Goal: Task Accomplishment & Management: Manage account settings

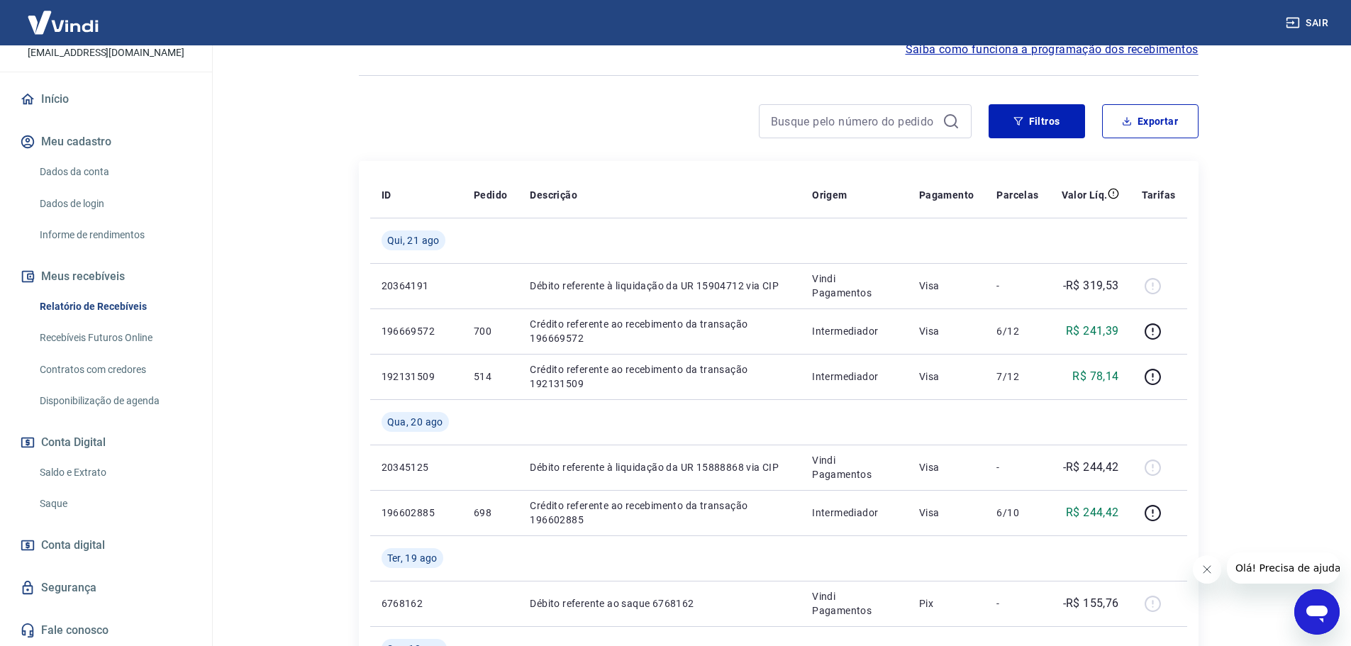
scroll to position [109, 0]
click at [72, 463] on link "Saldo e Extrato" at bounding box center [114, 472] width 161 height 29
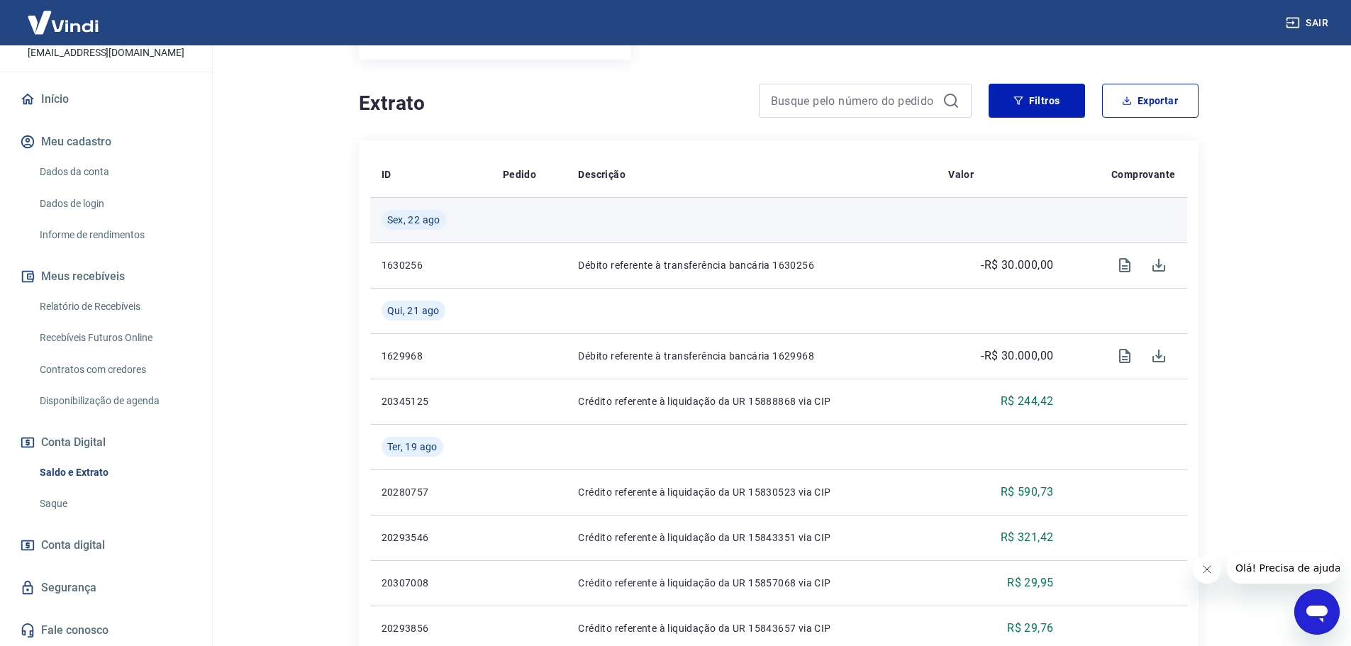
scroll to position [213, 0]
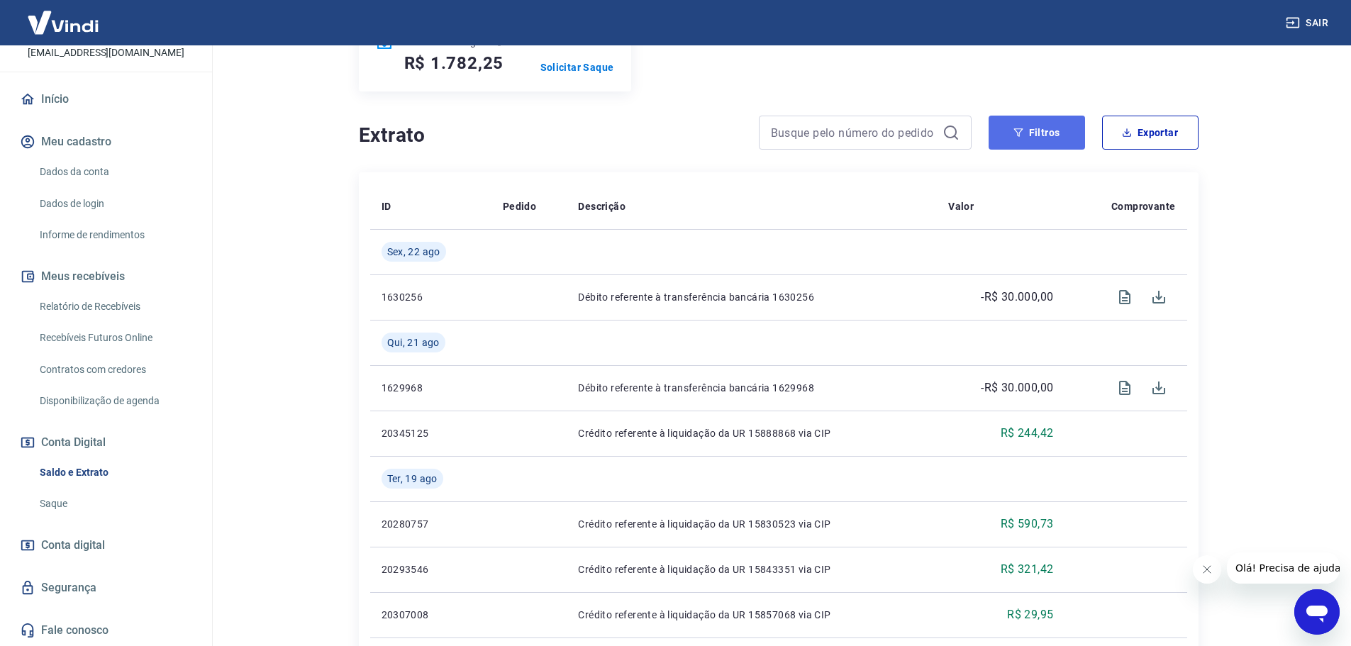
click at [1017, 135] on icon "button" at bounding box center [1018, 133] width 10 height 10
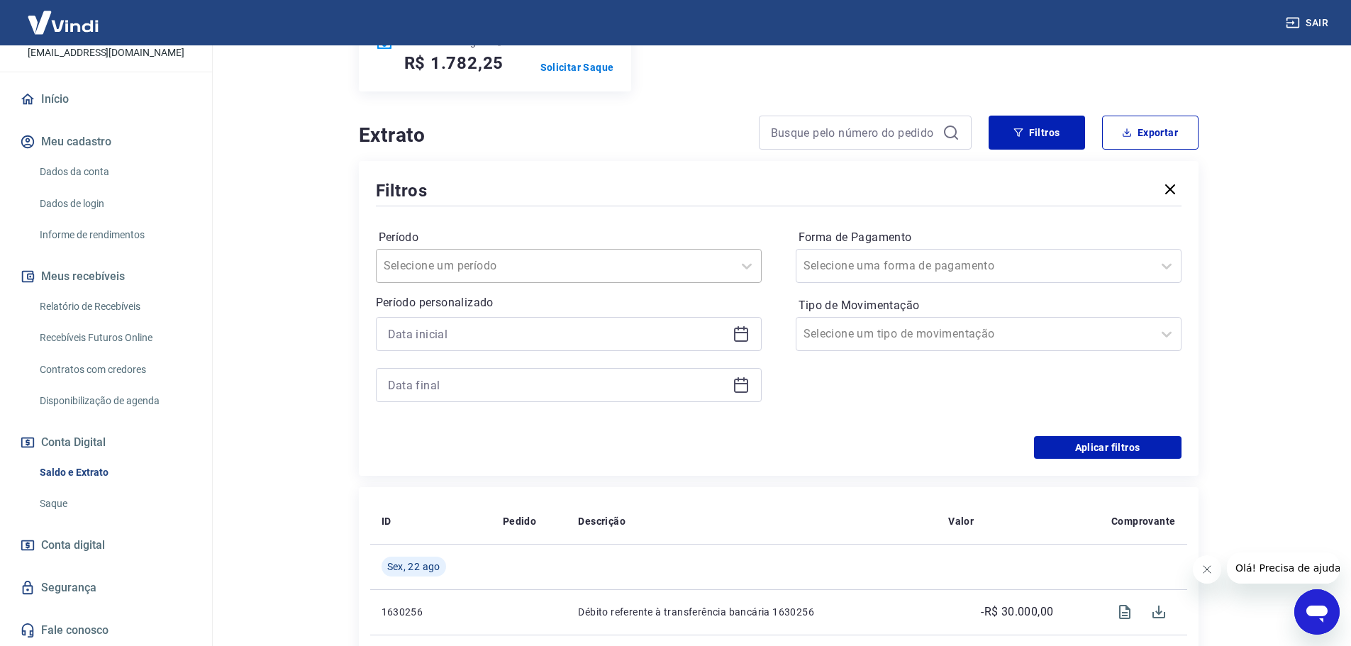
click at [567, 262] on div at bounding box center [555, 266] width 342 height 20
click at [455, 476] on div "Últimos 6 meses" at bounding box center [569, 476] width 386 height 28
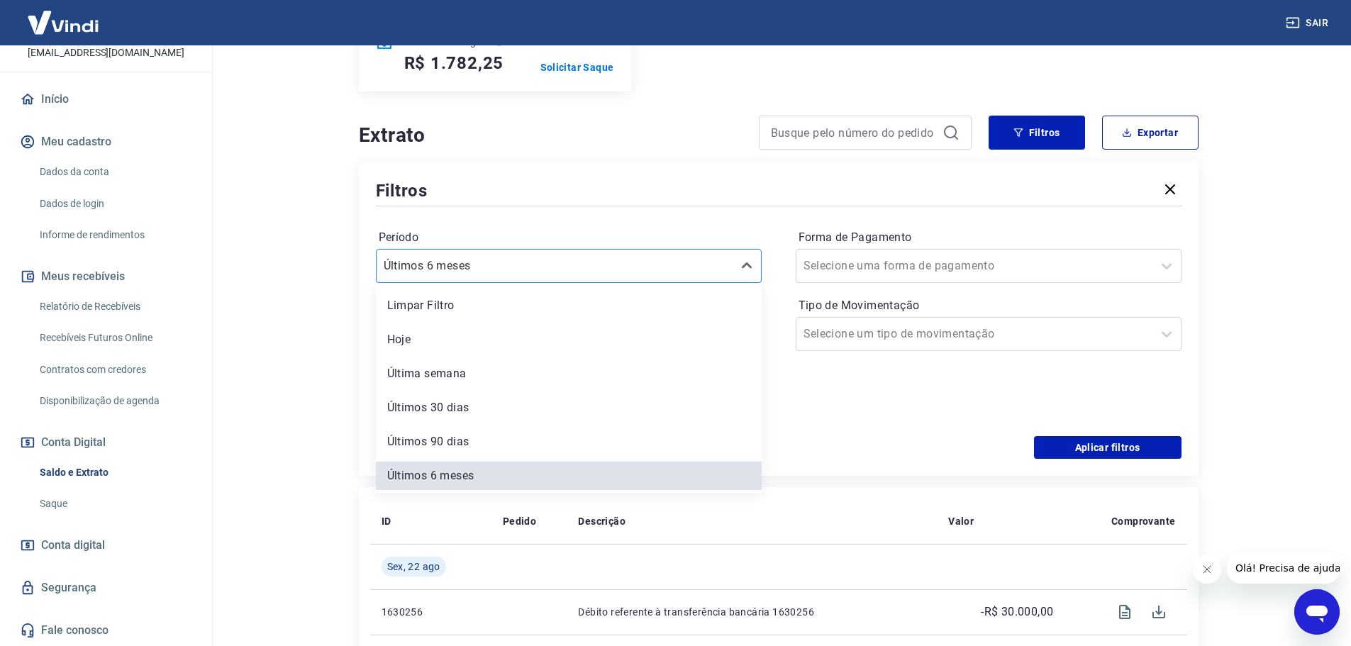
click at [585, 274] on div at bounding box center [555, 266] width 342 height 20
click at [439, 440] on div "Últimos 90 dias" at bounding box center [569, 442] width 386 height 28
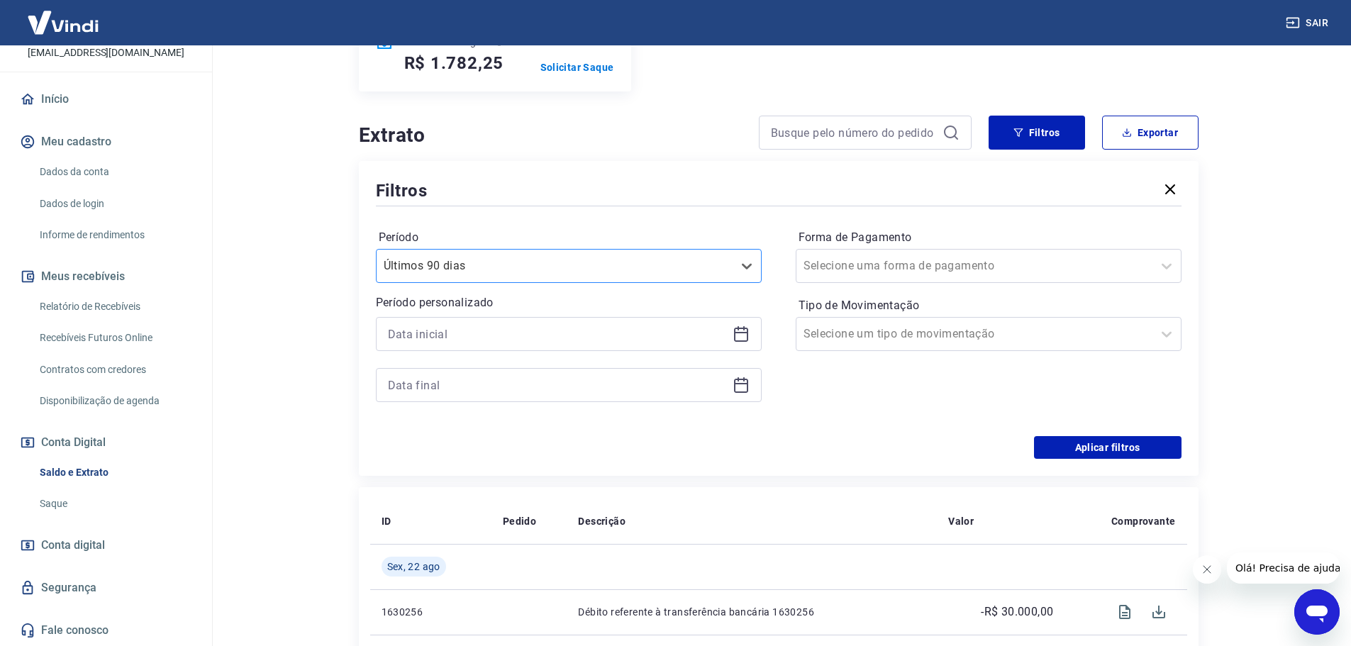
click at [599, 281] on div "Últimos 90 dias" at bounding box center [569, 266] width 386 height 34
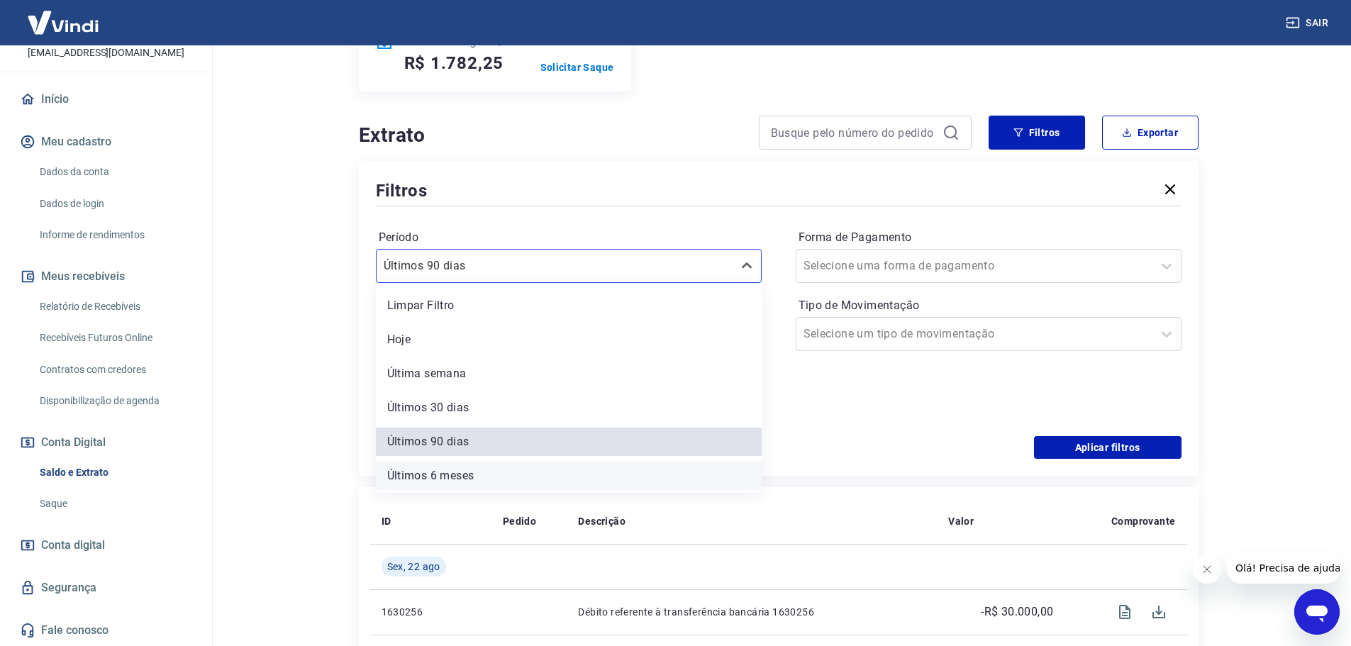
click at [447, 478] on div "Últimos 6 meses" at bounding box center [569, 476] width 386 height 28
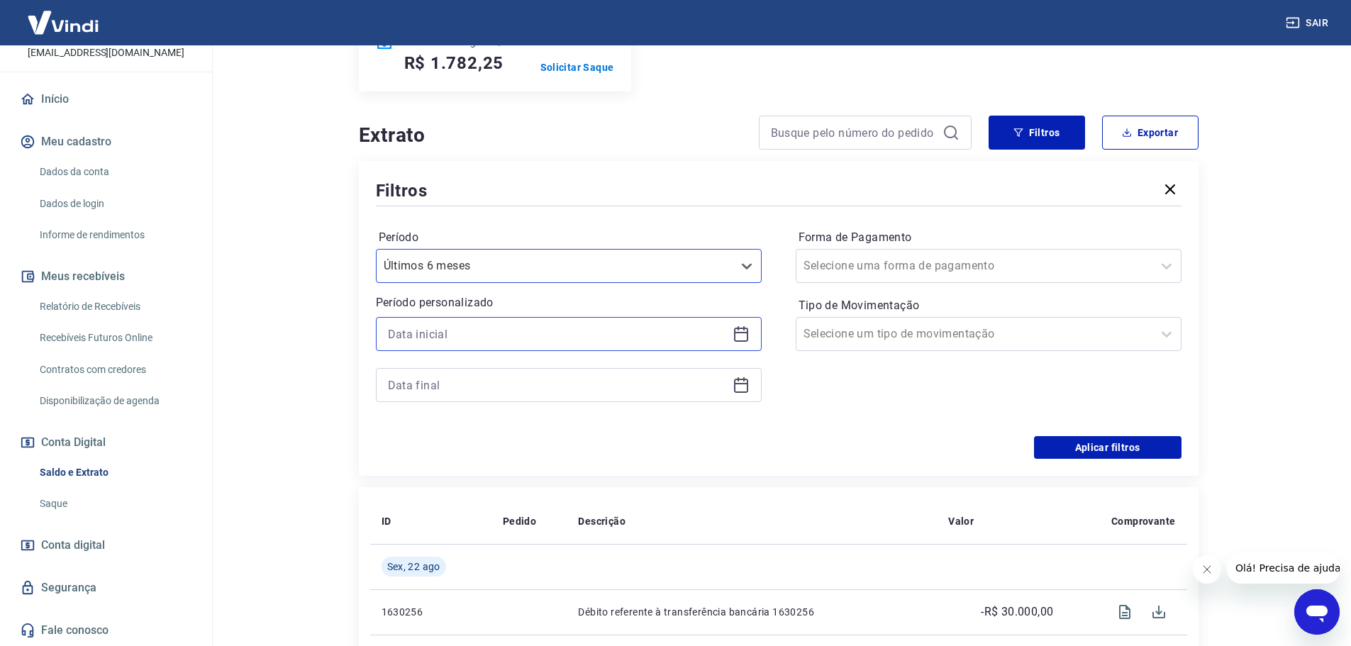
click at [426, 336] on input at bounding box center [557, 333] width 339 height 21
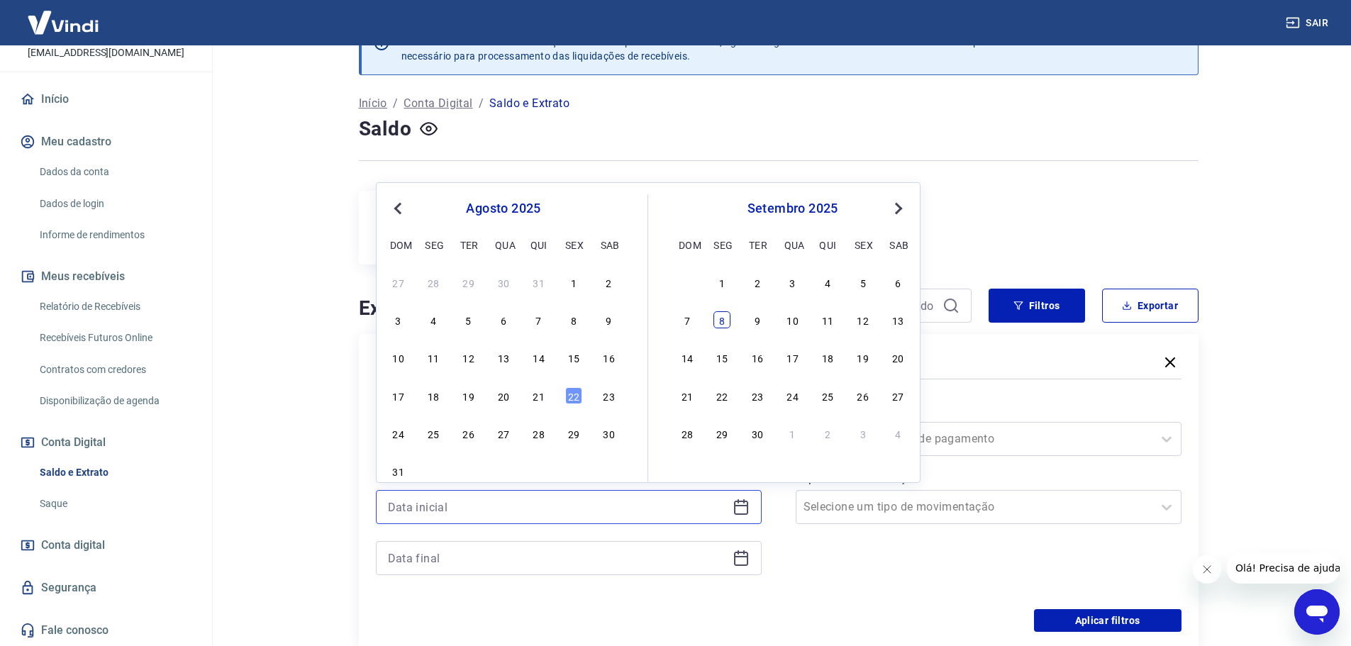
scroll to position [0, 0]
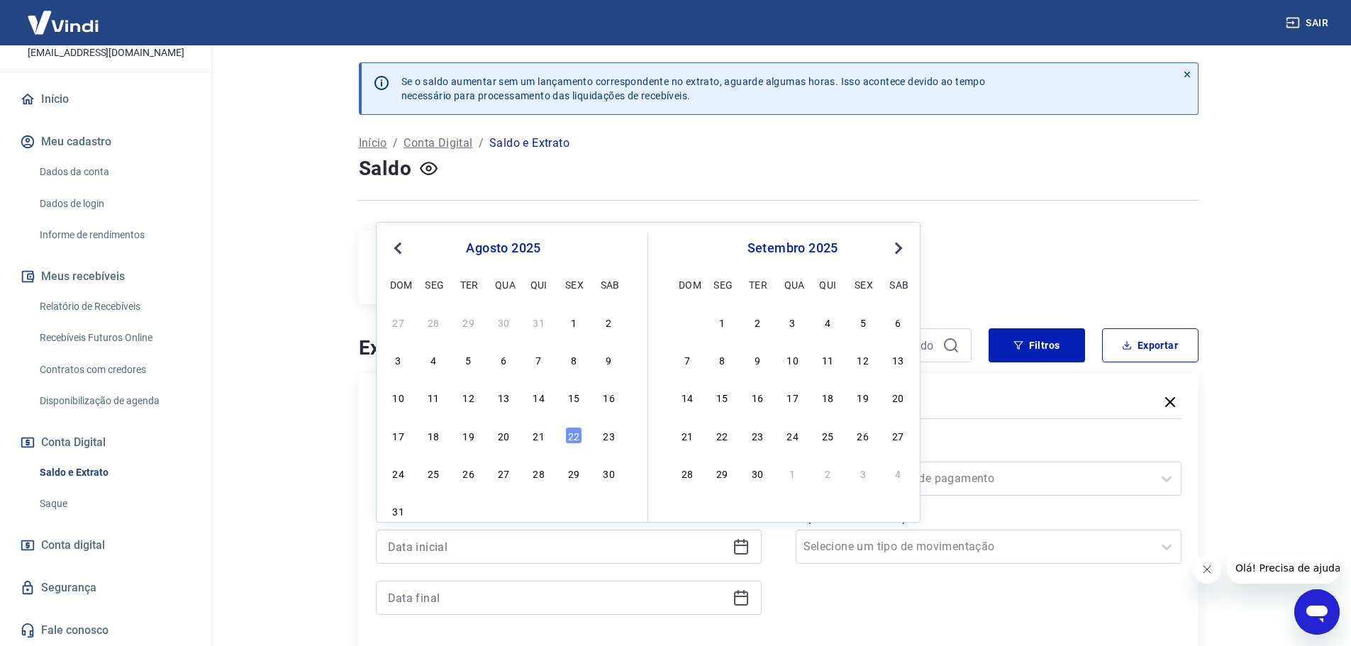
click at [399, 248] on span "Previous Month" at bounding box center [399, 248] width 0 height 16
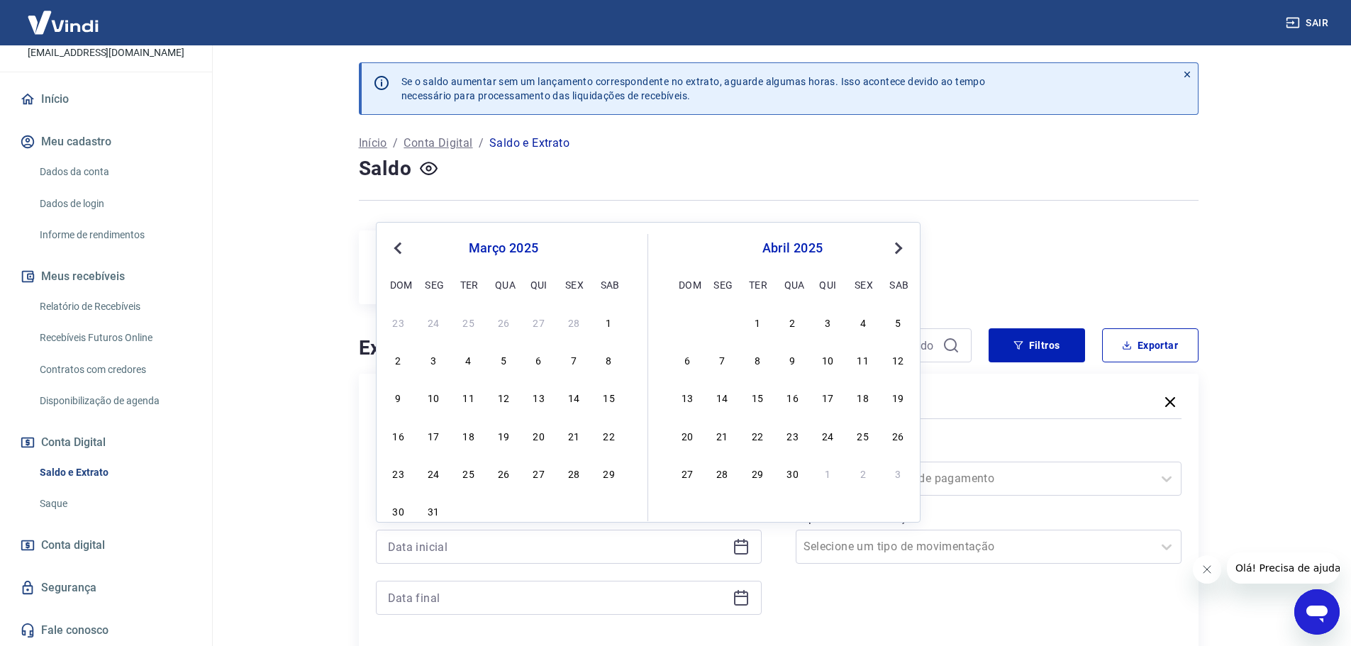
click at [399, 248] on span "Previous Month" at bounding box center [399, 248] width 0 height 16
click at [906, 245] on button "Next Month" at bounding box center [898, 248] width 17 height 17
click at [499, 324] on div "1" at bounding box center [503, 321] width 17 height 17
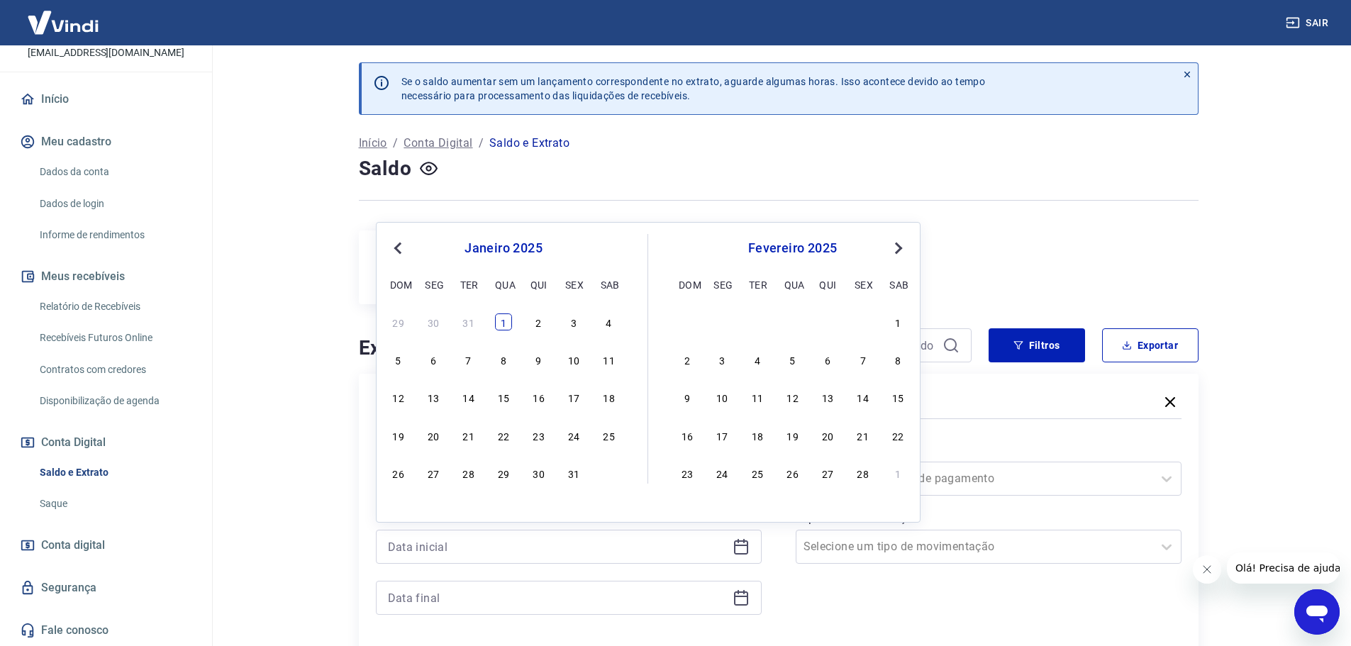
type input "01/01/2025"
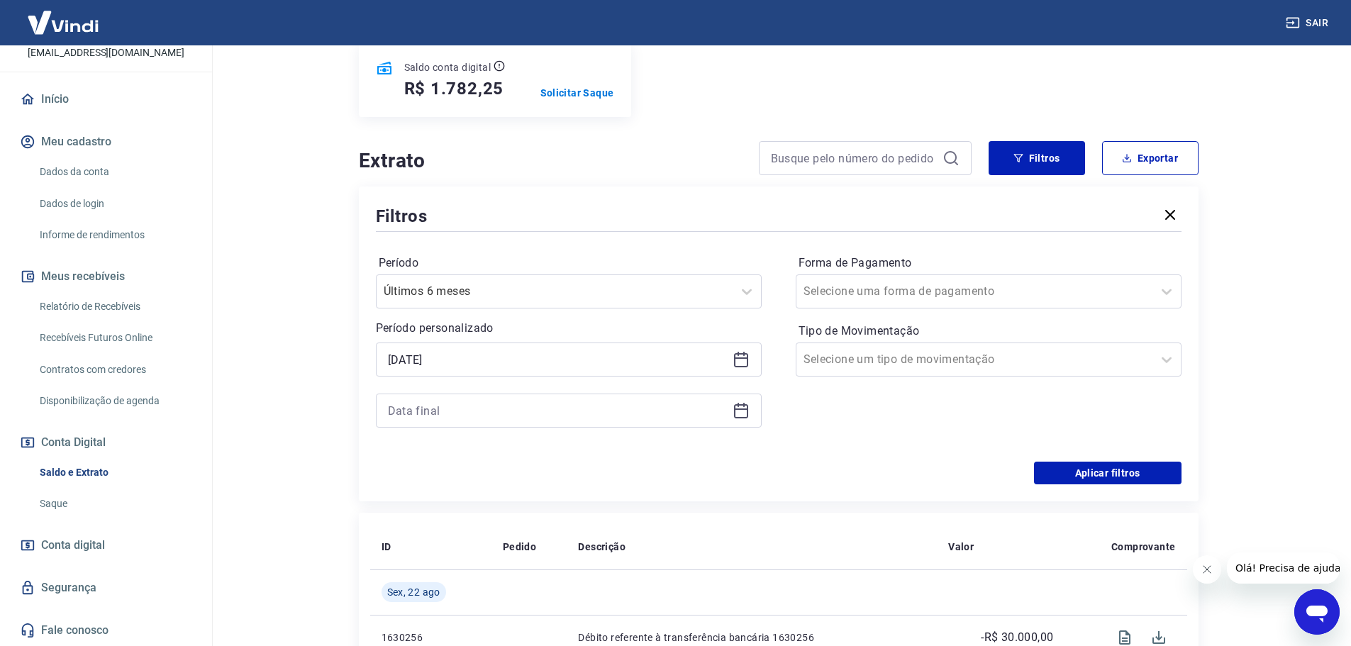
scroll to position [213, 0]
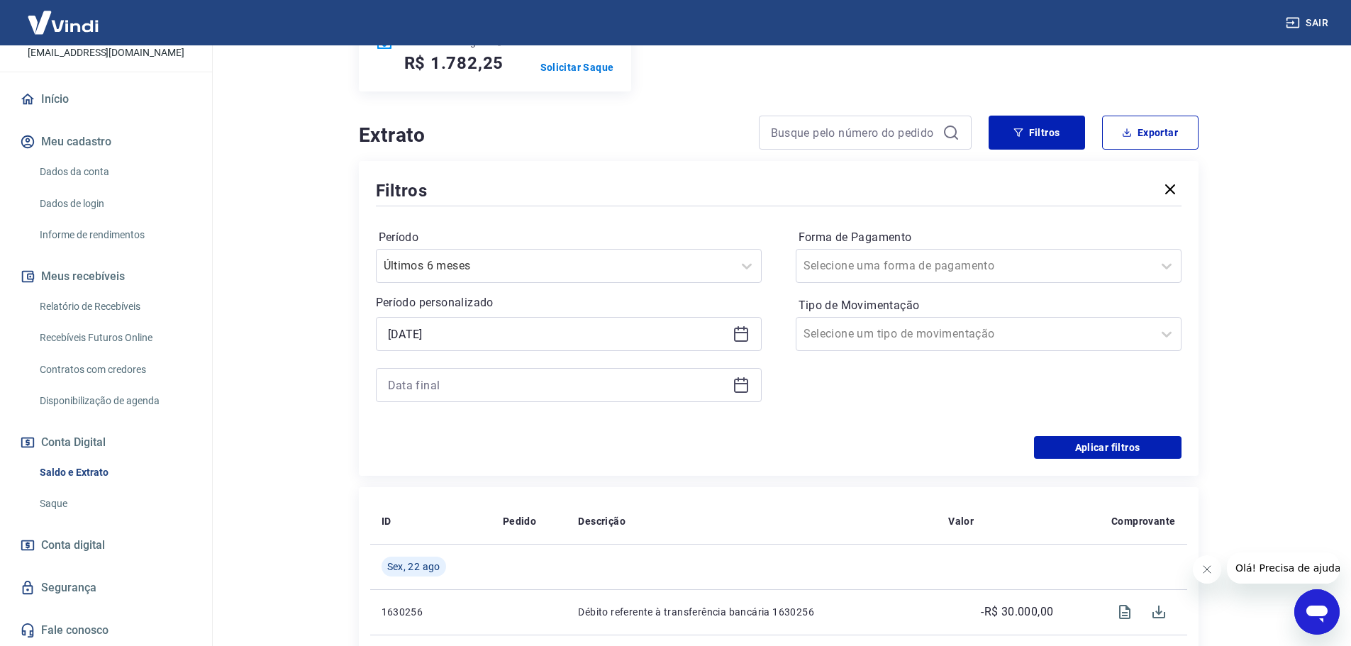
click at [751, 380] on div at bounding box center [569, 385] width 386 height 34
click at [744, 382] on icon at bounding box center [741, 385] width 17 height 17
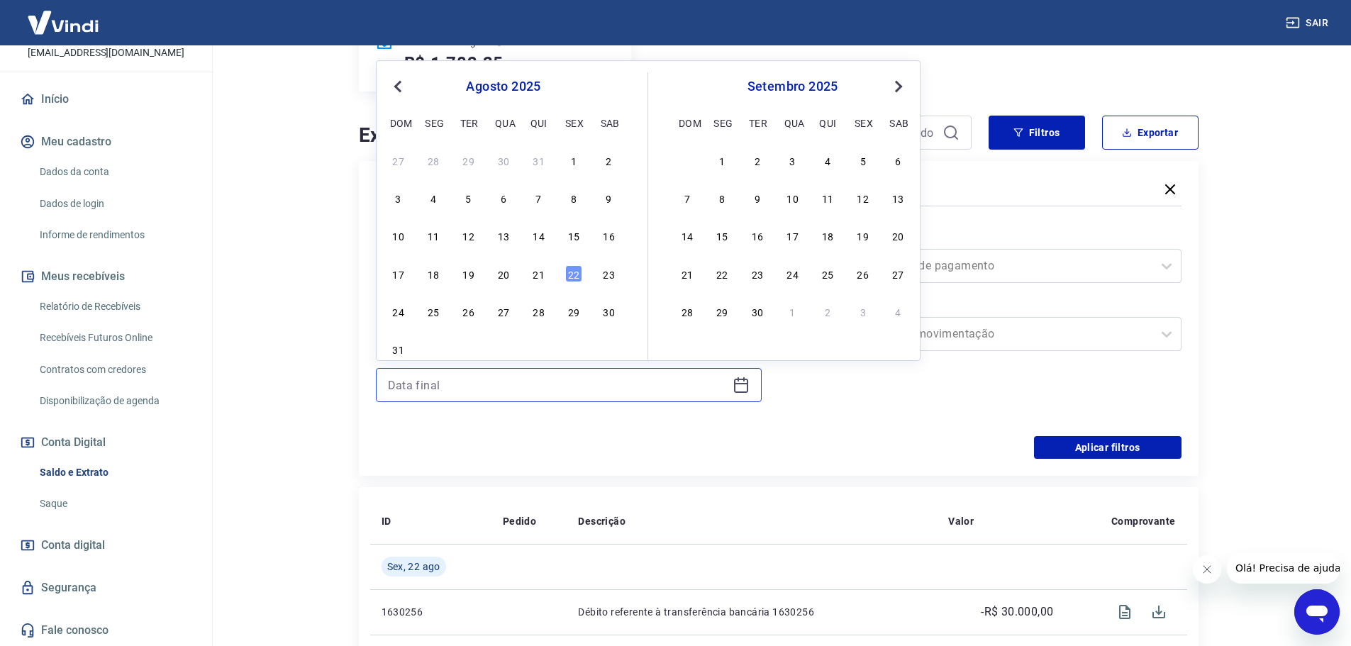
scroll to position [142, 0]
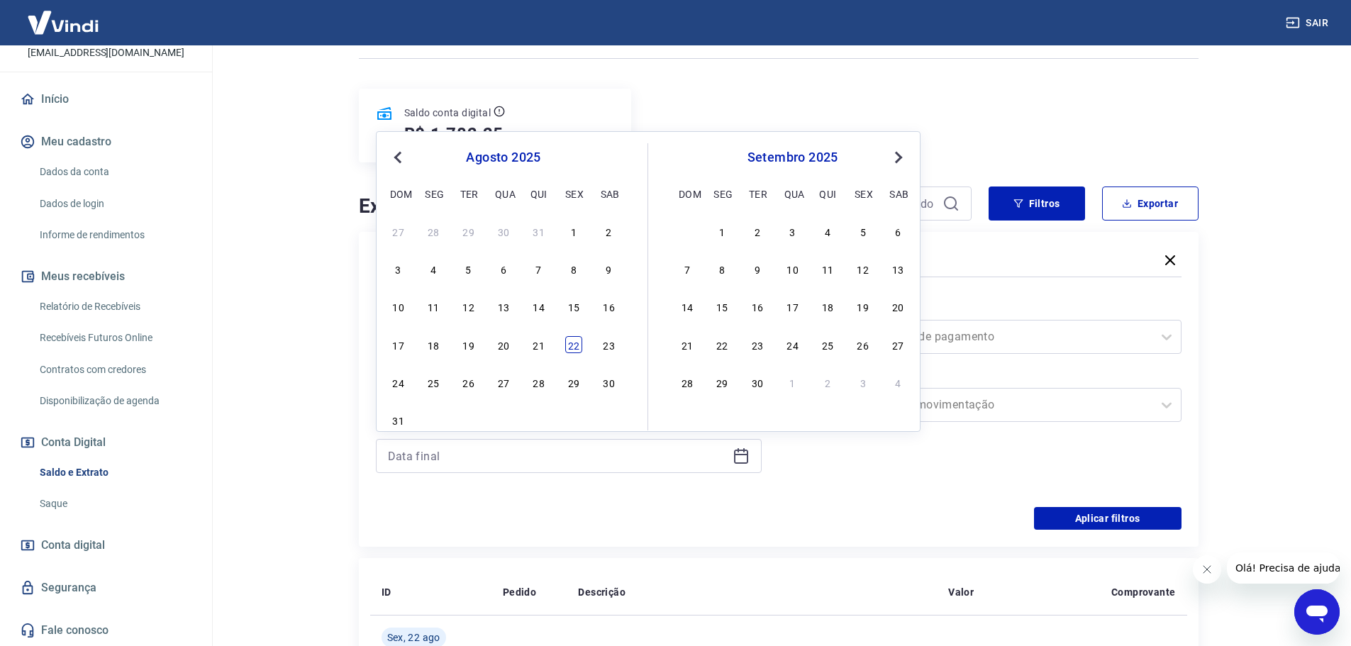
click at [572, 339] on div "22" at bounding box center [573, 344] width 17 height 17
type input "22/08/2025"
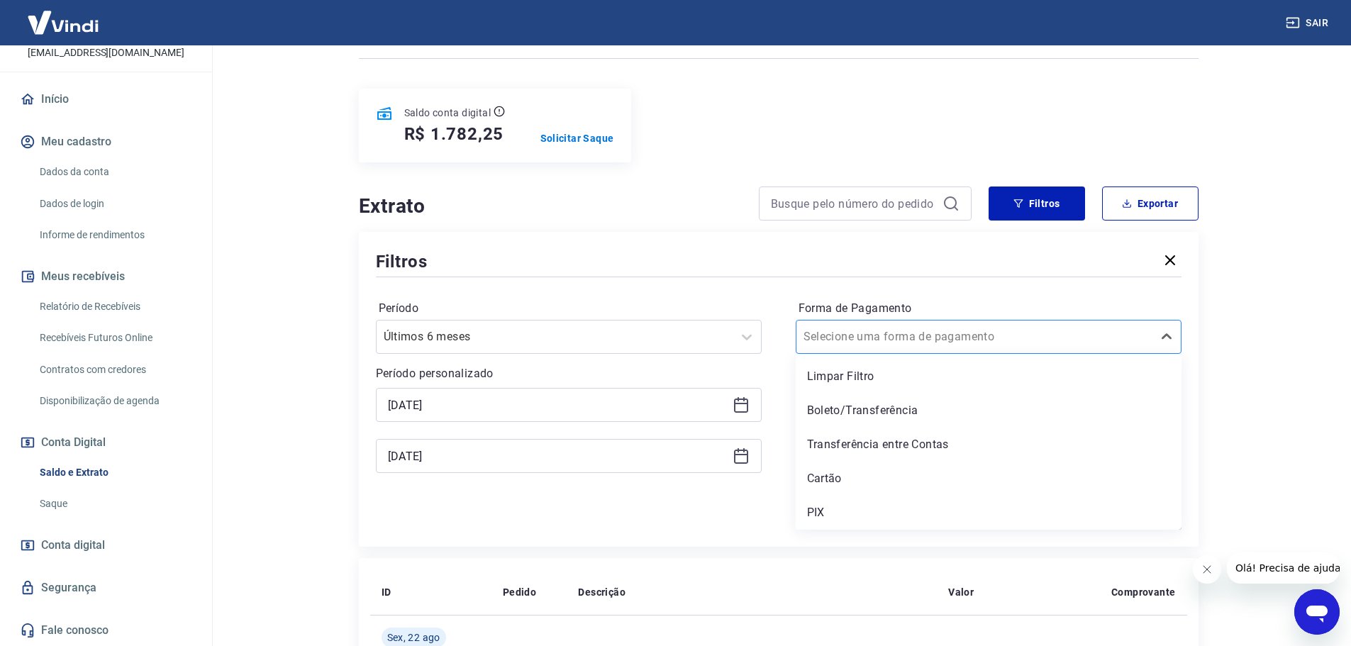
click at [879, 330] on input "Forma de Pagamento" at bounding box center [874, 336] width 143 height 17
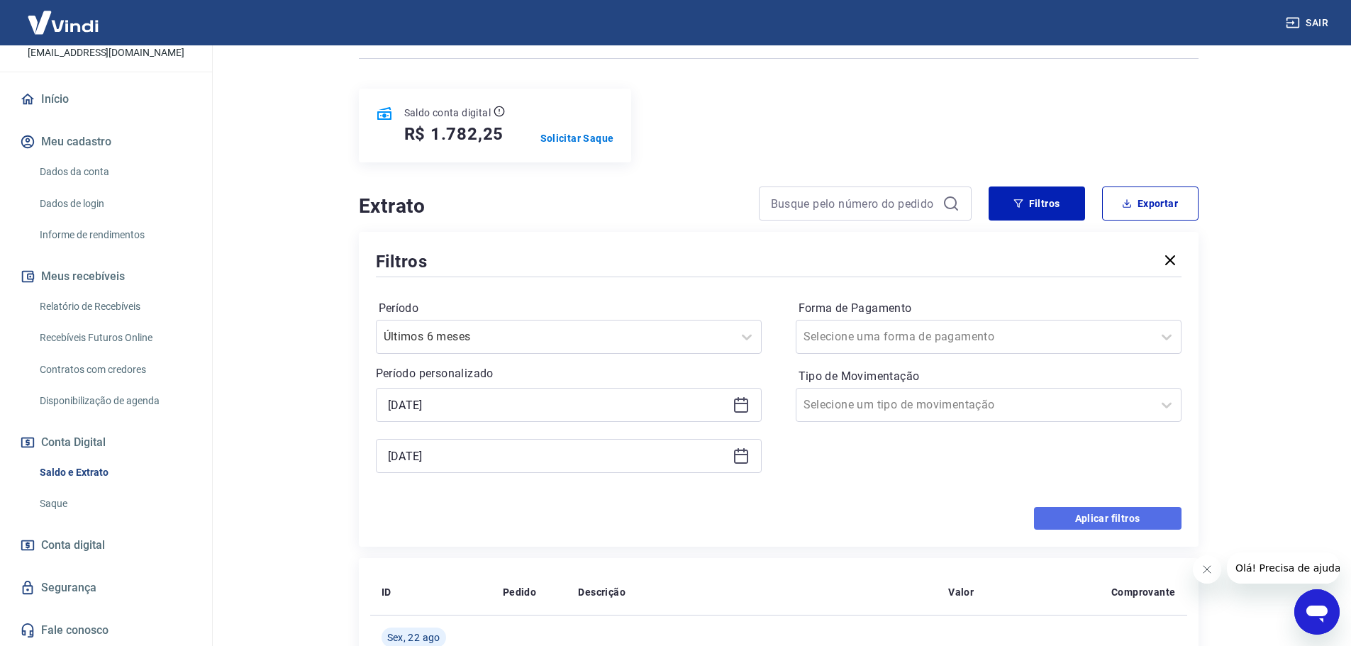
click at [1111, 517] on button "Aplicar filtros" at bounding box center [1107, 518] width 147 height 23
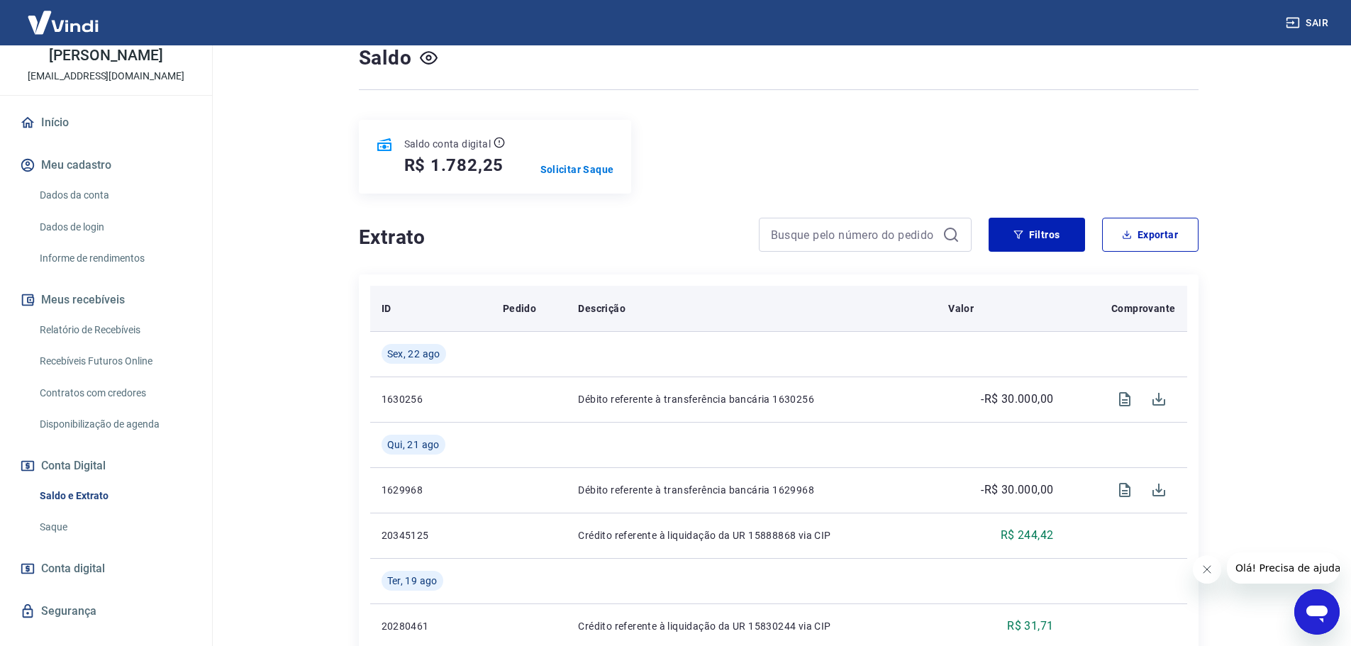
scroll to position [142, 0]
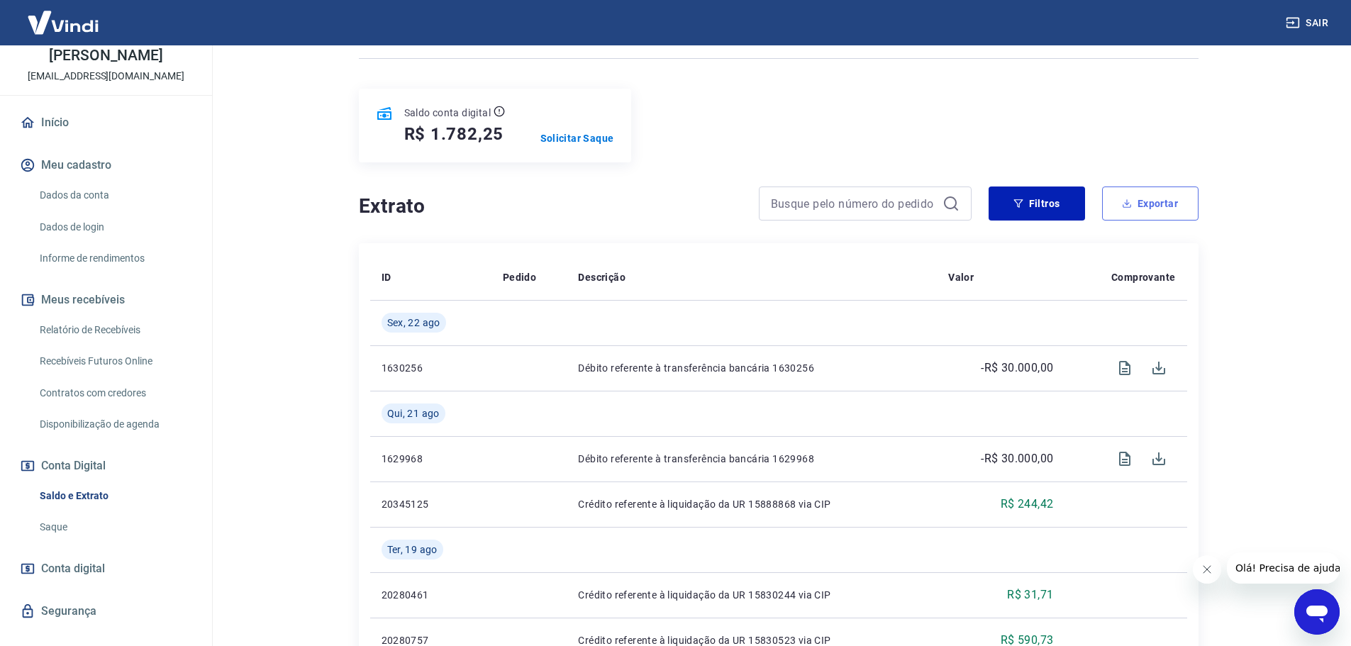
click at [1127, 206] on icon "button" at bounding box center [1127, 204] width 10 height 10
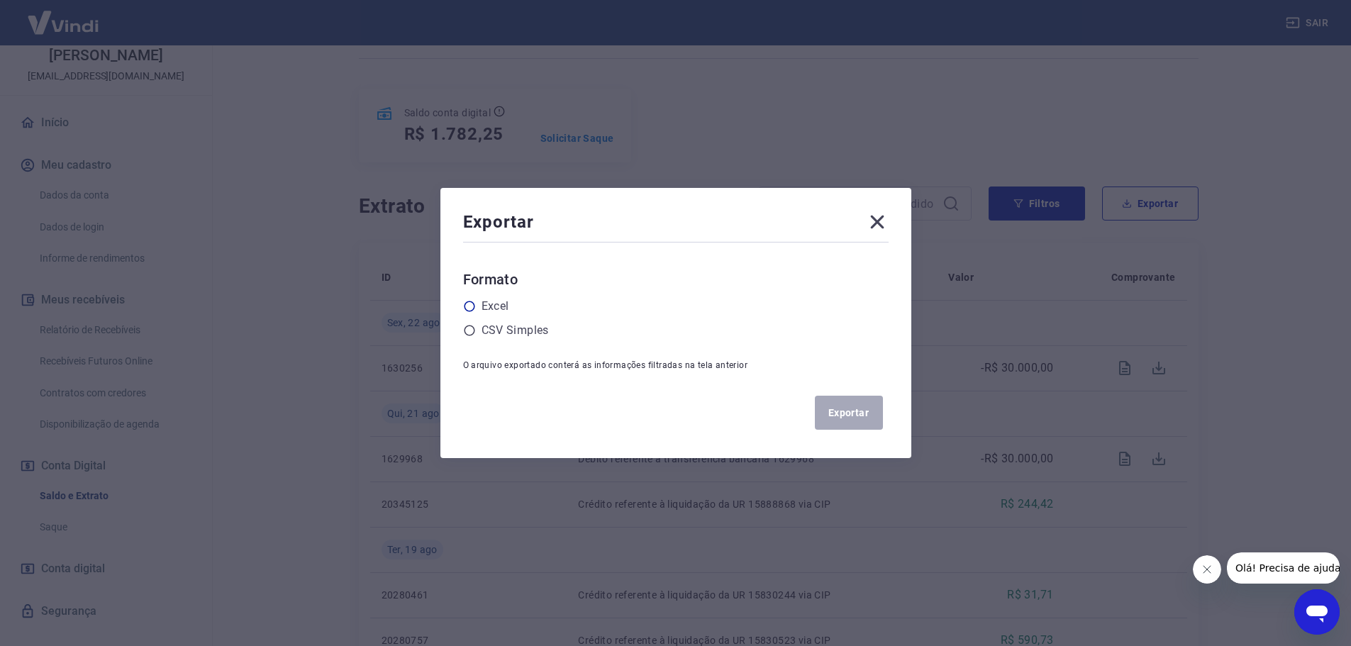
click at [497, 304] on label "Excel" at bounding box center [496, 306] width 28 height 17
click at [0, 0] on input "radio" at bounding box center [0, 0] width 0 height 0
click at [883, 429] on button "Exportar" at bounding box center [849, 413] width 68 height 34
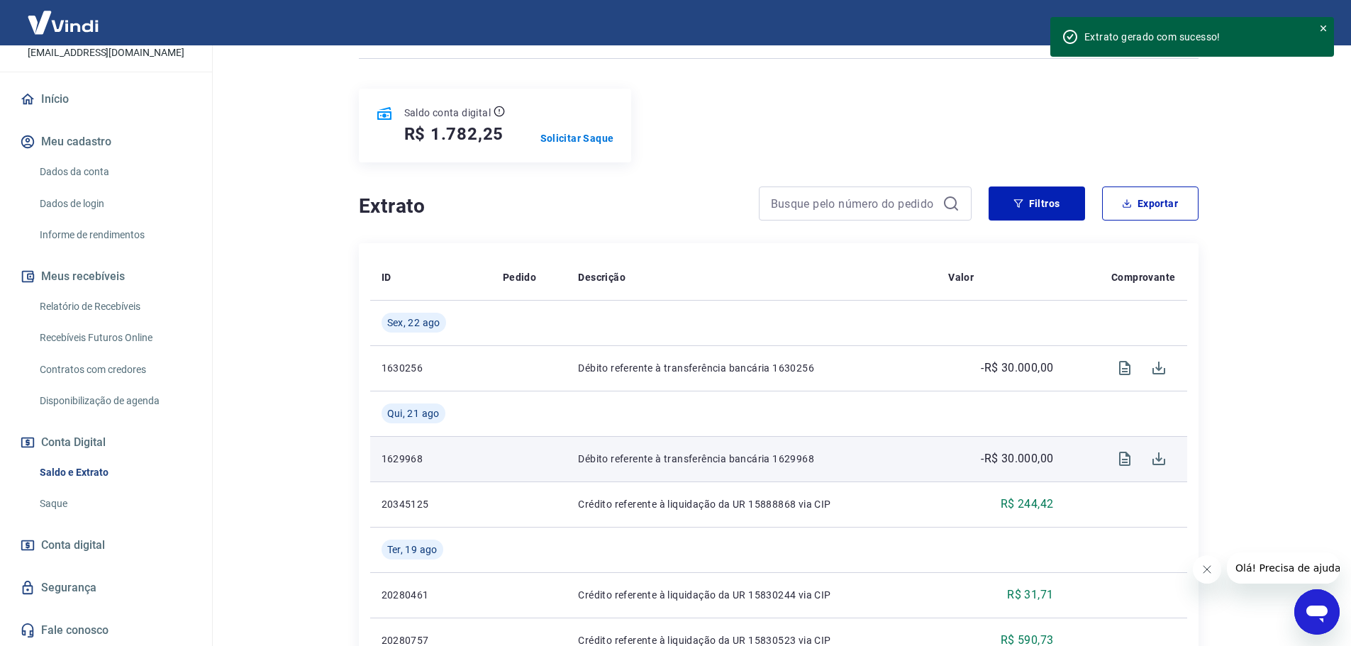
scroll to position [71, 0]
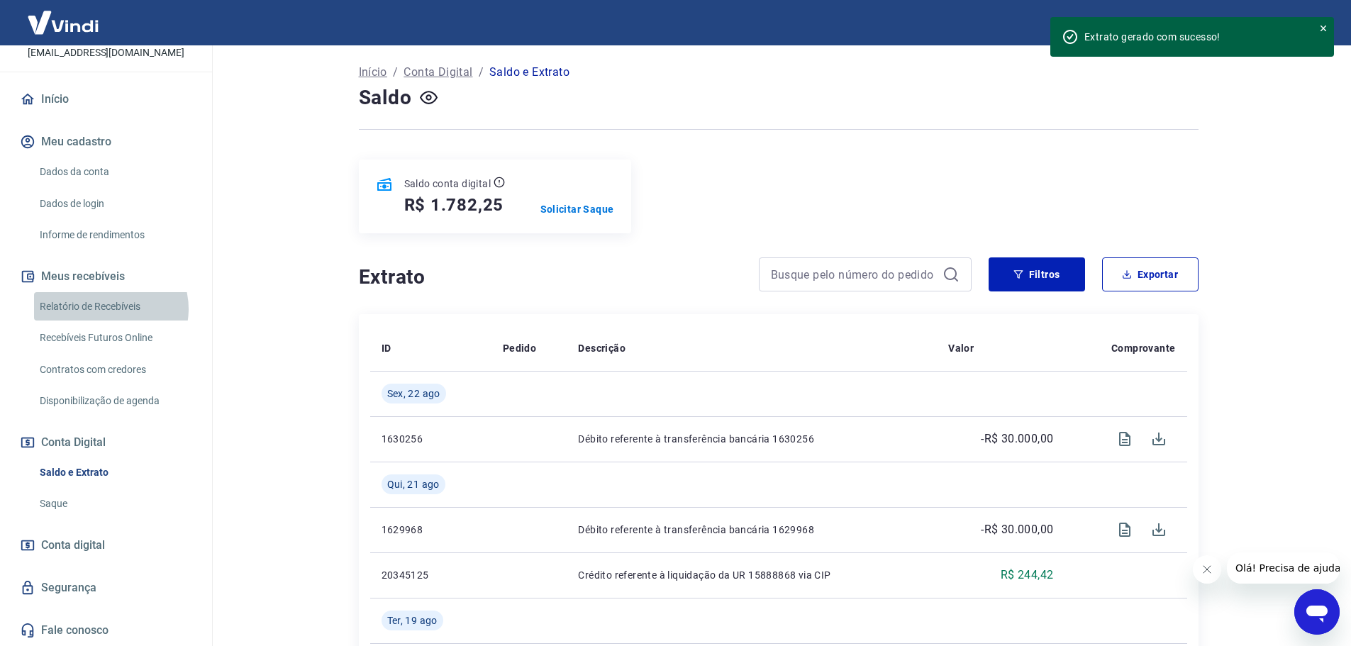
click at [110, 308] on link "Relatório de Recebíveis" at bounding box center [114, 306] width 161 height 29
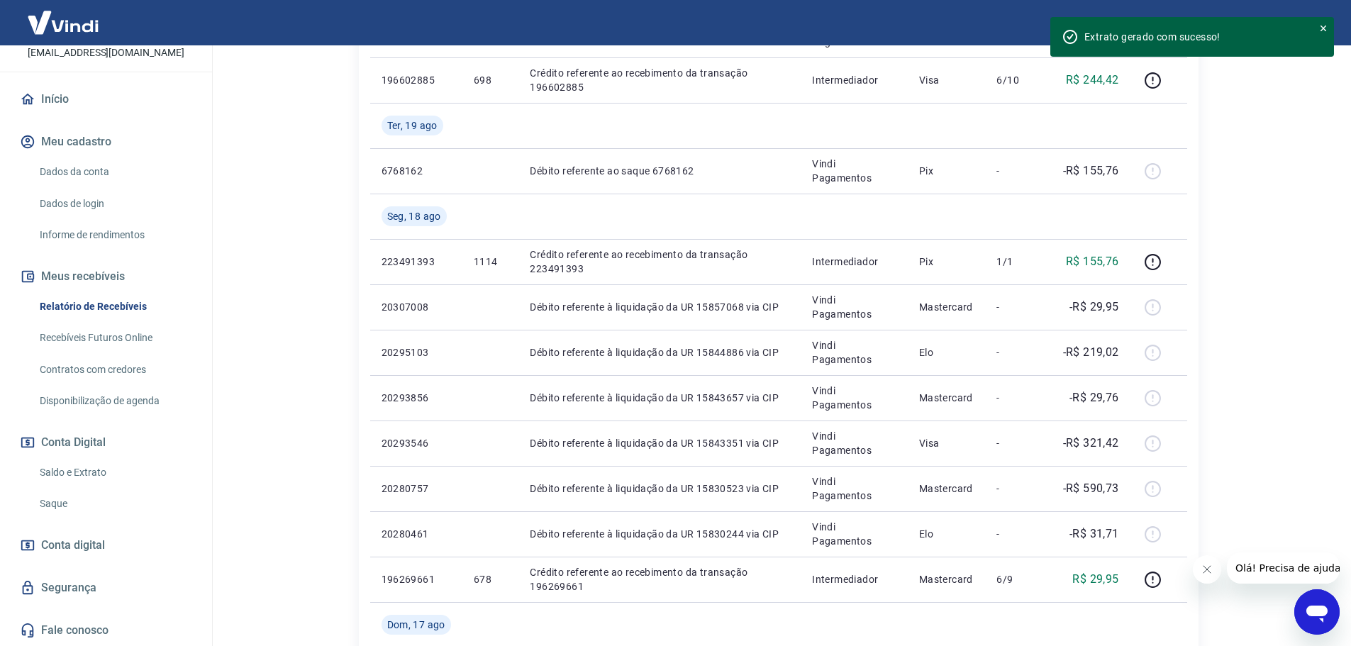
scroll to position [638, 0]
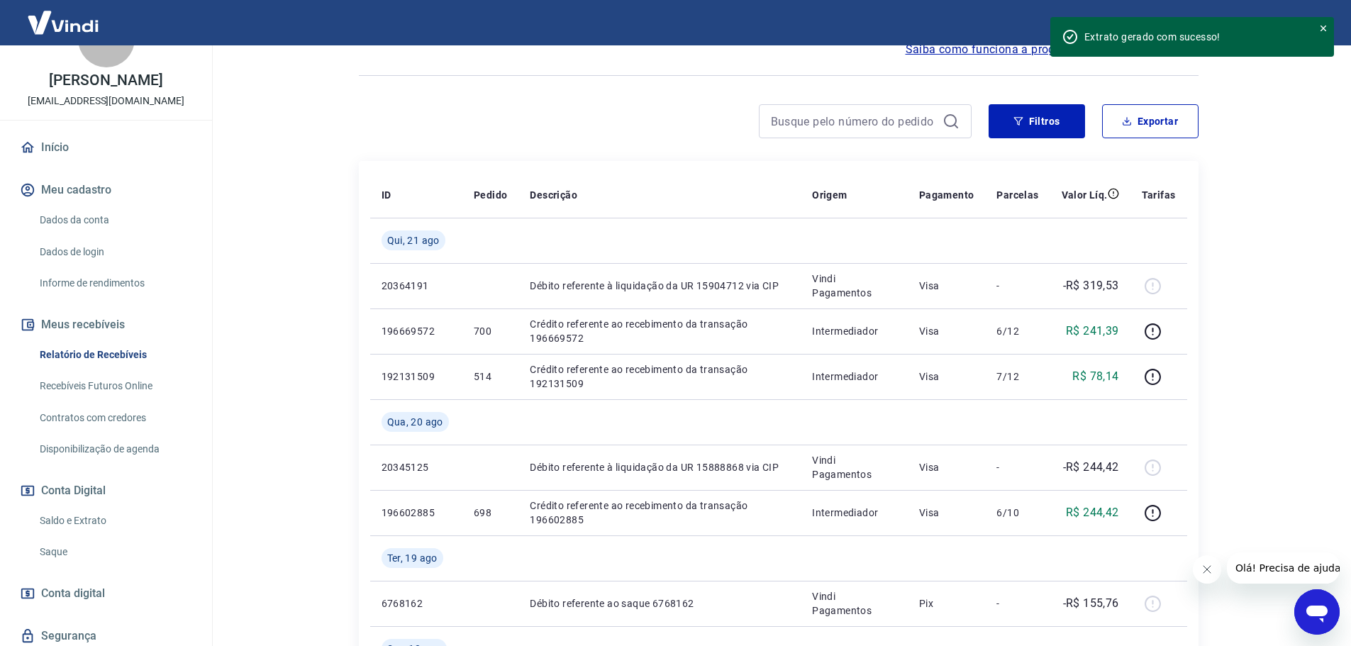
scroll to position [71, 0]
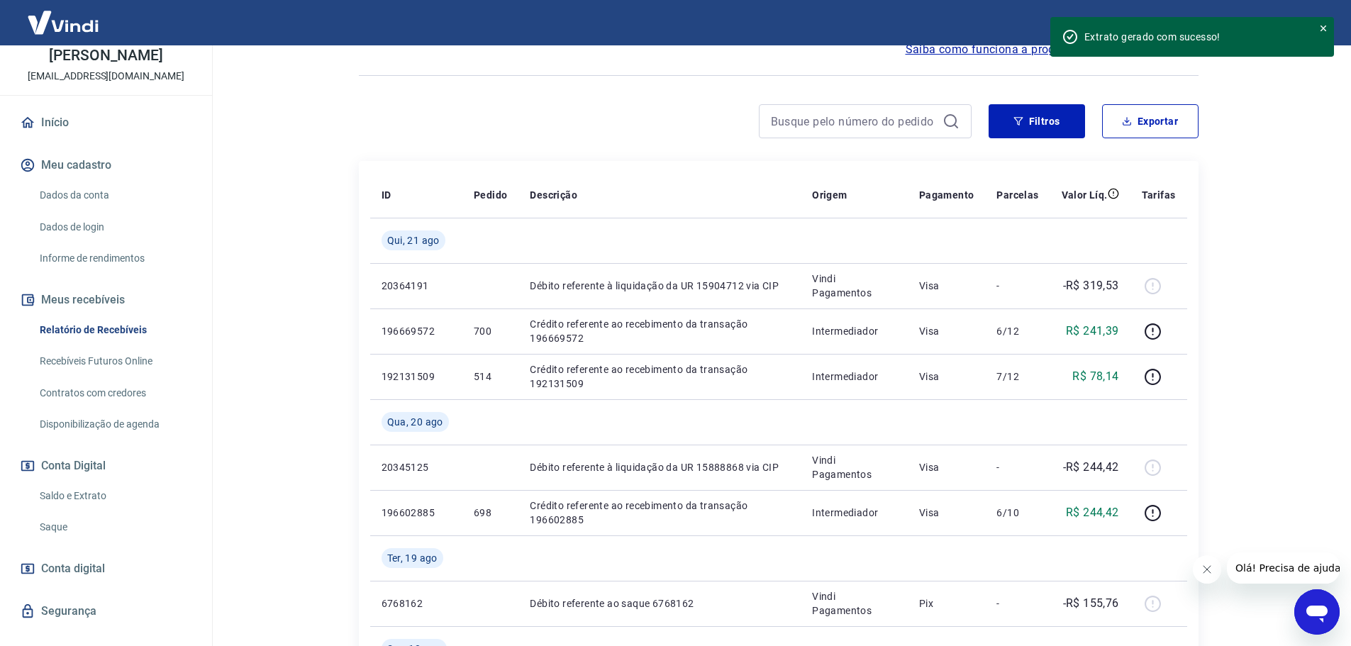
click at [138, 376] on link "Recebíveis Futuros Online" at bounding box center [114, 361] width 161 height 29
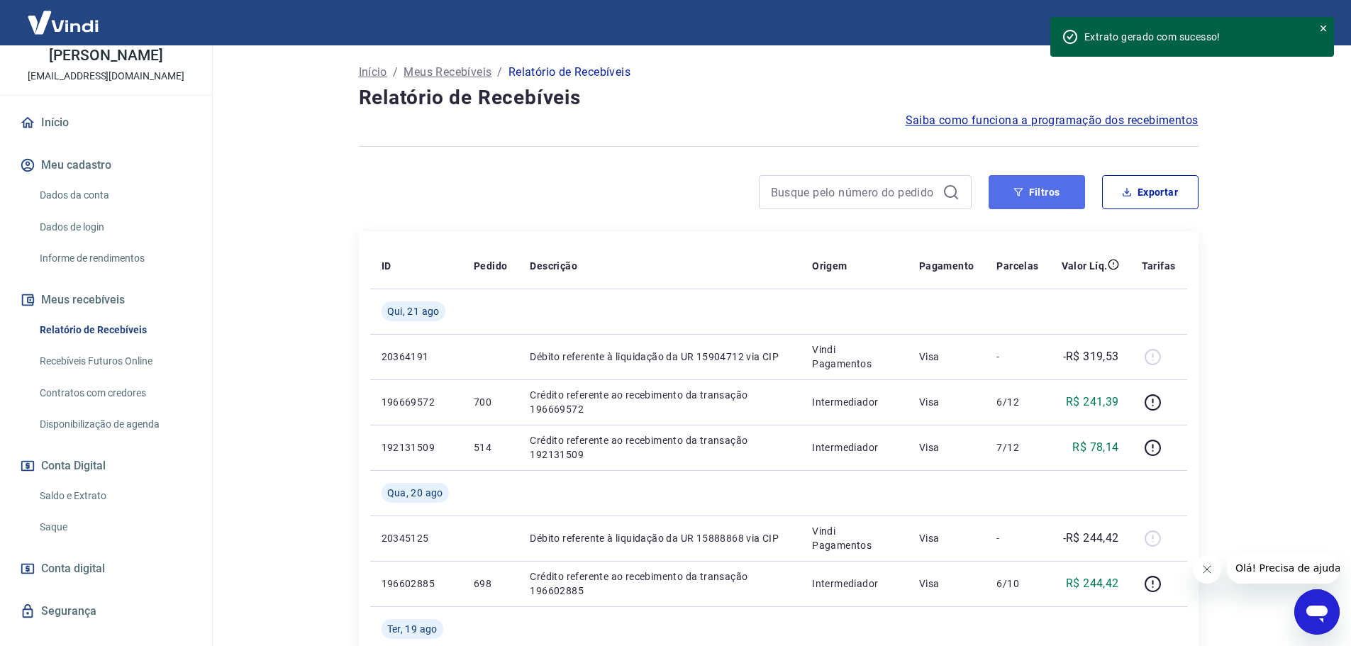
click at [1025, 199] on button "Filtros" at bounding box center [1037, 192] width 96 height 34
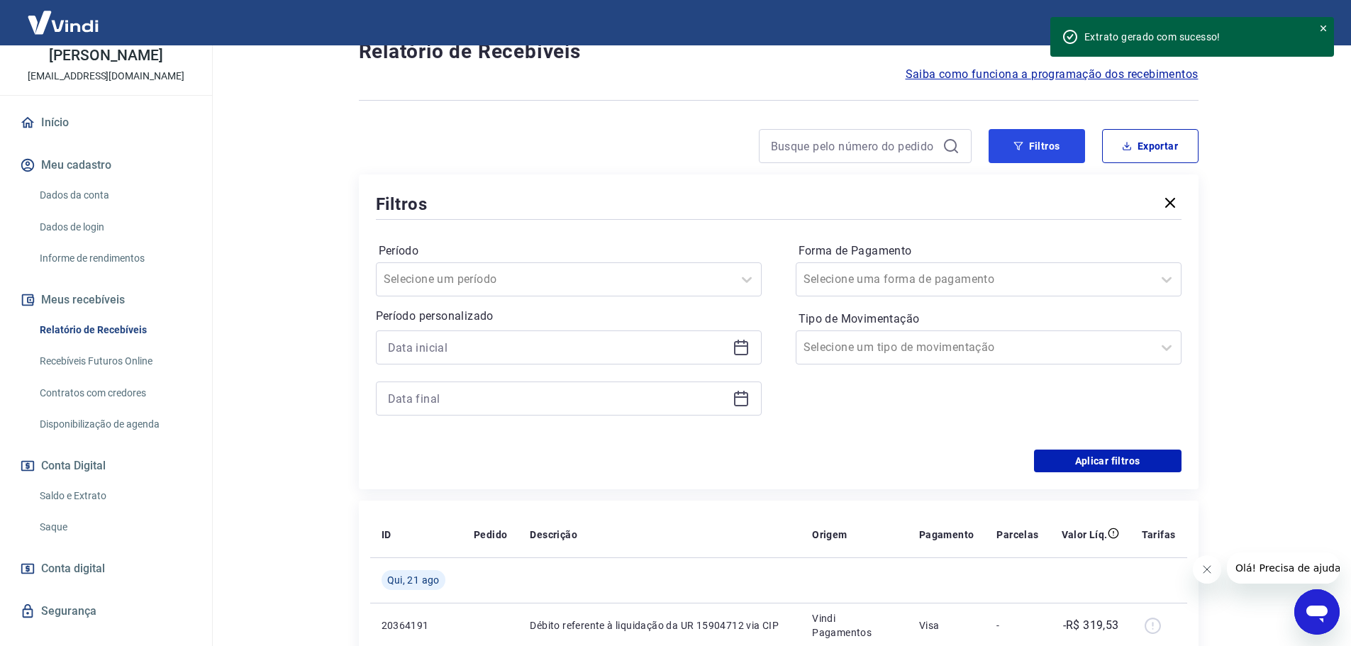
scroll to position [142, 0]
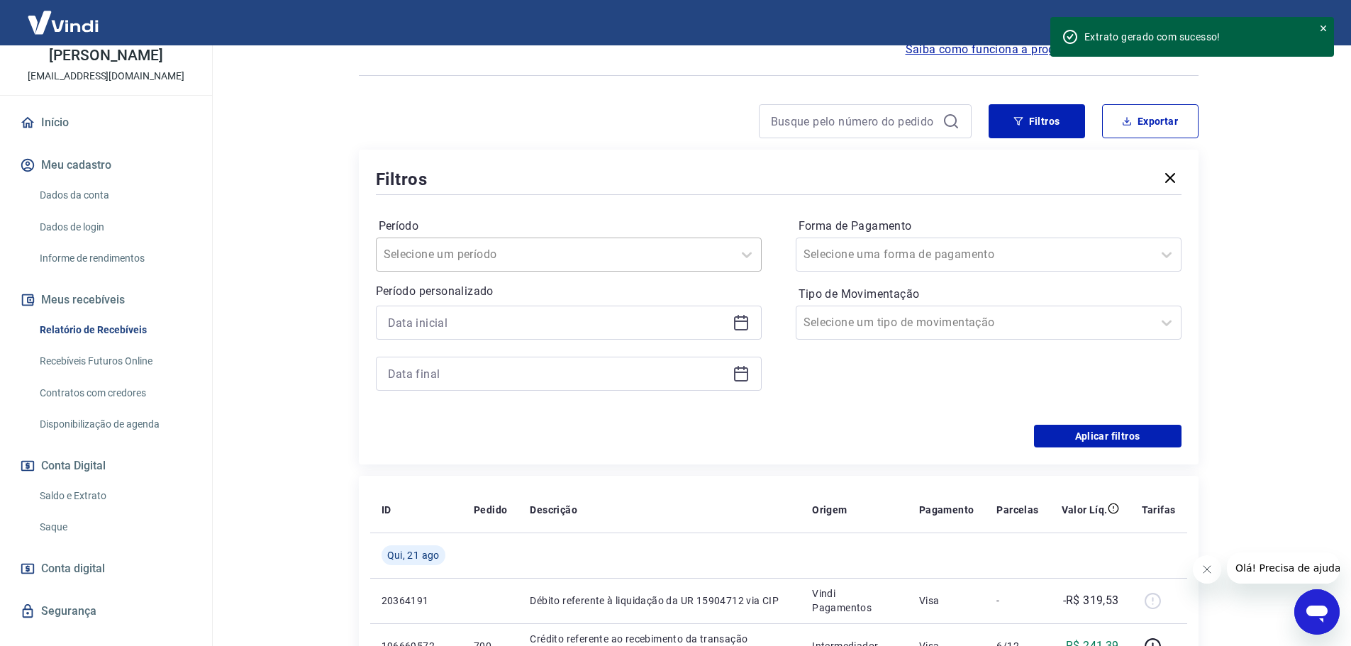
click at [547, 261] on div at bounding box center [555, 255] width 342 height 20
click at [435, 462] on div "Últimos 90 dias" at bounding box center [569, 464] width 386 height 28
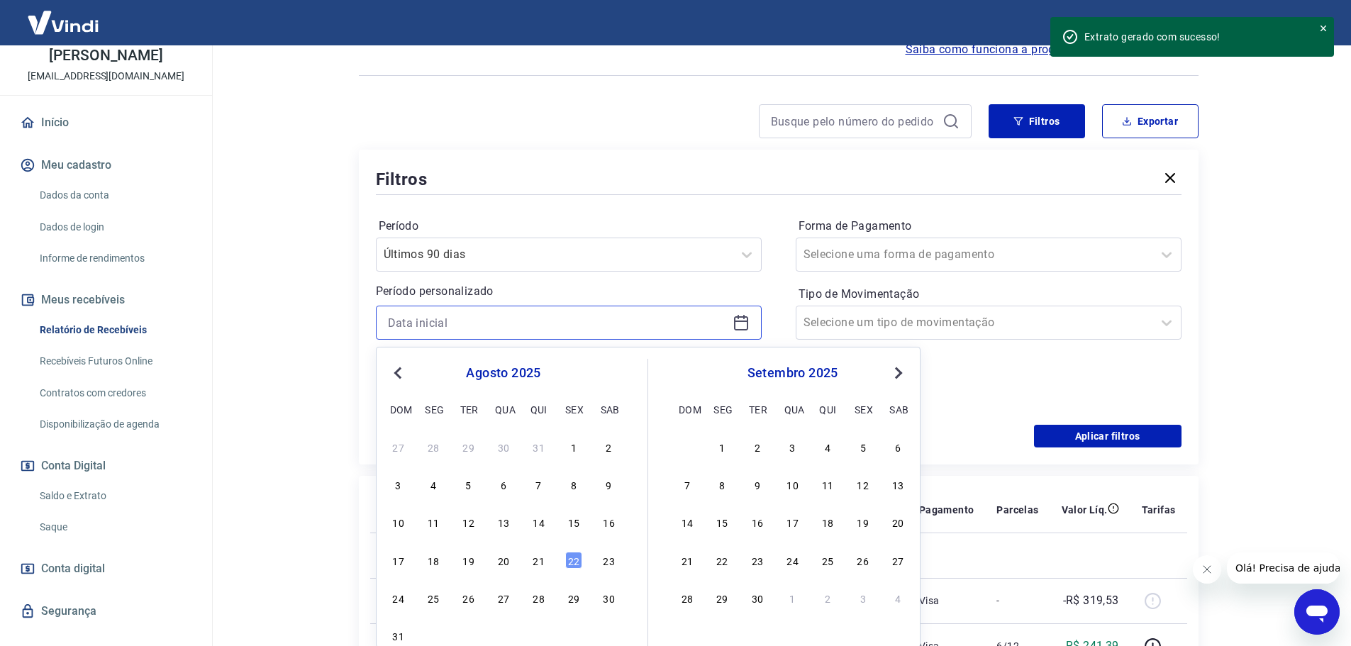
click at [550, 328] on input at bounding box center [557, 322] width 339 height 21
type input "01/01/2025"
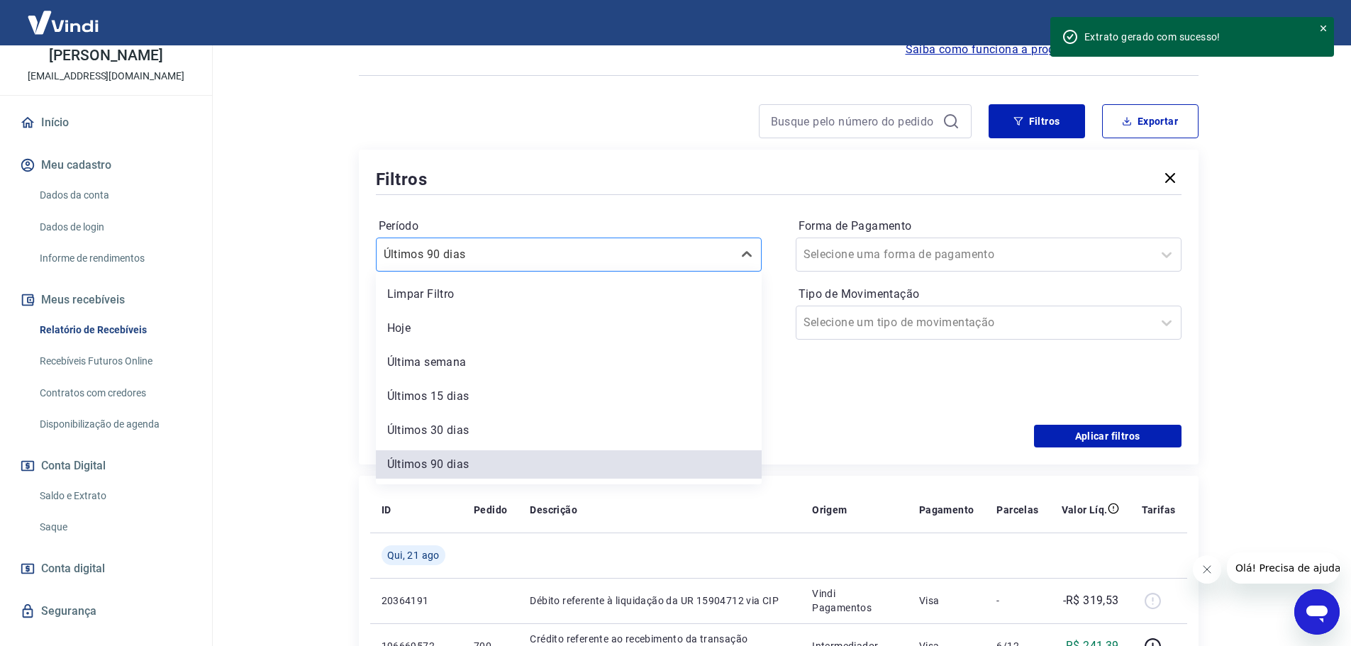
click at [691, 260] on div at bounding box center [555, 255] width 342 height 20
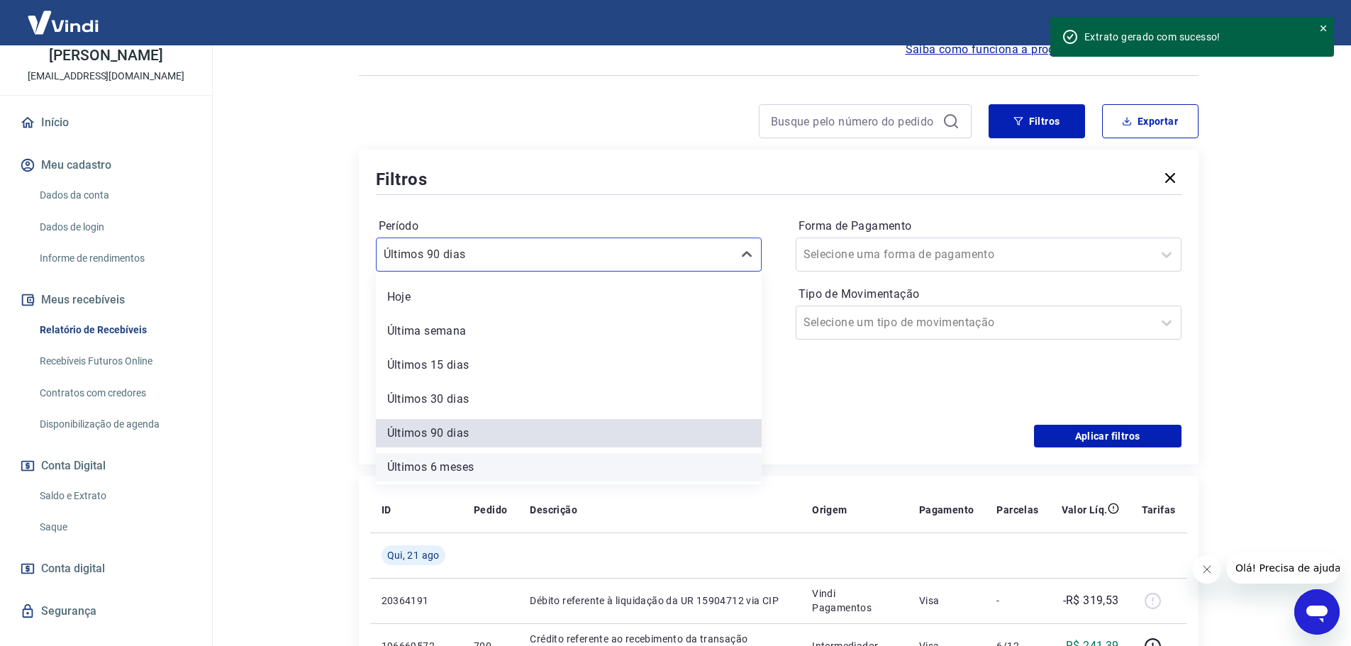
click at [494, 464] on div "Últimos 6 meses" at bounding box center [569, 467] width 386 height 28
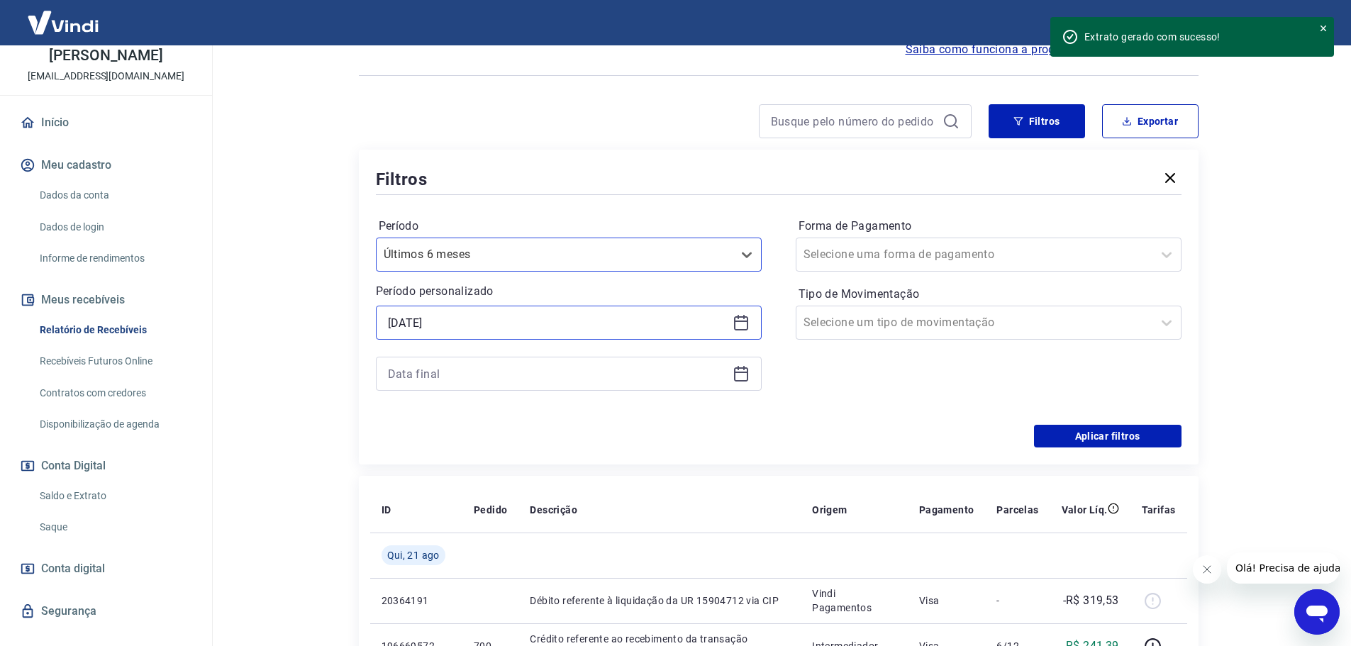
click at [491, 327] on input "01/01/2025" at bounding box center [557, 322] width 339 height 21
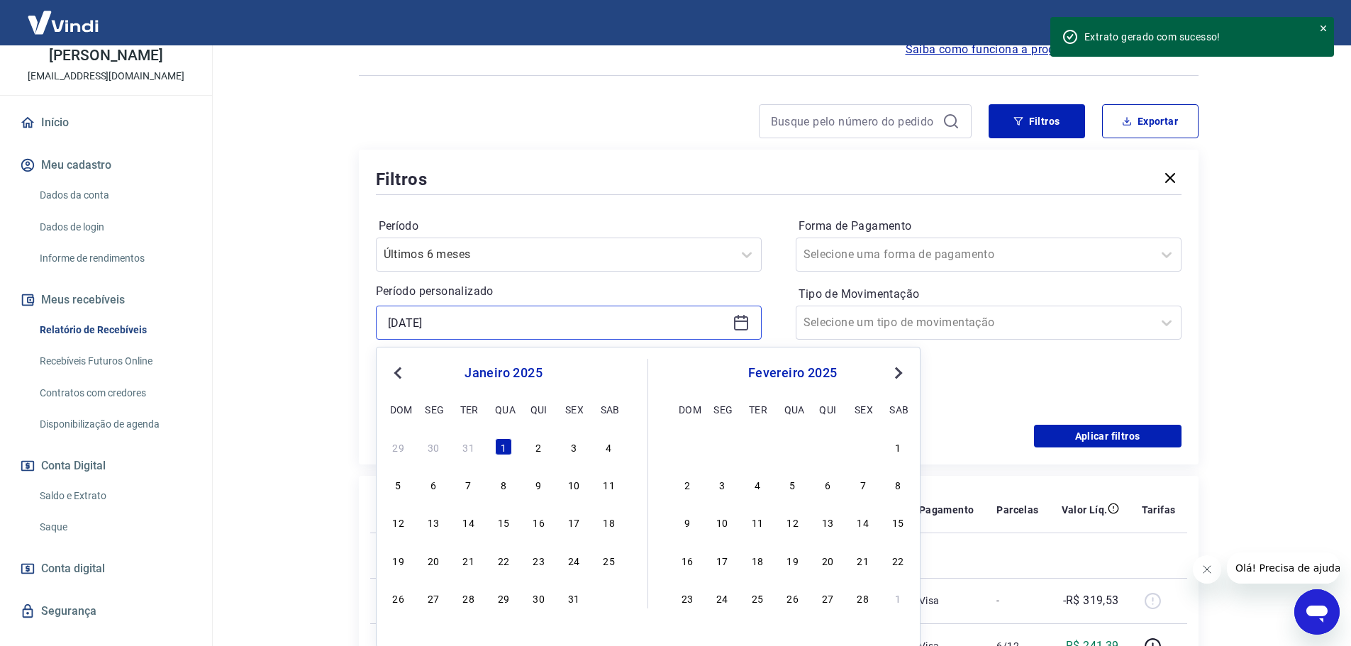
click at [450, 319] on input "01/01/2025" at bounding box center [557, 322] width 339 height 21
click at [460, 323] on input "01/01/2025" at bounding box center [557, 322] width 339 height 21
click at [289, 336] on main "Após o envio das liquidações aparecerem no Relatório de Recebíveis, elas podem …" at bounding box center [778, 204] width 1145 height 601
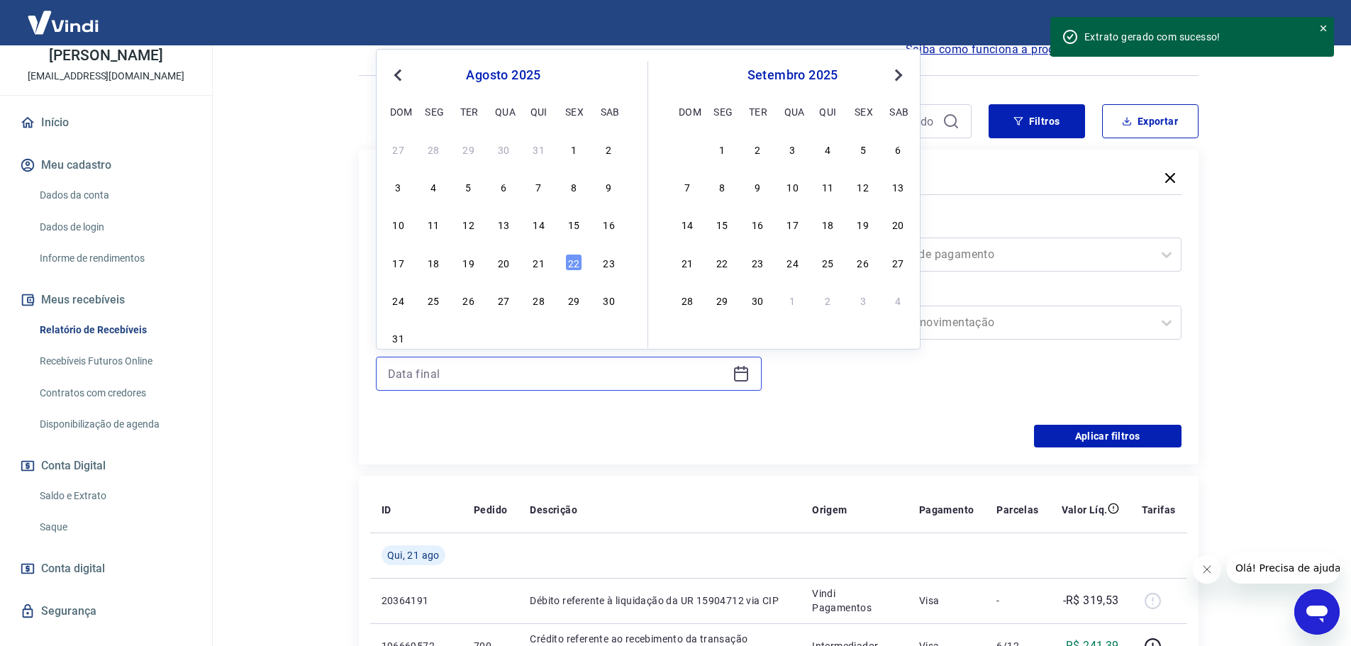
click at [439, 375] on input at bounding box center [557, 373] width 339 height 21
type input "22/08/2025"
click at [835, 377] on div "Forma de Pagamento Selecione uma forma de pagamento Tipo de Movimentação Seleci…" at bounding box center [989, 311] width 386 height 193
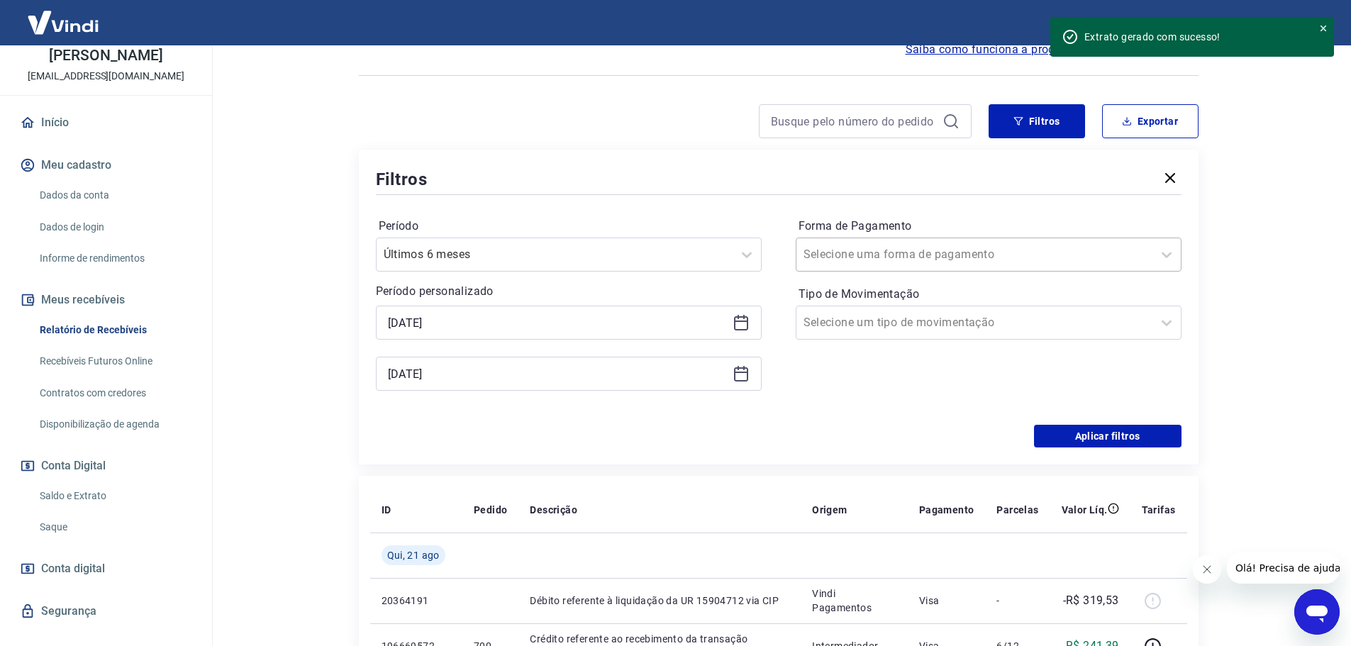
click at [901, 253] on input "Forma de Pagamento" at bounding box center [874, 254] width 143 height 17
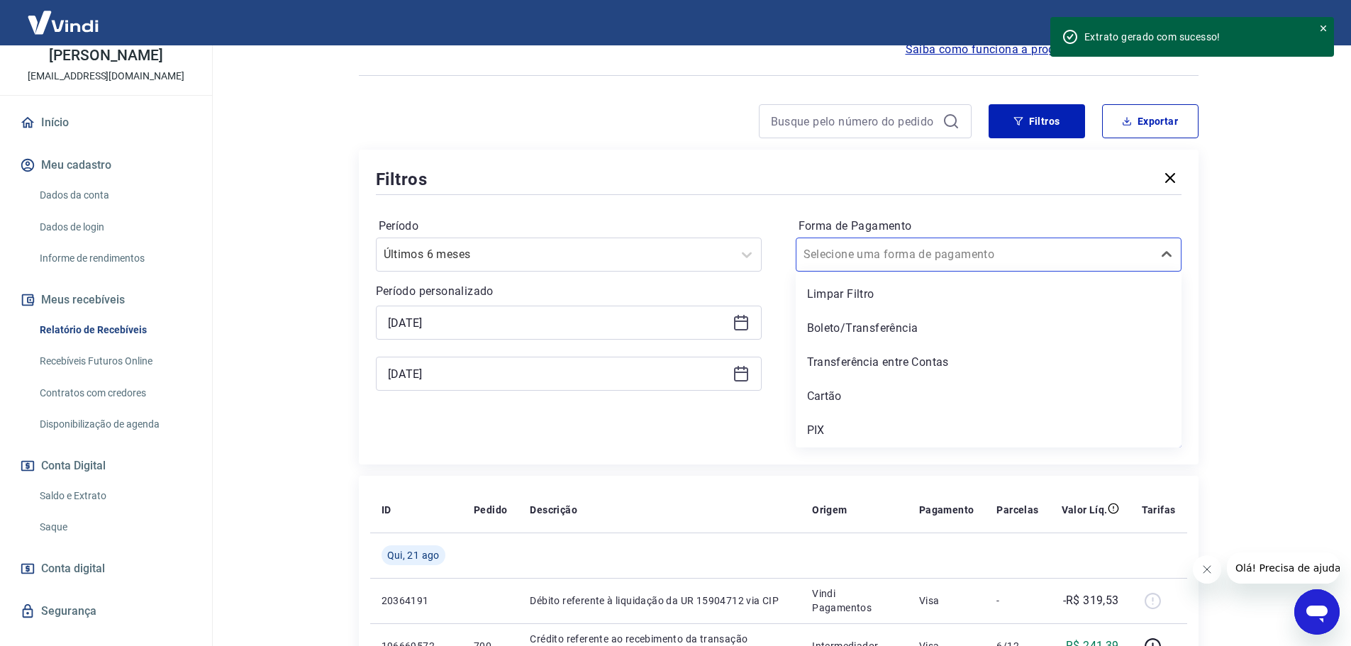
click at [1274, 311] on main "Após o envio das liquidações aparecerem no Relatório de Recebíveis, elas podem …" at bounding box center [778, 204] width 1145 height 601
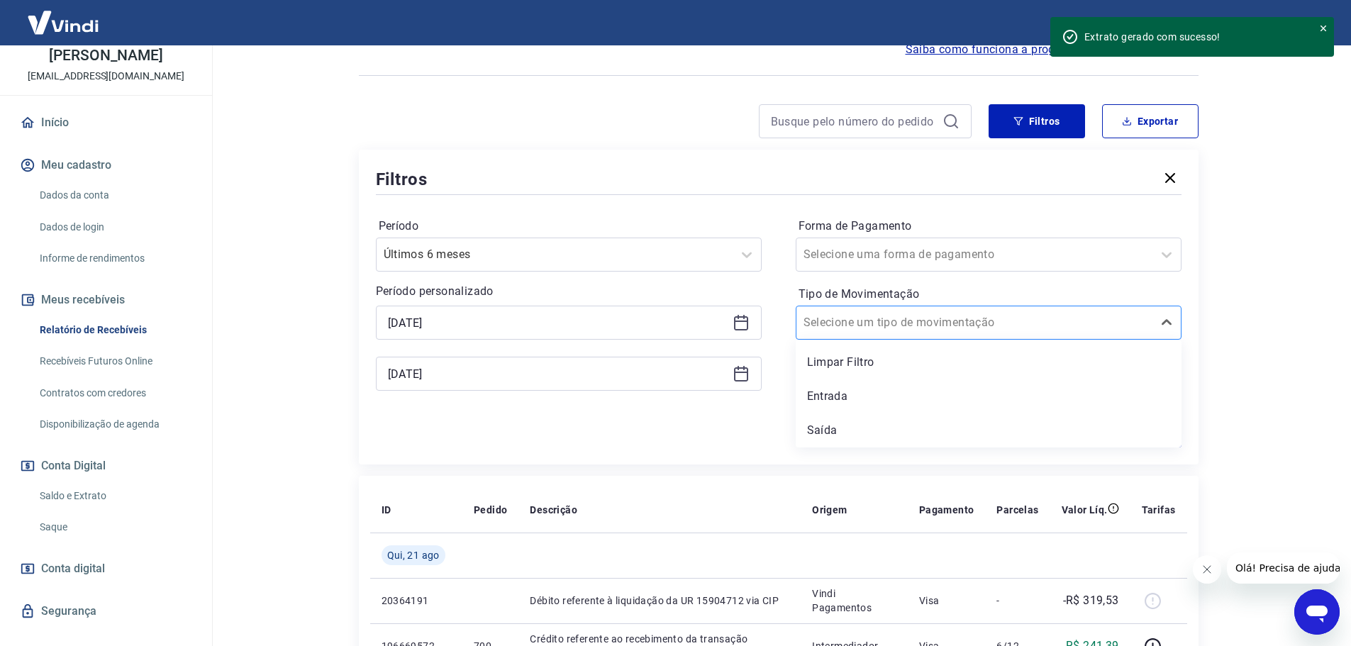
click at [878, 330] on input "Tipo de Movimentação" at bounding box center [874, 322] width 143 height 17
click at [828, 400] on div "Entrada" at bounding box center [989, 396] width 386 height 28
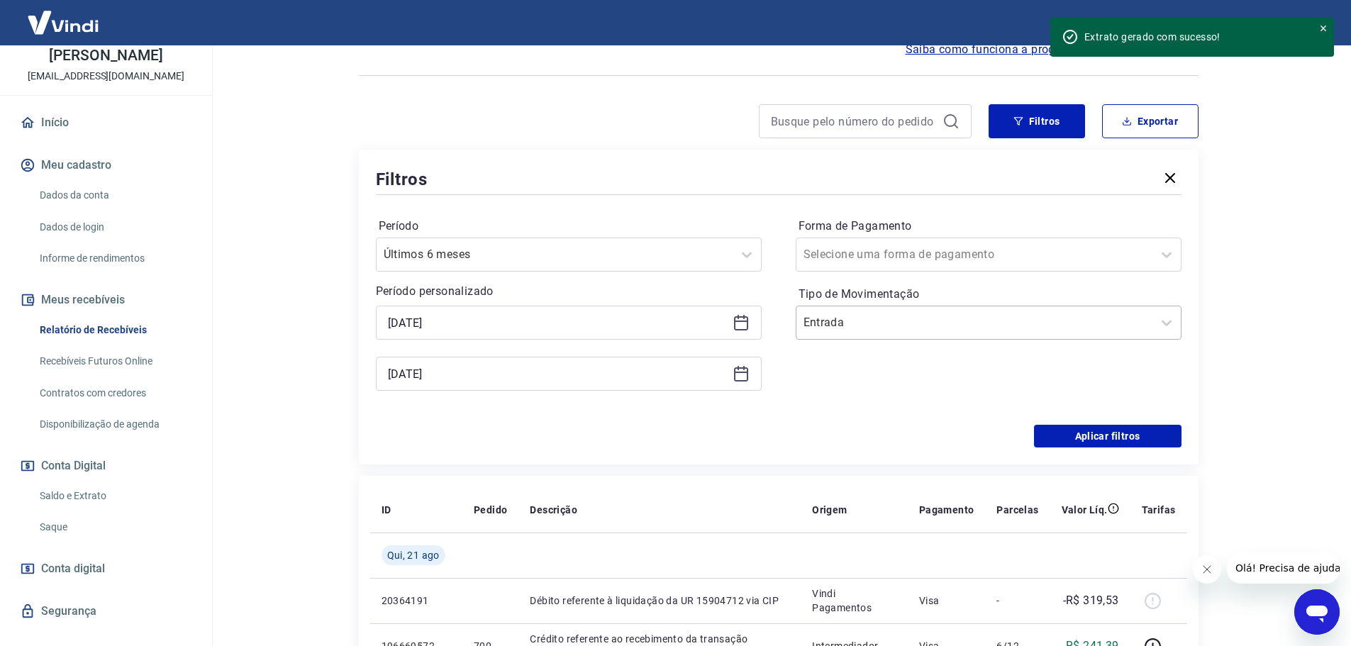
click at [877, 333] on div "Entrada" at bounding box center [974, 323] width 356 height 26
drag, startPoint x: 1261, startPoint y: 352, endPoint x: 1219, endPoint y: 338, distance: 44.4
click at [1262, 352] on main "Após o envio das liquidações aparecerem no Relatório de Recebíveis, elas podem …" at bounding box center [778, 204] width 1145 height 601
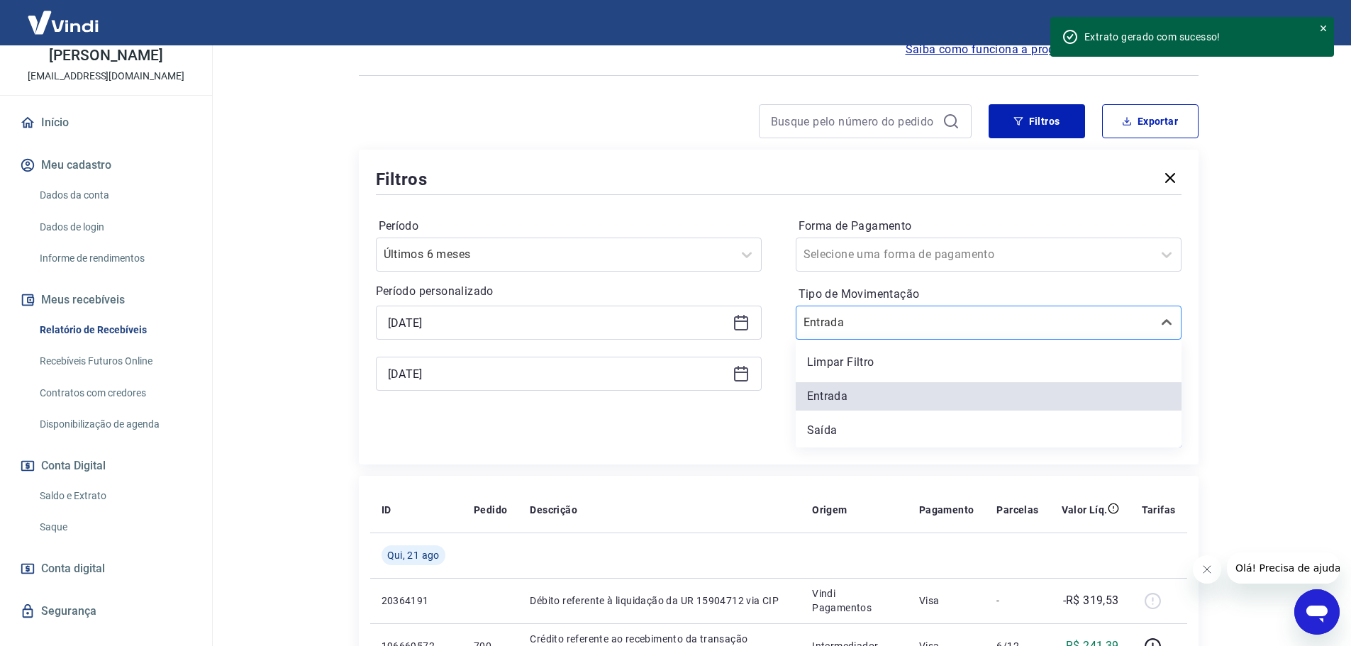
click at [1011, 323] on div at bounding box center [974, 323] width 342 height 20
click at [911, 361] on div "Limpar Filtro" at bounding box center [989, 362] width 386 height 28
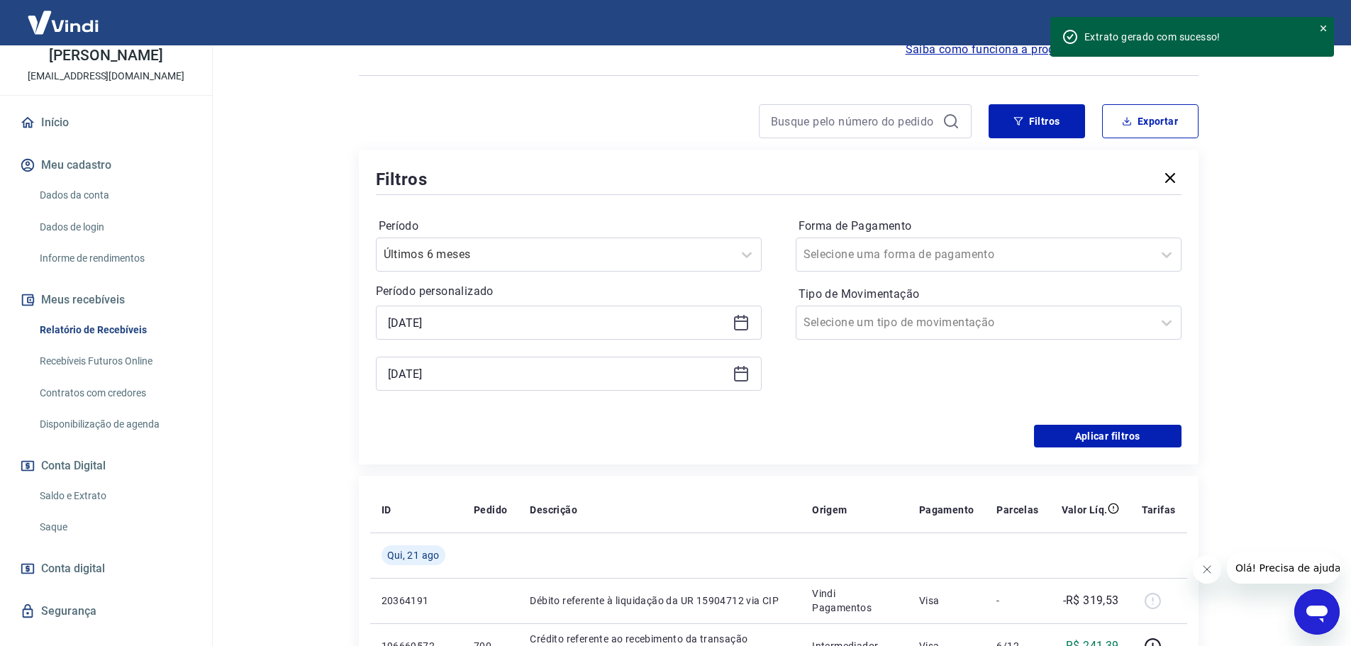
click at [842, 360] on div "Forma de Pagamento Selecione uma forma de pagamento Tipo de Movimentação Seleci…" at bounding box center [989, 311] width 386 height 193
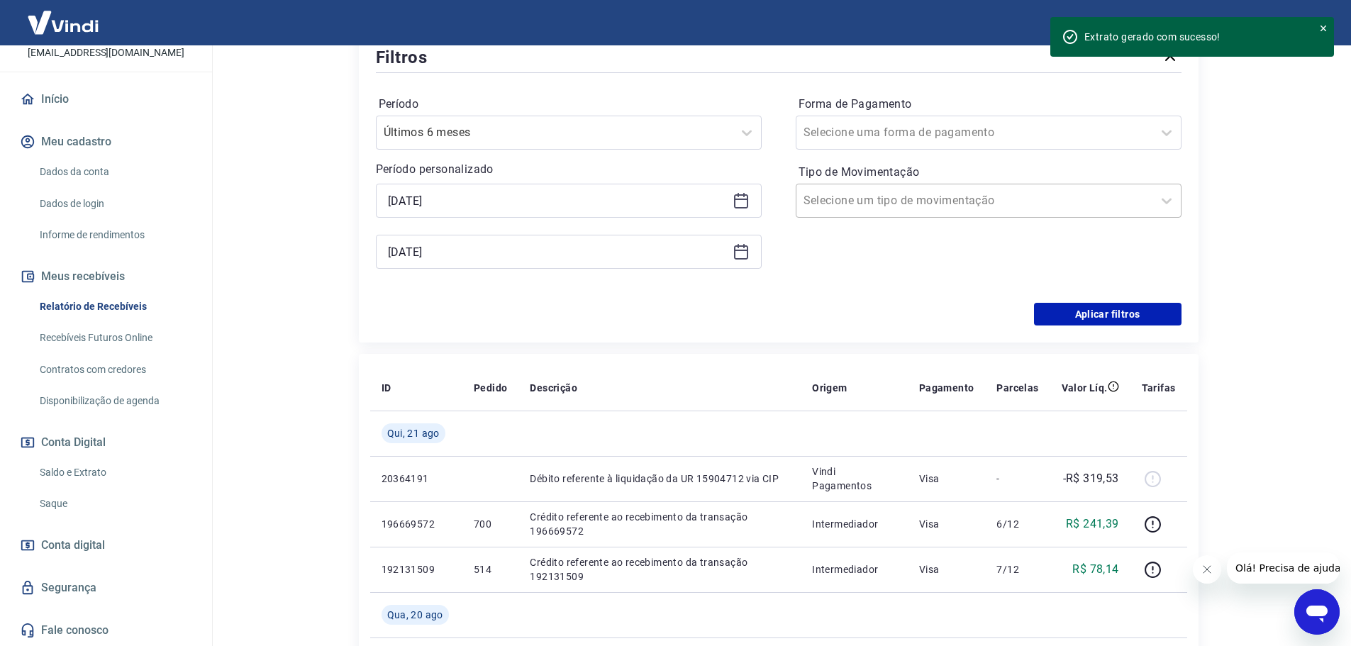
scroll to position [213, 0]
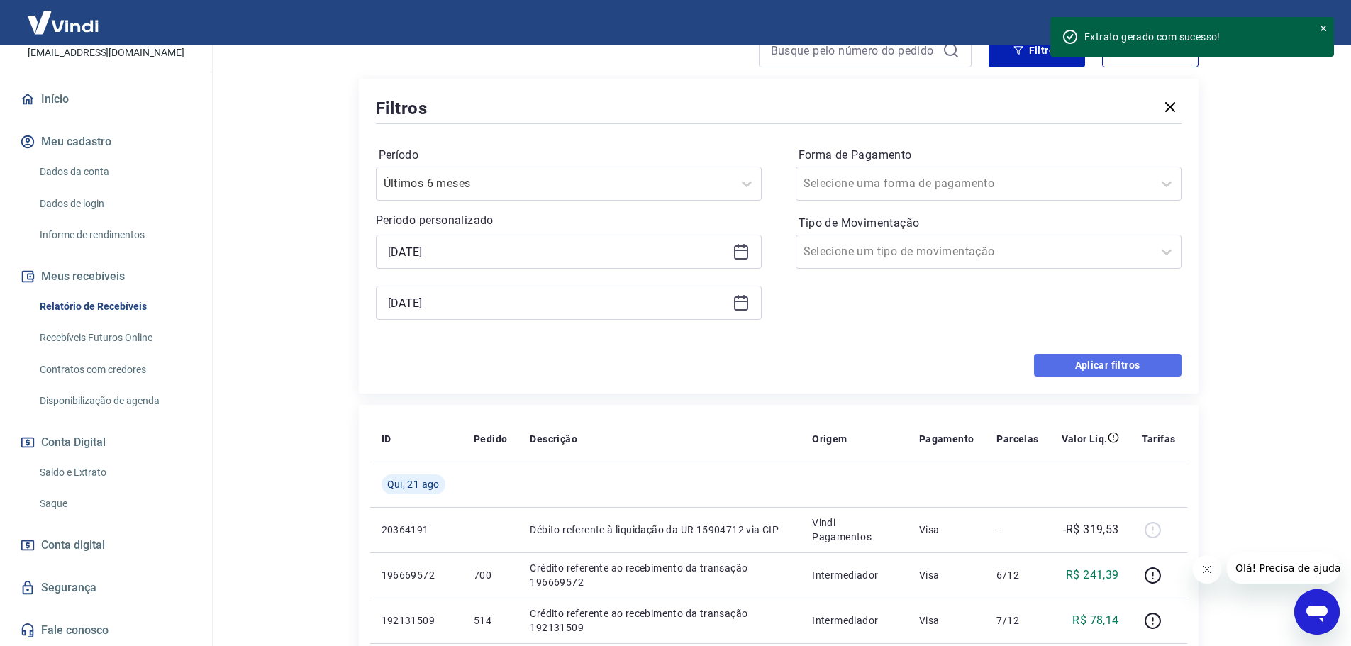
click at [1091, 360] on button "Aplicar filtros" at bounding box center [1107, 365] width 147 height 23
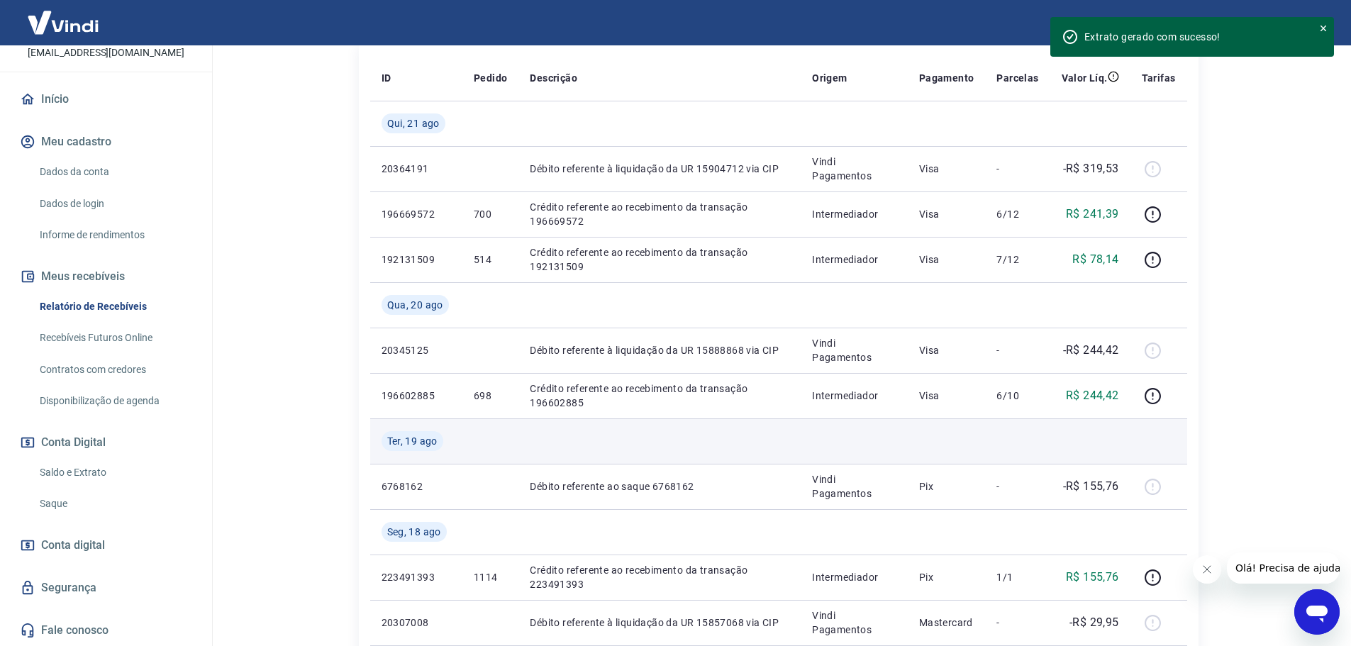
scroll to position [284, 0]
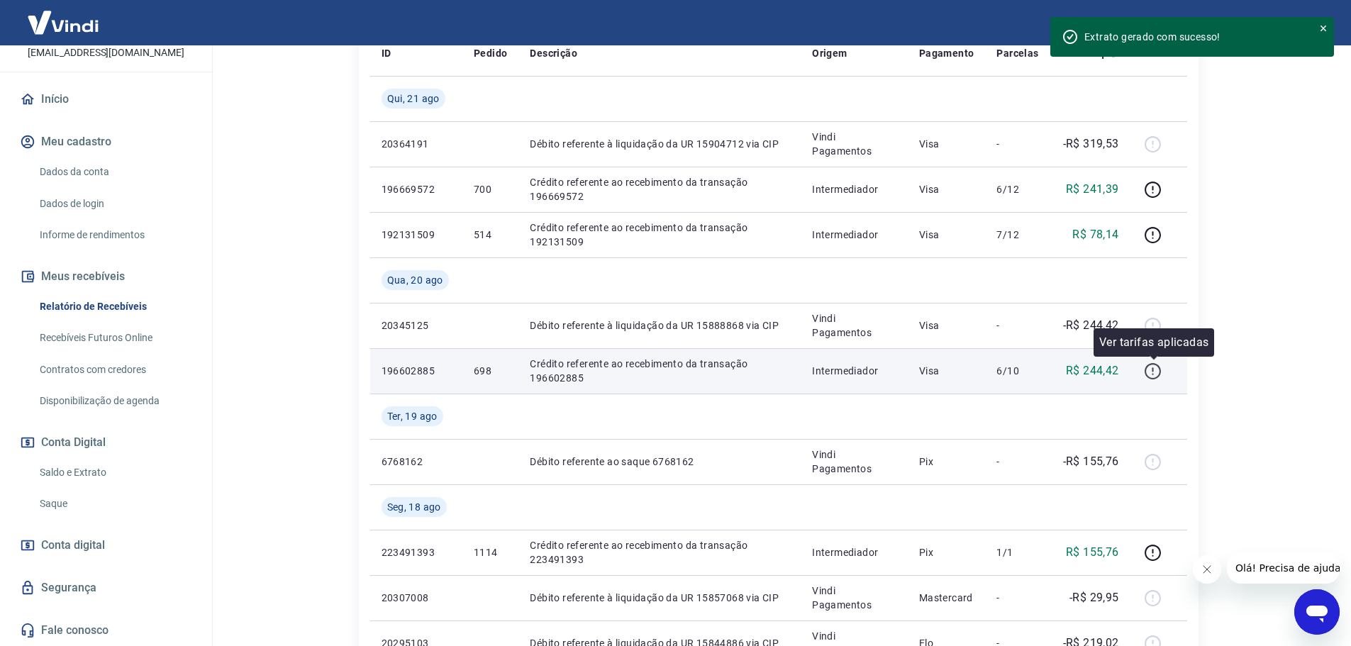
click at [1150, 374] on icon "button" at bounding box center [1153, 371] width 18 height 18
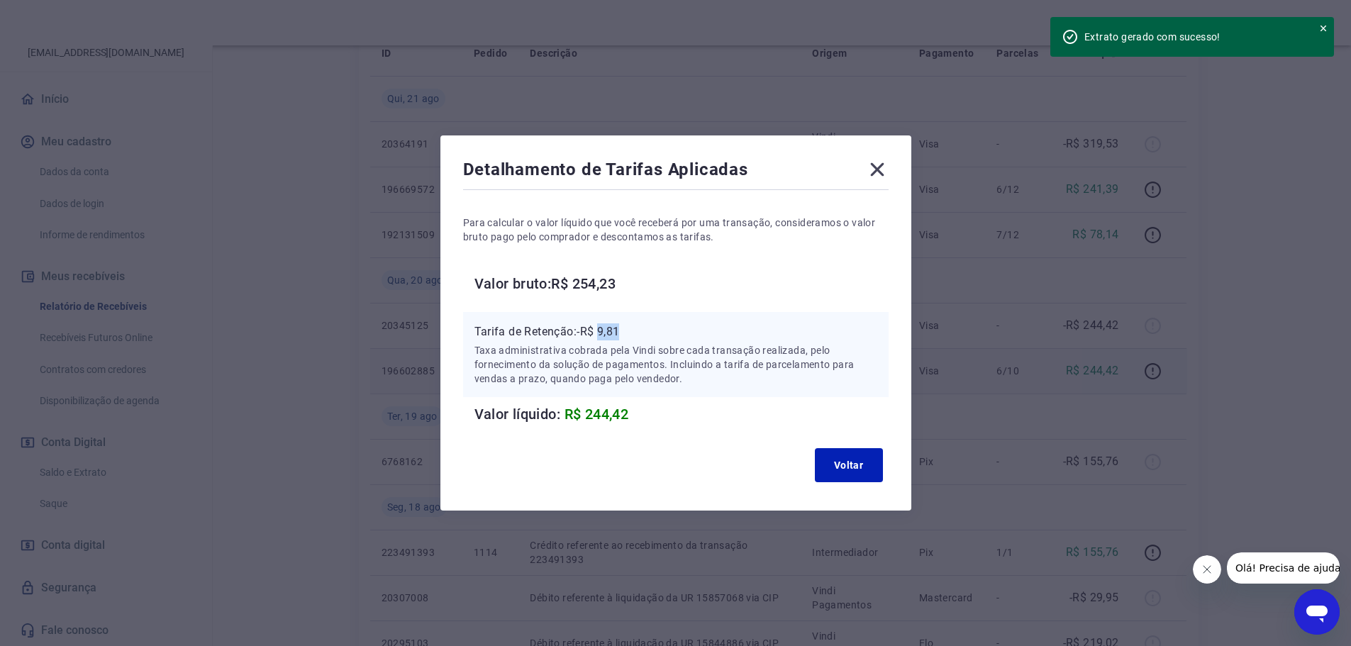
drag, startPoint x: 605, startPoint y: 329, endPoint x: 635, endPoint y: 329, distance: 29.8
click at [635, 329] on p "Tarifa de Retenção: -R$ 9,81" at bounding box center [675, 331] width 403 height 17
click at [639, 413] on h6 "Valor líquido: R$ 244,42" at bounding box center [681, 414] width 414 height 23
click at [889, 171] on icon at bounding box center [877, 169] width 23 height 23
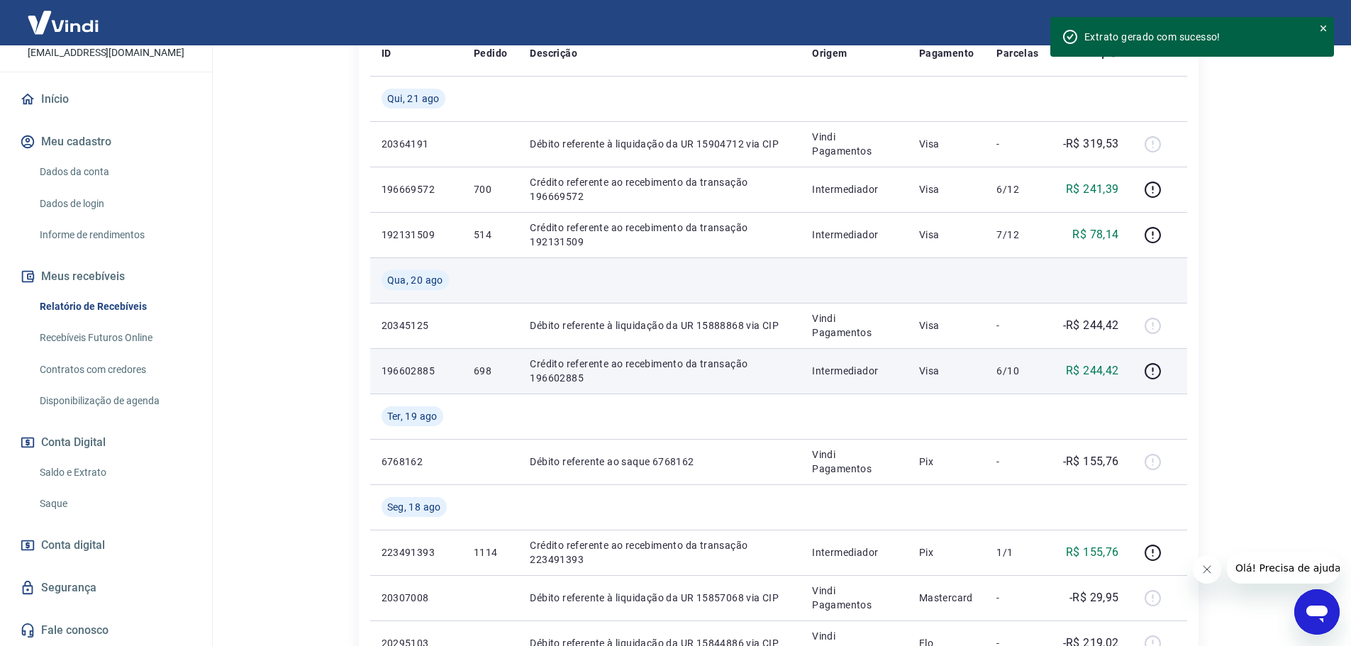
scroll to position [355, 0]
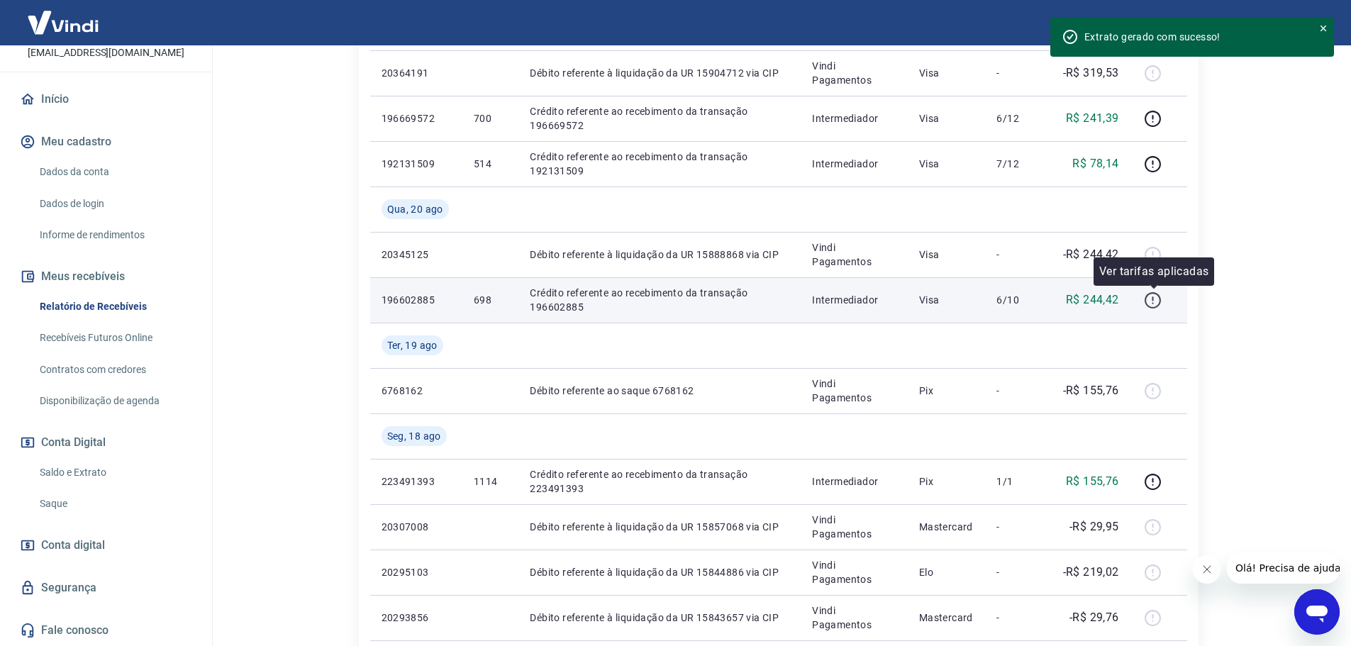
click at [1151, 299] on icon "button" at bounding box center [1153, 300] width 18 height 18
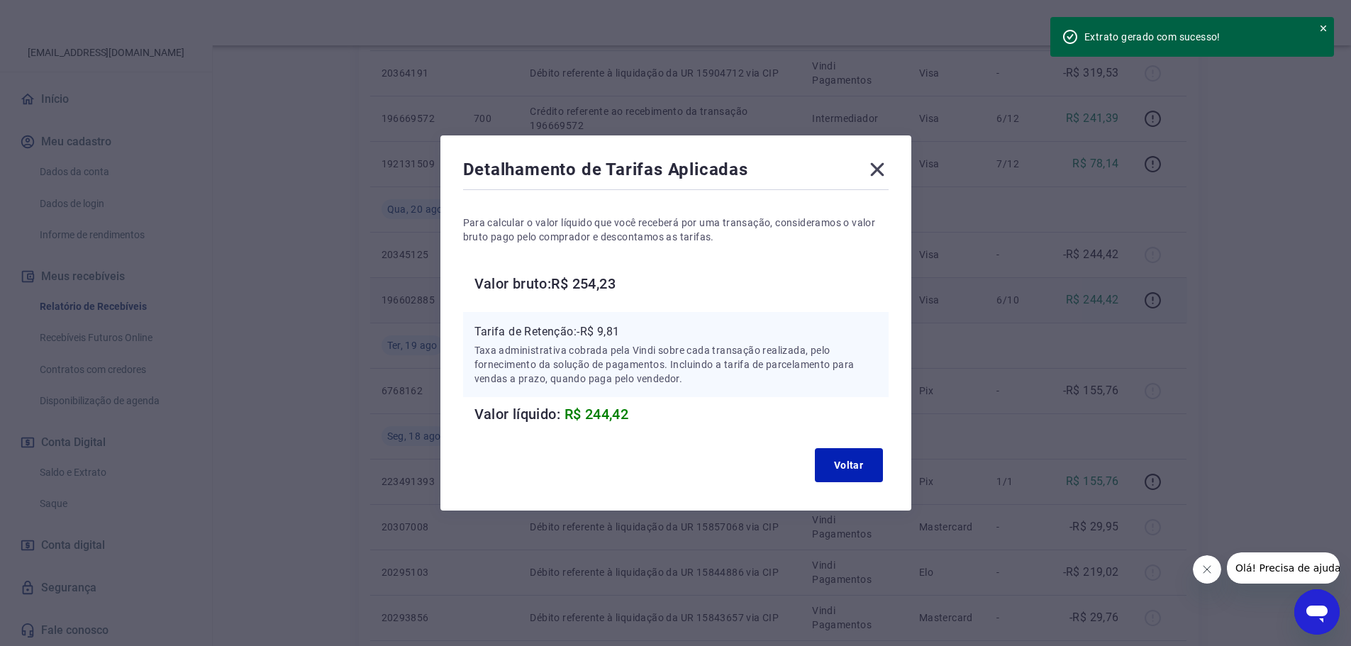
click at [874, 172] on icon at bounding box center [877, 169] width 23 height 23
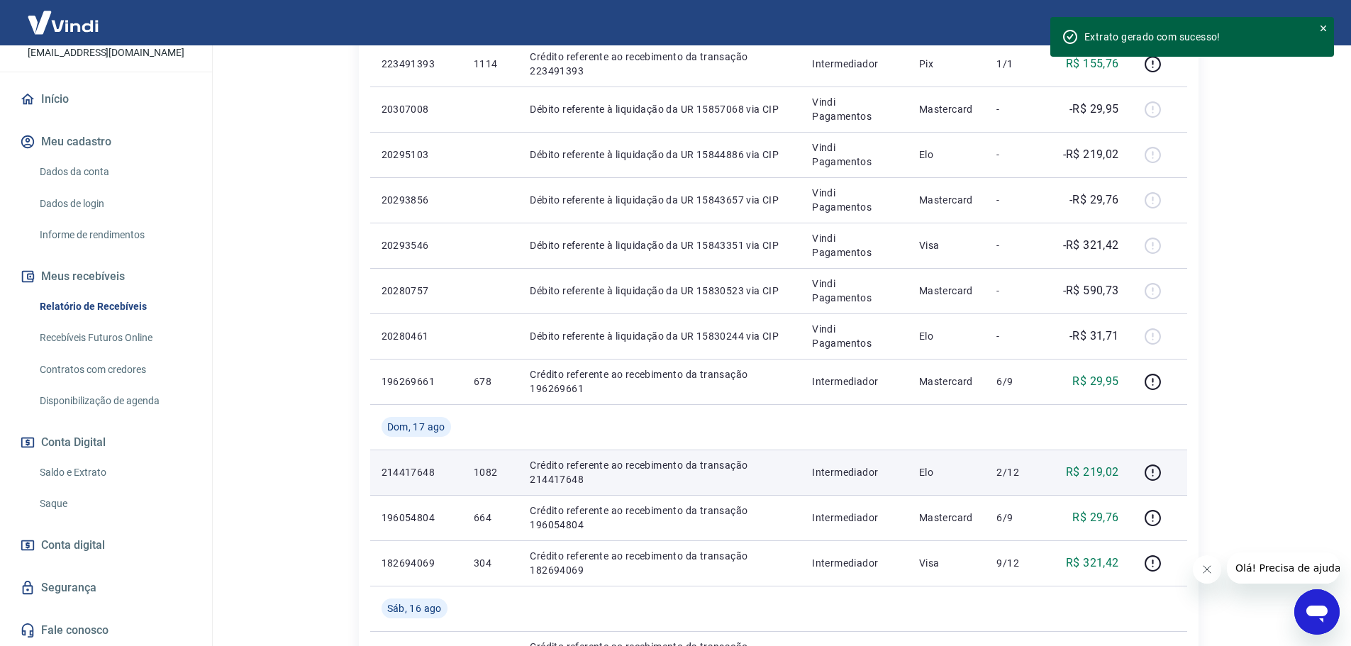
scroll to position [843, 0]
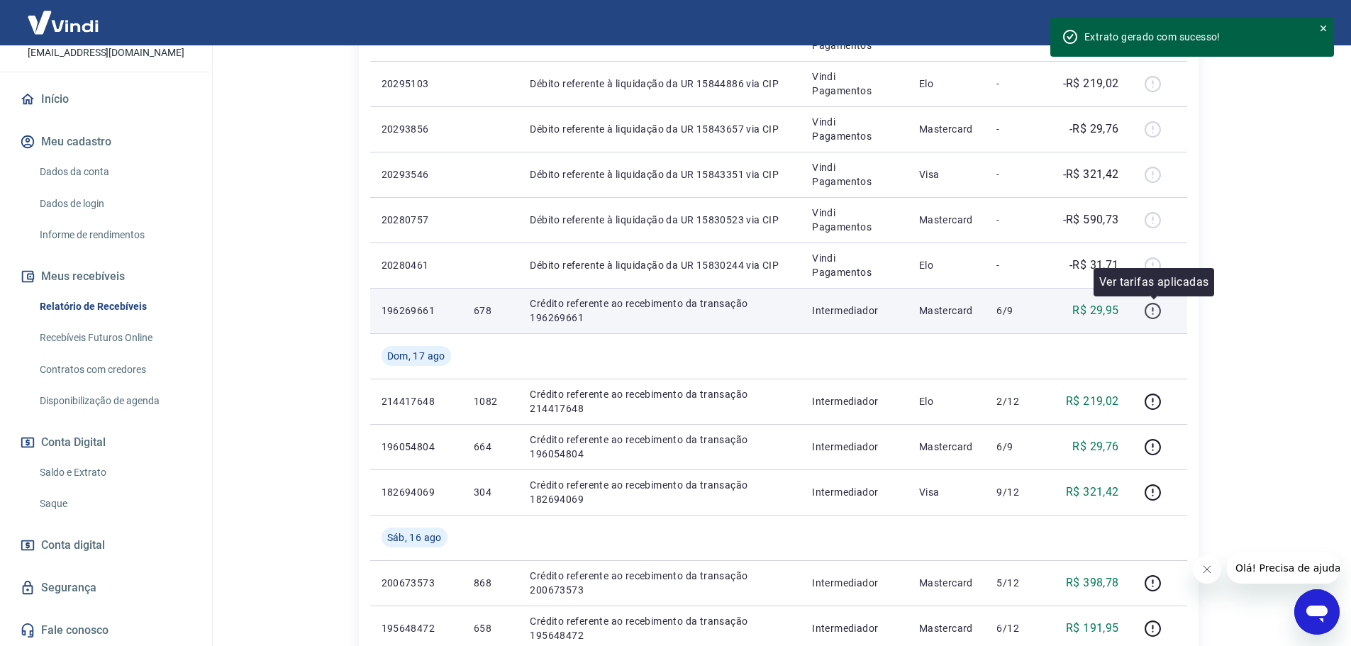
click at [1154, 319] on icon "button" at bounding box center [1153, 311] width 18 height 18
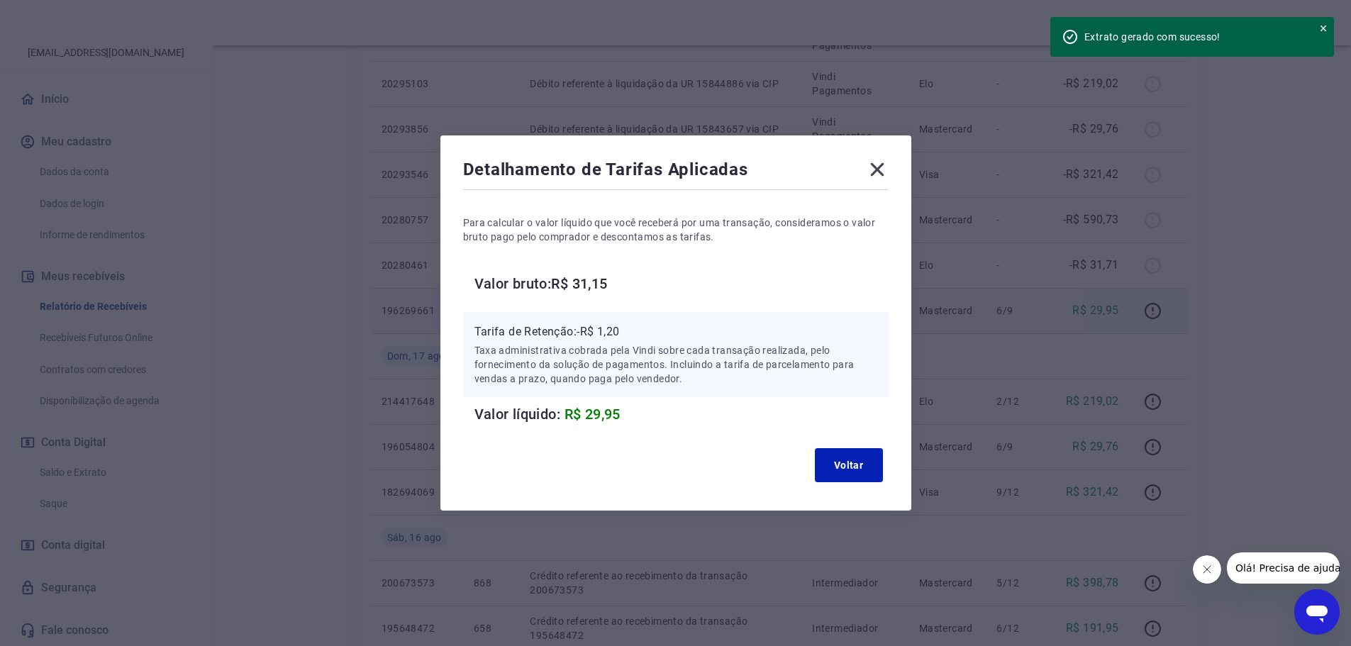
click at [889, 171] on icon at bounding box center [877, 169] width 23 height 23
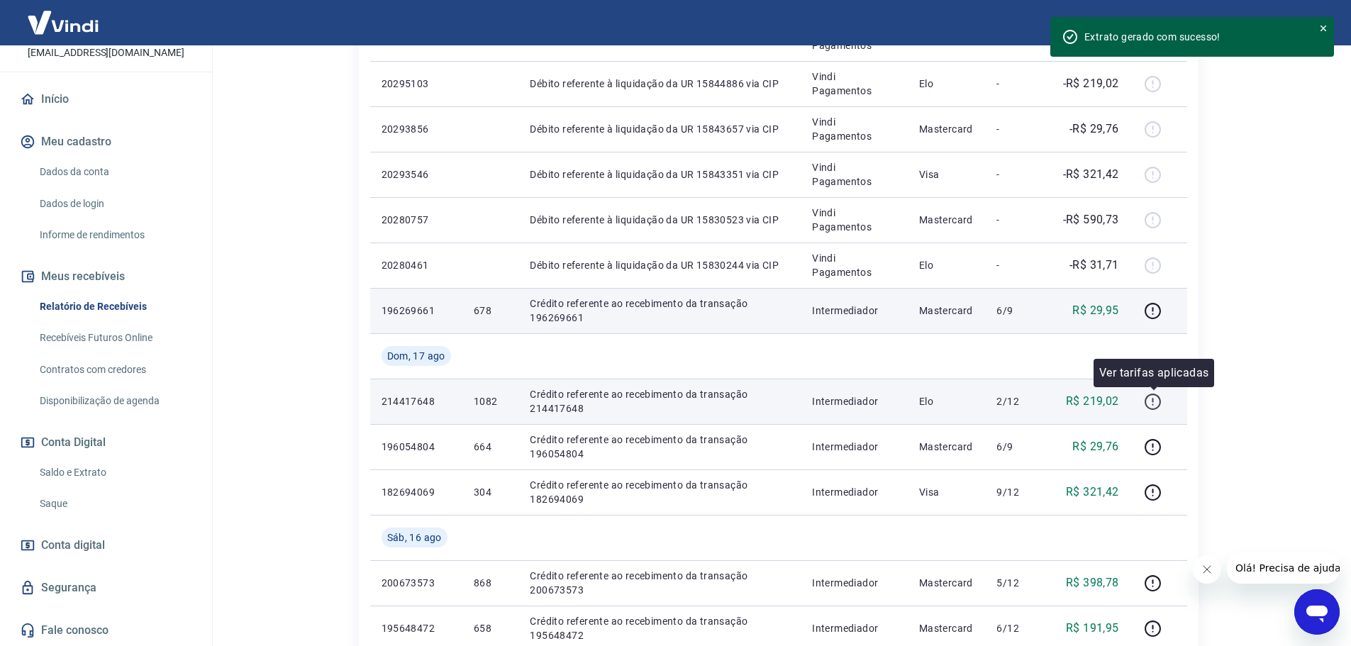
click at [1142, 399] on button "button" at bounding box center [1153, 401] width 23 height 23
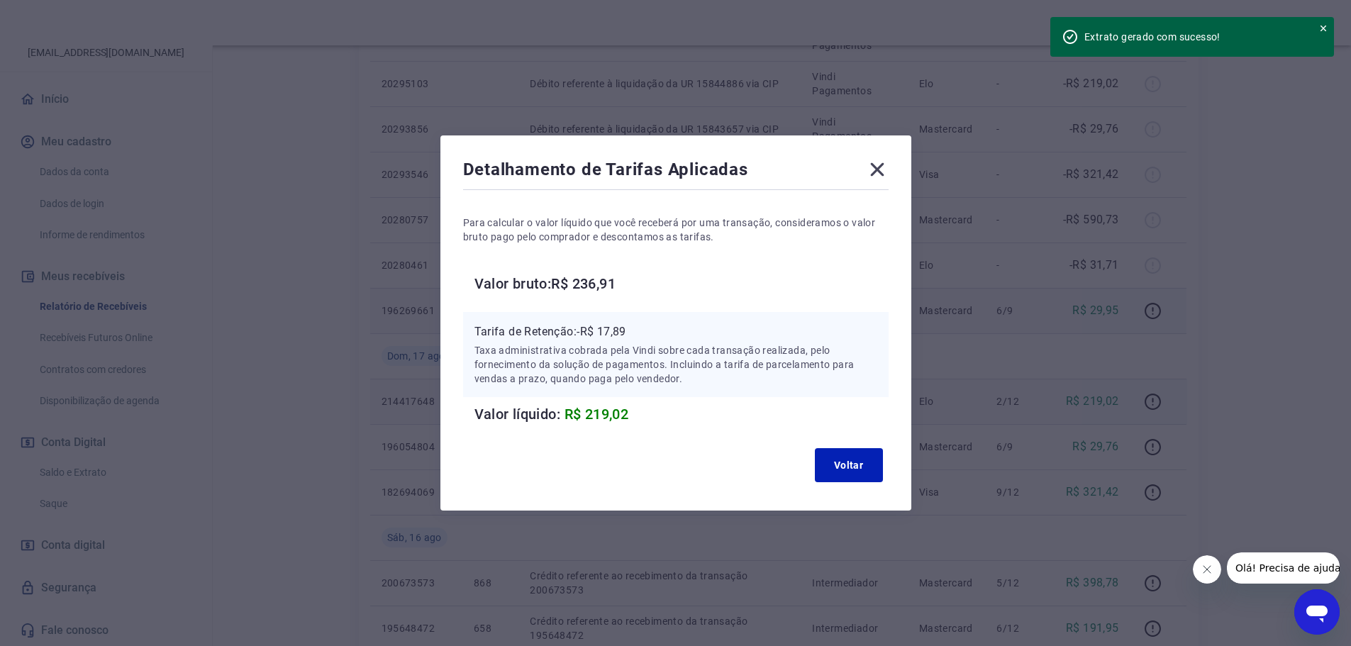
click at [867, 169] on div "Detalhamento de Tarifas Aplicadas" at bounding box center [675, 172] width 425 height 28
click at [889, 171] on icon at bounding box center [877, 169] width 23 height 23
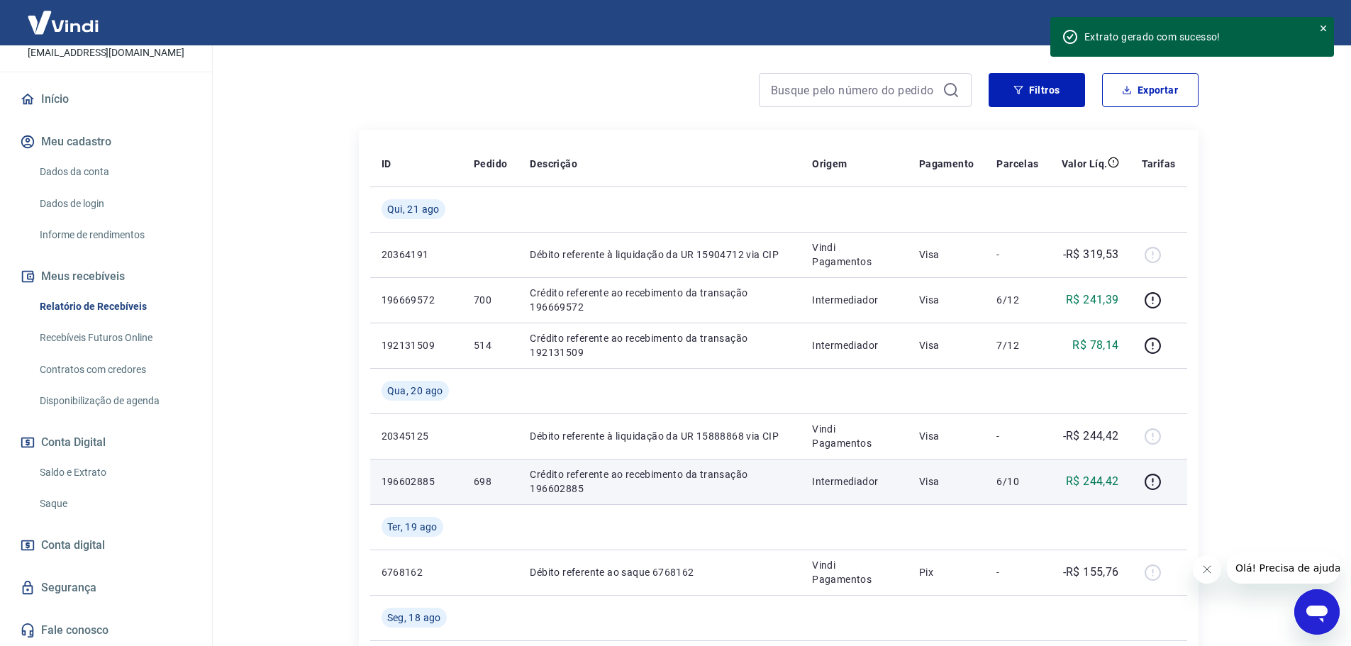
scroll to position [205, 0]
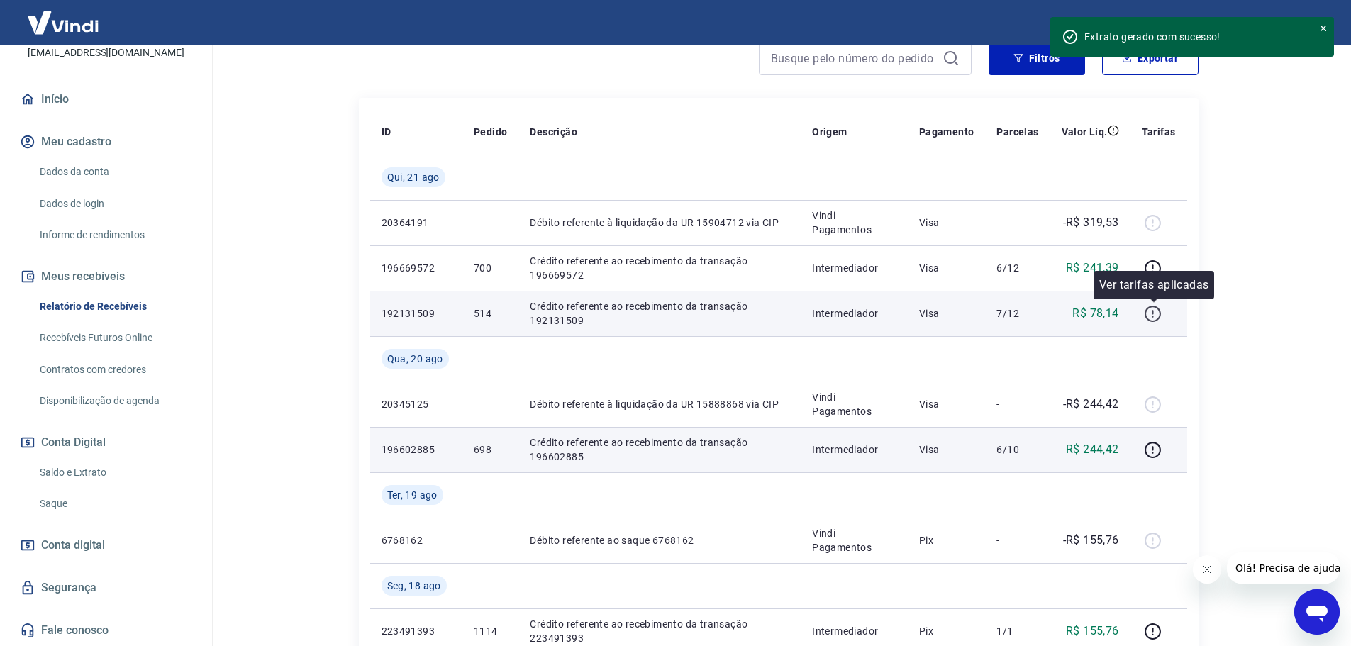
click at [1147, 314] on icon "button" at bounding box center [1153, 314] width 18 height 18
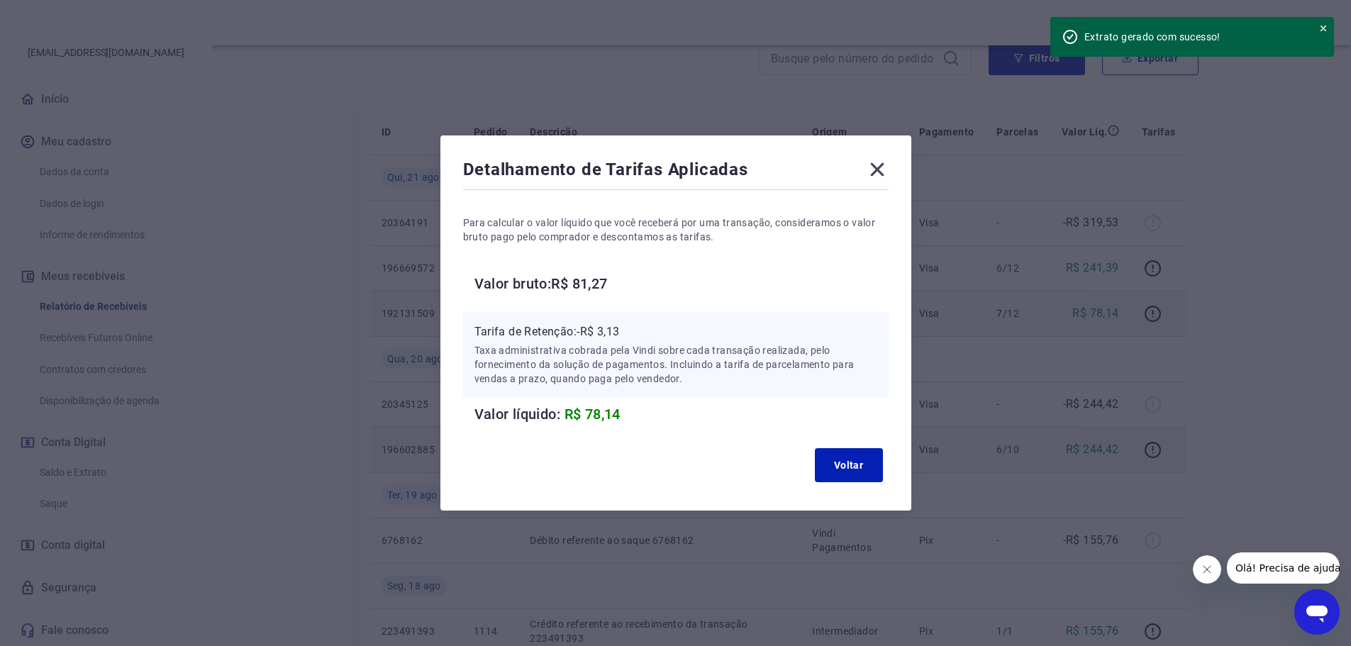
click at [874, 175] on icon at bounding box center [877, 169] width 23 height 23
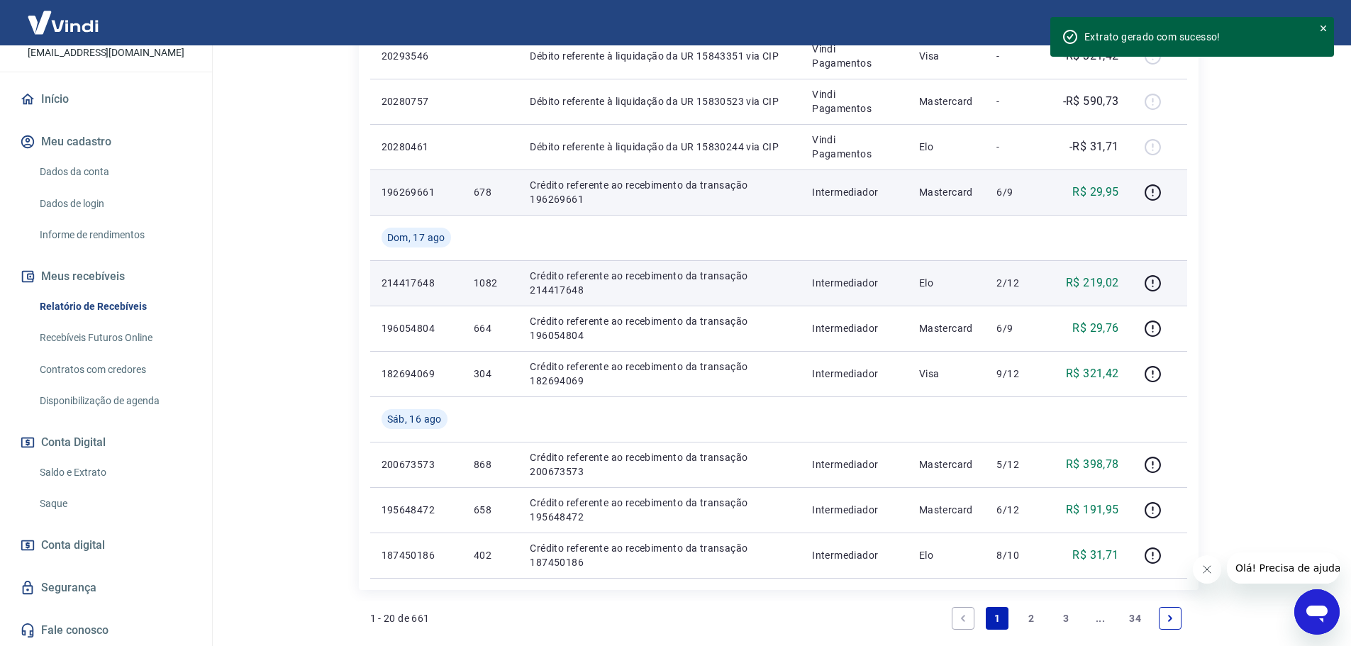
scroll to position [985, 0]
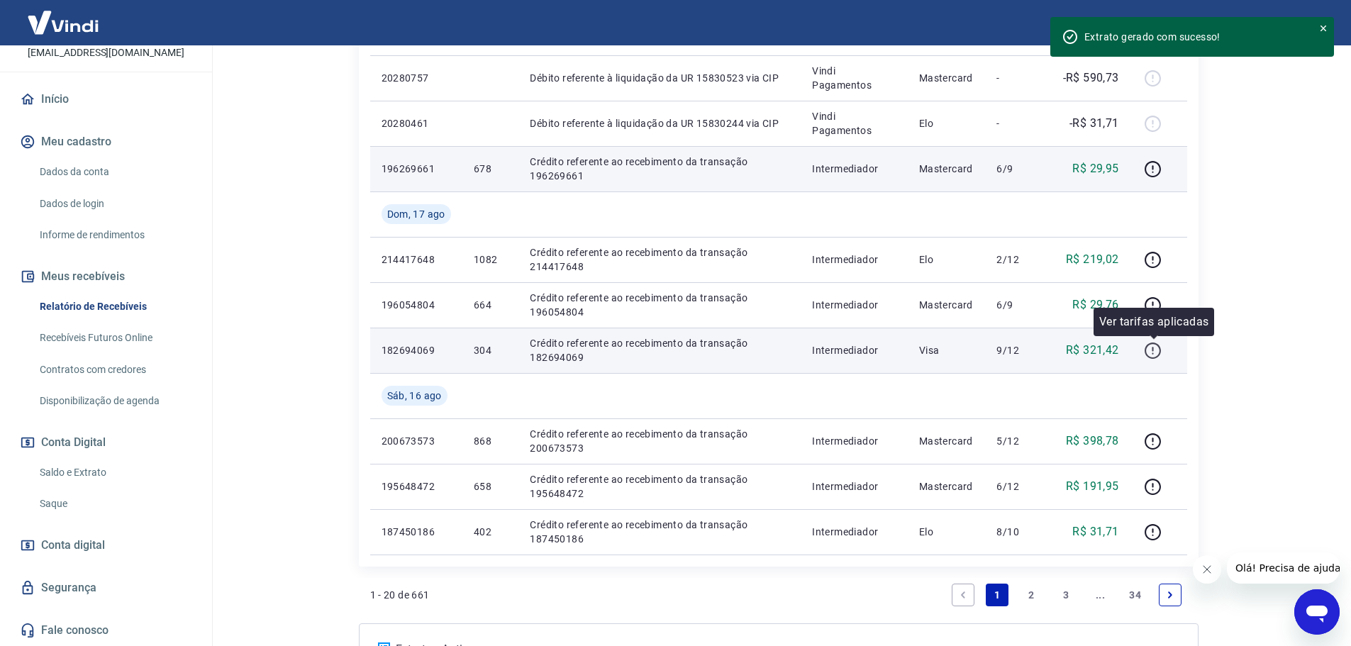
click at [1150, 346] on icon "button" at bounding box center [1153, 351] width 18 height 18
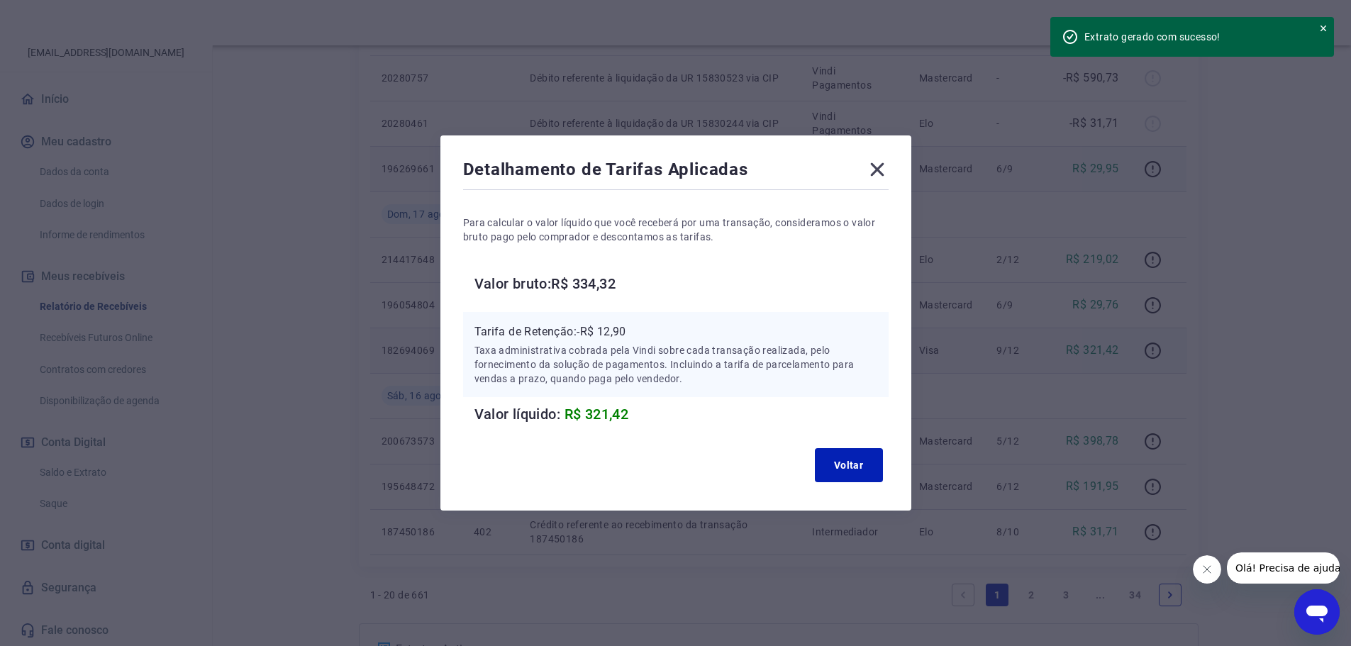
click at [882, 172] on icon at bounding box center [877, 169] width 23 height 23
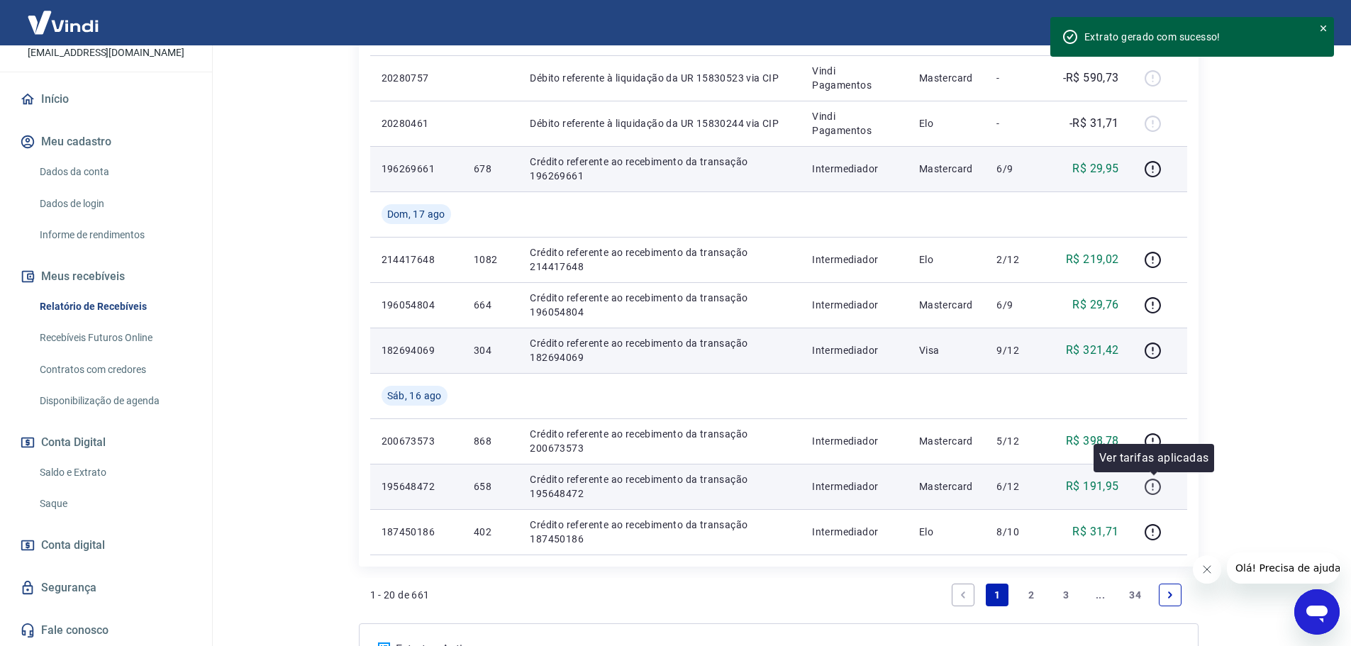
click at [1148, 485] on icon "button" at bounding box center [1153, 487] width 18 height 18
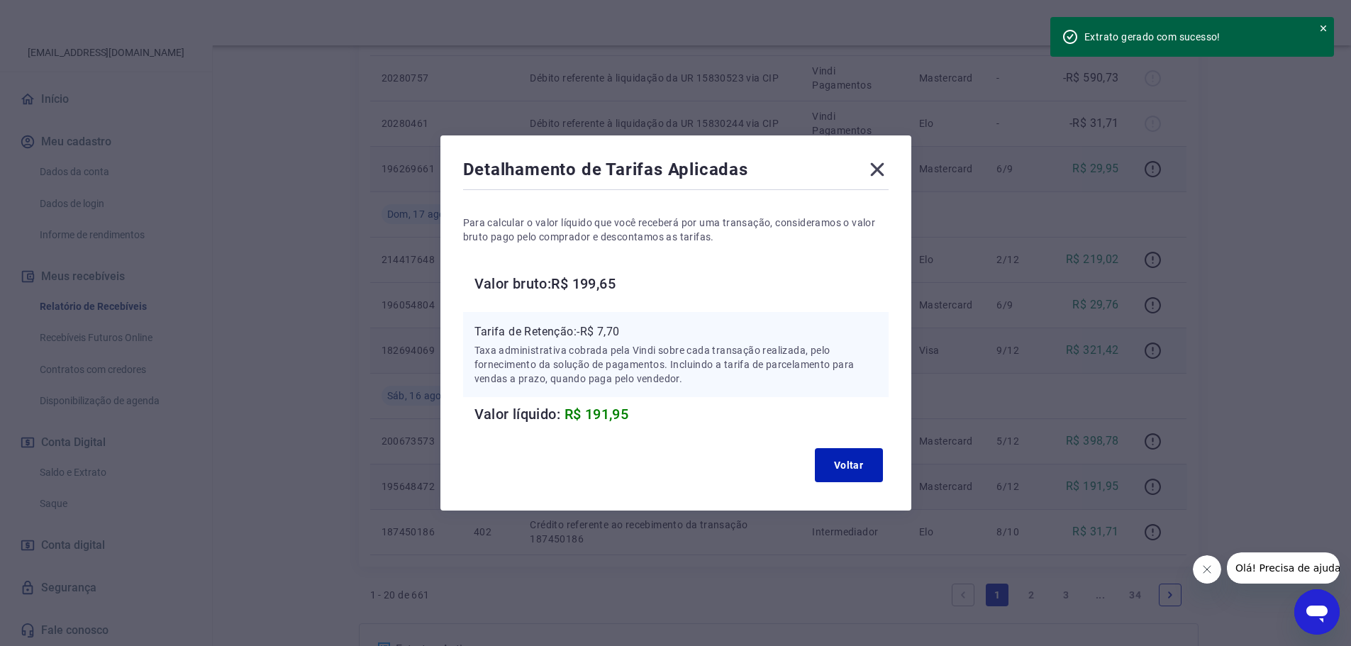
click at [881, 168] on icon at bounding box center [876, 169] width 13 height 13
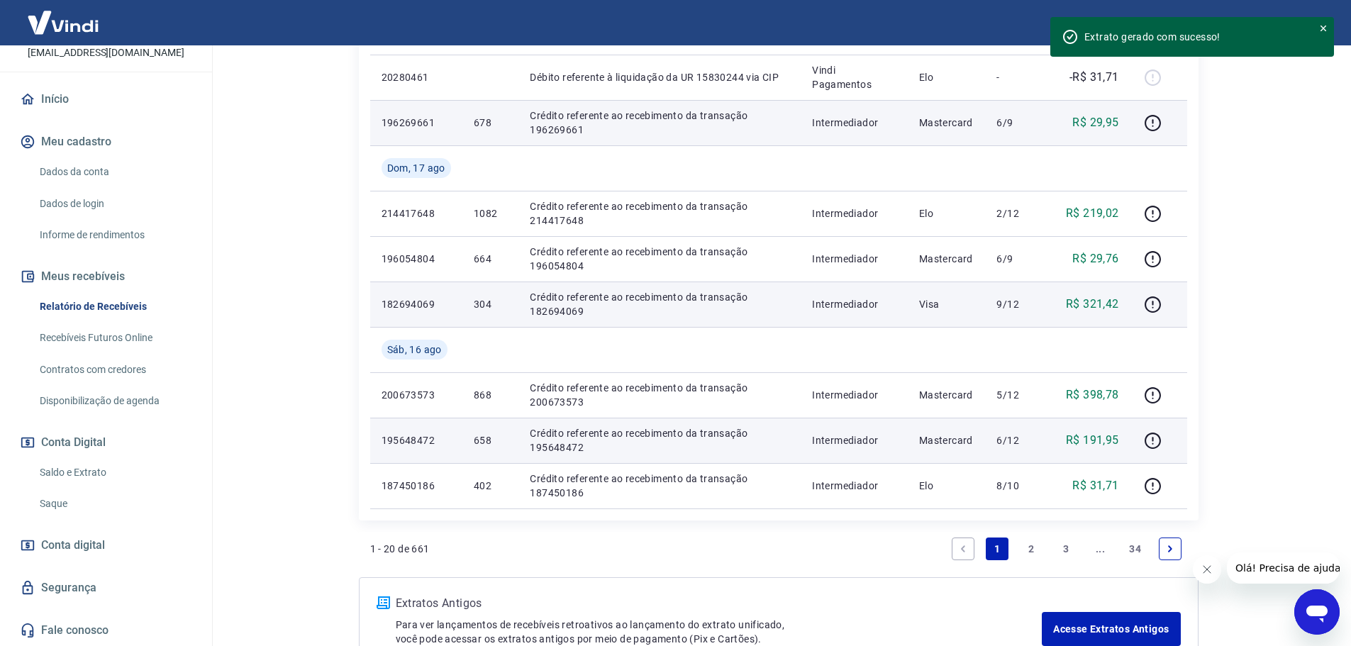
scroll to position [1056, 0]
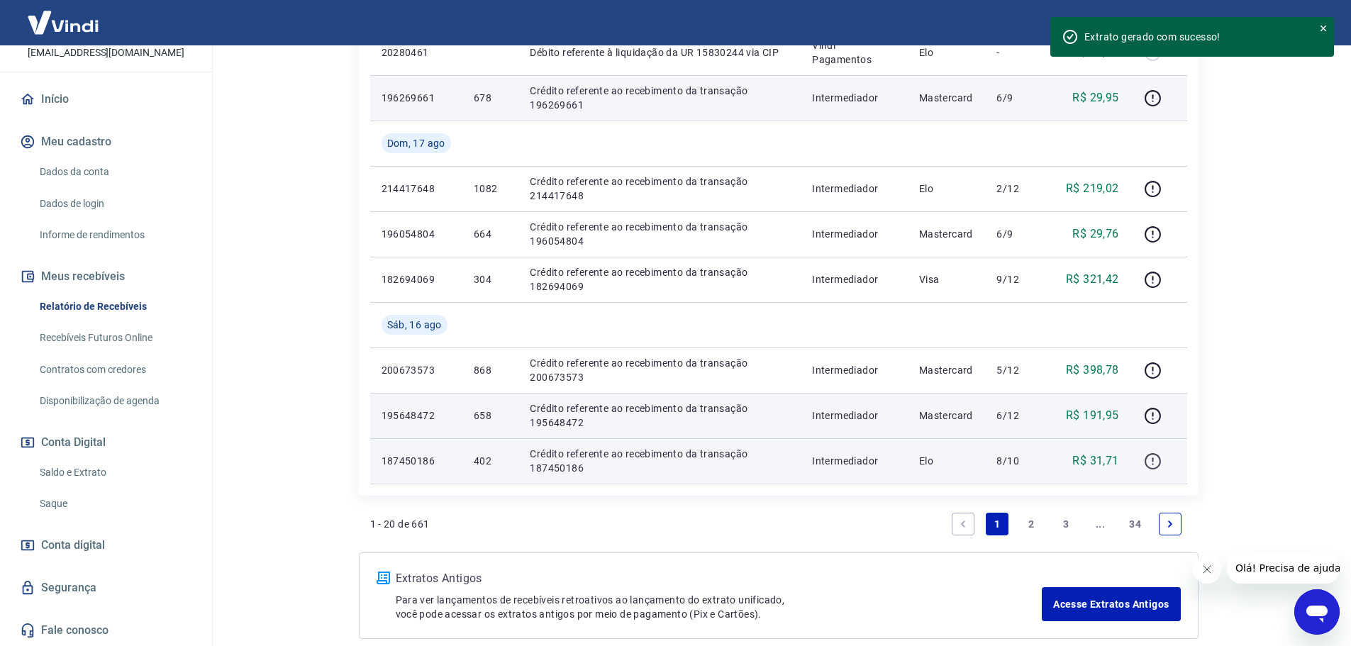
click at [1146, 462] on icon "button" at bounding box center [1153, 461] width 16 height 16
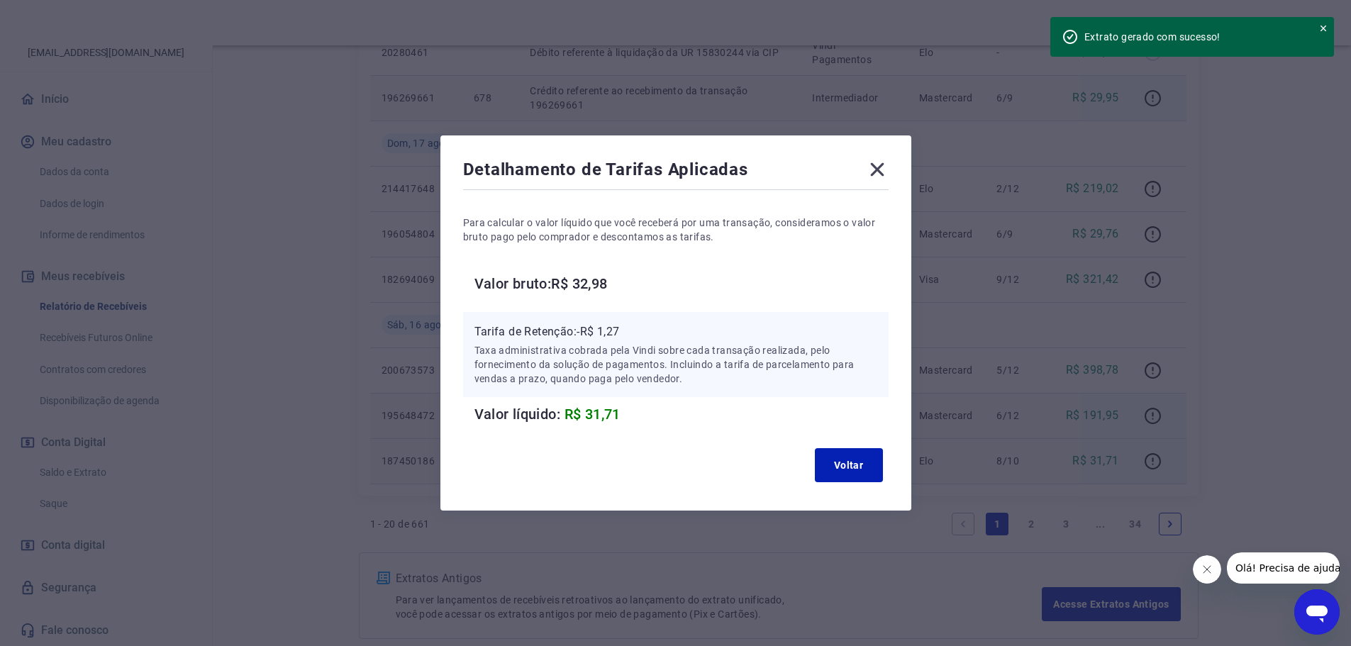
click at [876, 168] on icon at bounding box center [877, 169] width 23 height 23
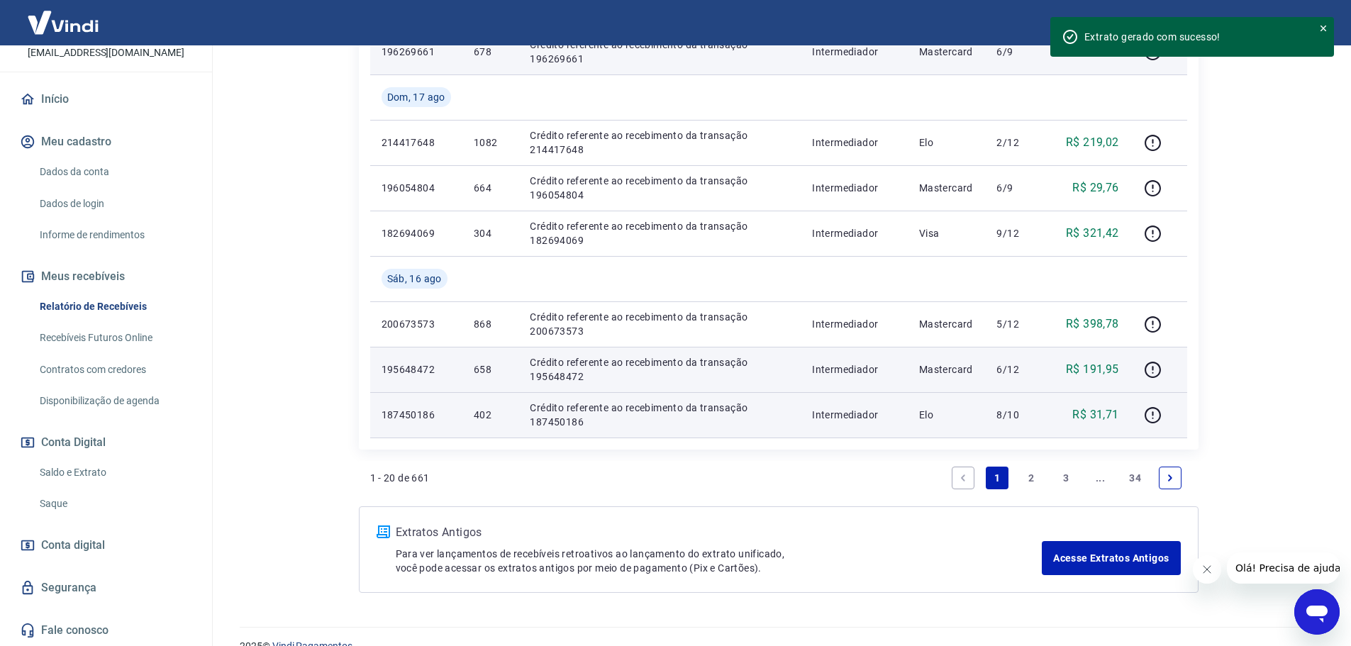
scroll to position [1127, 0]
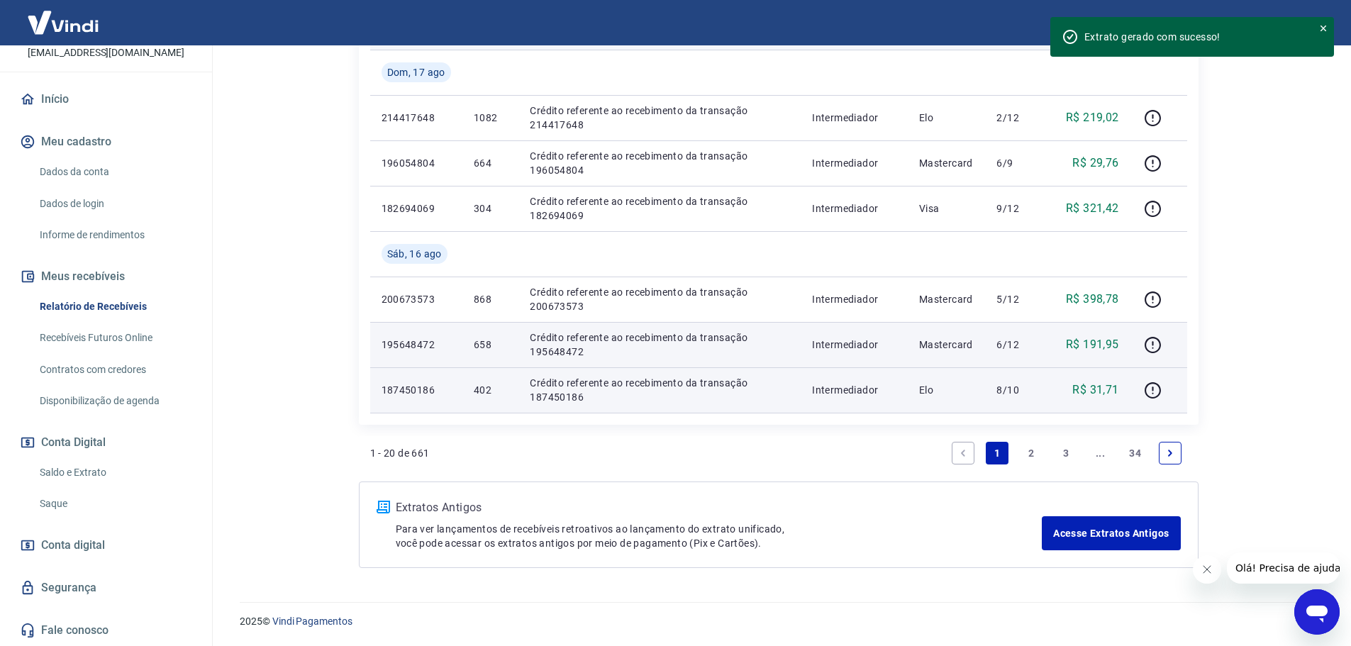
click at [1029, 447] on link "2" at bounding box center [1031, 453] width 23 height 23
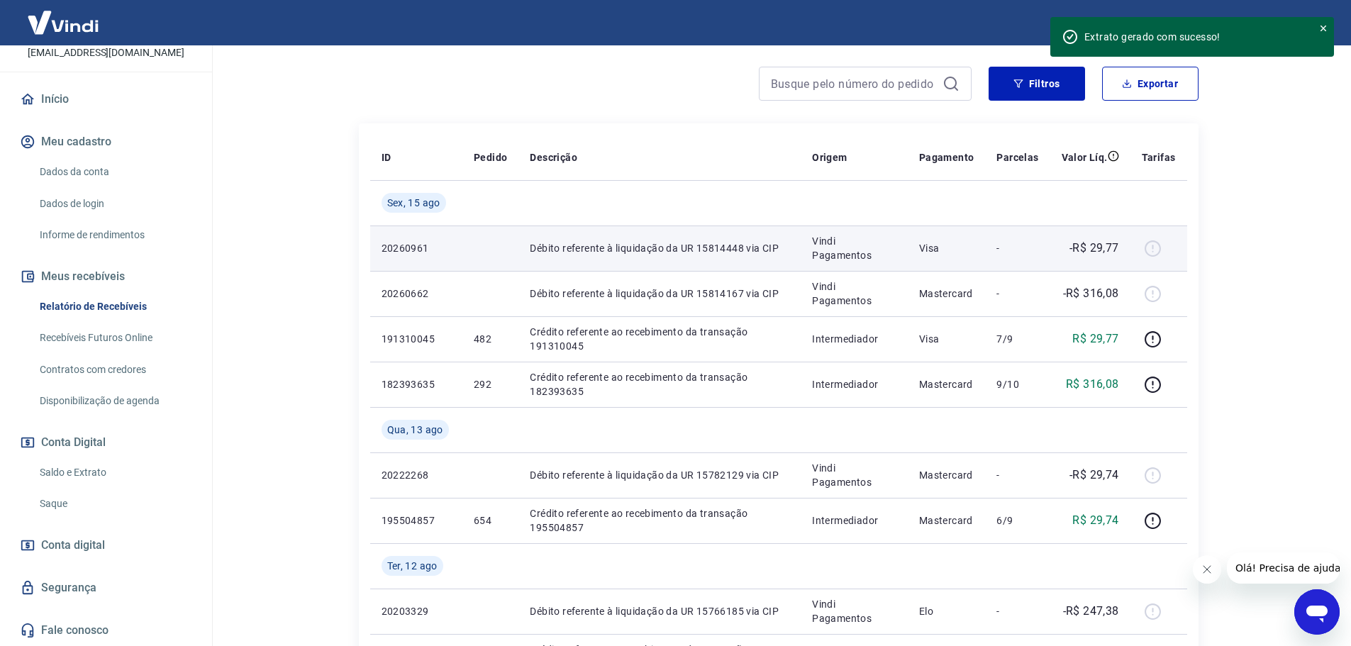
scroll to position [213, 0]
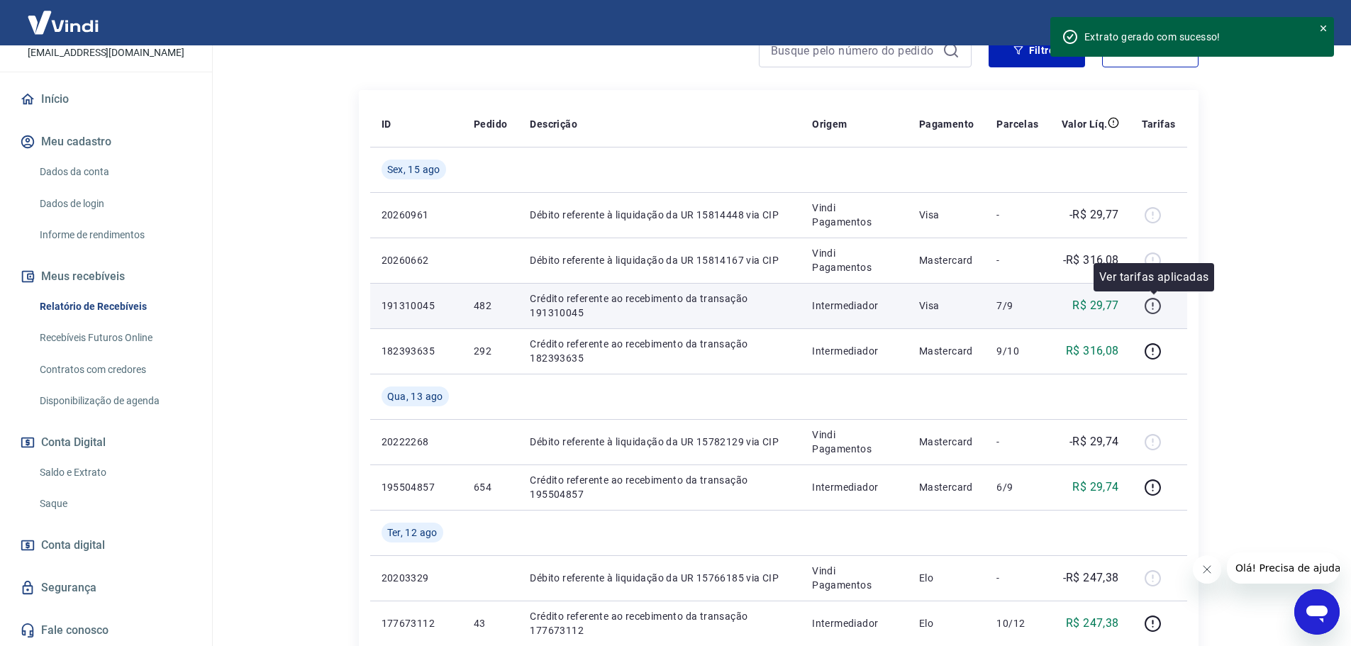
click at [1149, 313] on icon "button" at bounding box center [1153, 306] width 18 height 18
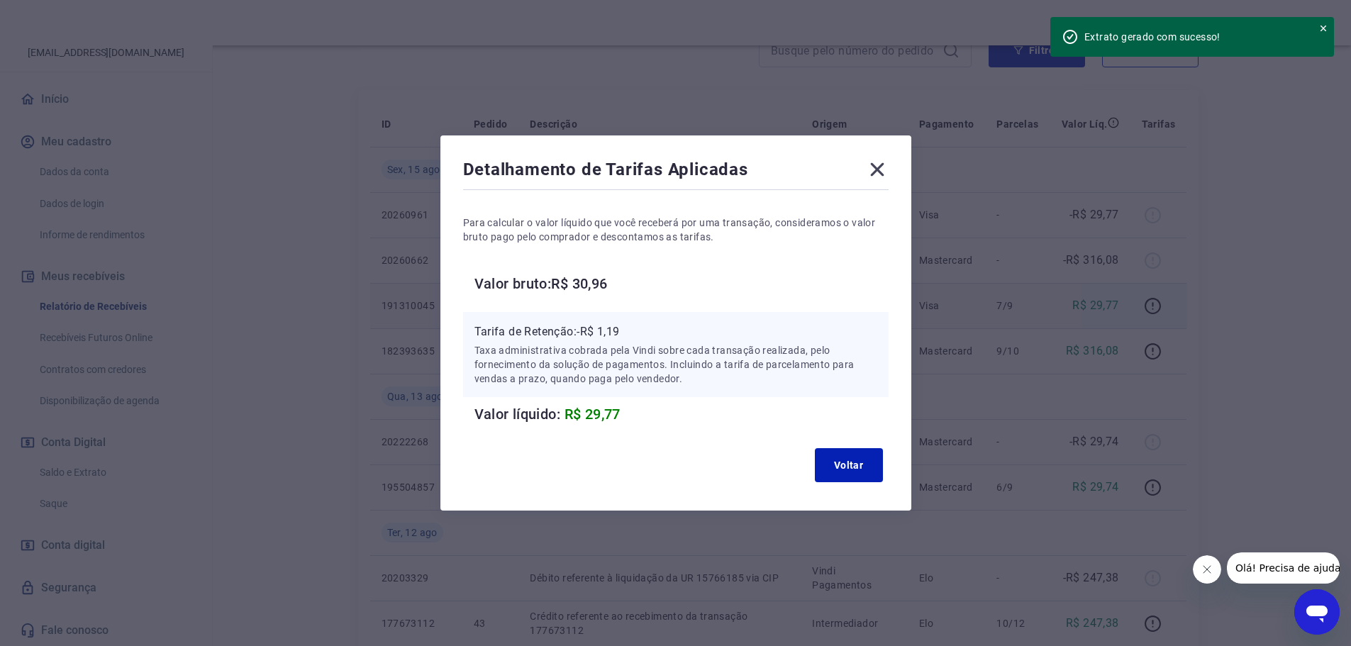
click at [871, 161] on icon at bounding box center [877, 169] width 23 height 23
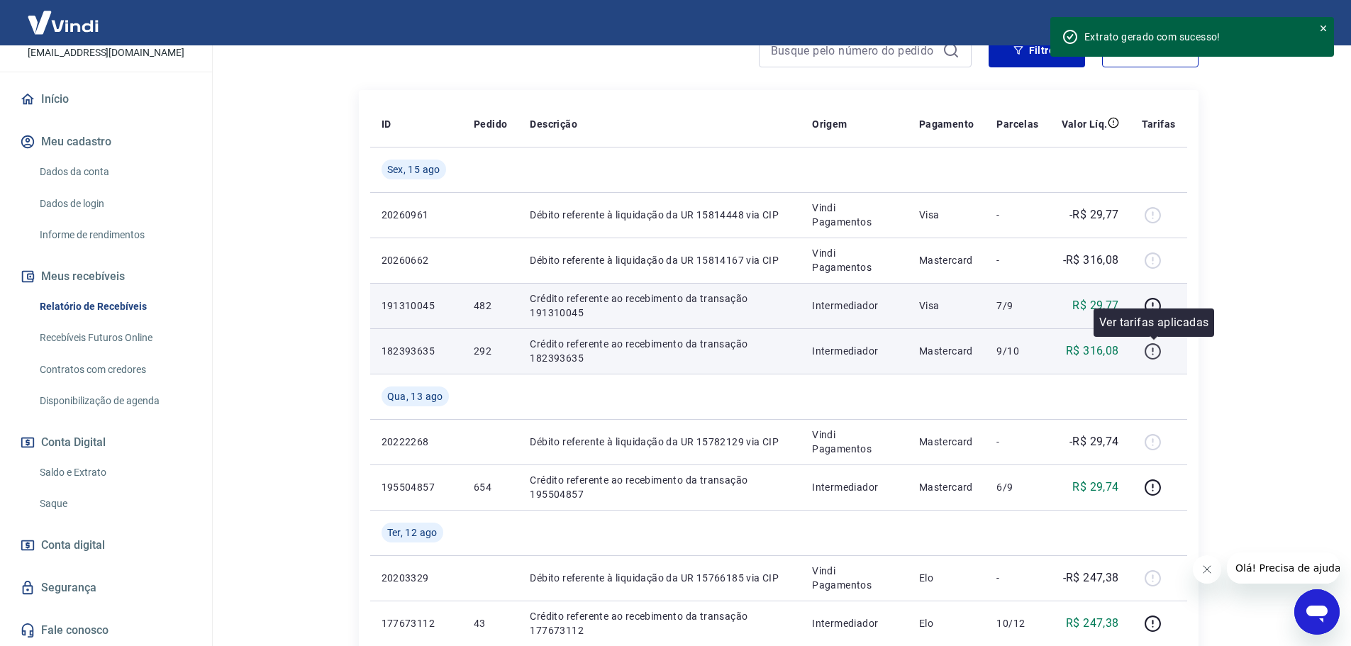
click at [1147, 357] on icon "button" at bounding box center [1153, 352] width 18 height 18
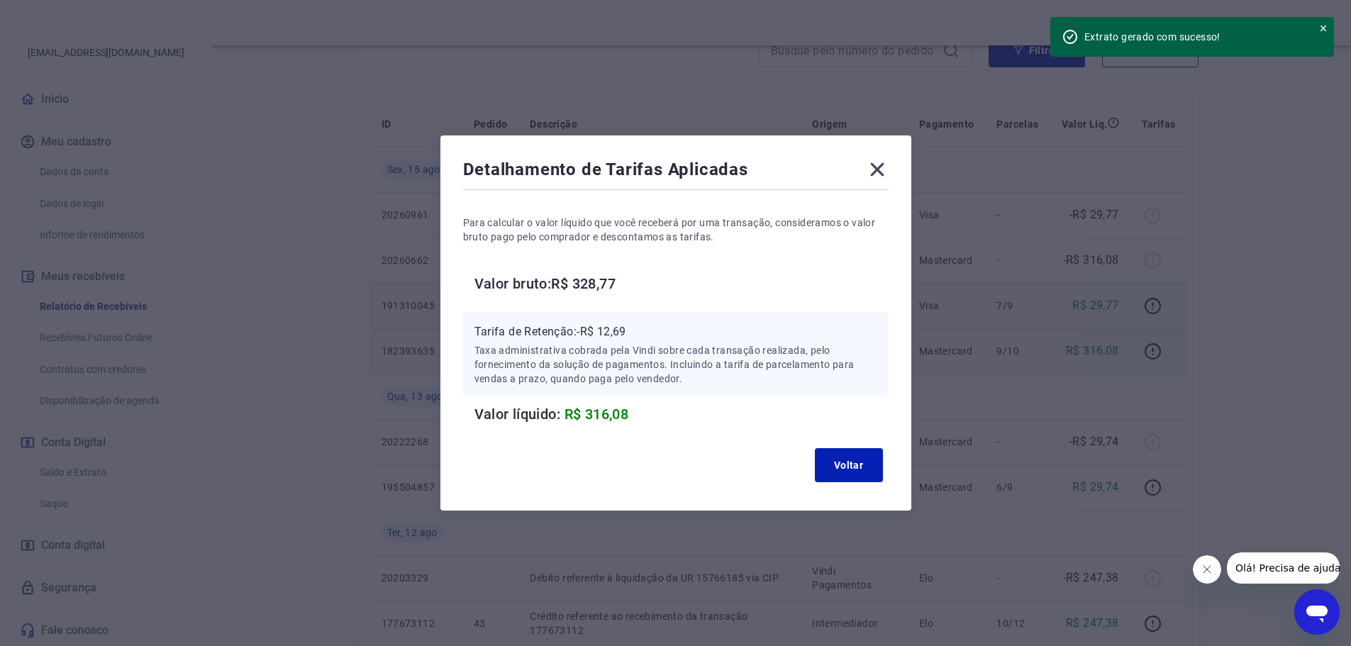
click at [877, 169] on icon at bounding box center [877, 169] width 23 height 23
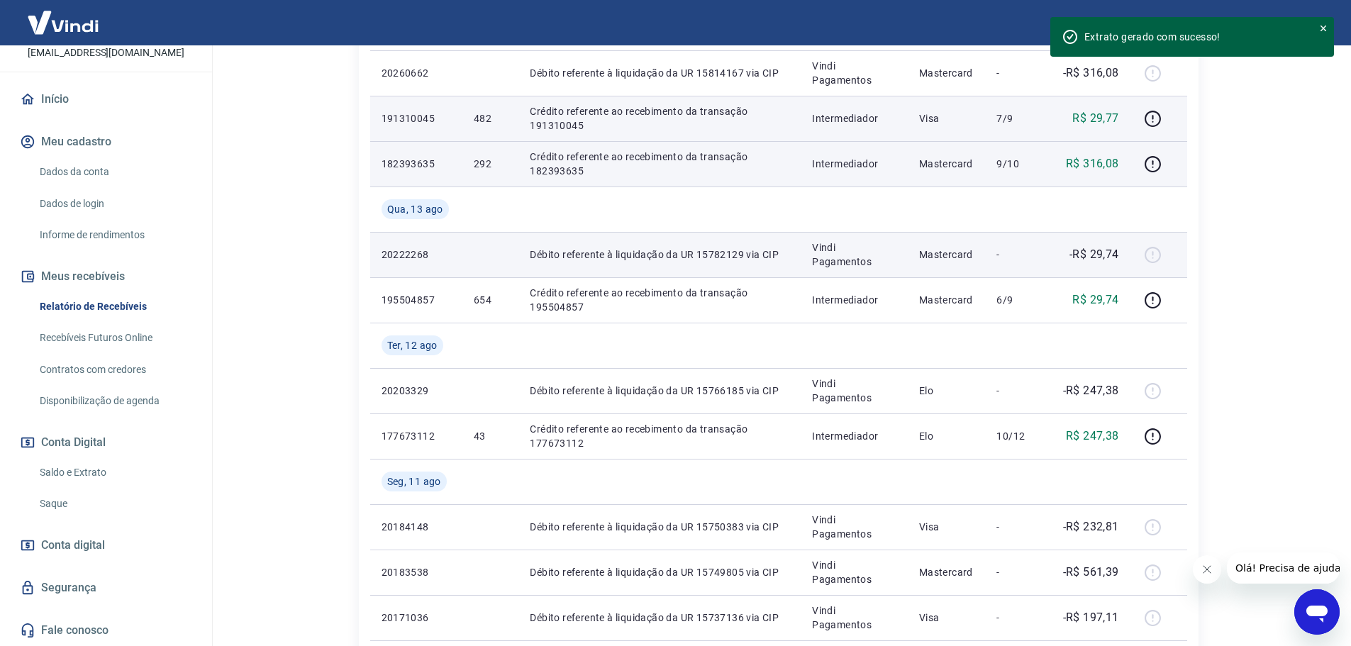
scroll to position [425, 0]
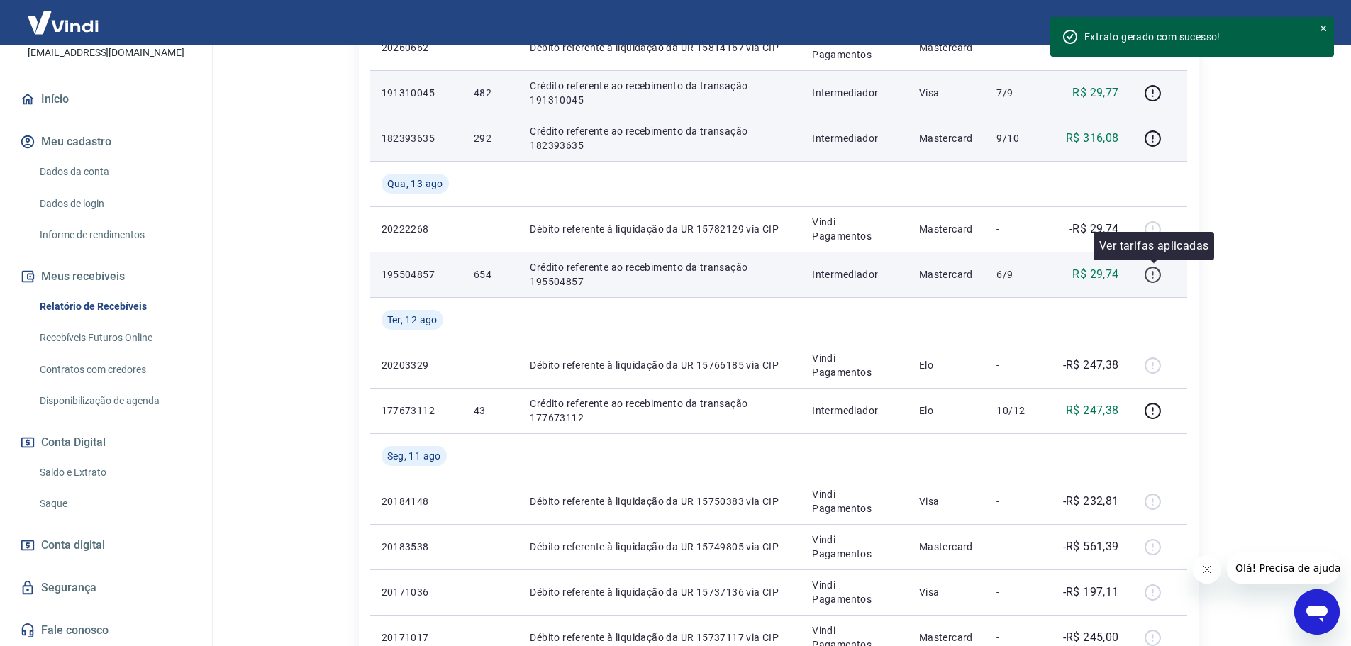
click at [1150, 273] on icon "button" at bounding box center [1153, 275] width 18 height 18
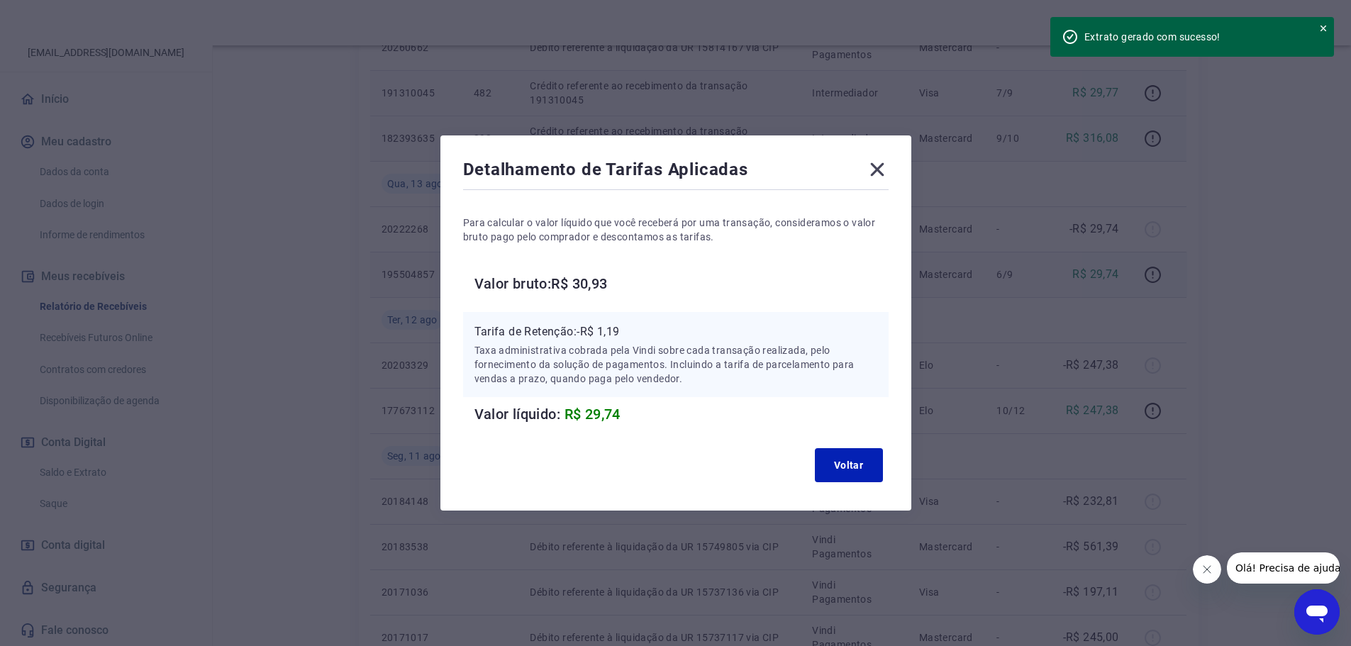
drag, startPoint x: 884, startPoint y: 172, endPoint x: 781, endPoint y: 196, distance: 105.6
click at [884, 172] on icon at bounding box center [876, 169] width 13 height 13
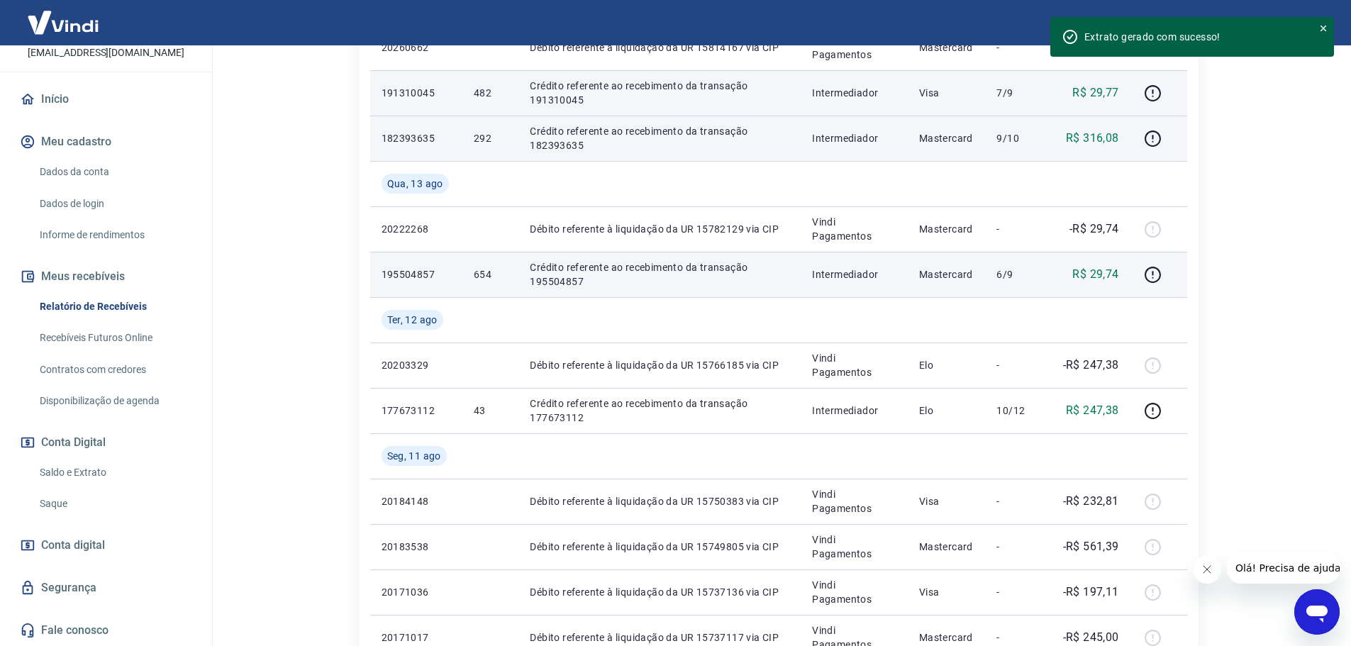
scroll to position [496, 0]
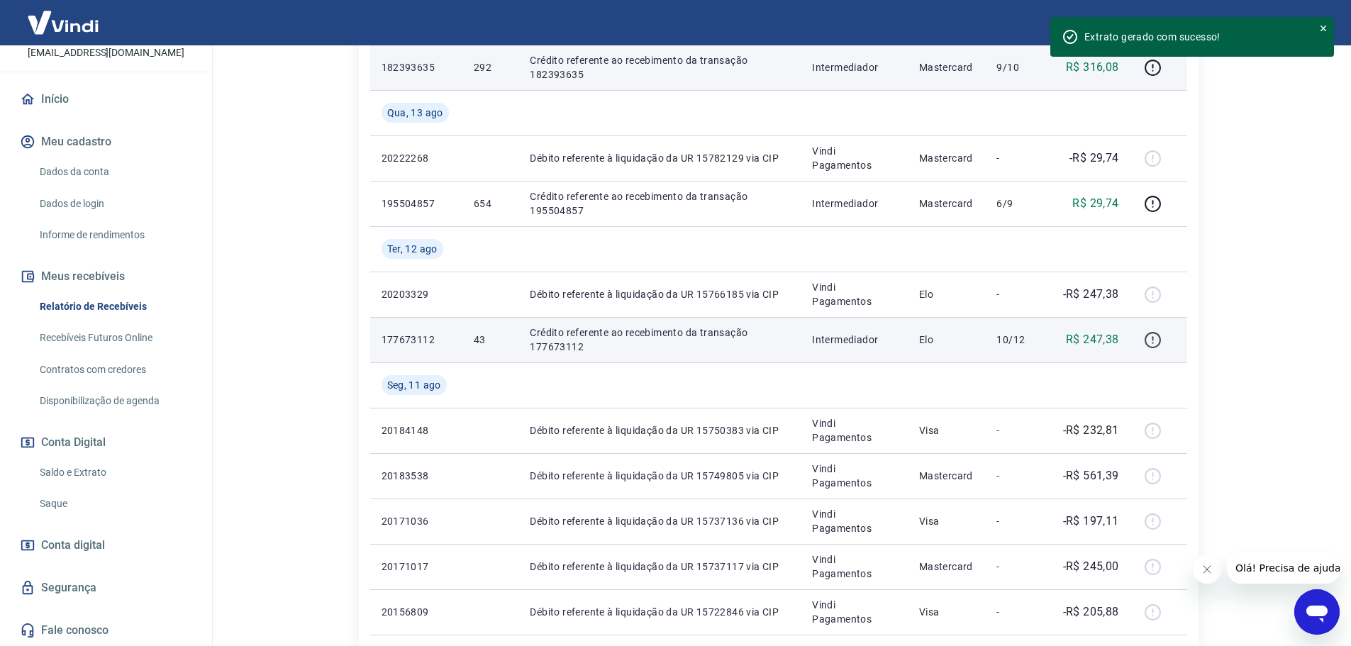
click at [1146, 341] on icon "button" at bounding box center [1153, 340] width 16 height 16
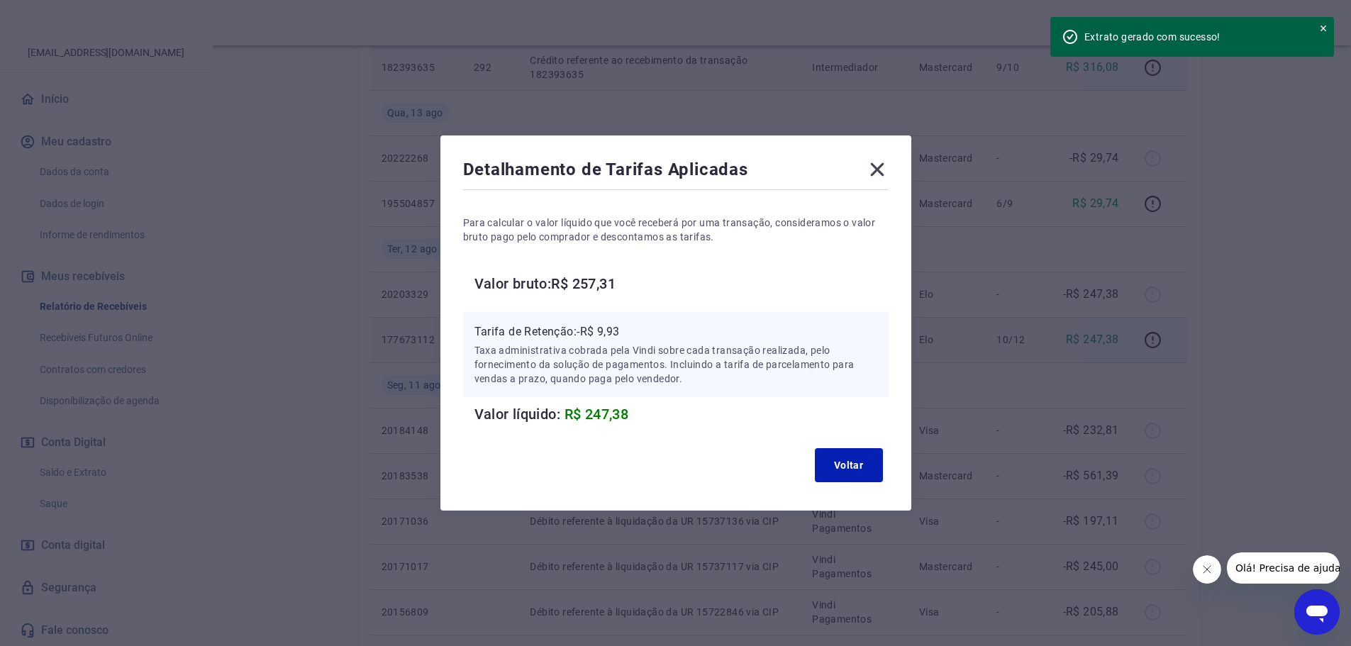
click at [874, 170] on icon at bounding box center [877, 169] width 23 height 23
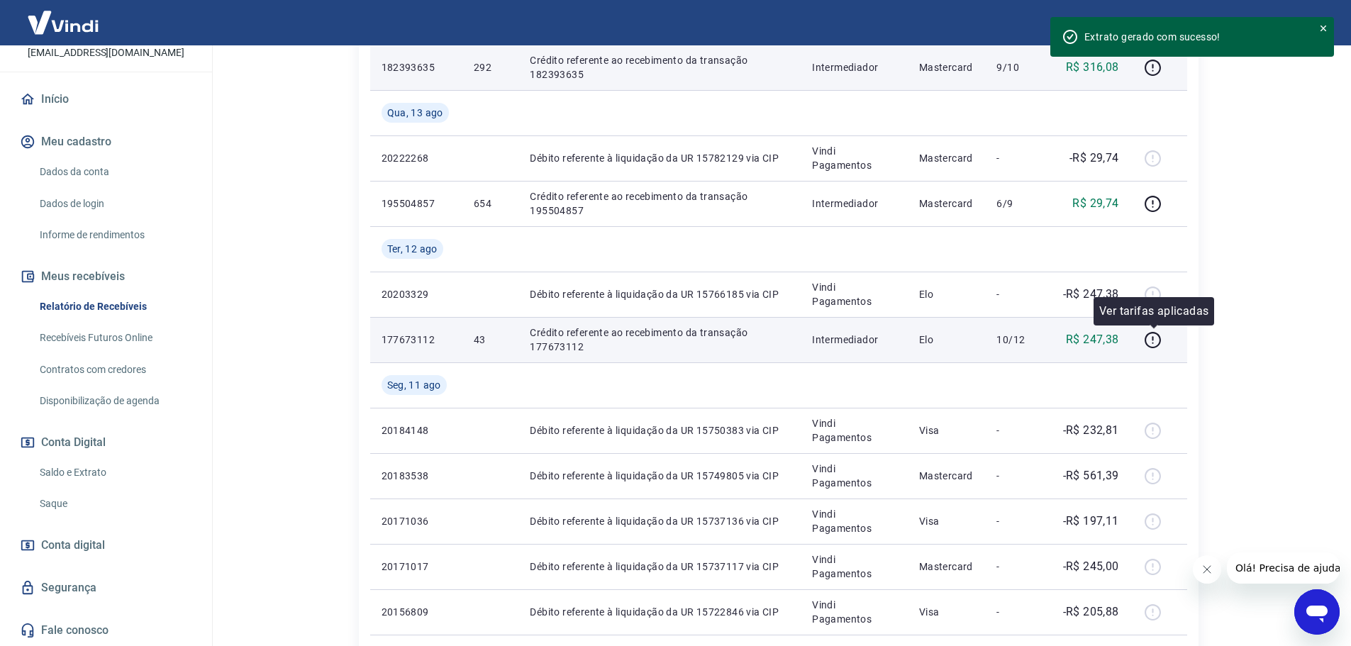
click at [1140, 339] on td at bounding box center [1158, 339] width 57 height 45
click at [1151, 339] on icon "button" at bounding box center [1153, 340] width 18 height 18
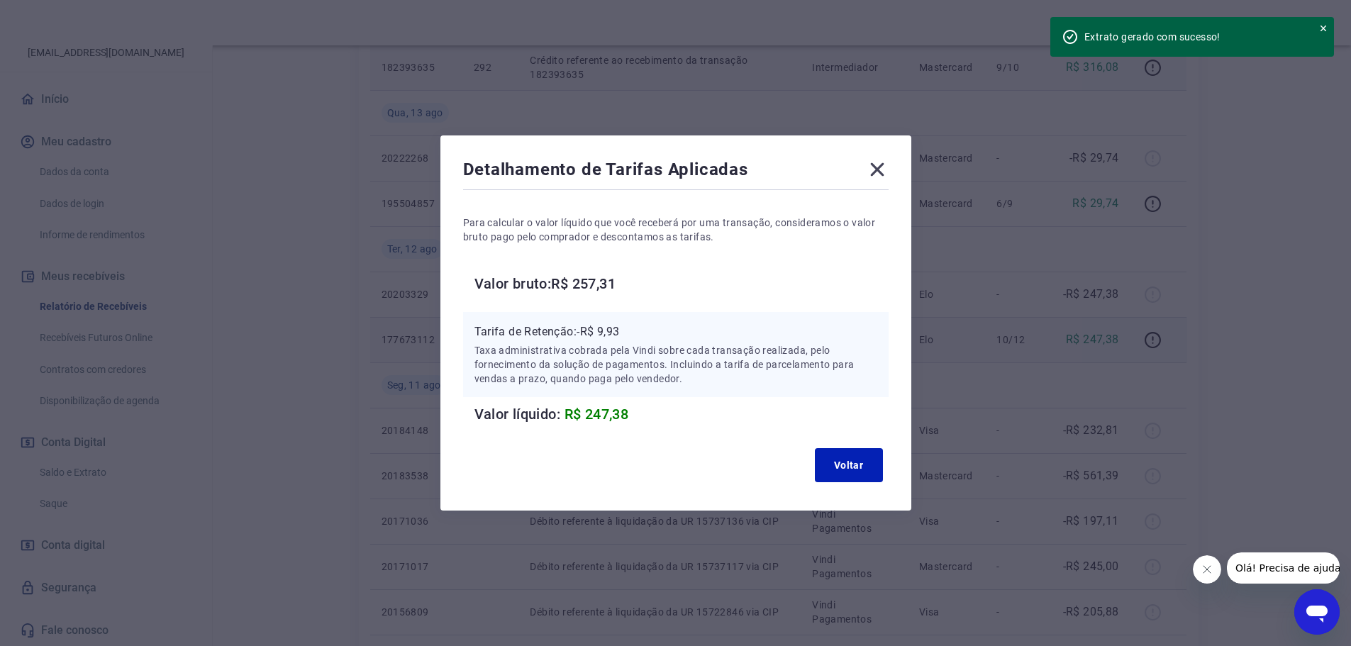
click at [898, 167] on div "Detalhamento de Tarifas Aplicadas Para calcular o valor líquido que você recebe…" at bounding box center [675, 322] width 471 height 375
click at [885, 173] on icon at bounding box center [877, 169] width 23 height 23
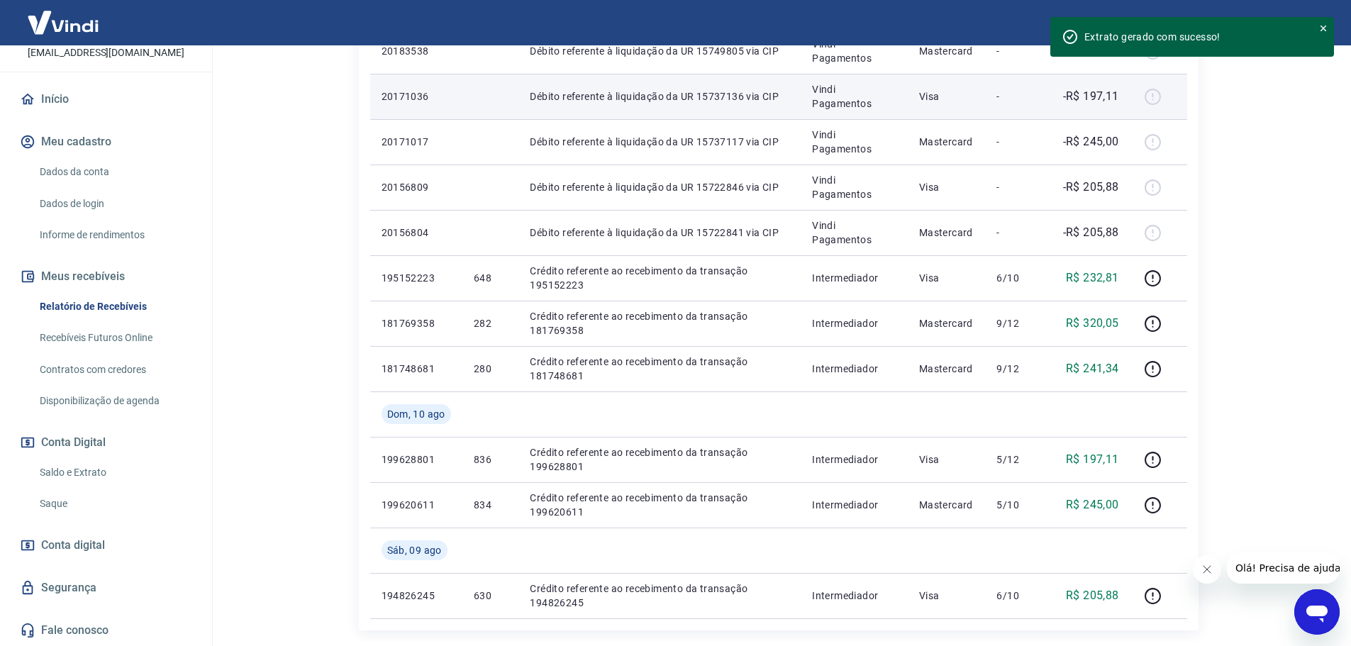
scroll to position [922, 0]
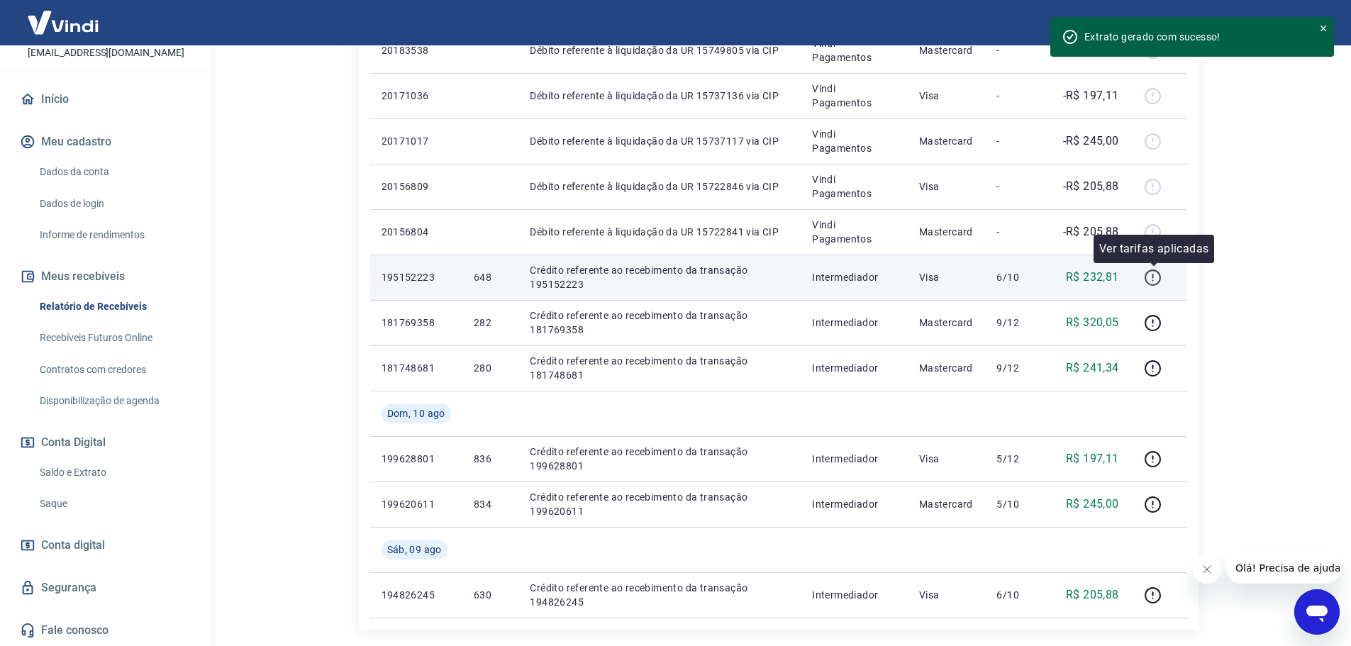
click at [1154, 279] on icon "button" at bounding box center [1153, 278] width 18 height 18
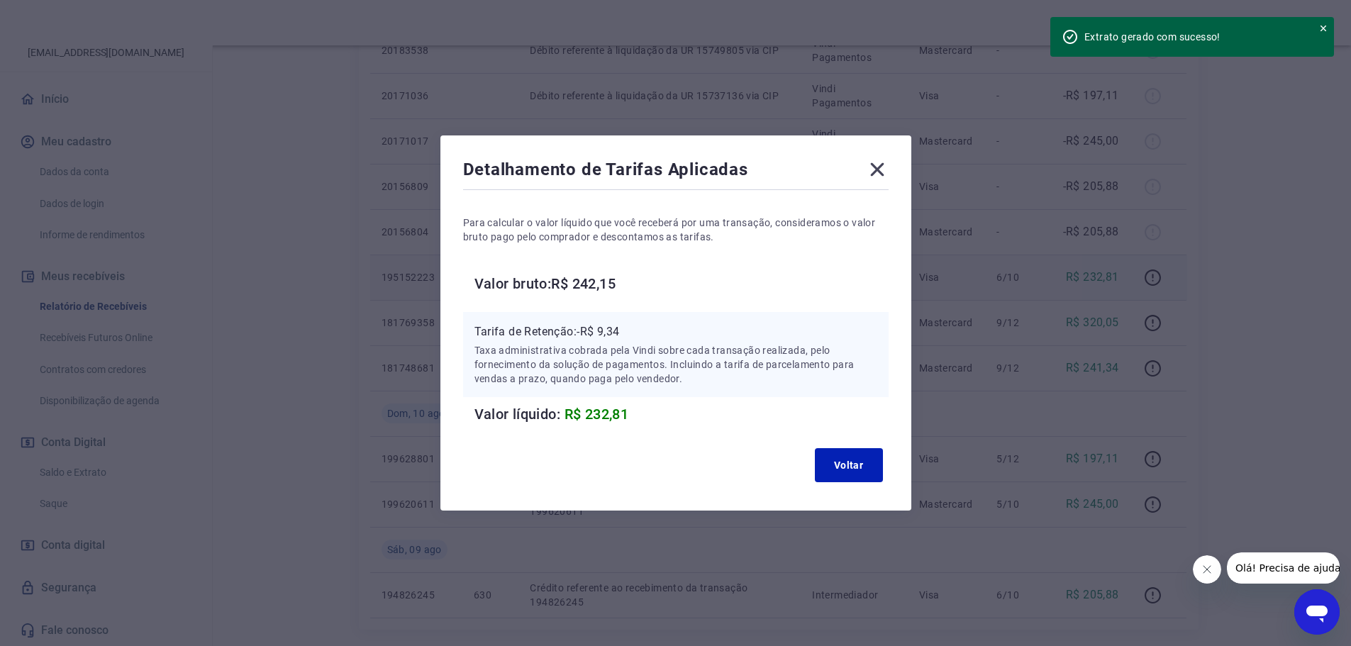
click at [879, 168] on icon at bounding box center [877, 169] width 23 height 23
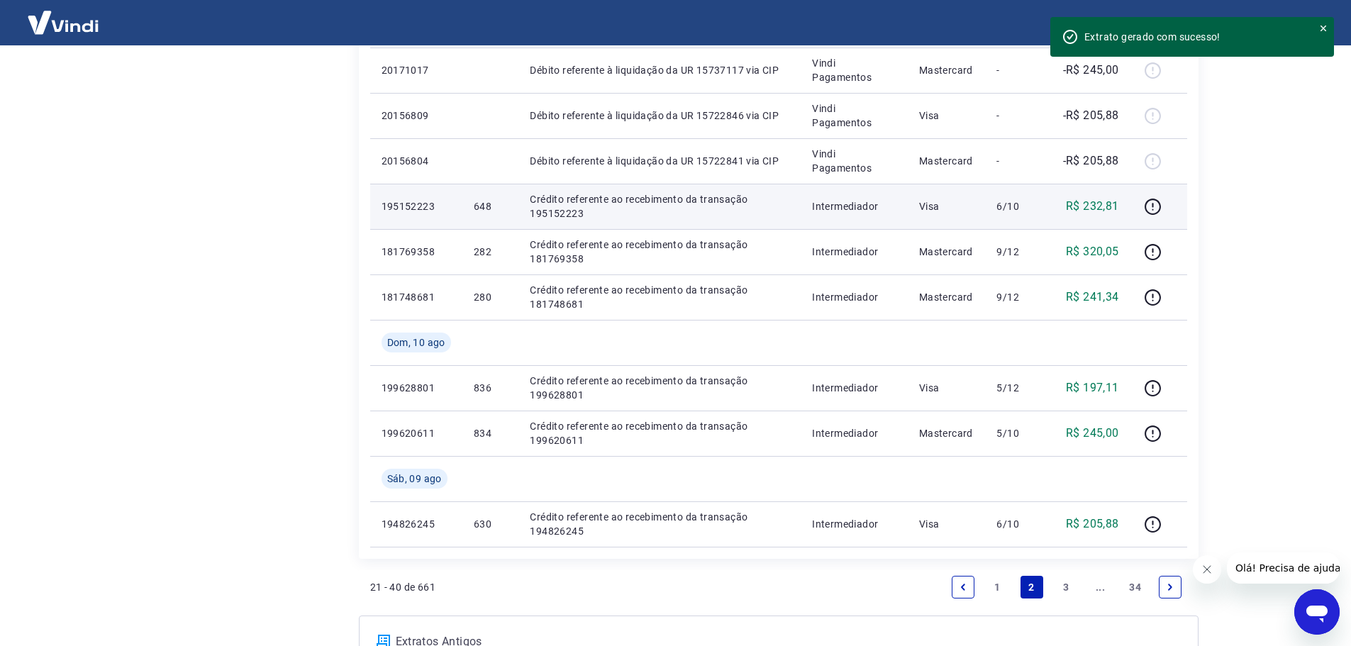
scroll to position [979, 0]
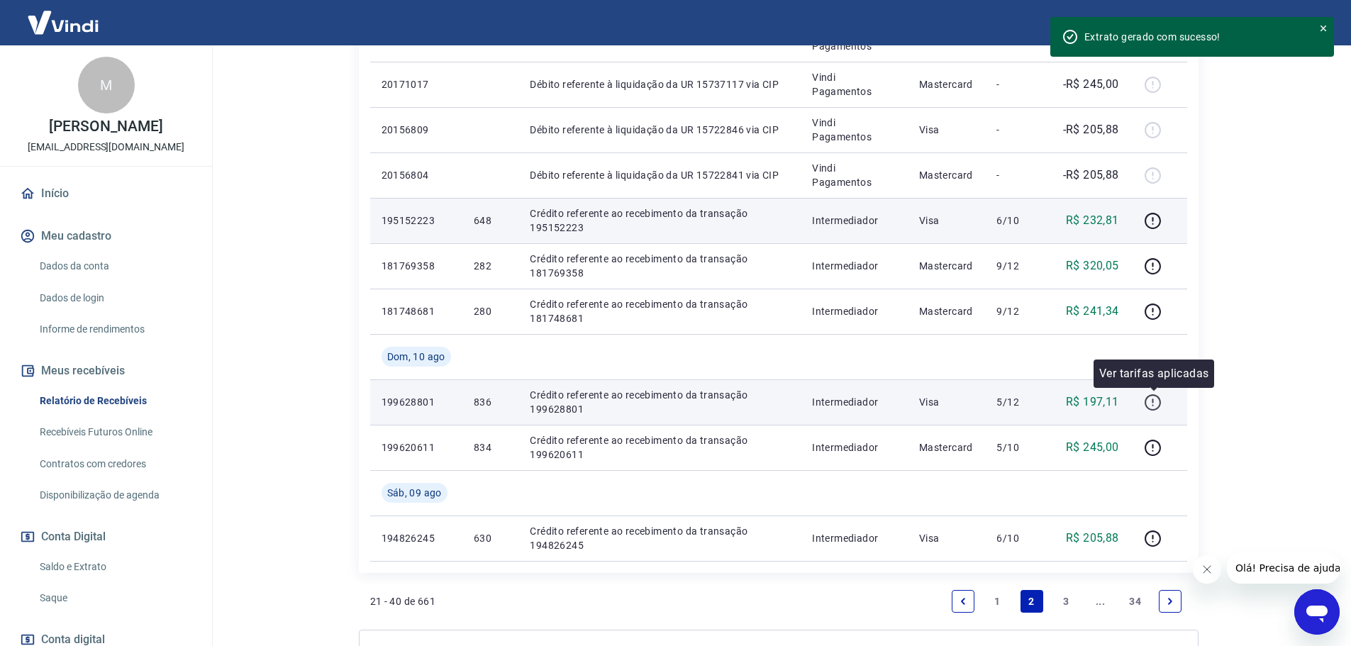
click at [1160, 409] on icon "button" at bounding box center [1153, 403] width 18 height 18
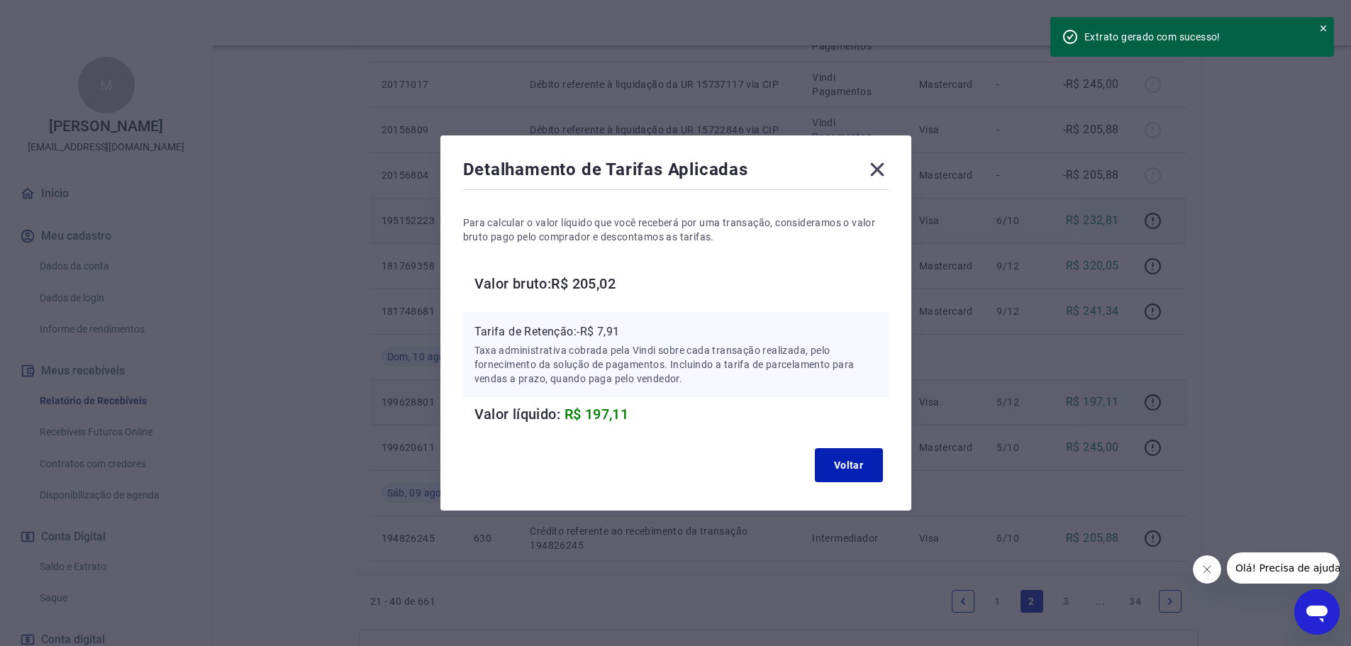
click at [889, 174] on icon at bounding box center [877, 169] width 23 height 23
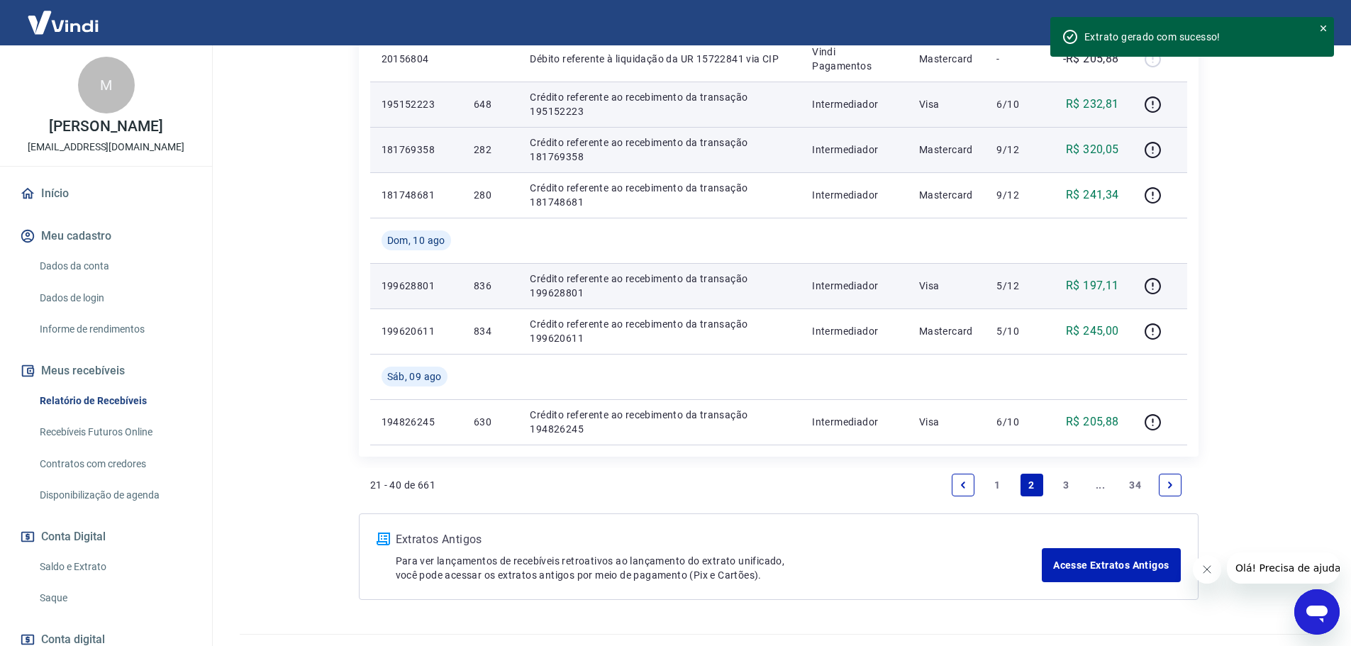
scroll to position [1120, 0]
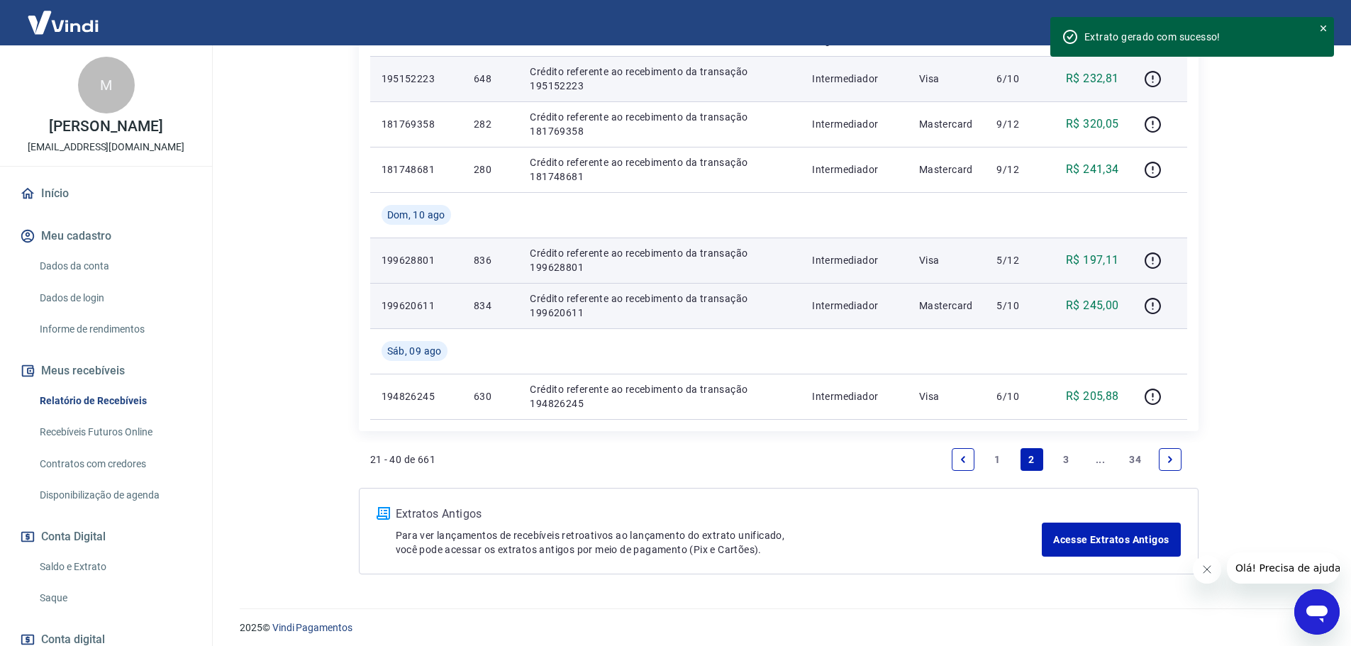
click at [1142, 303] on td at bounding box center [1158, 305] width 57 height 45
click at [1152, 300] on icon "button" at bounding box center [1153, 306] width 18 height 18
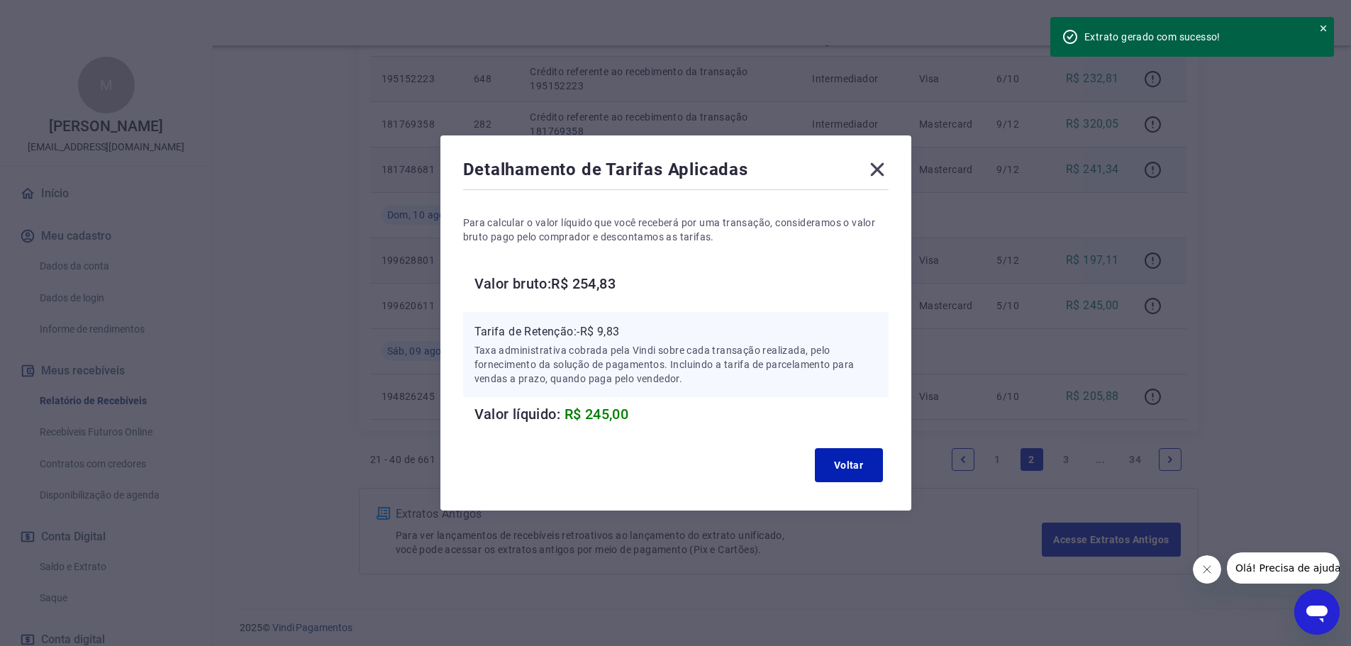
click at [889, 177] on icon at bounding box center [877, 169] width 23 height 23
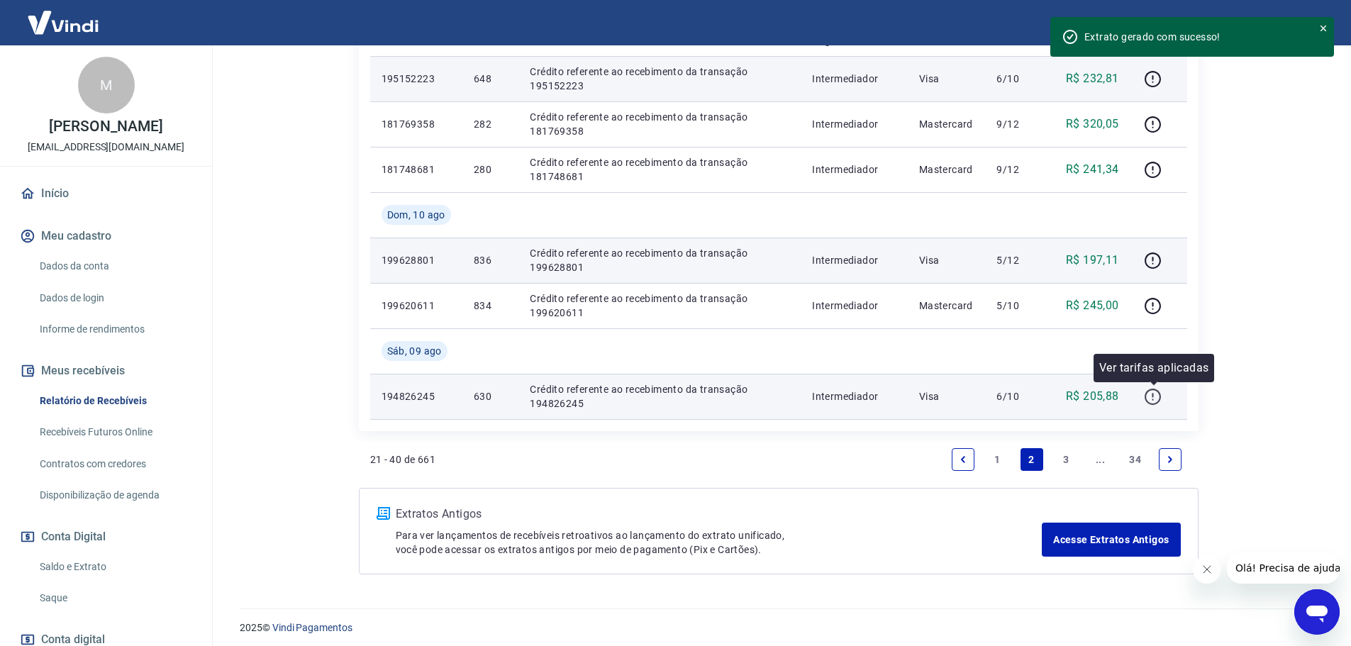
click at [1153, 397] on icon "button" at bounding box center [1153, 397] width 18 height 18
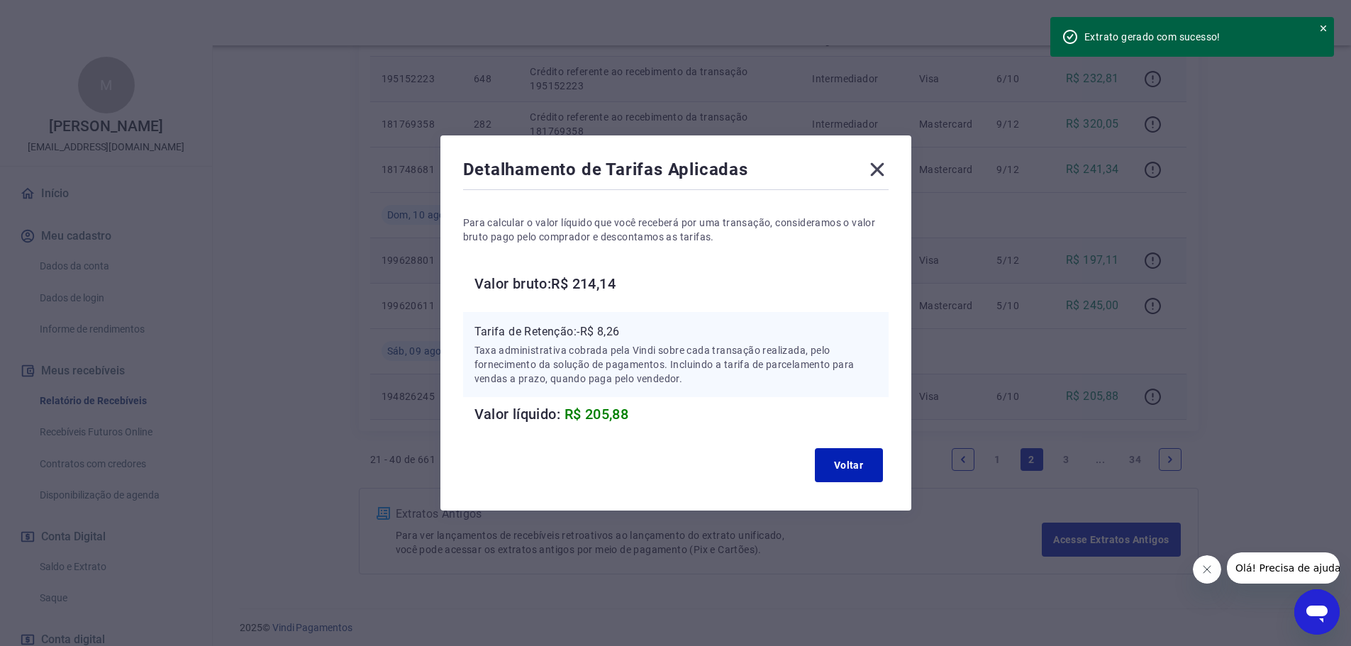
click at [889, 173] on icon at bounding box center [877, 169] width 23 height 23
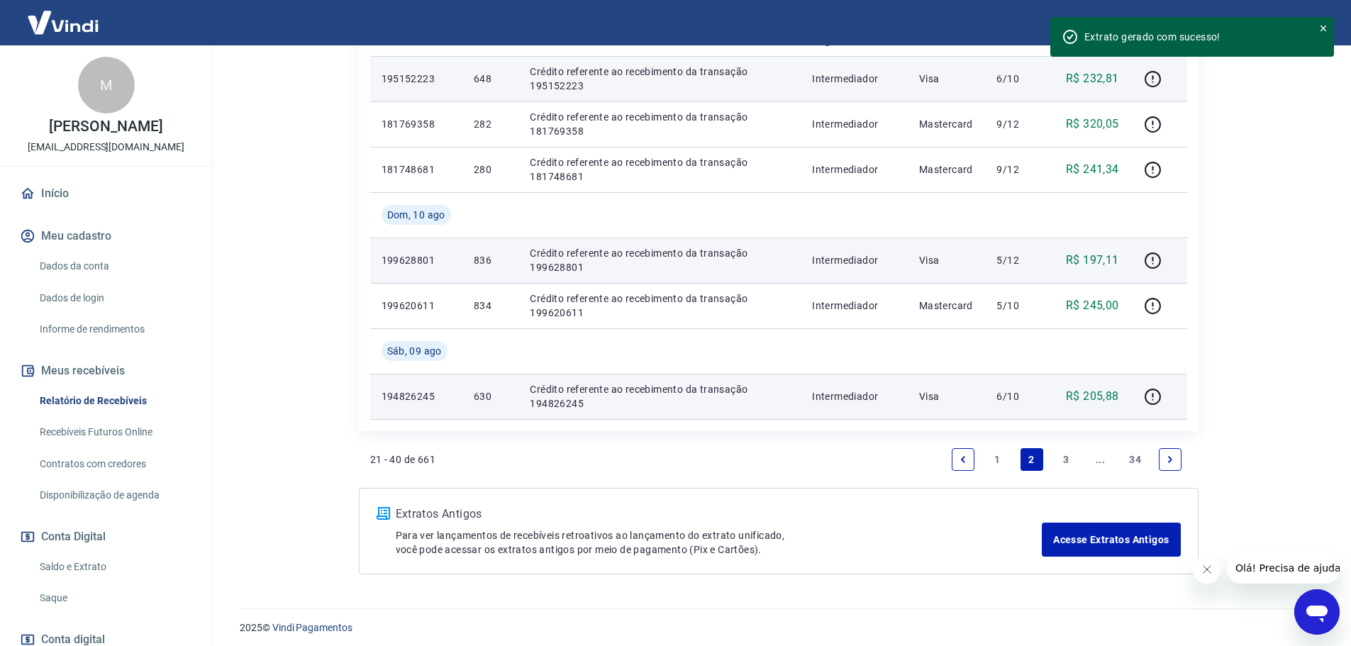
click at [1067, 454] on link "3" at bounding box center [1065, 459] width 23 height 23
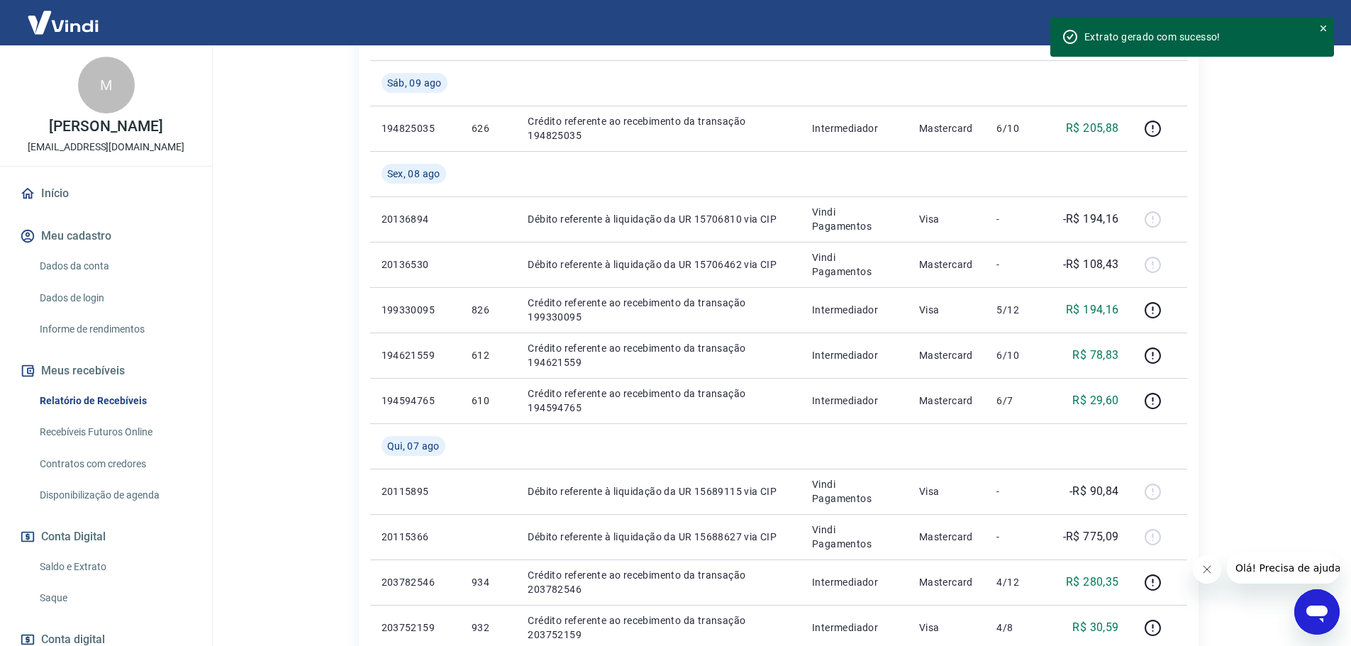
scroll to position [284, 0]
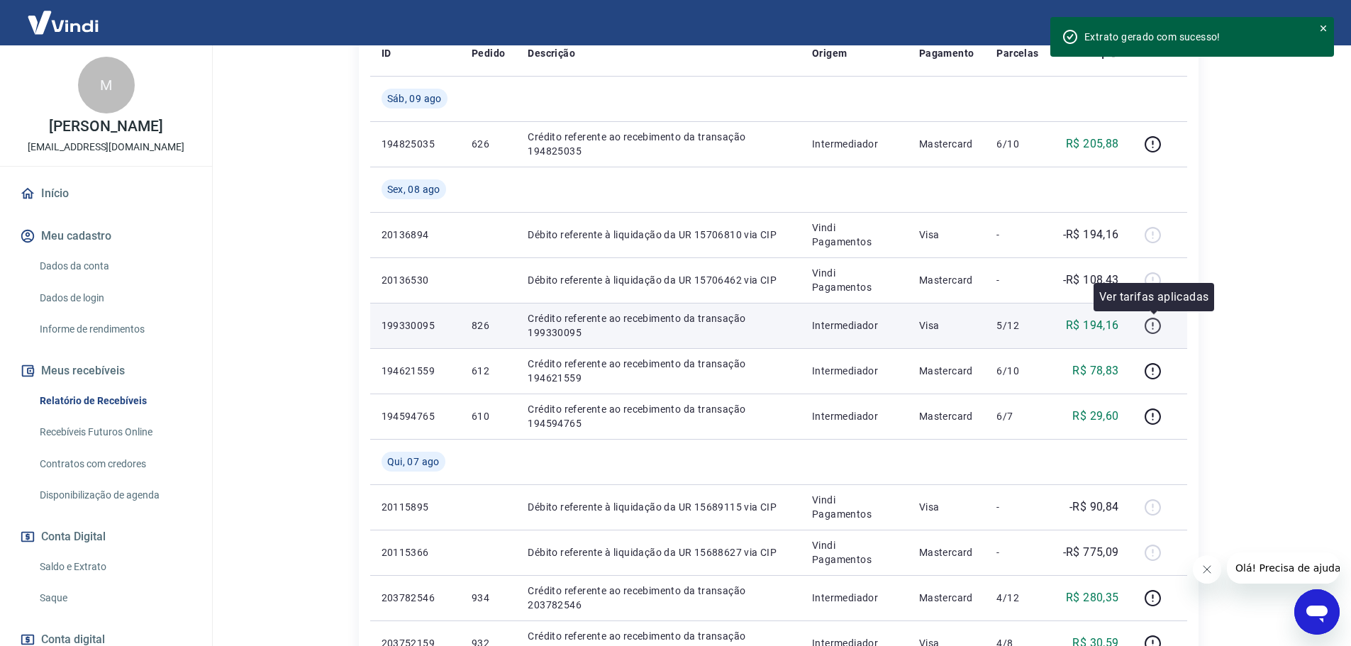
click at [1150, 320] on icon "button" at bounding box center [1153, 326] width 16 height 16
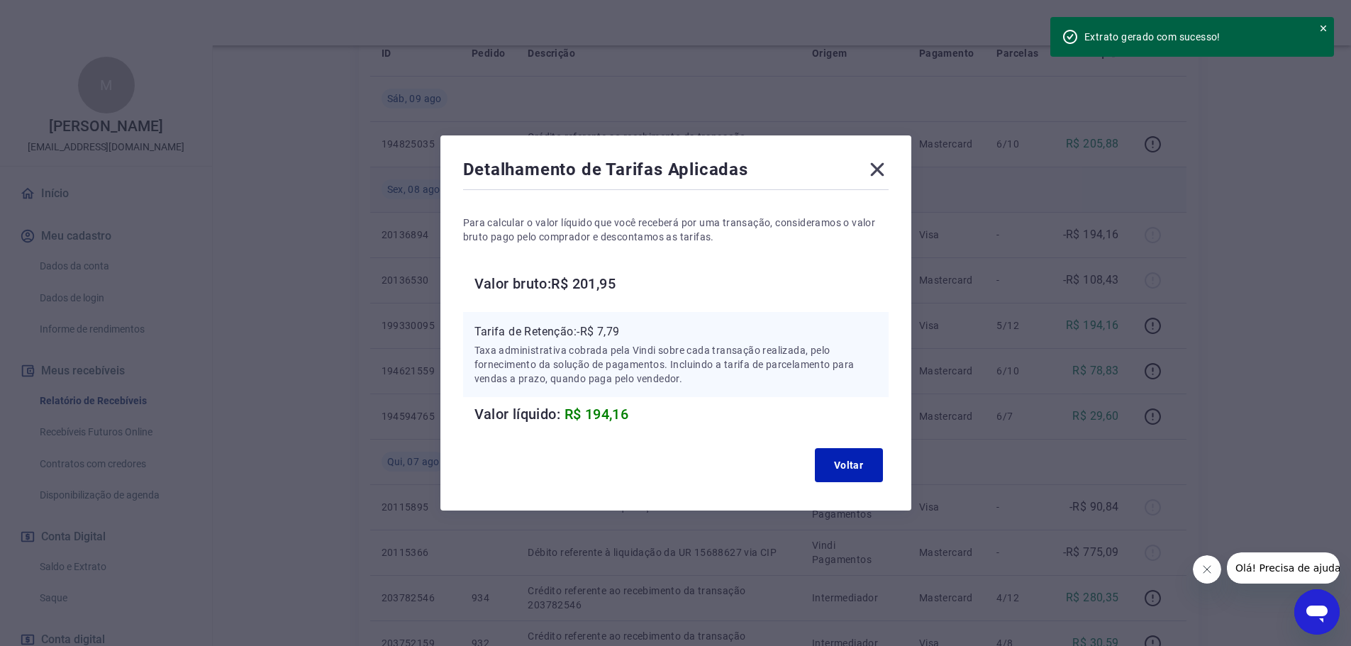
drag, startPoint x: 884, startPoint y: 169, endPoint x: 873, endPoint y: 174, distance: 12.1
click at [884, 169] on icon at bounding box center [876, 169] width 13 height 13
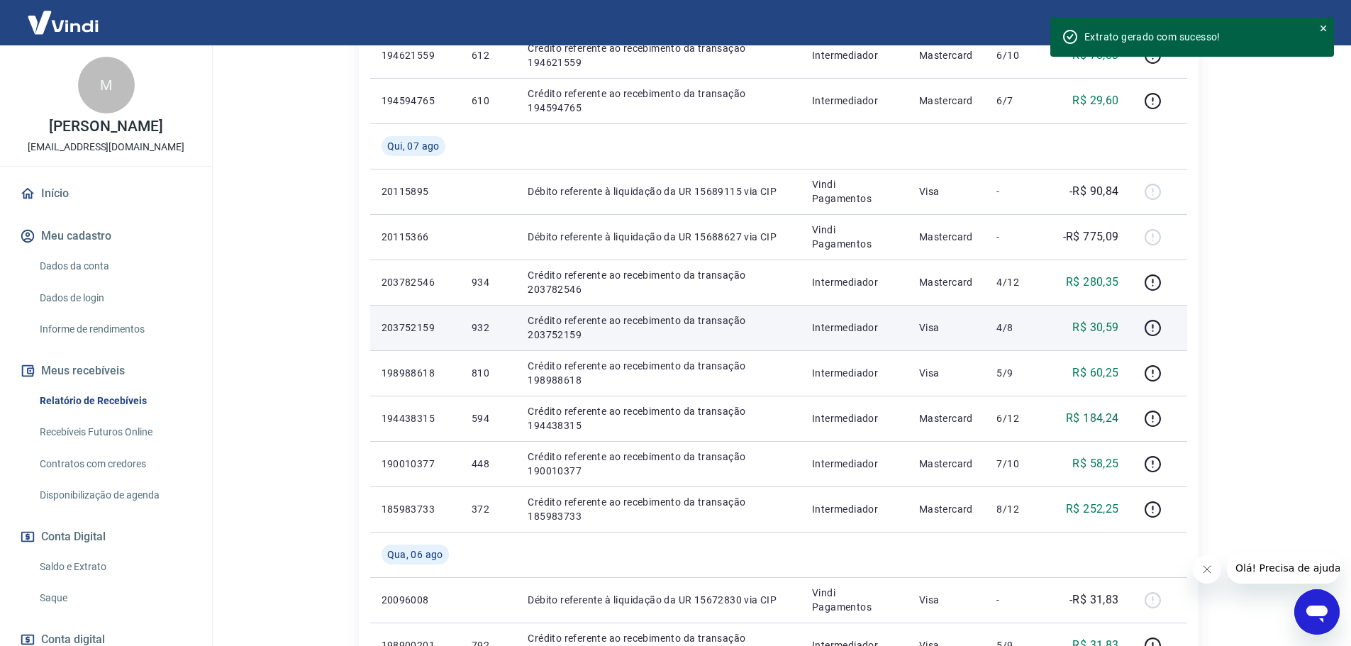
scroll to position [638, 0]
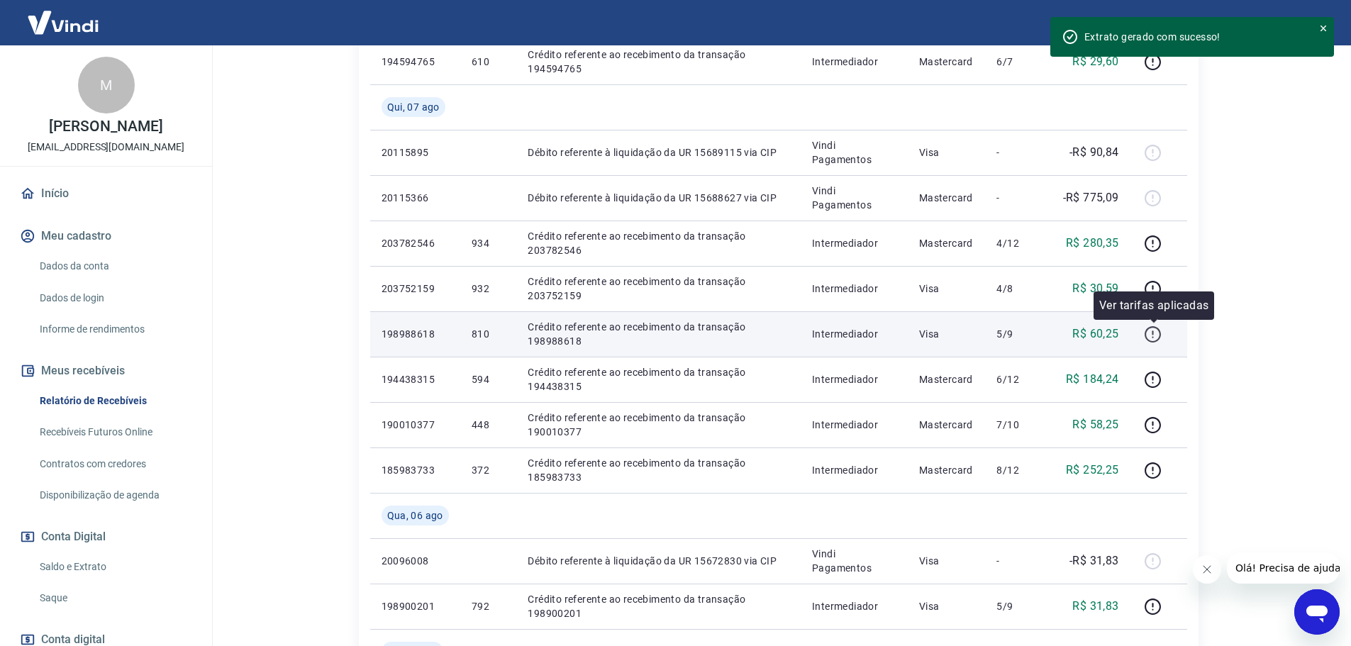
click at [1150, 333] on icon "button" at bounding box center [1153, 334] width 18 height 18
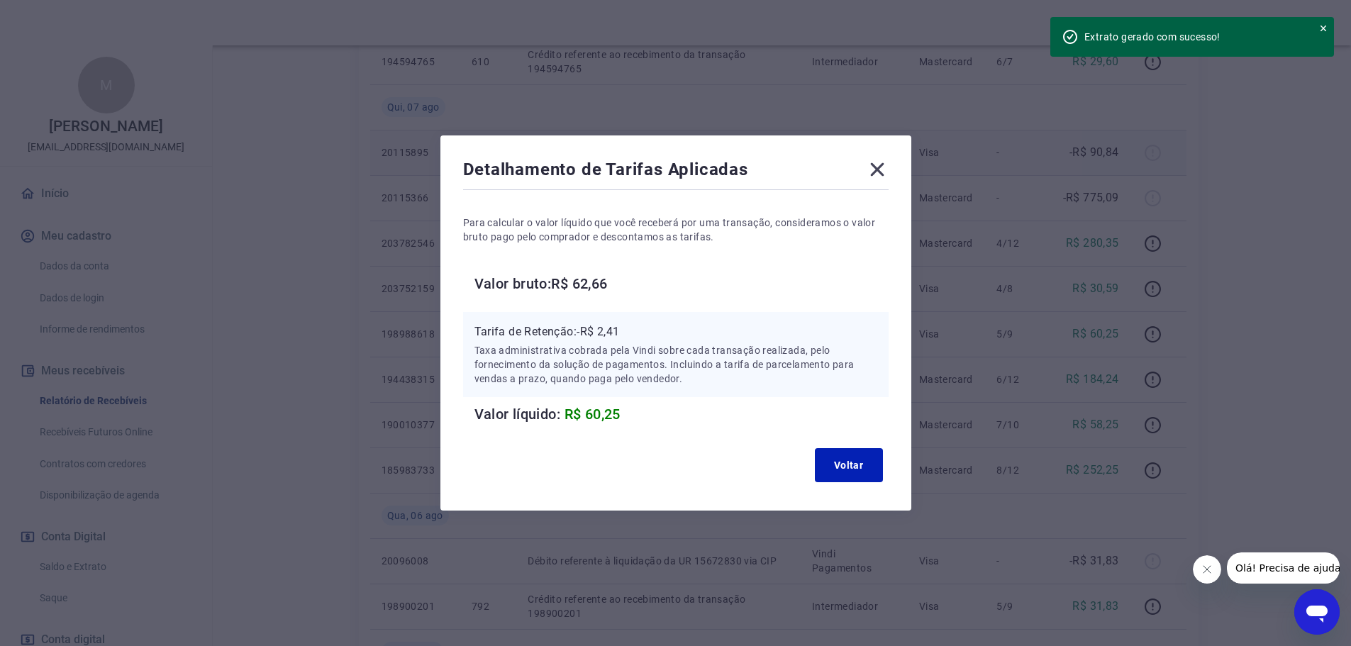
drag, startPoint x: 884, startPoint y: 164, endPoint x: 876, endPoint y: 168, distance: 8.3
click at [884, 164] on icon at bounding box center [877, 169] width 23 height 23
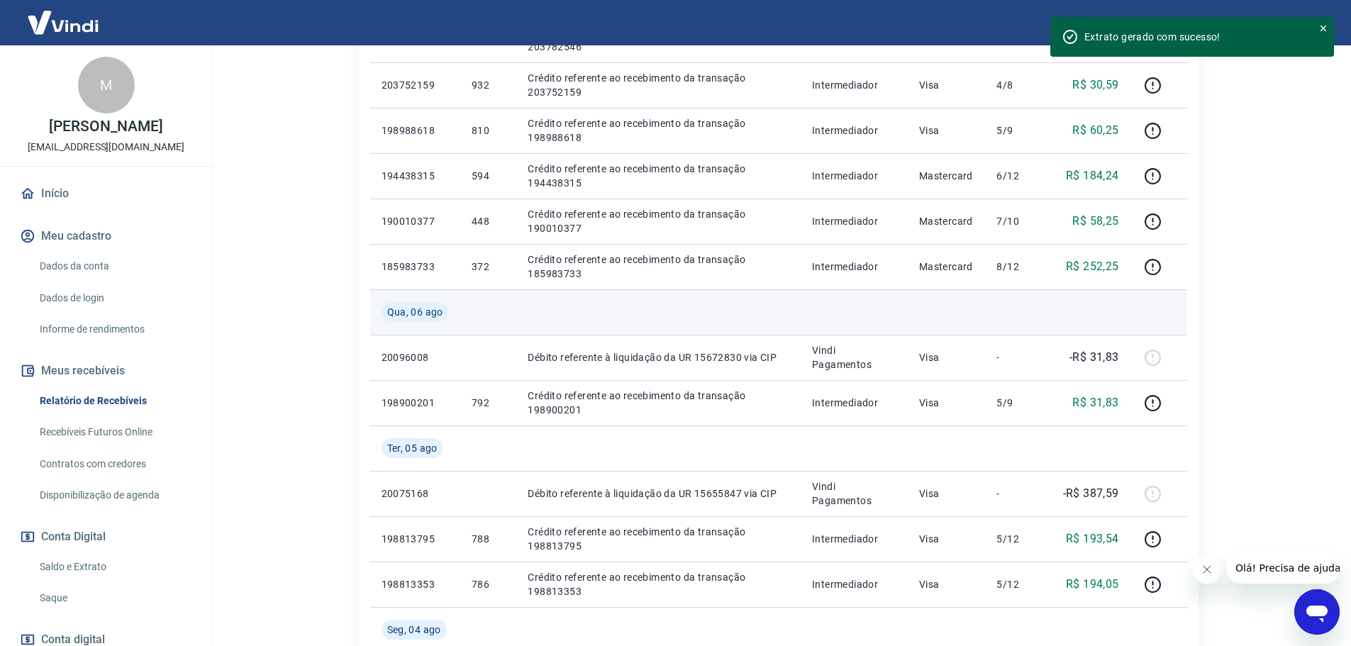
scroll to position [851, 0]
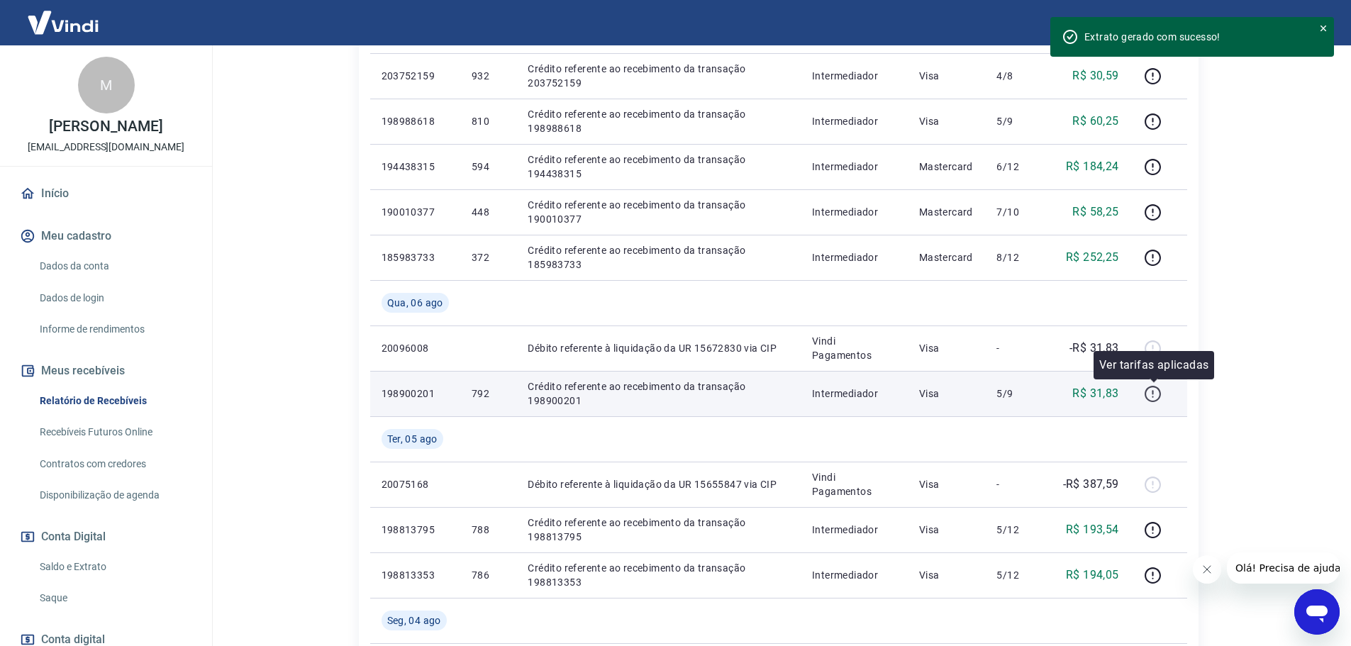
click at [1152, 397] on icon "button" at bounding box center [1153, 394] width 18 height 18
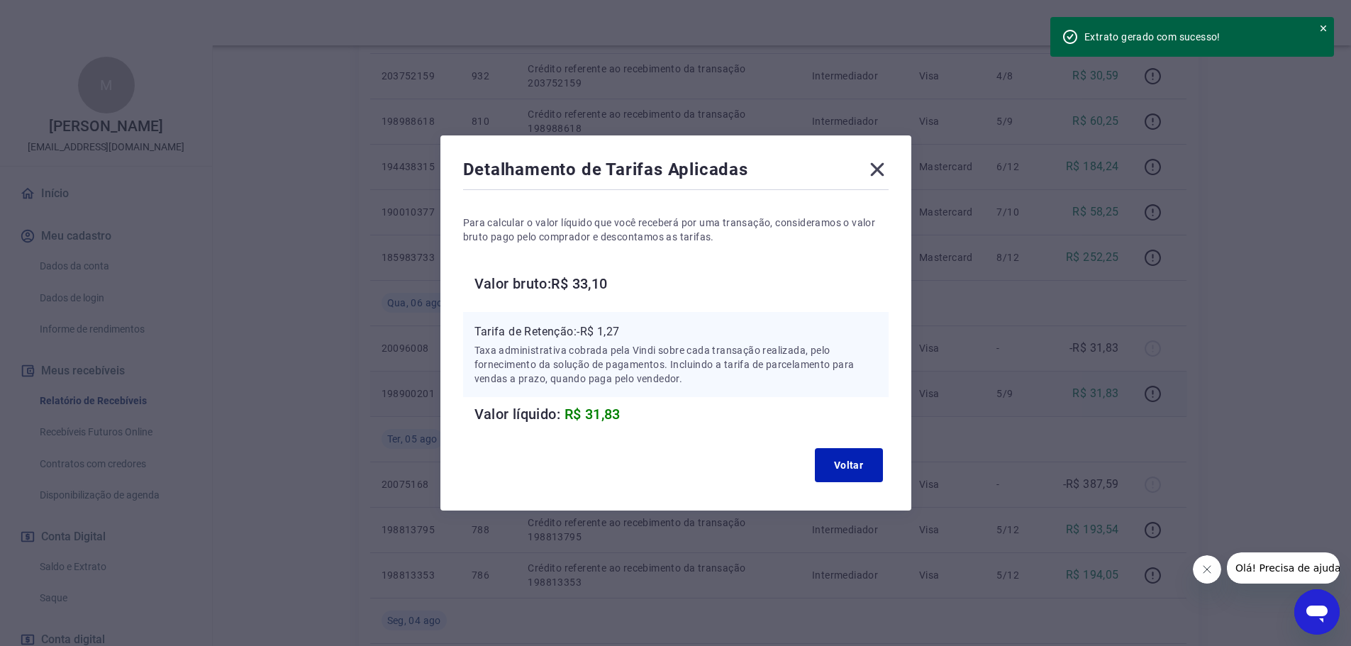
click at [876, 166] on icon at bounding box center [877, 169] width 23 height 23
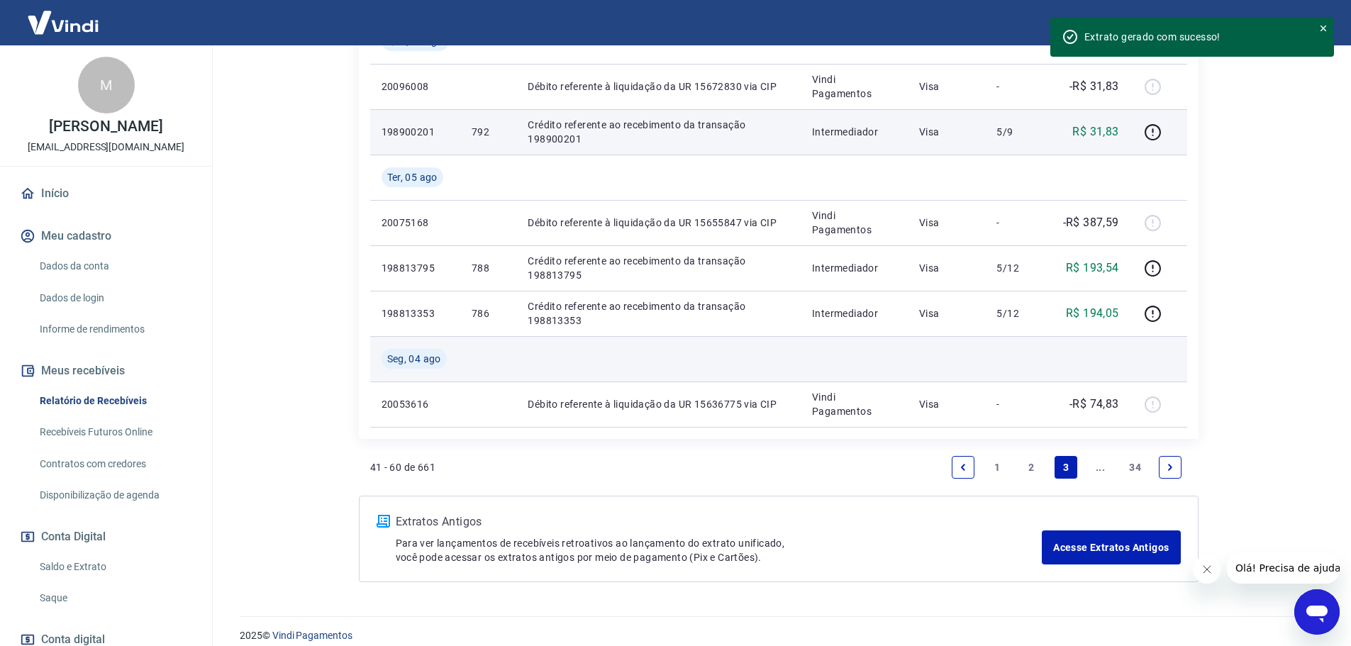
scroll to position [1127, 0]
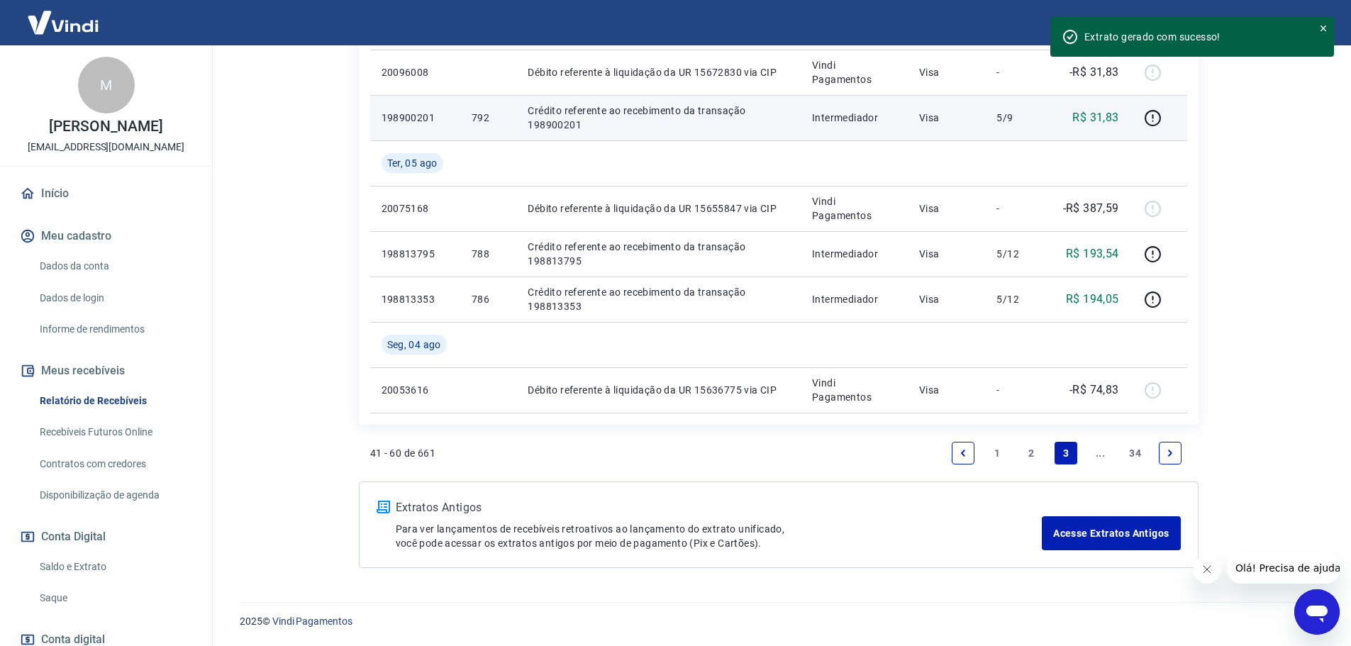
click at [1174, 452] on icon "Next page" at bounding box center [1170, 453] width 10 height 10
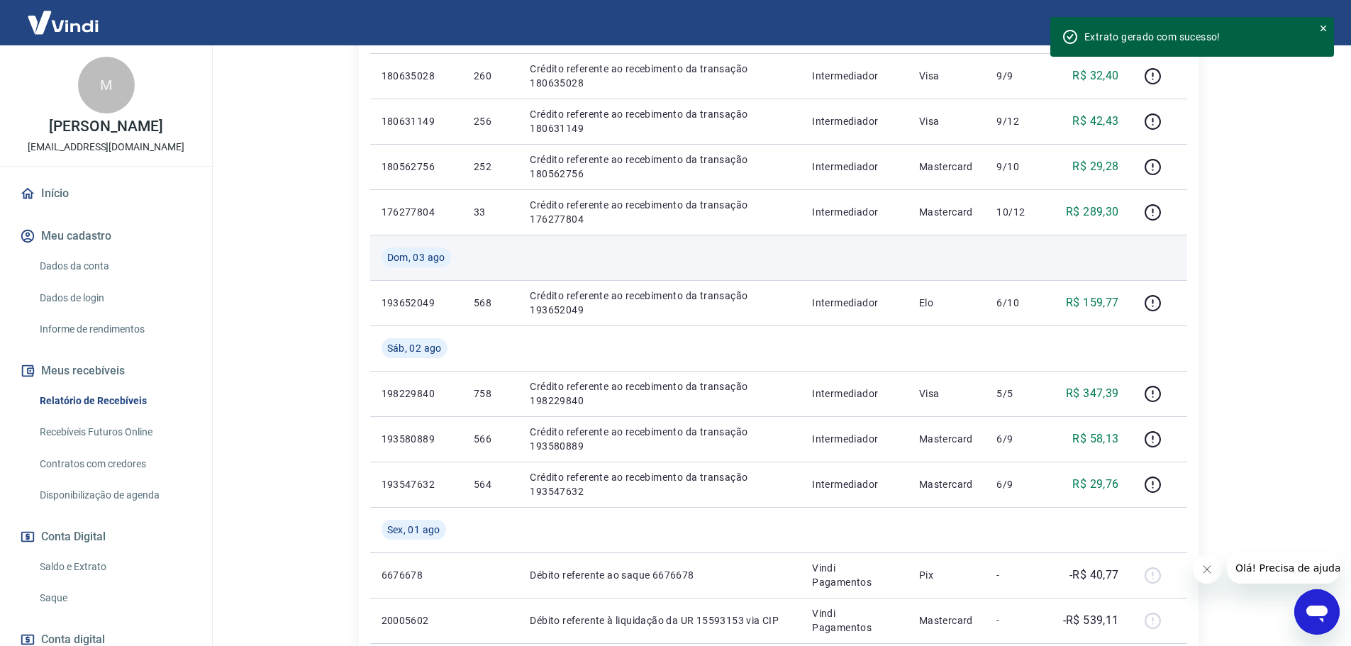
scroll to position [567, 0]
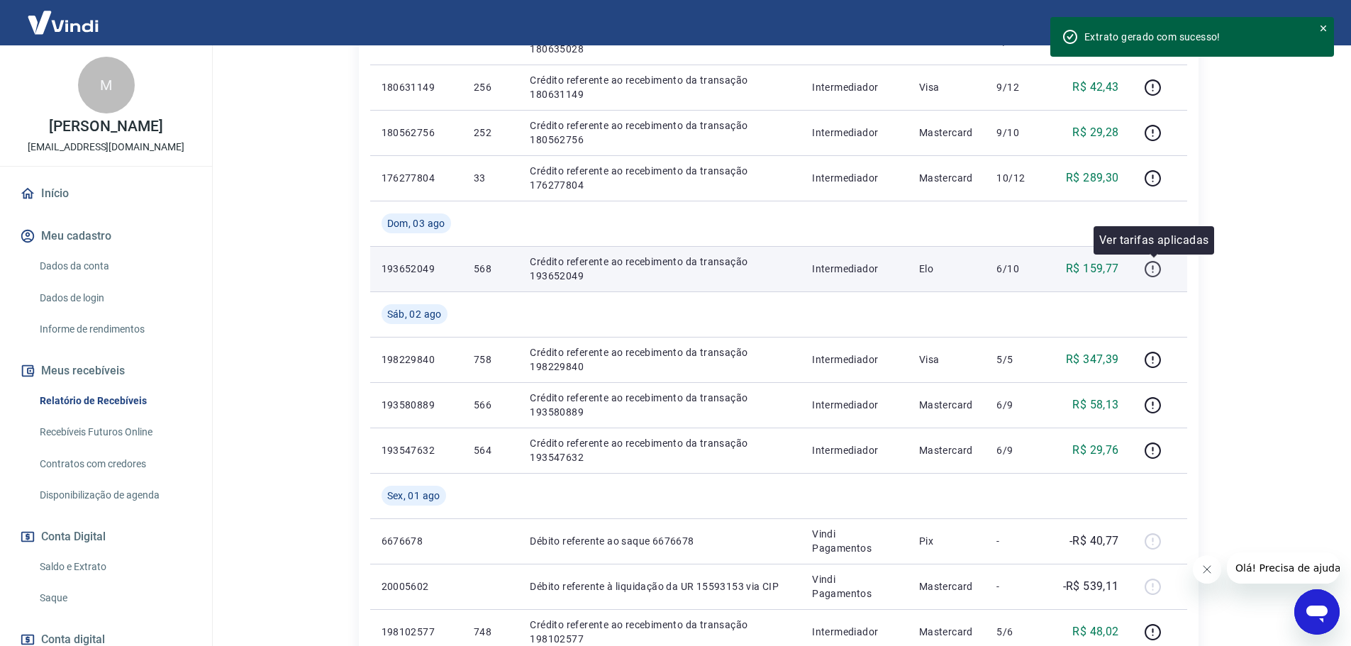
click at [1153, 267] on icon "button" at bounding box center [1153, 269] width 18 height 18
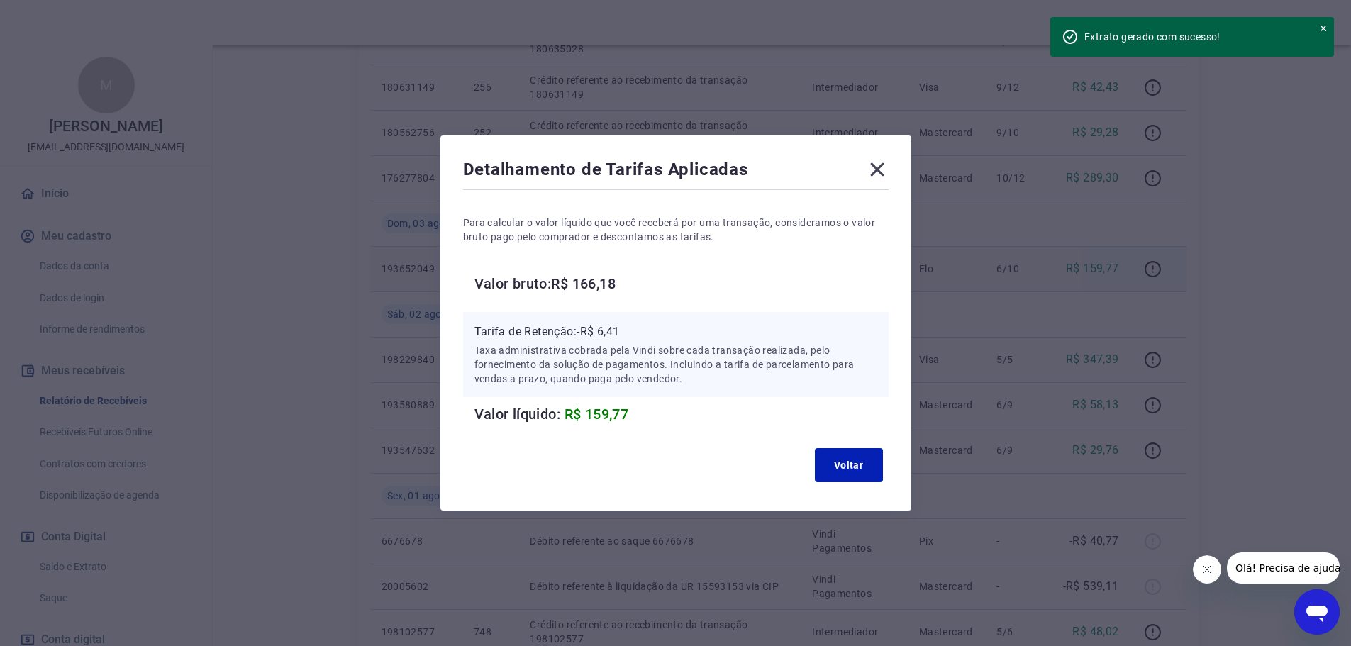
click at [883, 168] on icon at bounding box center [876, 169] width 13 height 13
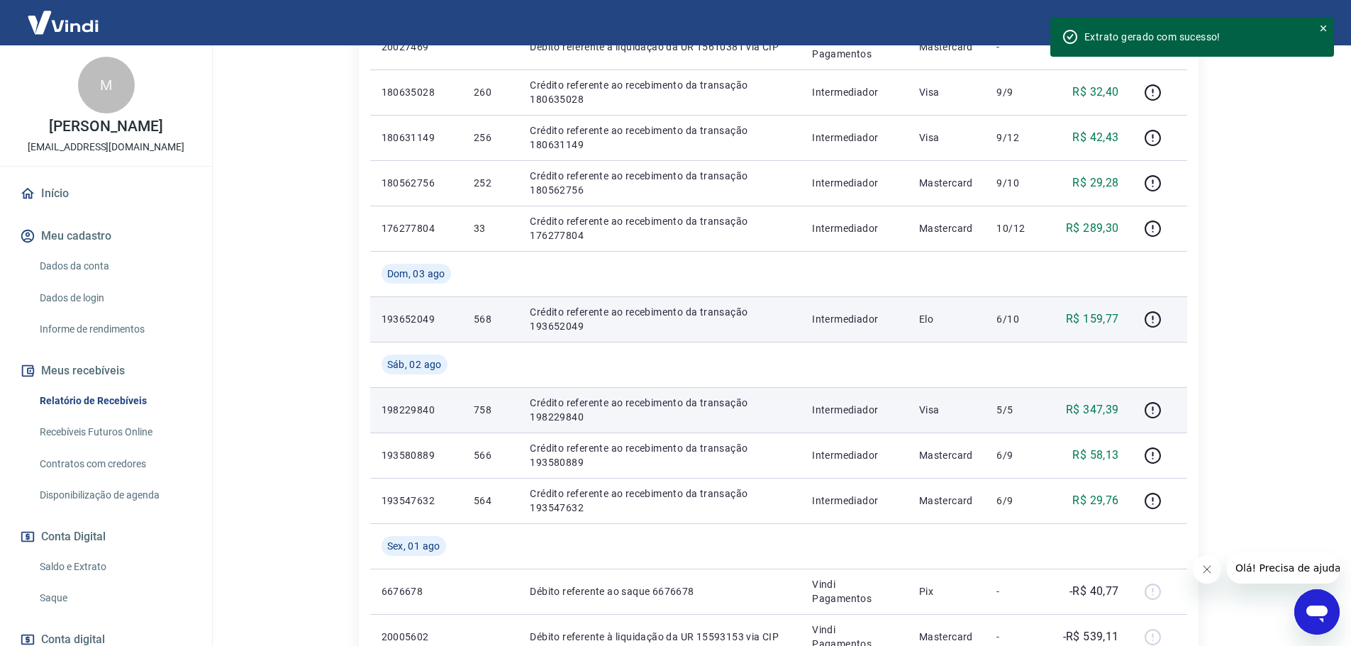
scroll to position [496, 0]
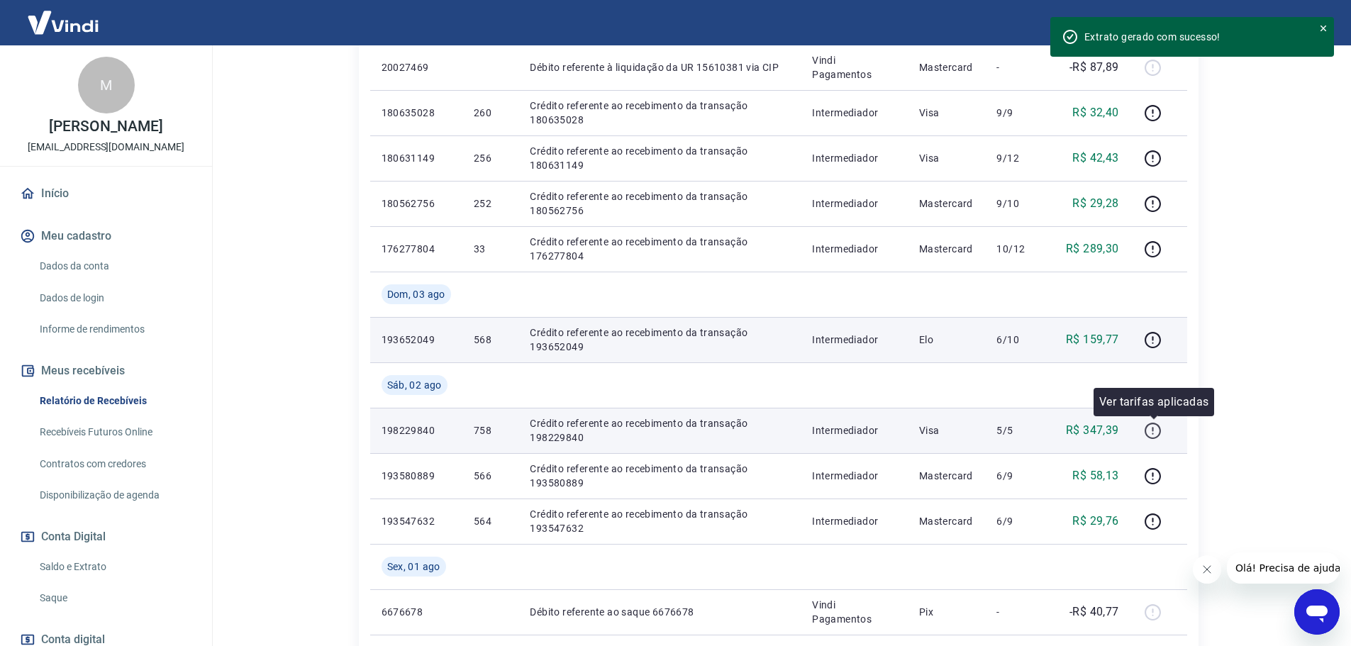
click at [1155, 433] on icon "button" at bounding box center [1153, 431] width 18 height 18
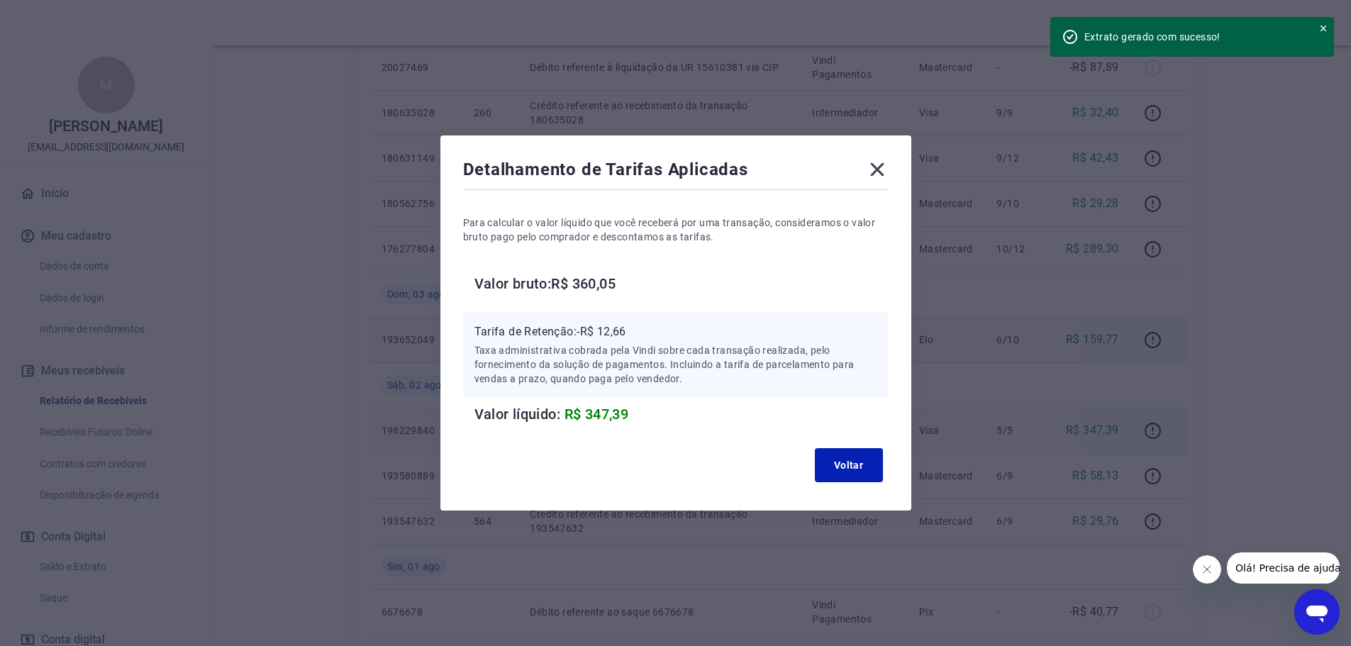
click at [869, 173] on div "Detalhamento de Tarifas Aplicadas" at bounding box center [675, 172] width 425 height 28
click at [877, 171] on icon at bounding box center [877, 169] width 23 height 23
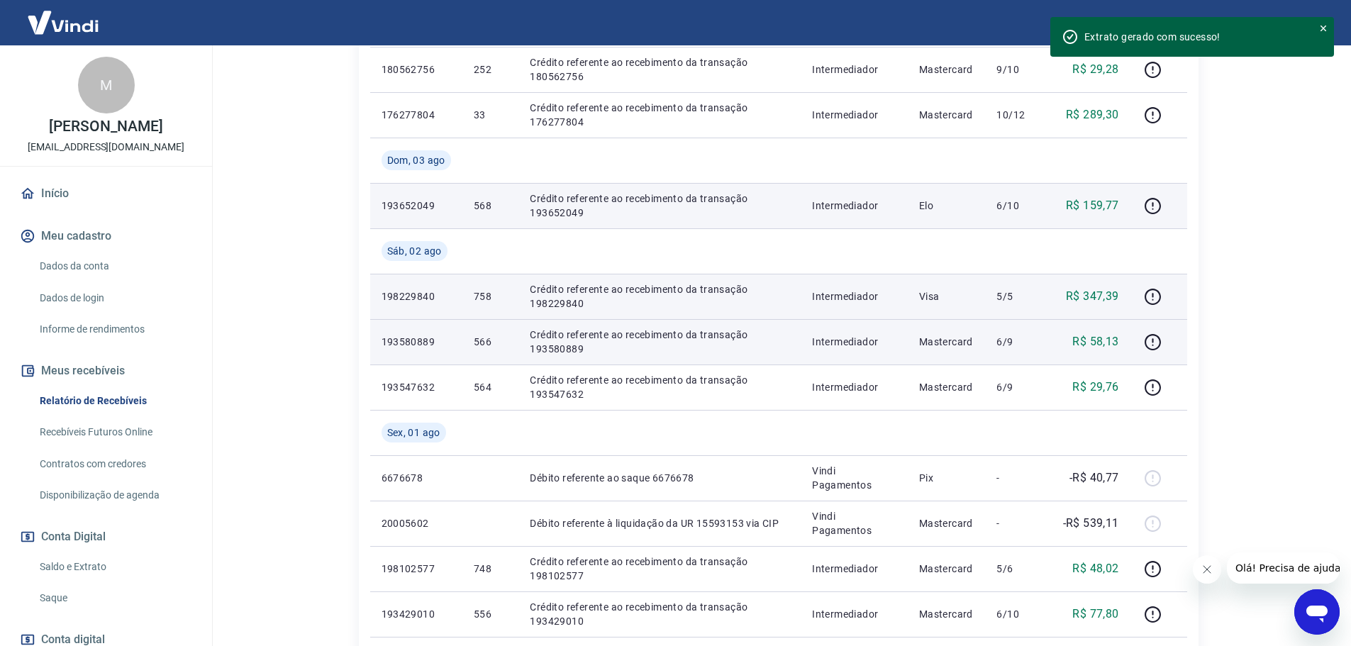
scroll to position [638, 0]
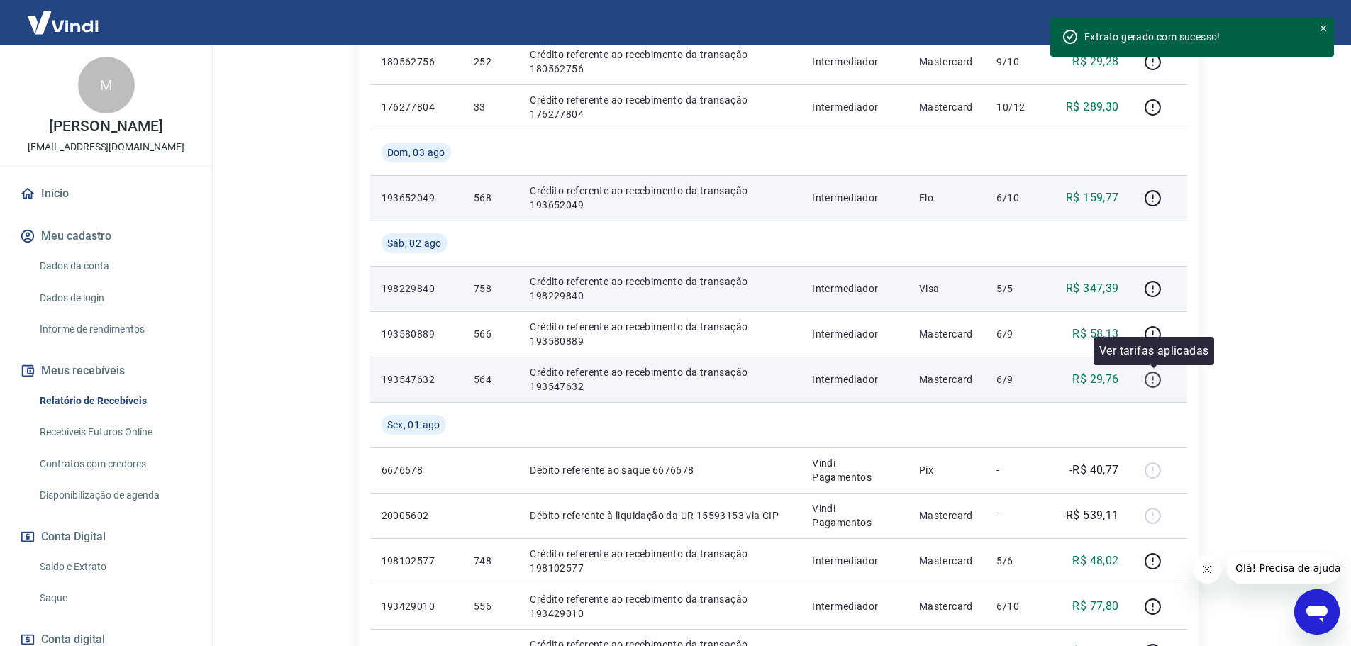
click at [1154, 379] on icon "button" at bounding box center [1152, 378] width 1 height 4
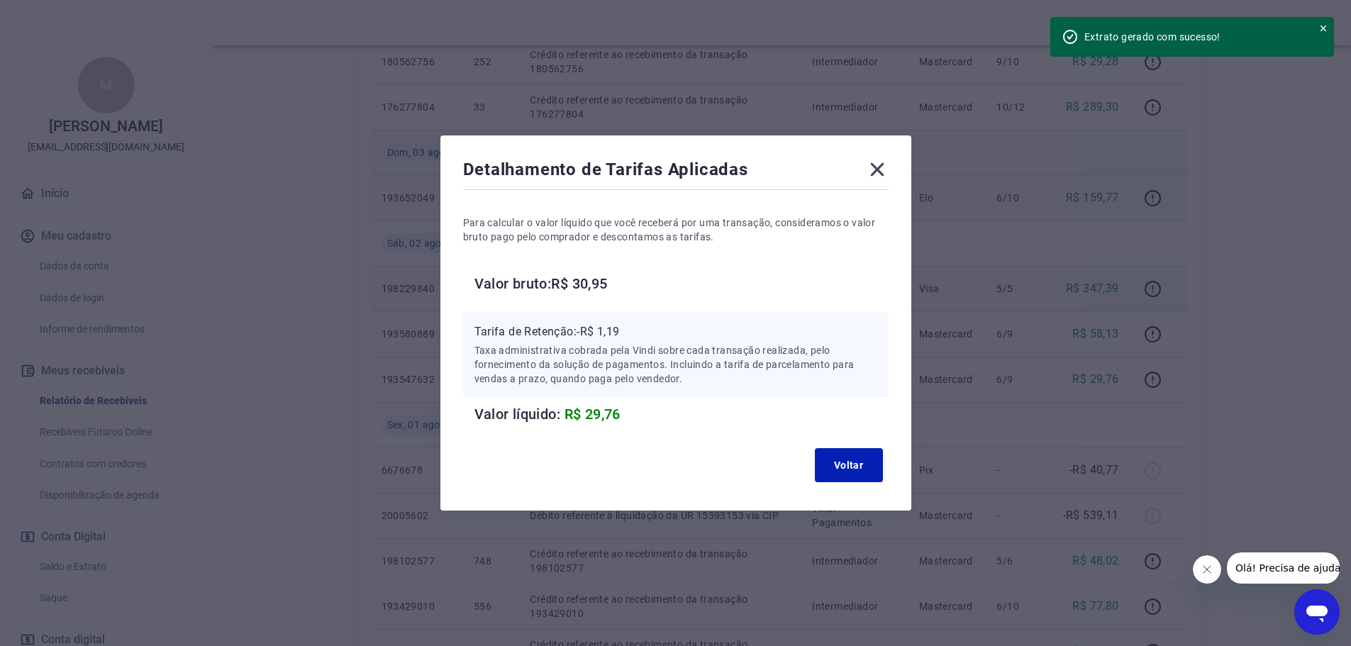
click at [879, 171] on icon at bounding box center [876, 169] width 13 height 13
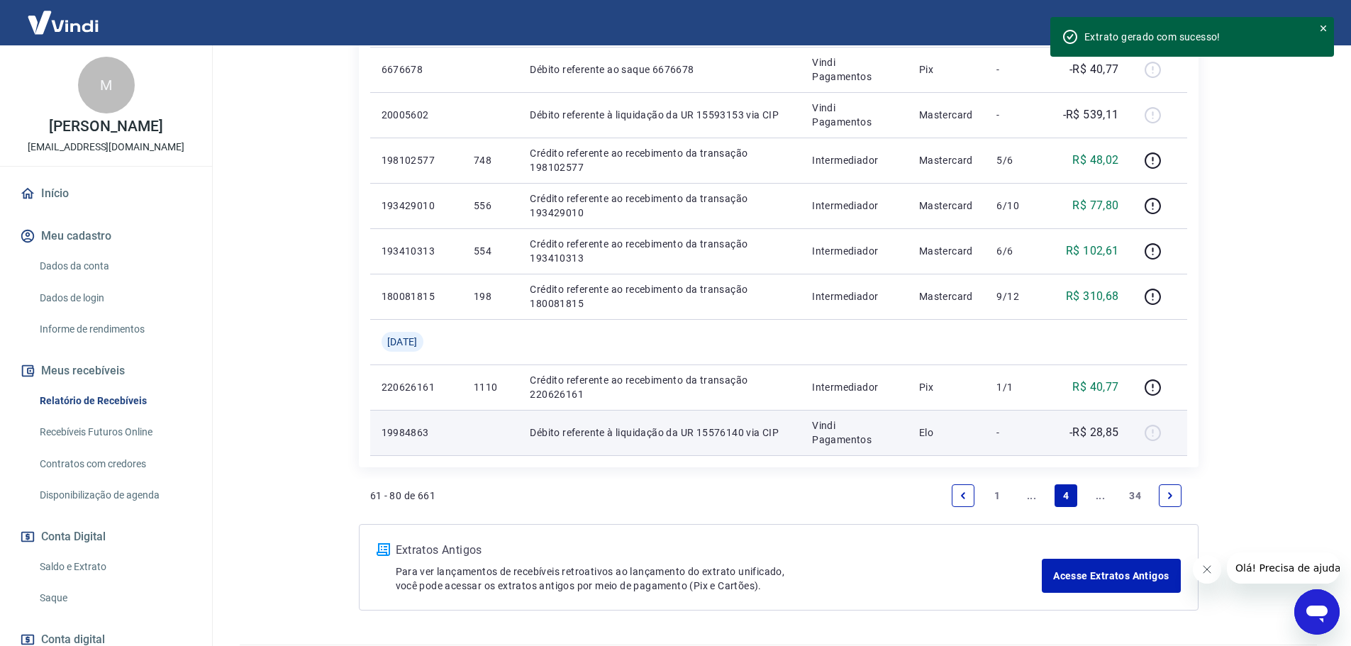
scroll to position [1064, 0]
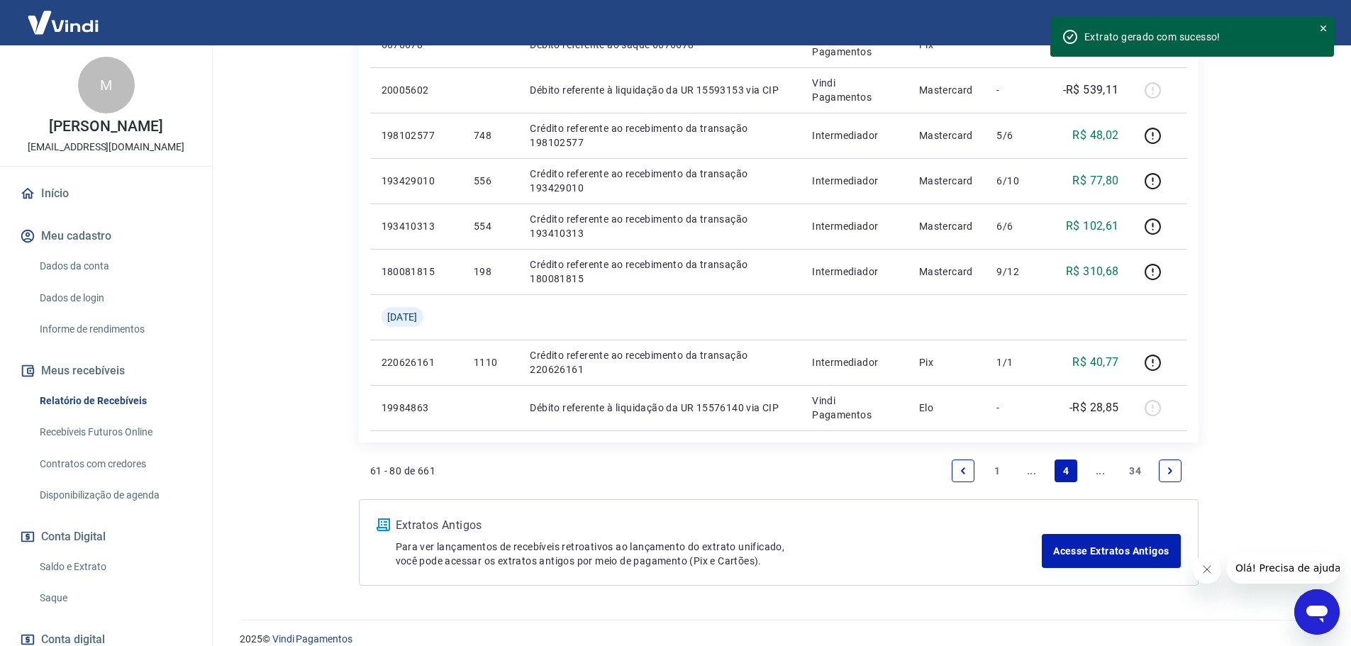
click at [1165, 469] on icon "Next page" at bounding box center [1170, 471] width 10 height 10
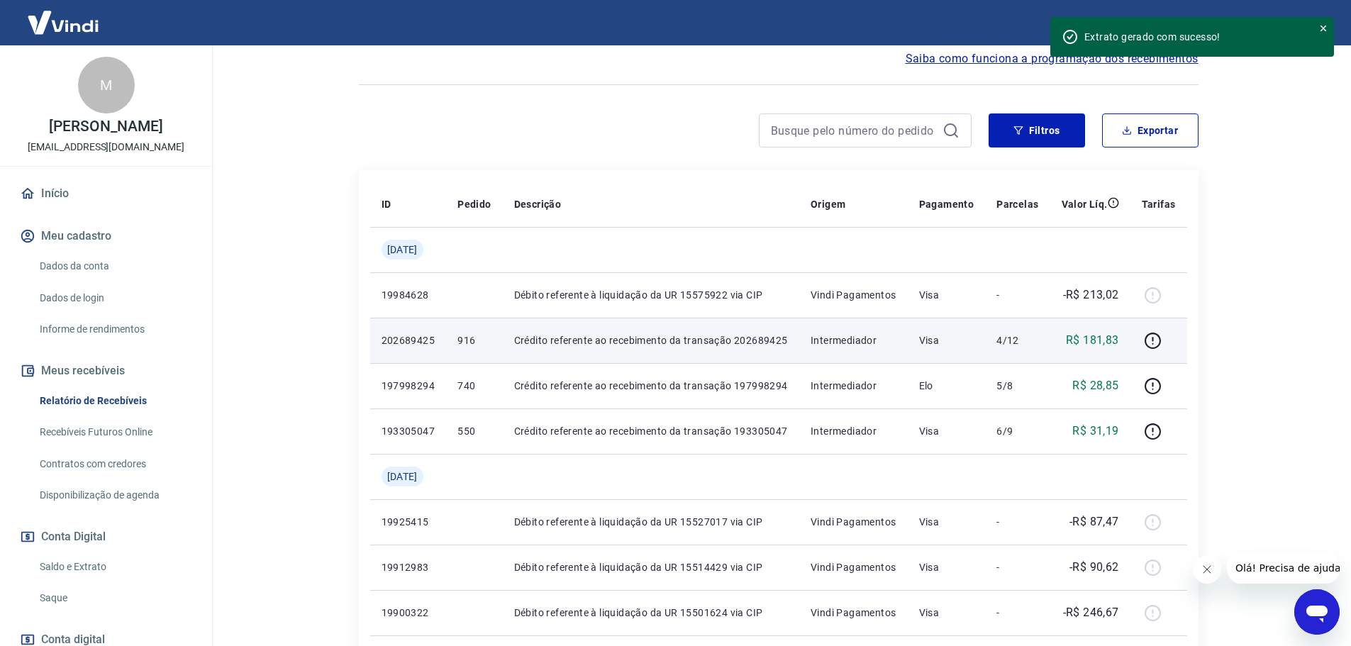
scroll to position [142, 0]
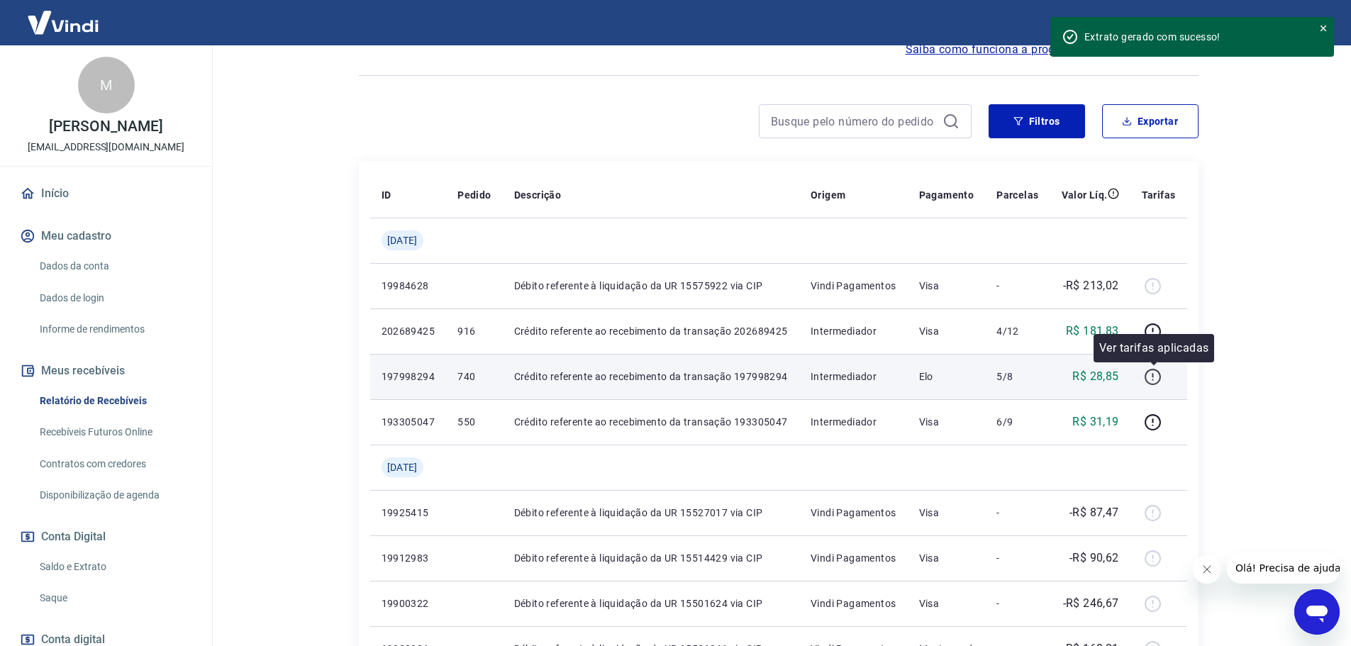
click at [1154, 377] on icon "button" at bounding box center [1153, 377] width 18 height 18
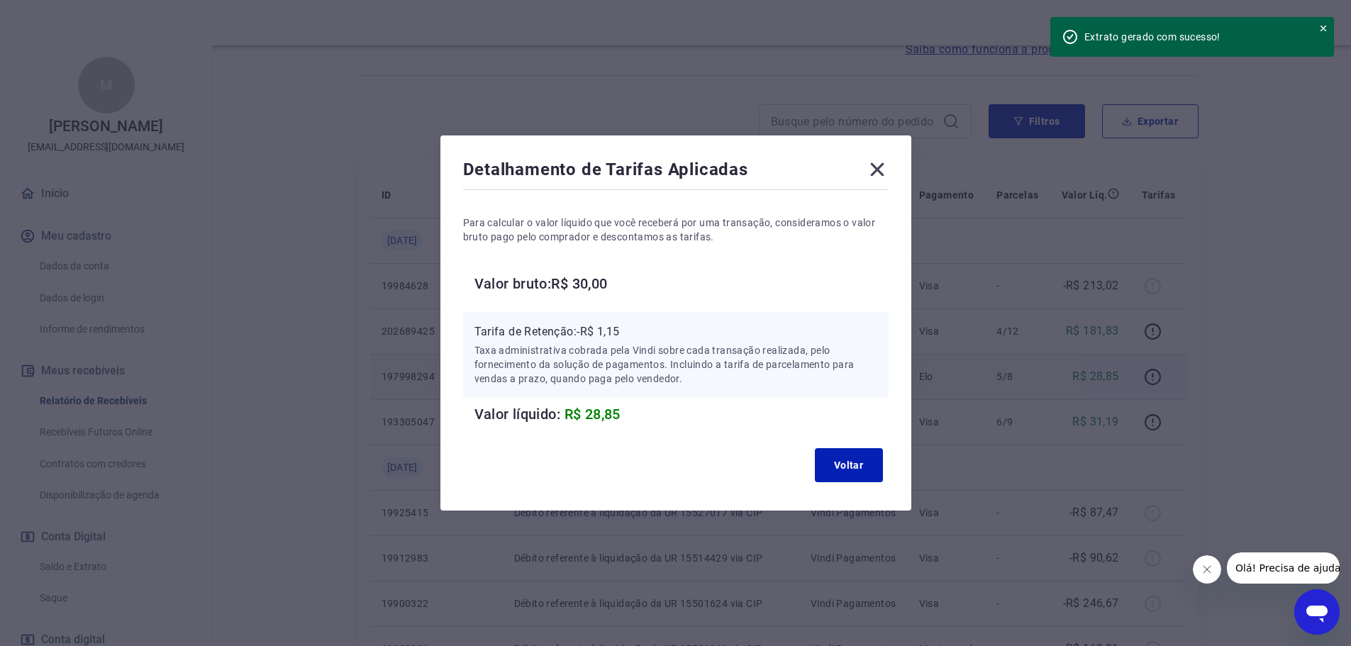
click at [889, 179] on icon at bounding box center [877, 169] width 23 height 23
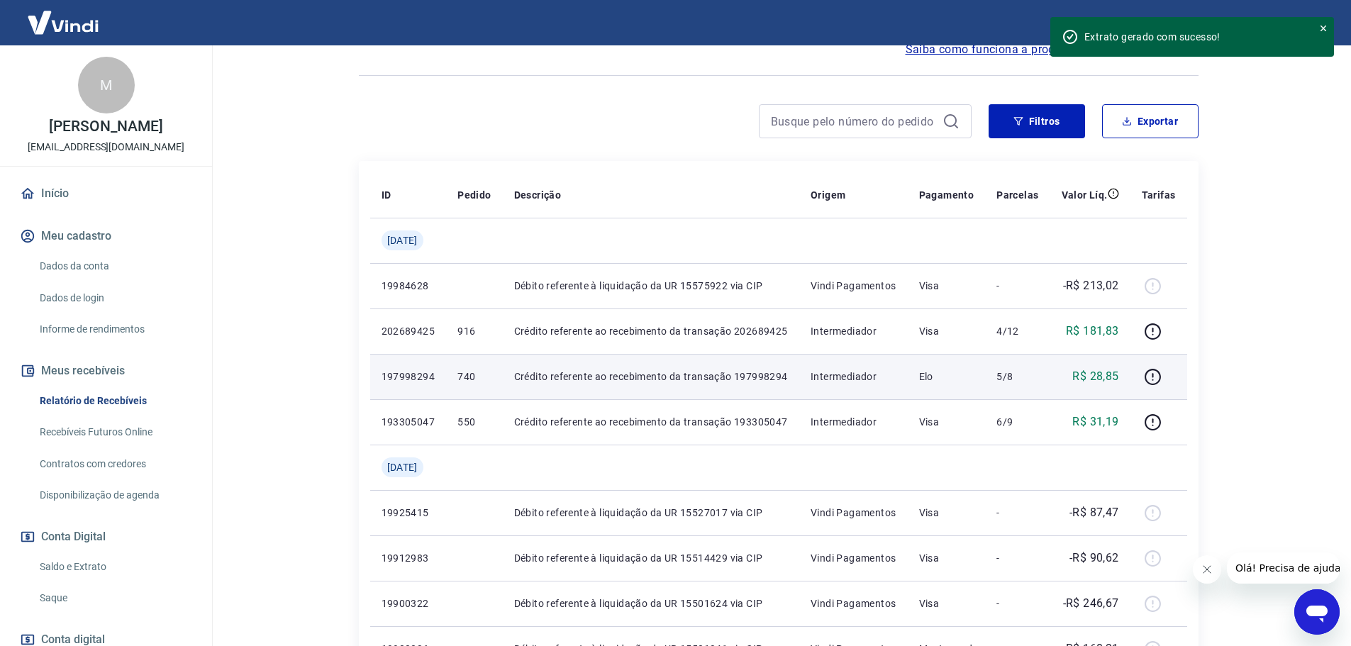
scroll to position [213, 0]
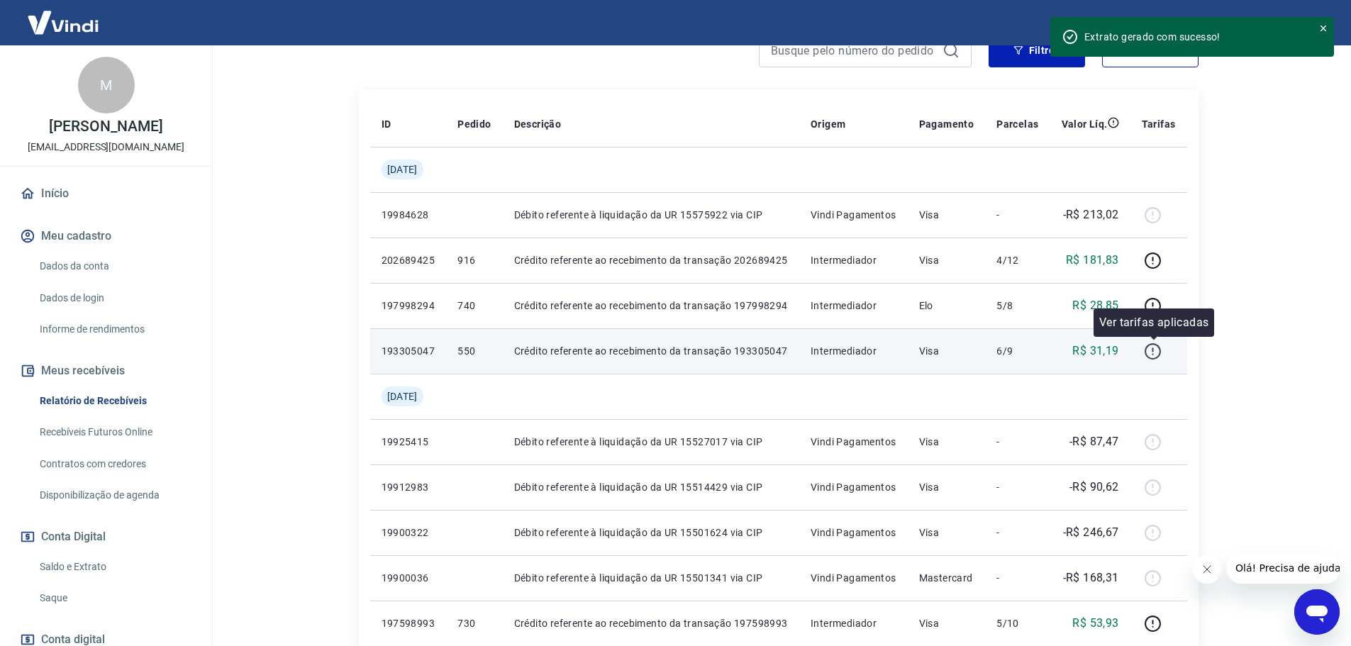
click at [1150, 343] on icon "button" at bounding box center [1153, 352] width 18 height 18
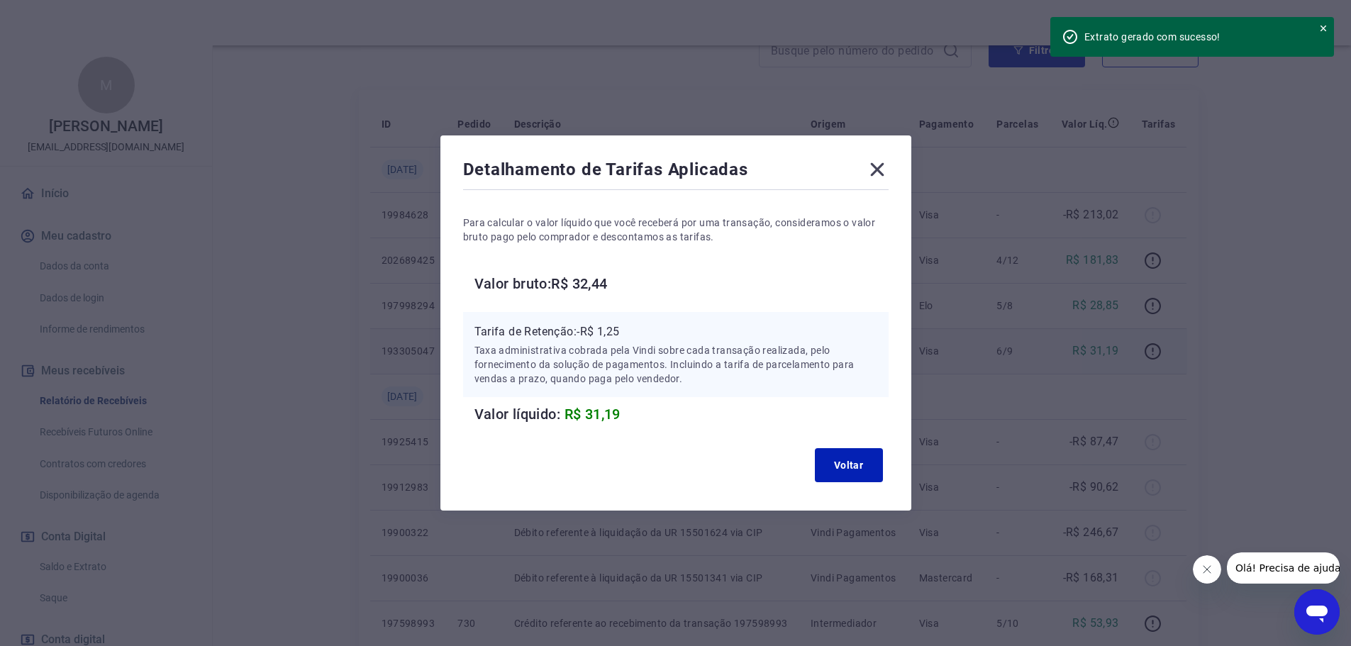
click at [894, 169] on div "Detalhamento de Tarifas Aplicadas Para calcular o valor líquido que você recebe…" at bounding box center [675, 322] width 471 height 375
click at [887, 171] on icon at bounding box center [877, 169] width 23 height 23
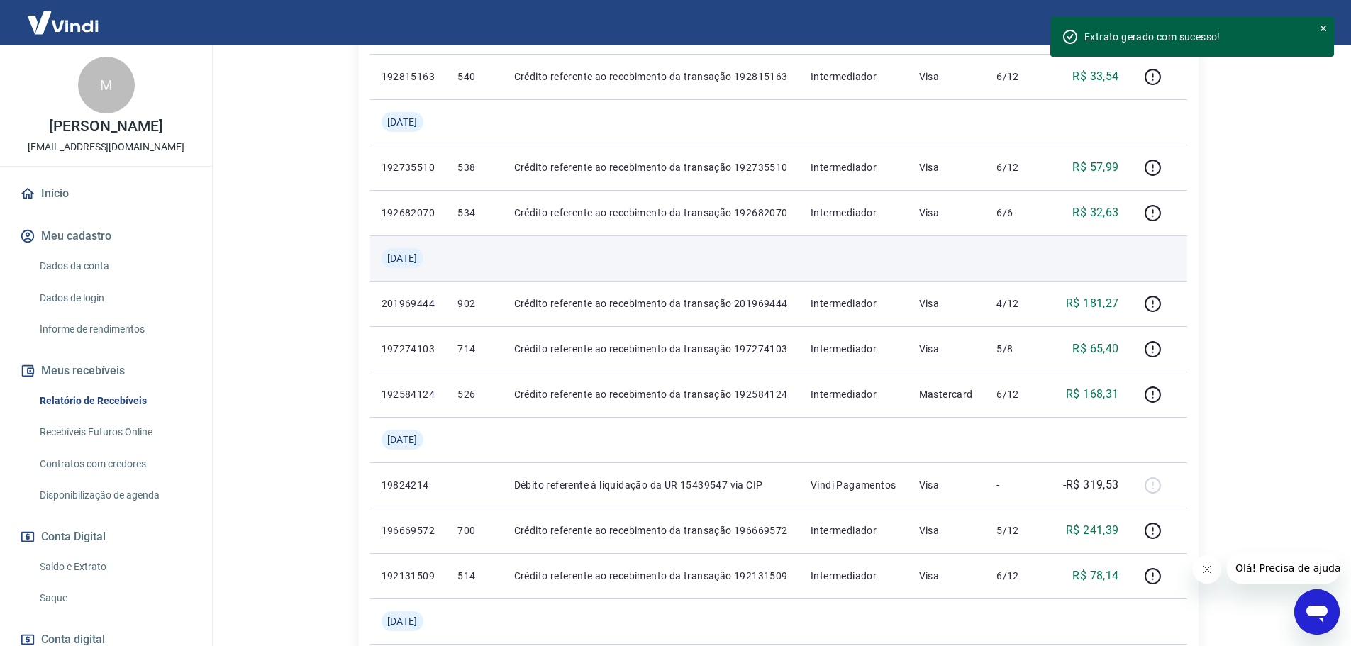
scroll to position [780, 0]
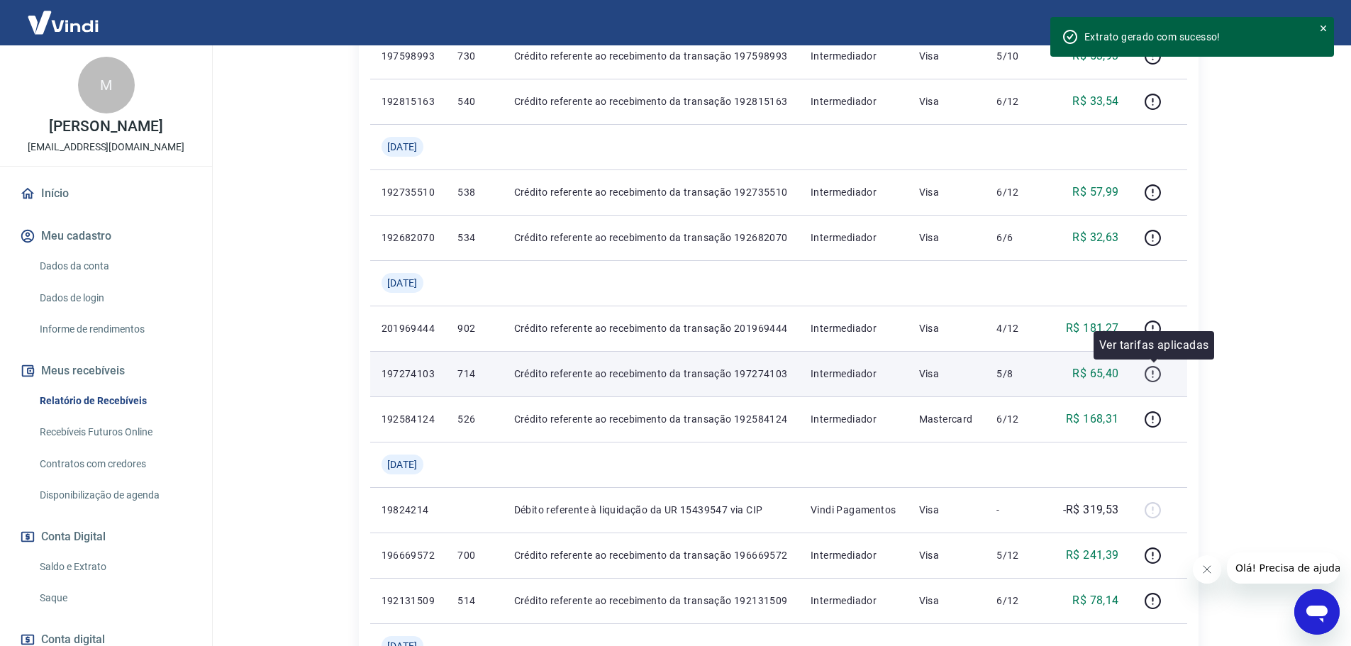
click at [1146, 369] on icon "button" at bounding box center [1153, 374] width 18 height 18
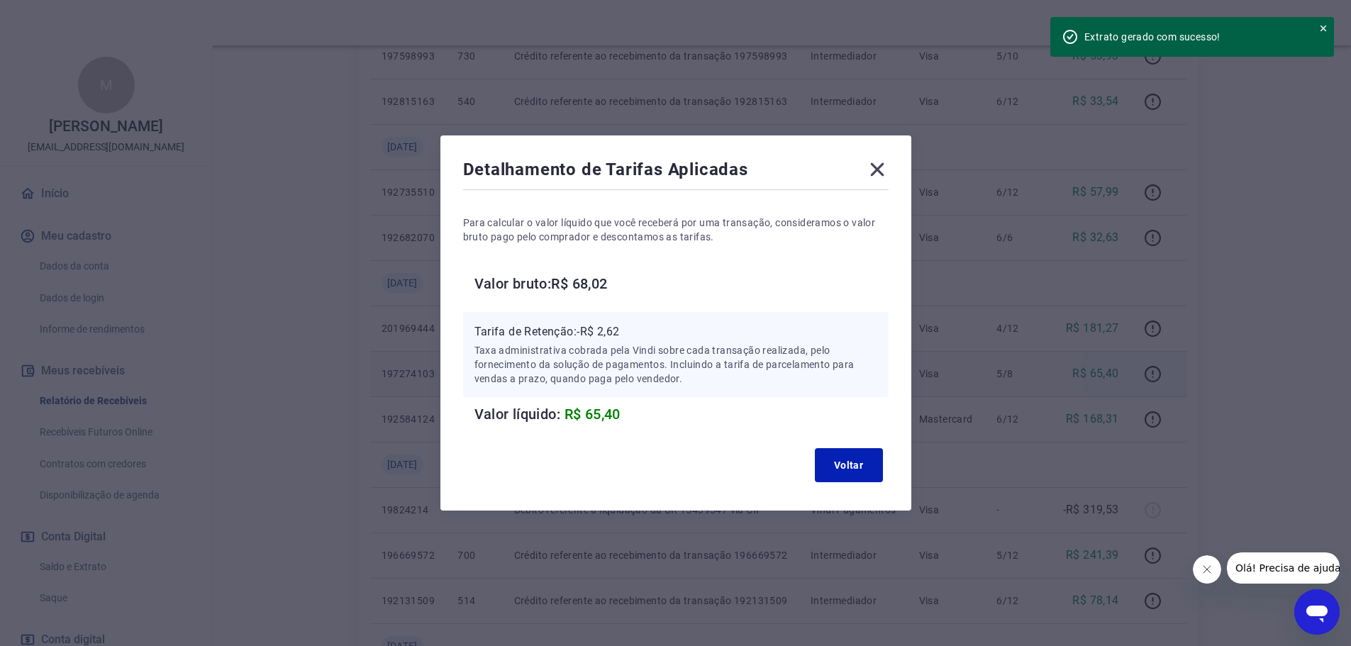
click at [872, 169] on icon at bounding box center [877, 169] width 23 height 23
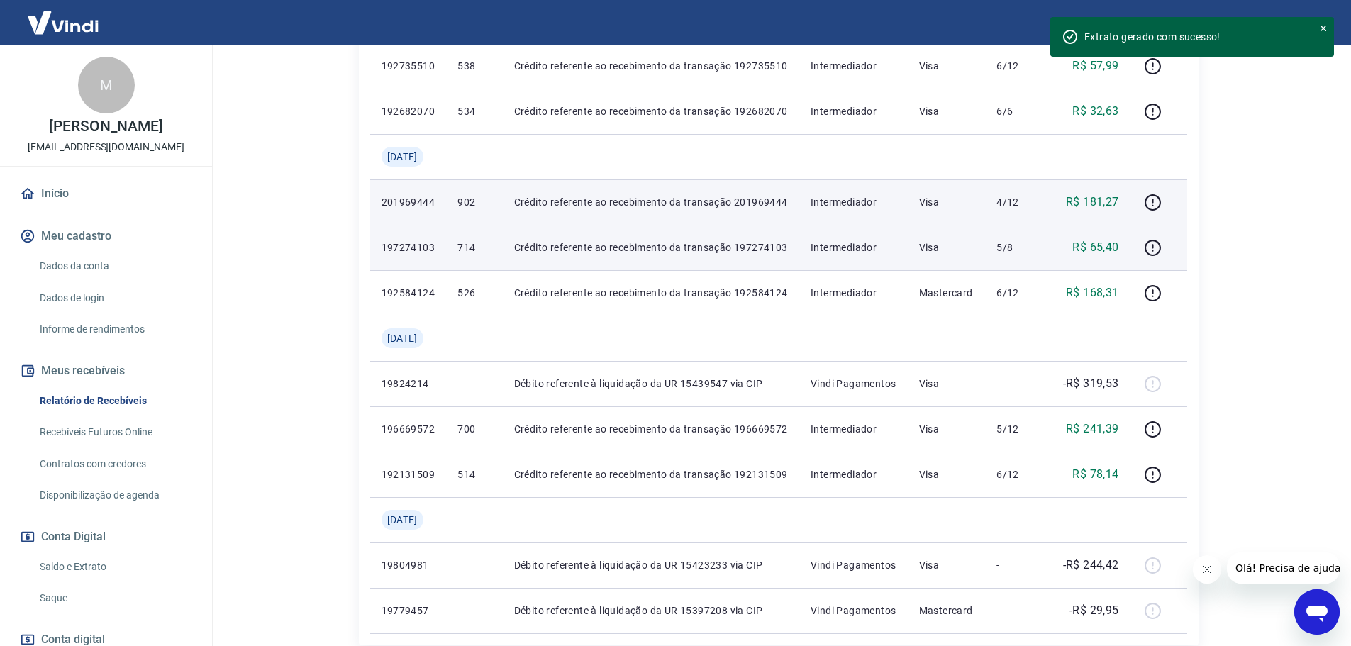
scroll to position [922, 0]
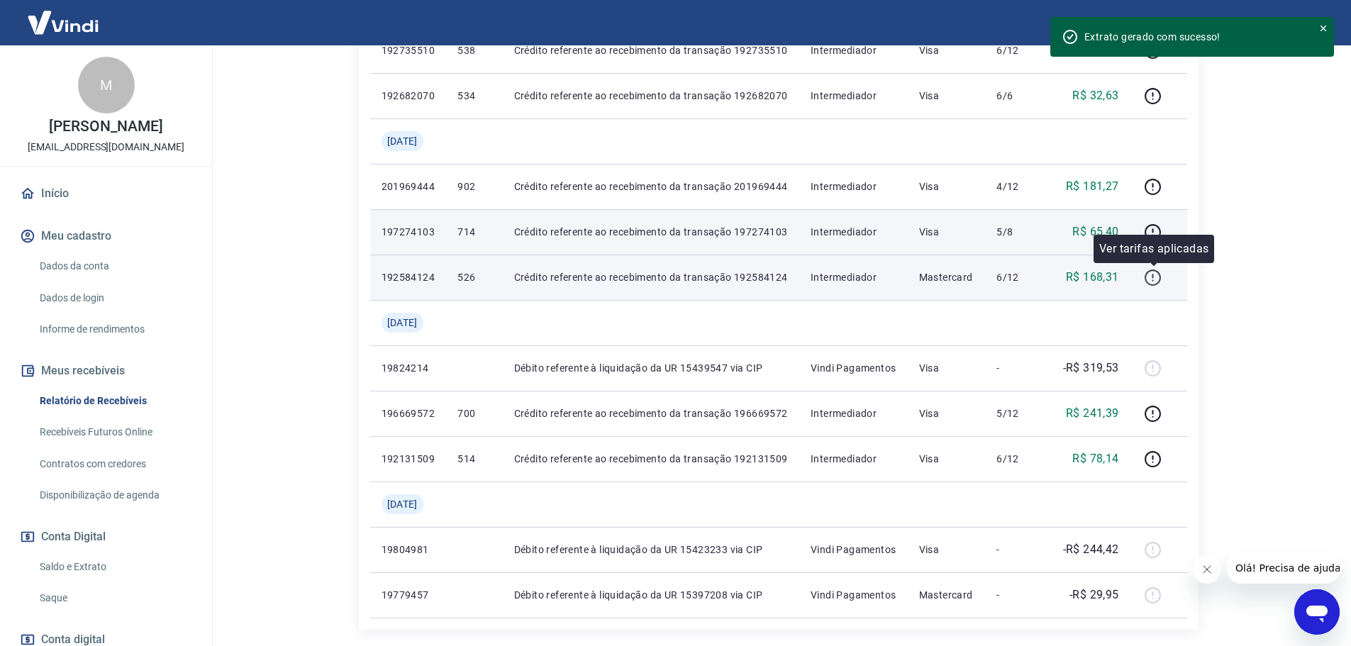
click at [1154, 276] on icon "button" at bounding box center [1152, 276] width 1 height 4
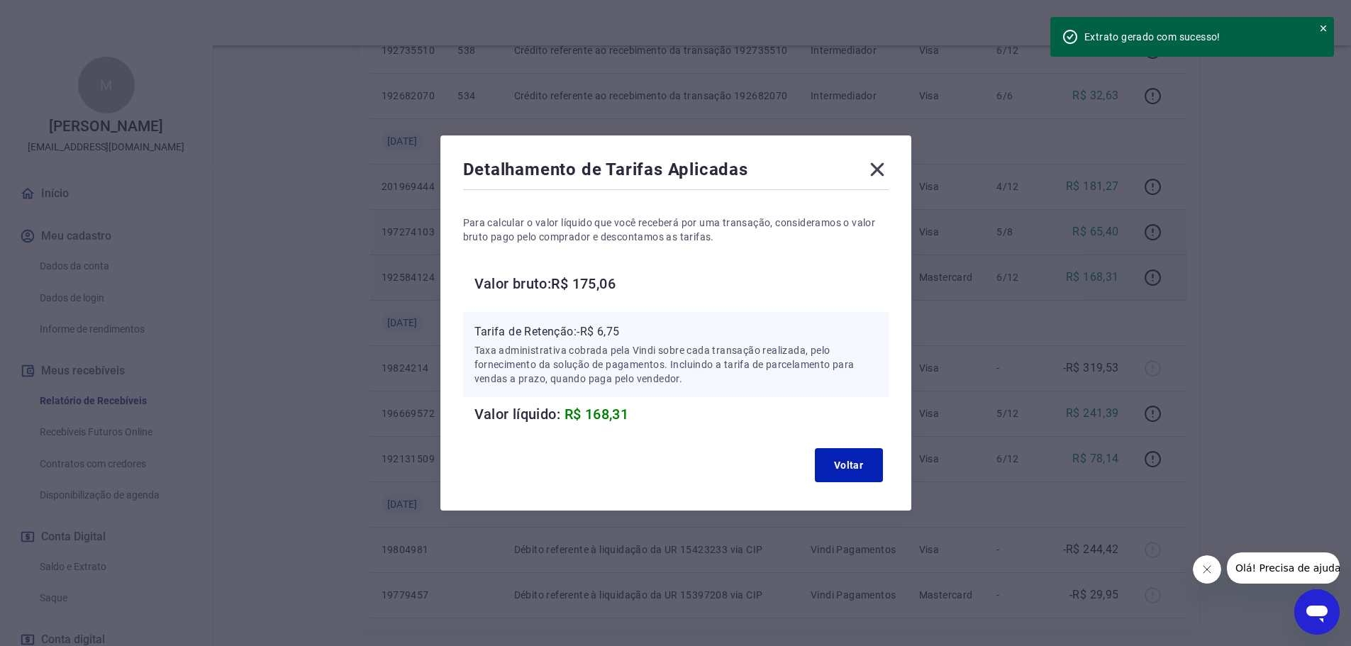
click at [889, 169] on icon at bounding box center [877, 169] width 23 height 23
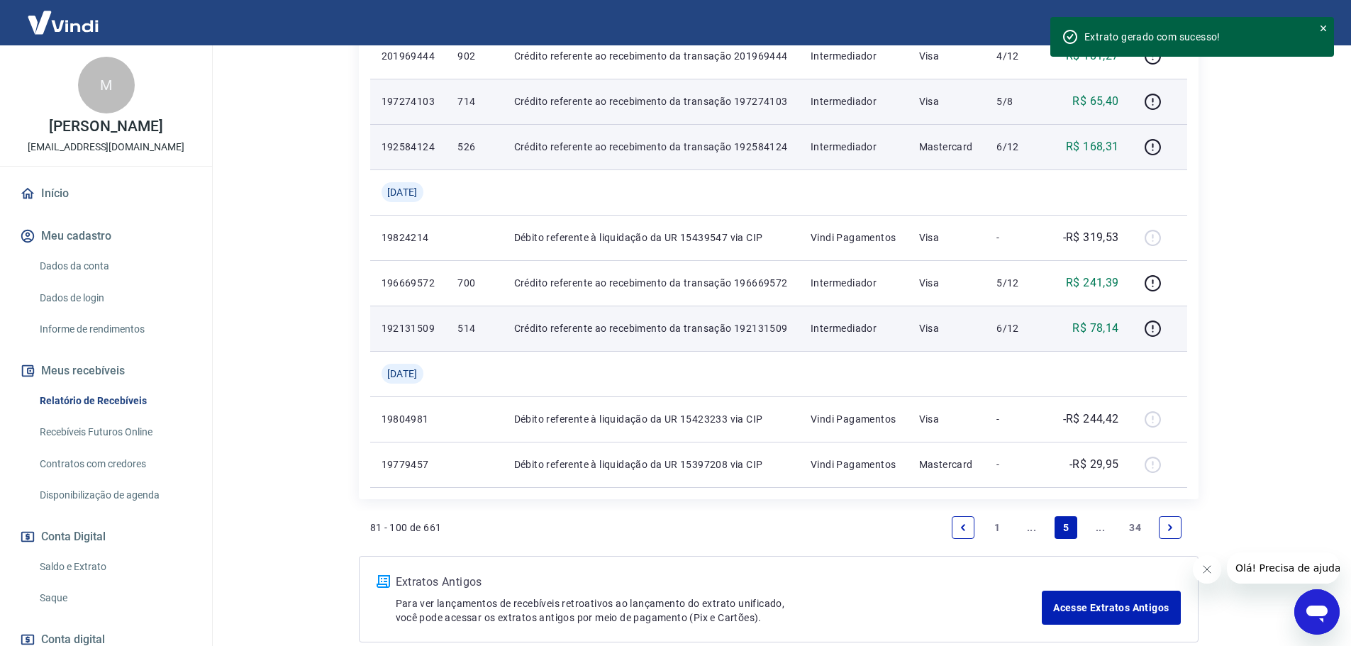
scroll to position [1064, 0]
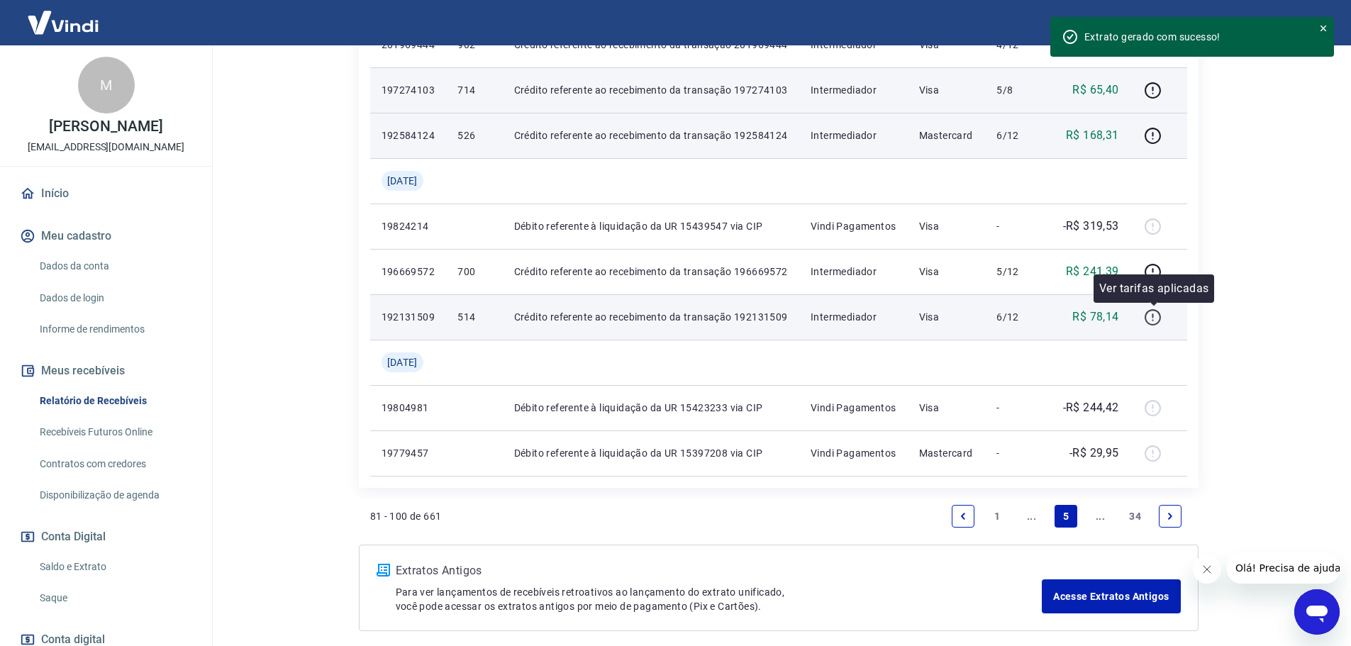
click at [1157, 318] on icon "button" at bounding box center [1153, 317] width 18 height 18
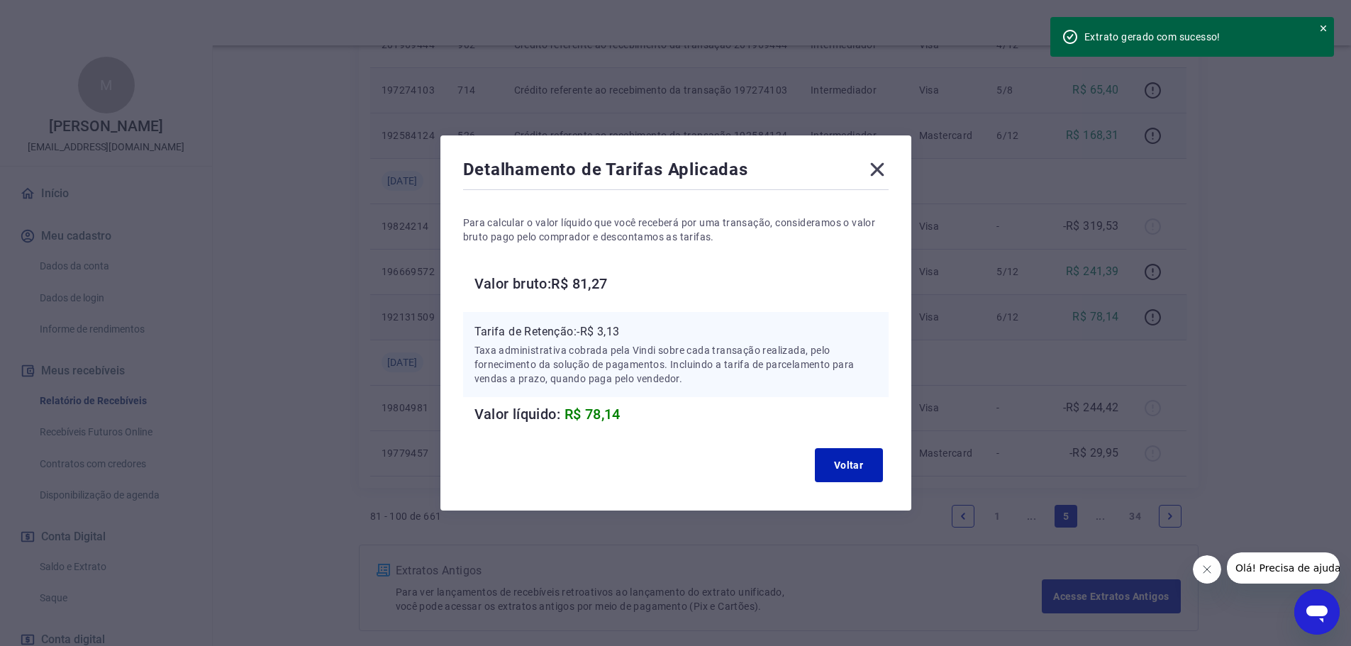
click at [884, 165] on icon at bounding box center [876, 169] width 13 height 13
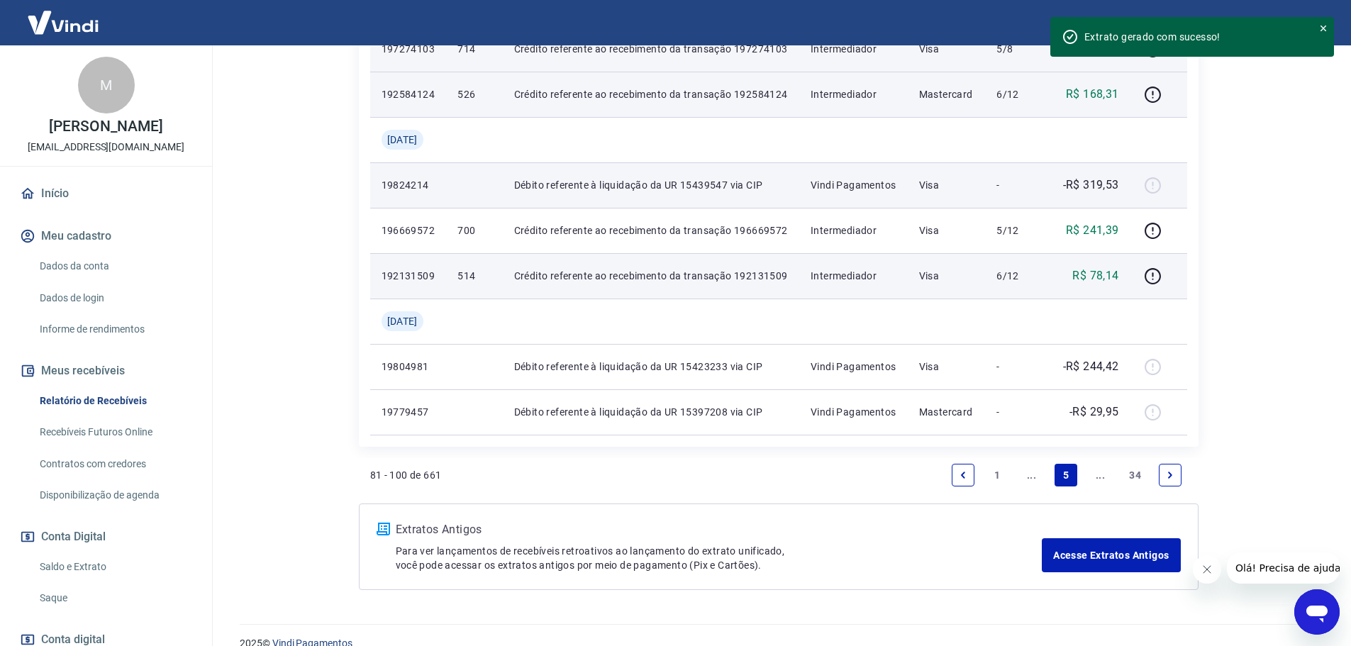
scroll to position [1127, 0]
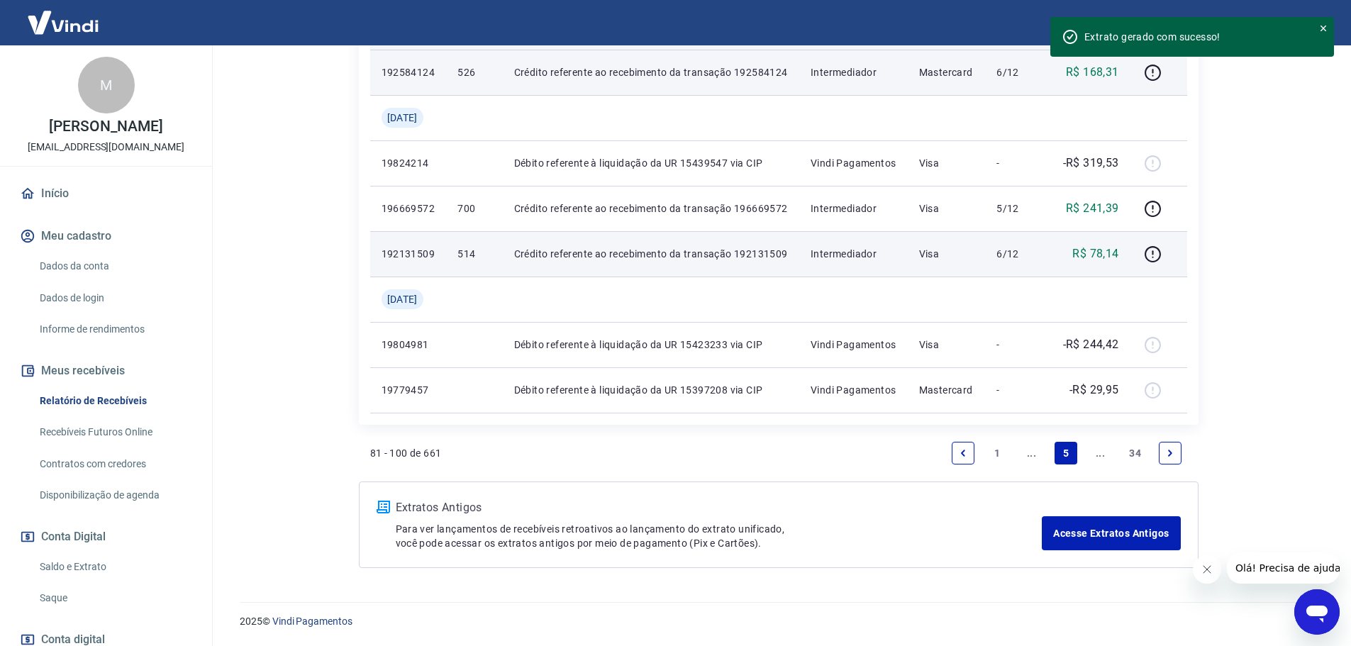
click at [1161, 452] on link "Next page" at bounding box center [1170, 453] width 23 height 23
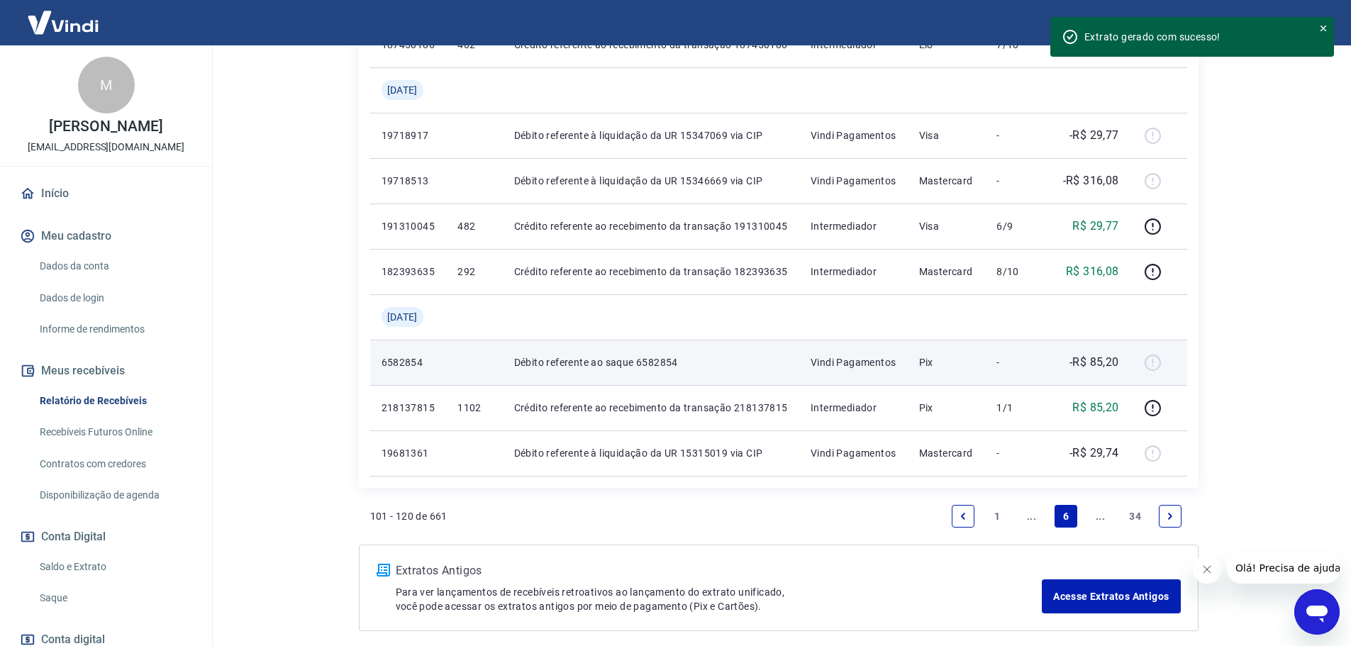
scroll to position [1127, 0]
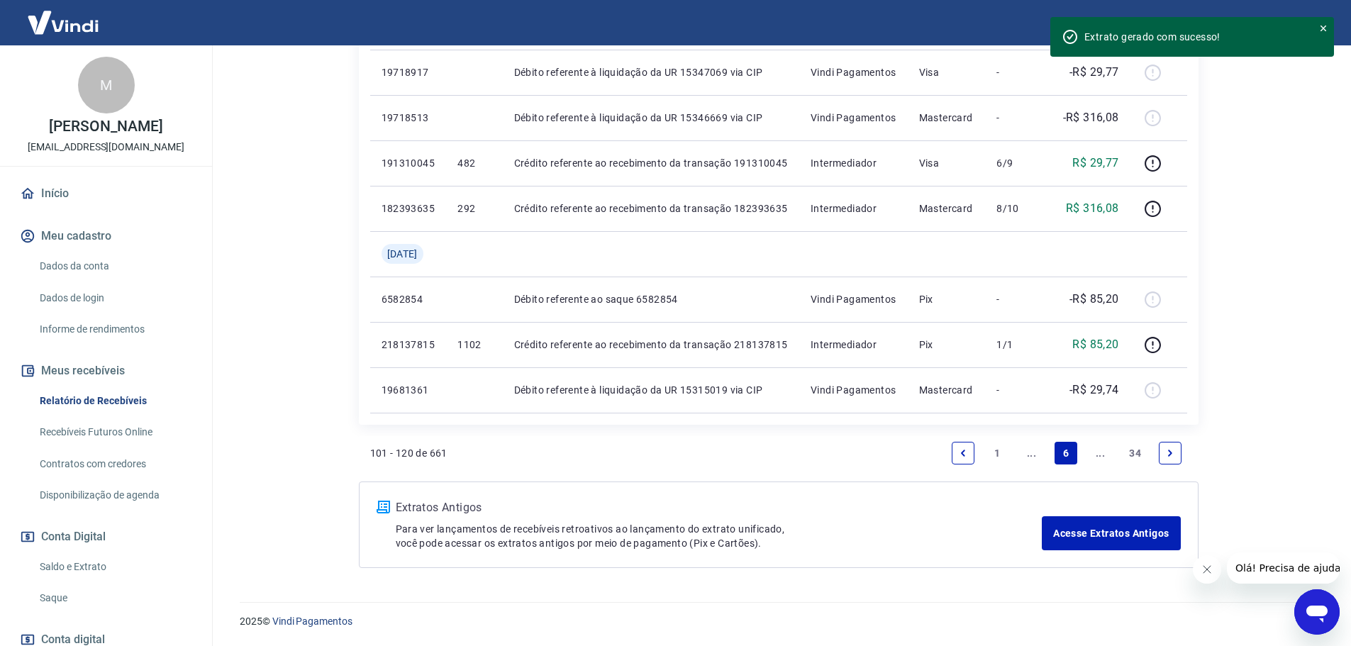
click at [1157, 457] on li "Pagination" at bounding box center [1170, 453] width 34 height 34
drag, startPoint x: 1169, startPoint y: 454, endPoint x: 1159, endPoint y: 450, distance: 10.8
click at [1169, 454] on icon "Next page" at bounding box center [1170, 453] width 10 height 10
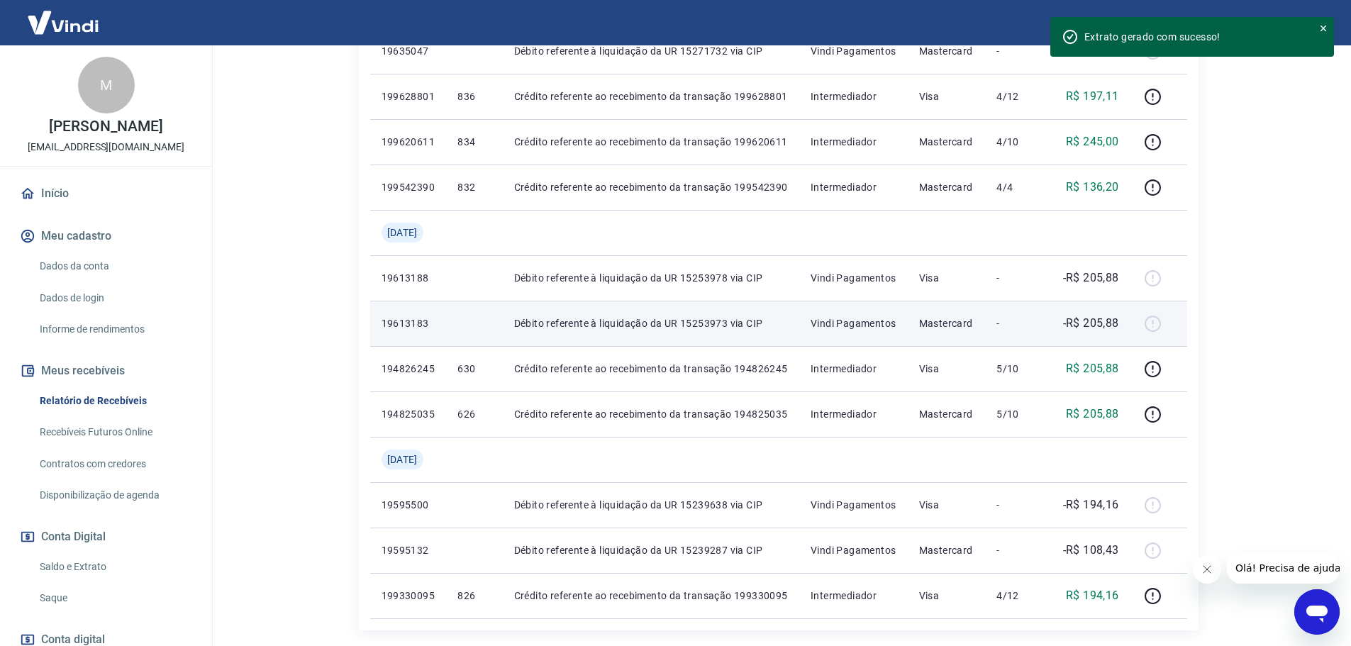
scroll to position [922, 0]
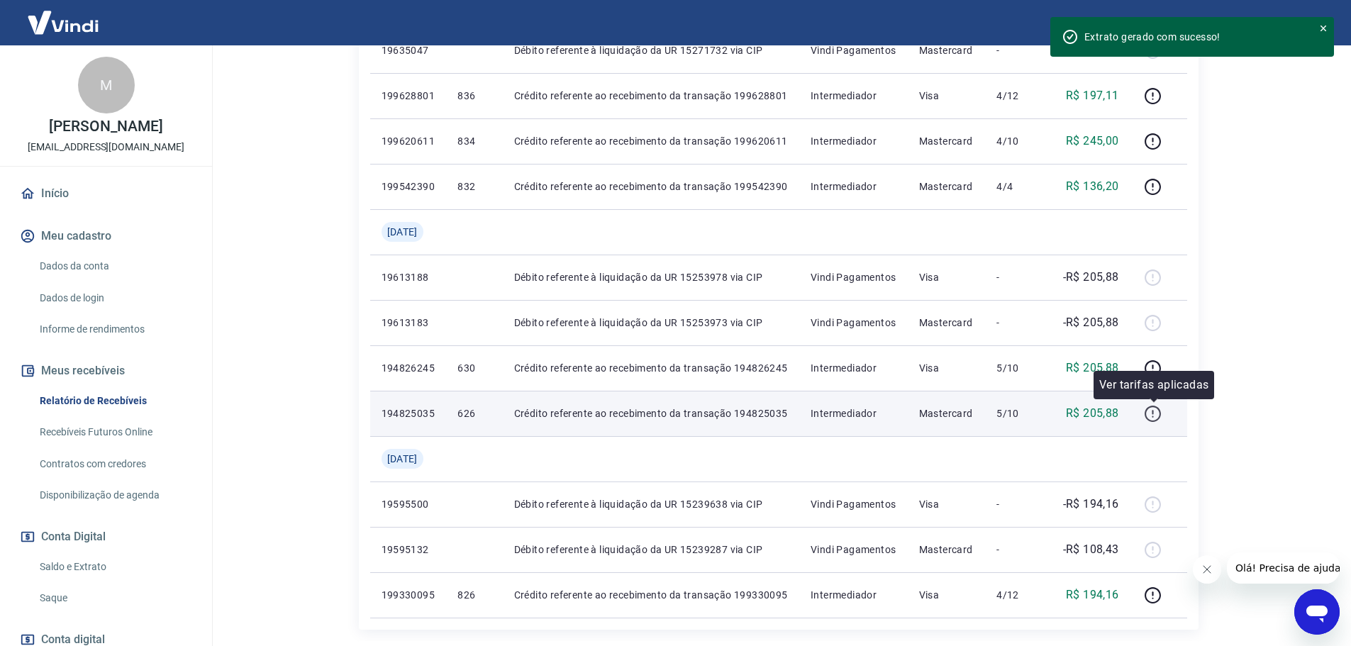
click at [1147, 413] on icon "button" at bounding box center [1153, 414] width 18 height 18
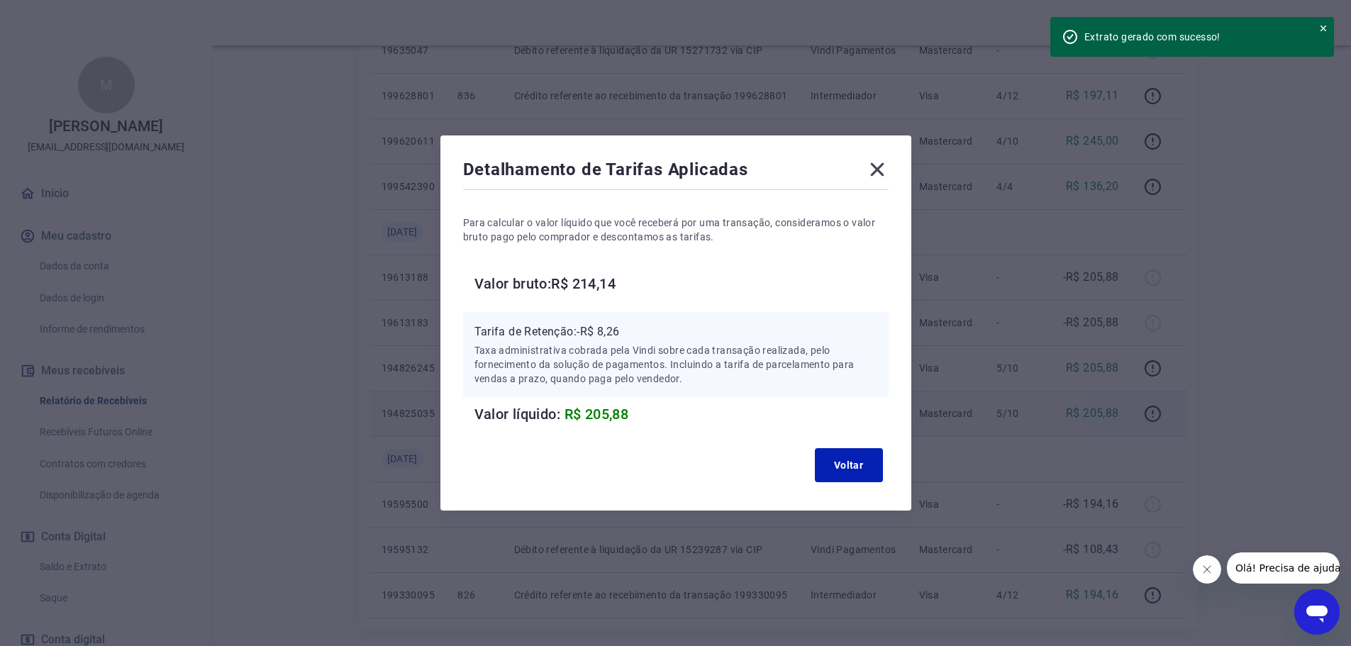
click at [889, 168] on icon at bounding box center [877, 169] width 23 height 23
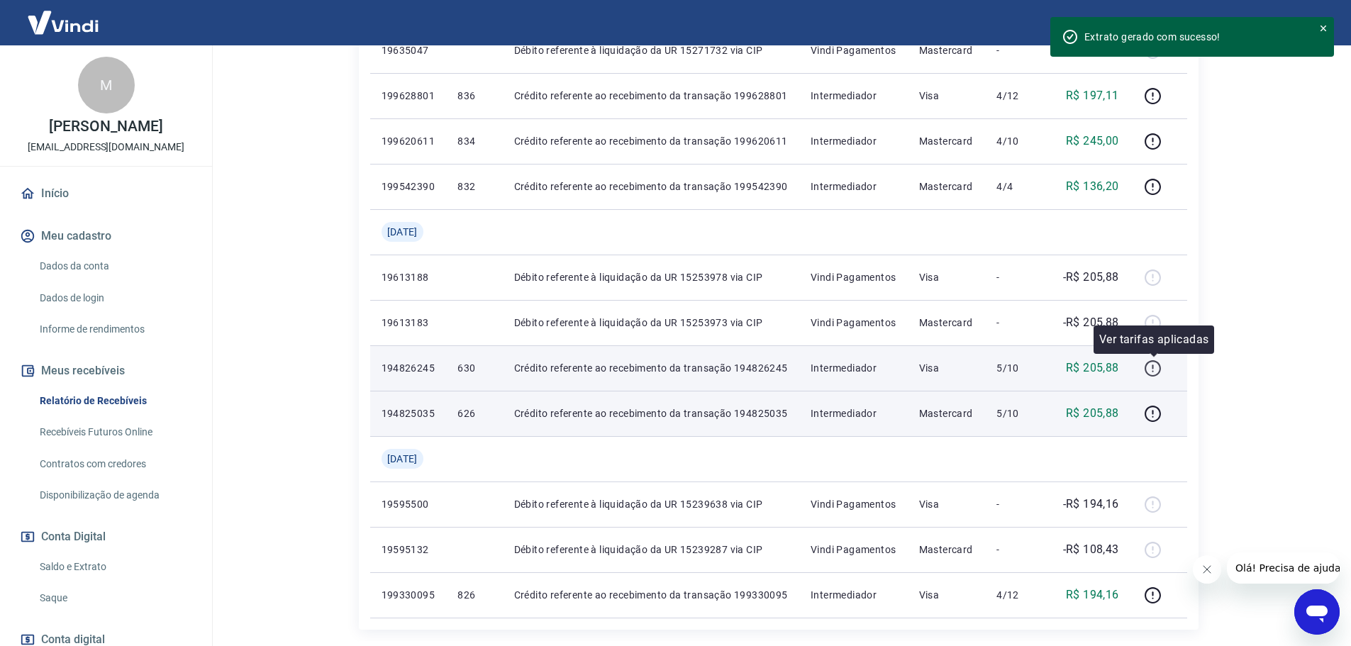
click at [1156, 366] on icon "button" at bounding box center [1153, 369] width 18 height 18
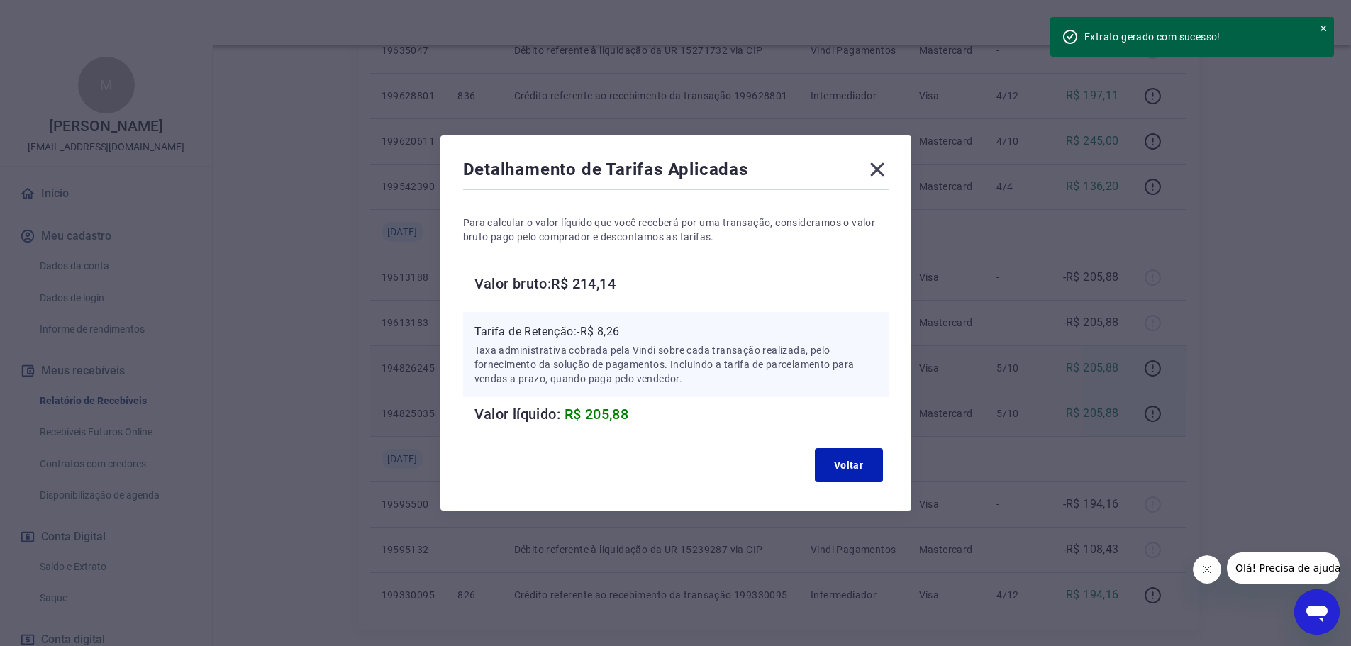
click at [874, 178] on icon at bounding box center [877, 169] width 23 height 23
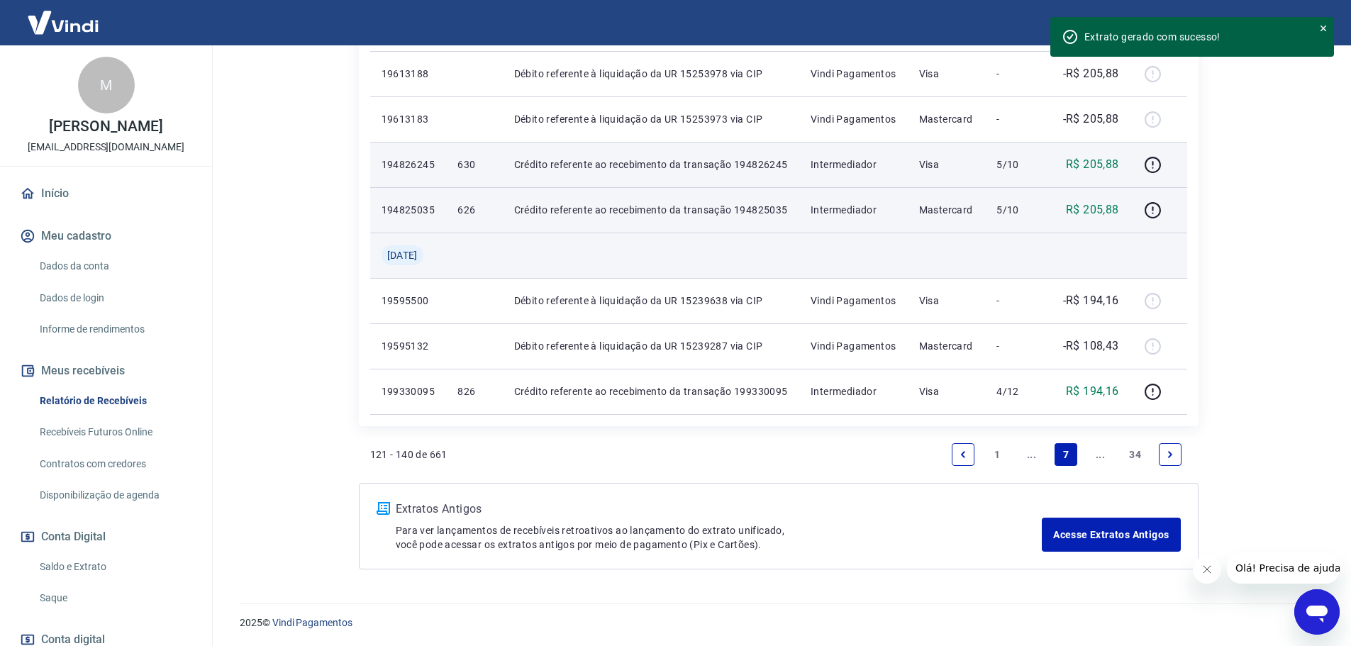
scroll to position [1127, 0]
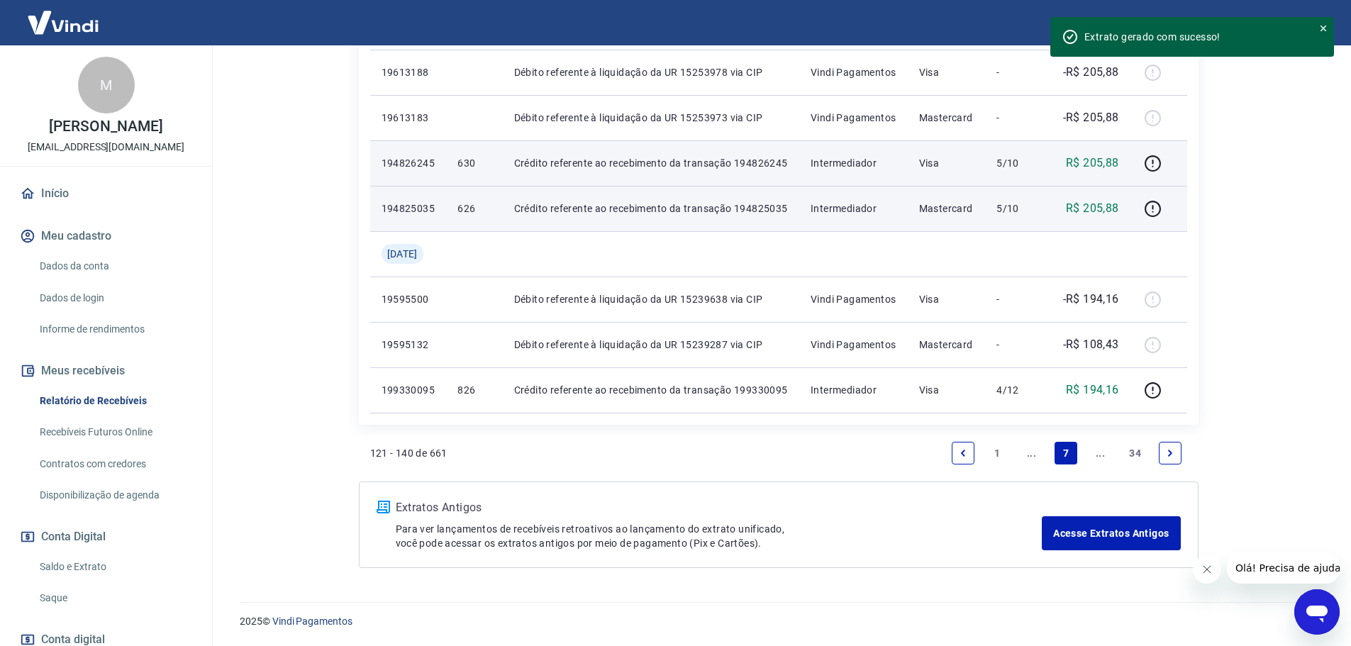
click at [1169, 452] on icon "Next page" at bounding box center [1170, 453] width 10 height 10
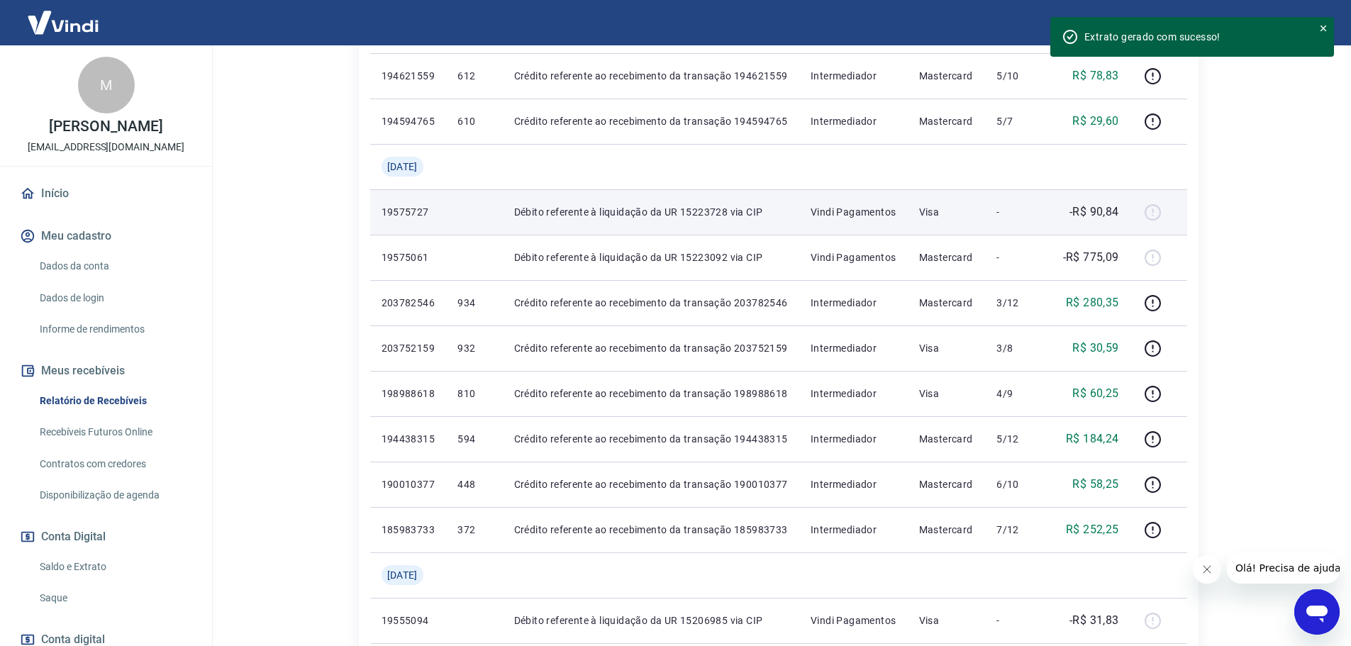
scroll to position [355, 0]
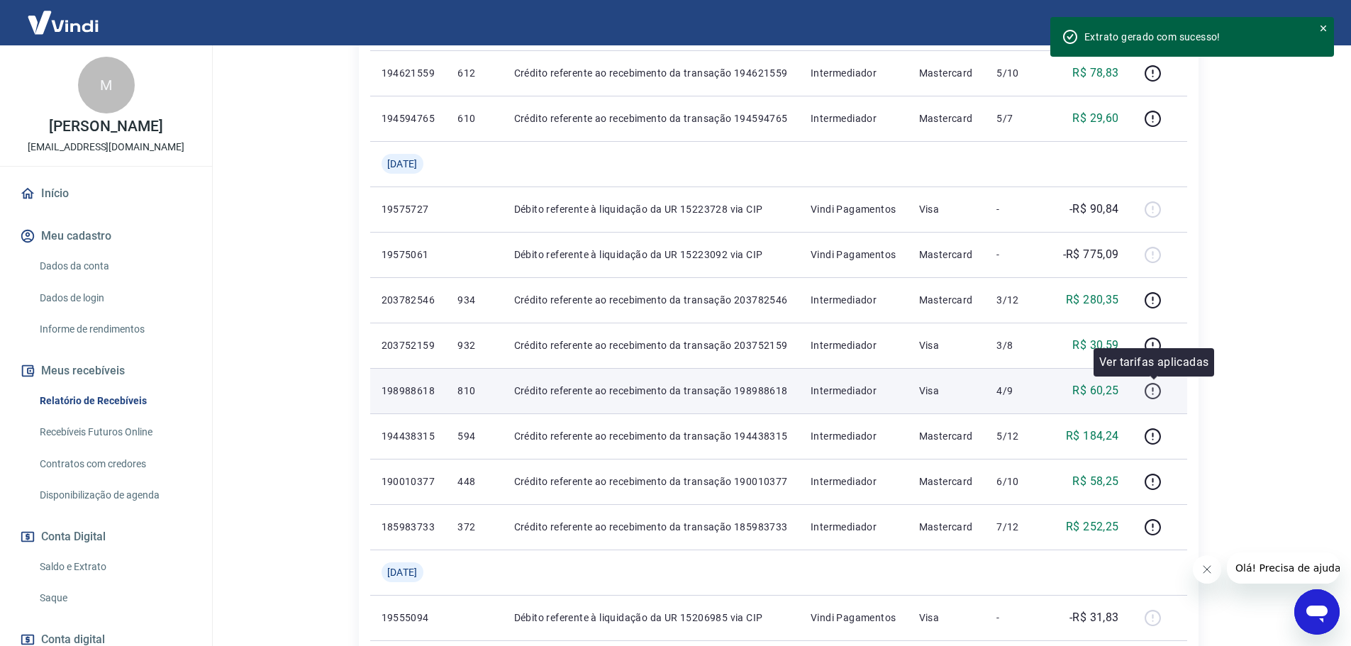
click at [1157, 392] on icon "button" at bounding box center [1153, 391] width 18 height 18
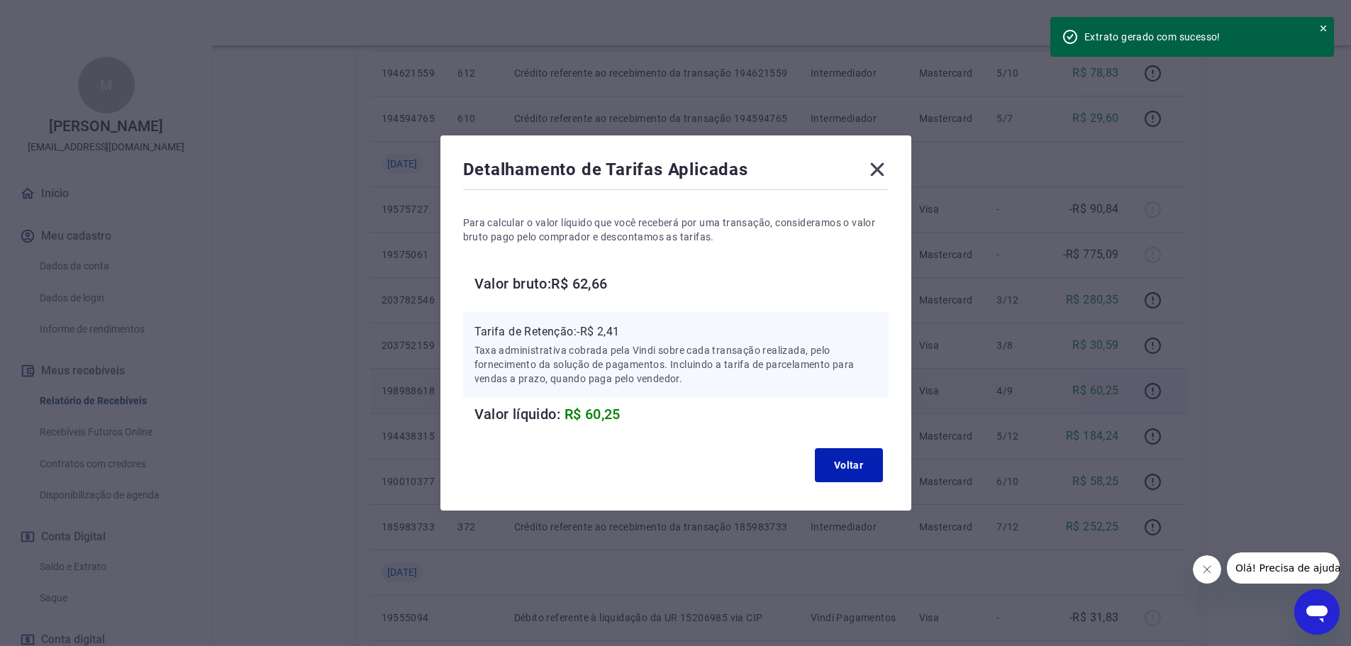
click at [884, 165] on icon at bounding box center [876, 169] width 13 height 13
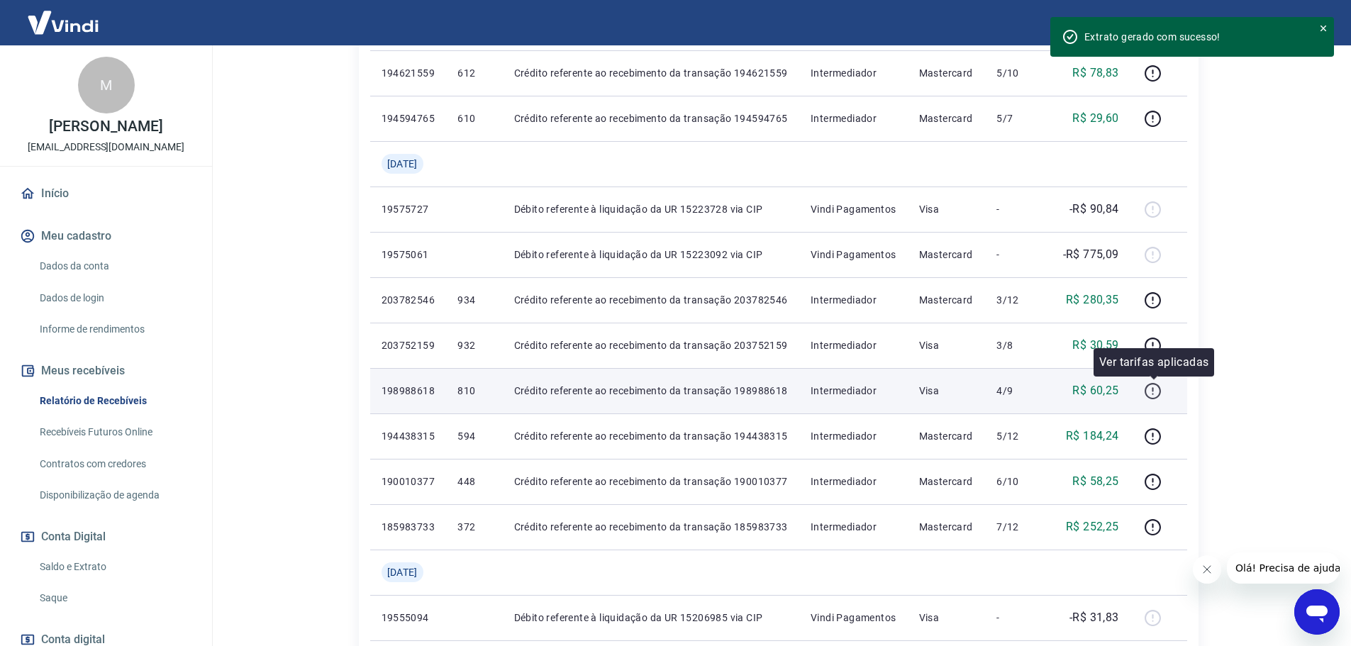
click at [1155, 384] on icon "button" at bounding box center [1153, 391] width 18 height 18
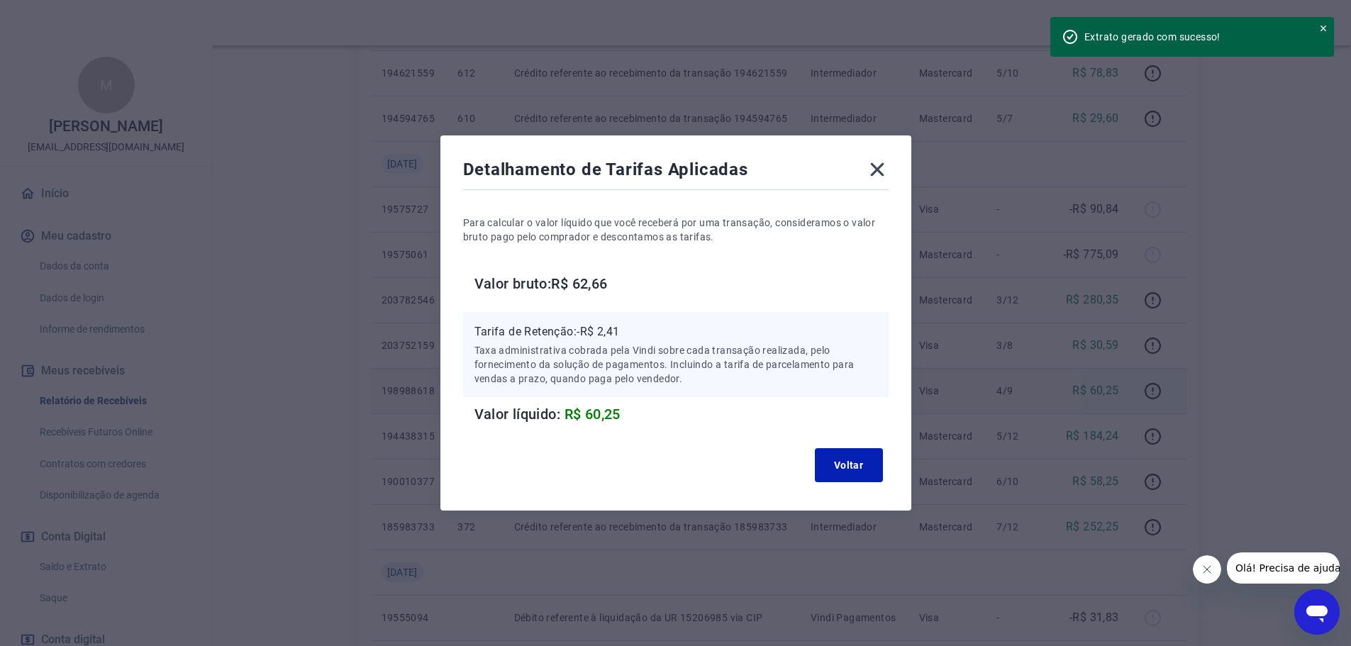
click at [884, 169] on icon at bounding box center [877, 169] width 23 height 23
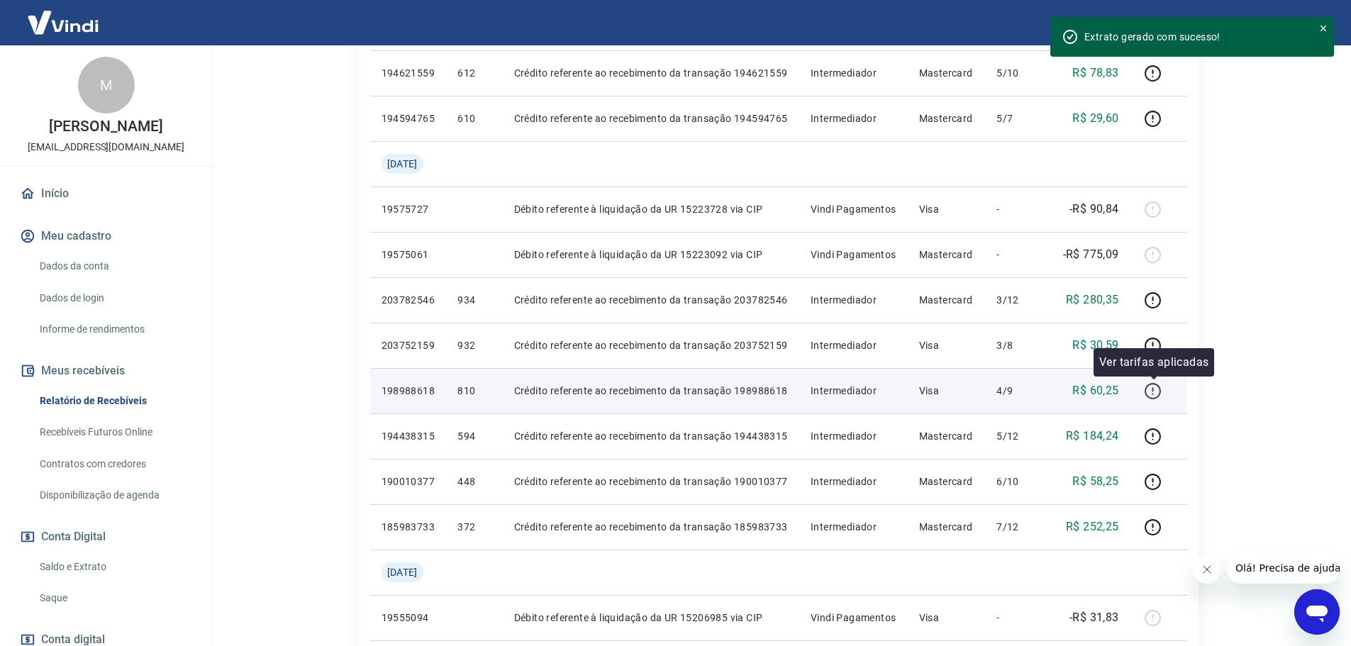
click at [1152, 392] on icon "button" at bounding box center [1153, 391] width 18 height 18
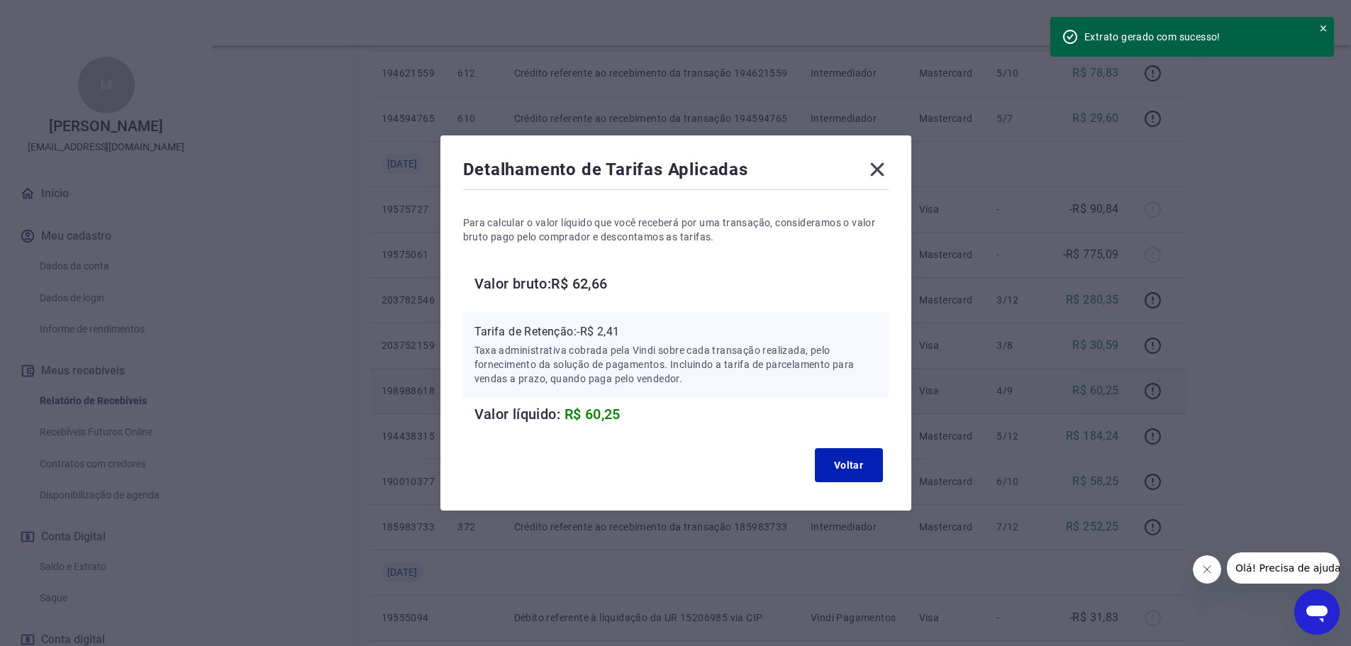
click at [888, 168] on icon at bounding box center [877, 169] width 23 height 23
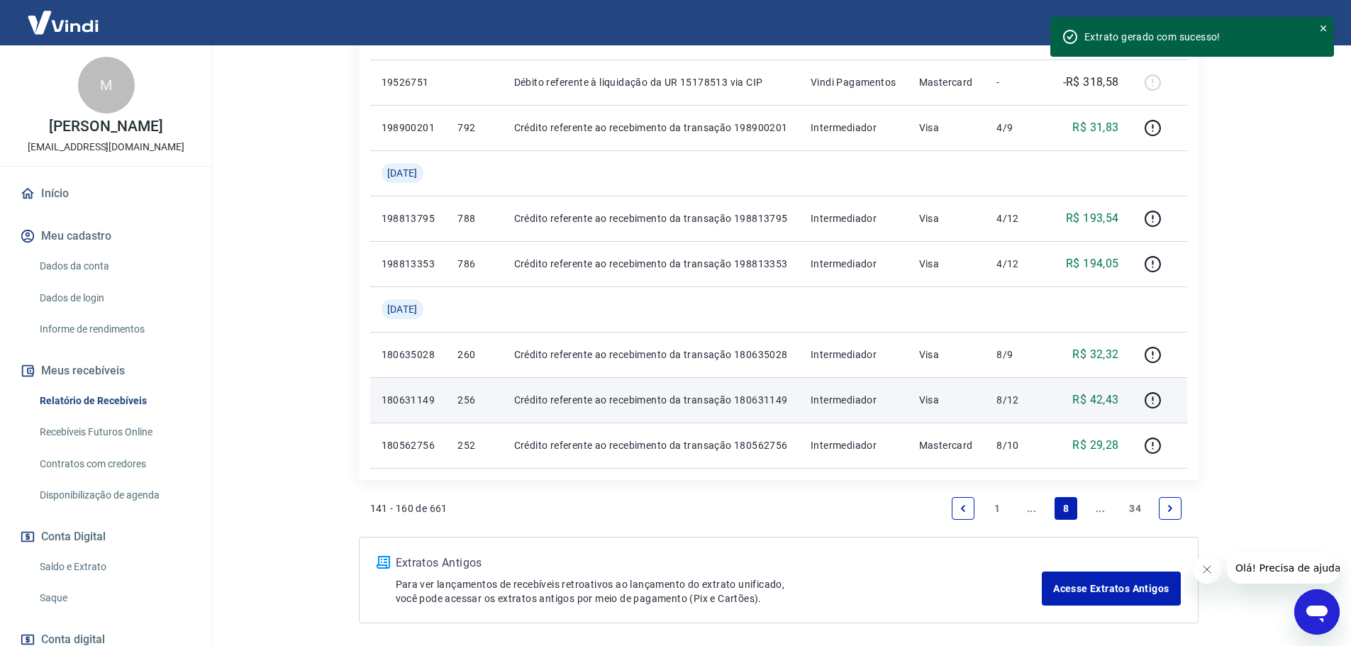
scroll to position [1064, 0]
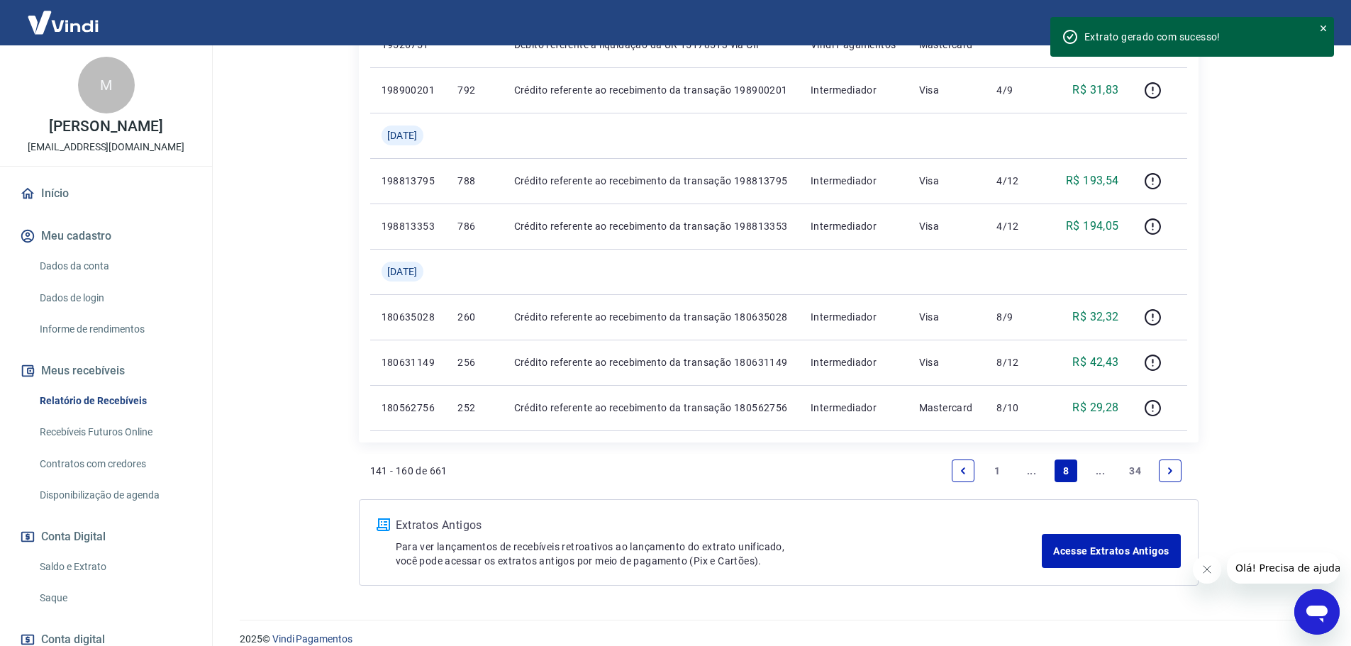
click at [1169, 469] on icon "Next page" at bounding box center [1170, 470] width 4 height 6
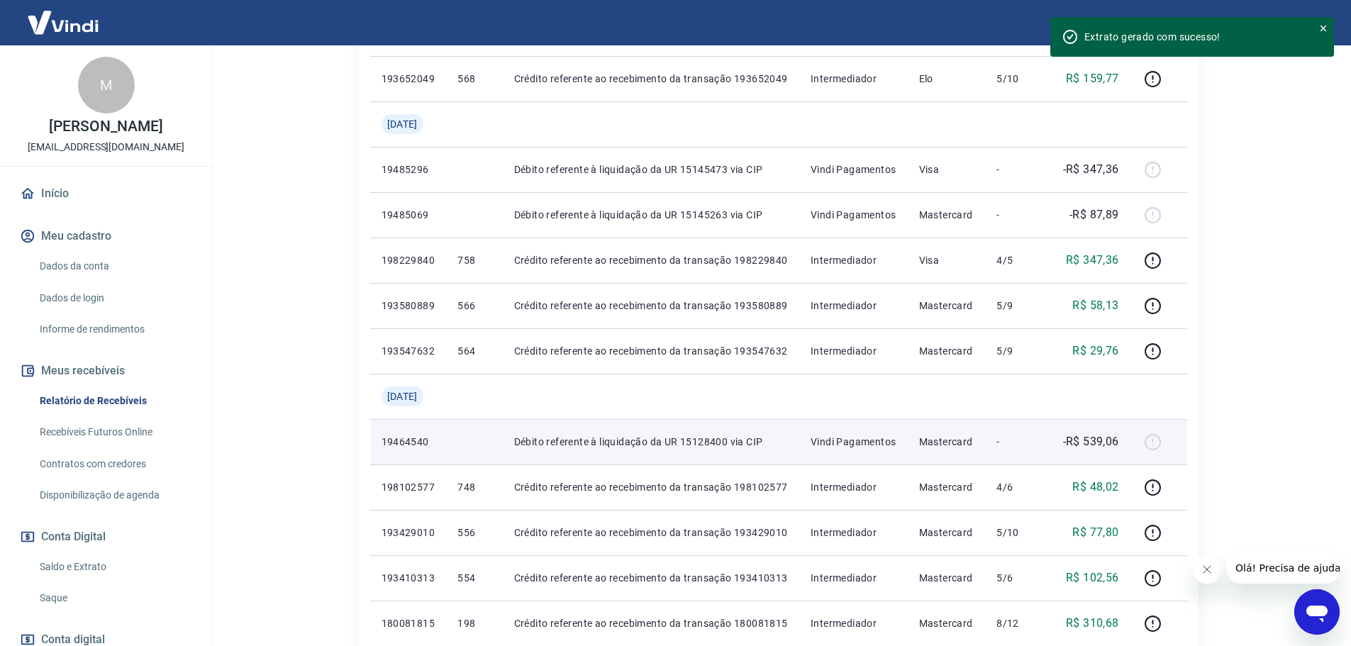
scroll to position [496, 0]
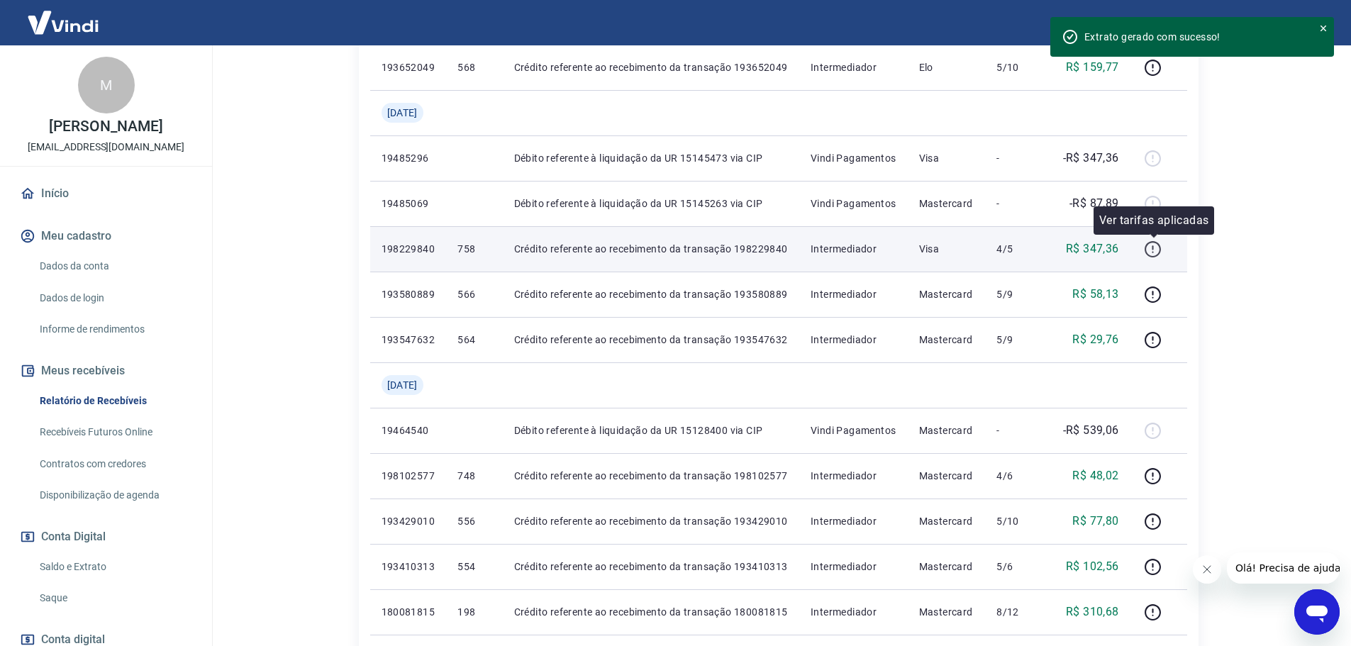
click at [1145, 245] on icon "button" at bounding box center [1153, 249] width 18 height 18
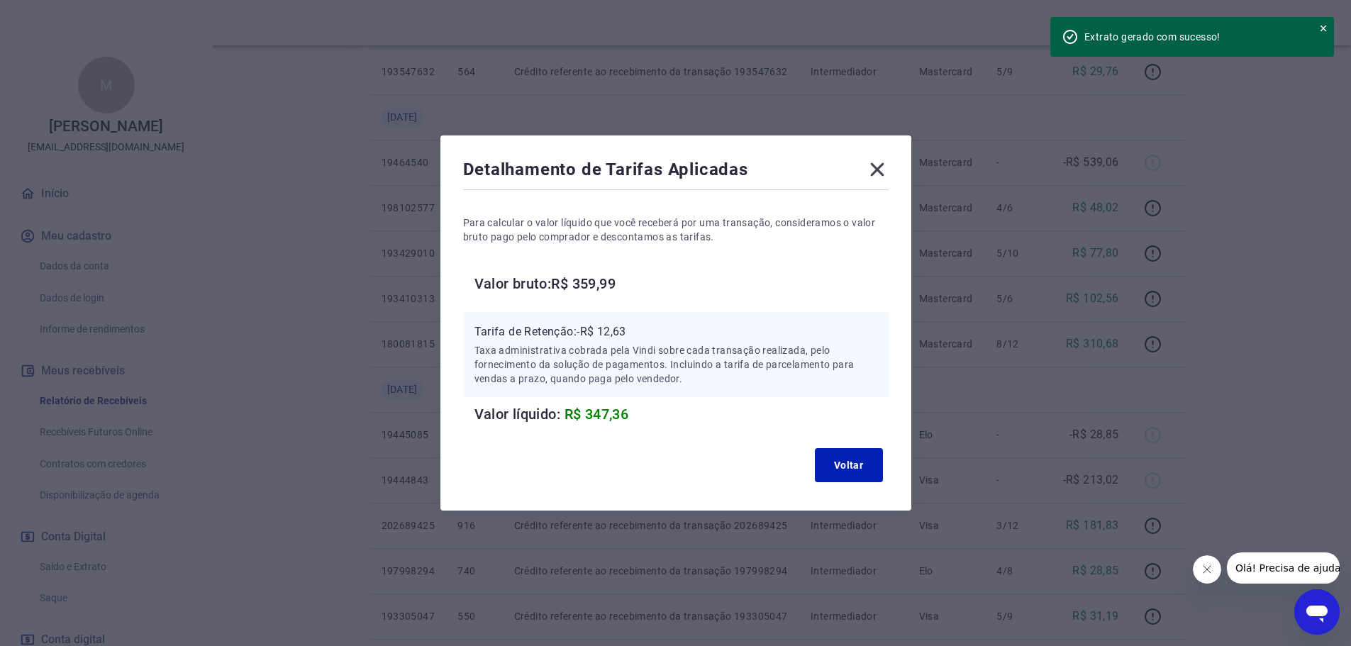
scroll to position [780, 0]
click at [879, 164] on icon at bounding box center [877, 169] width 23 height 23
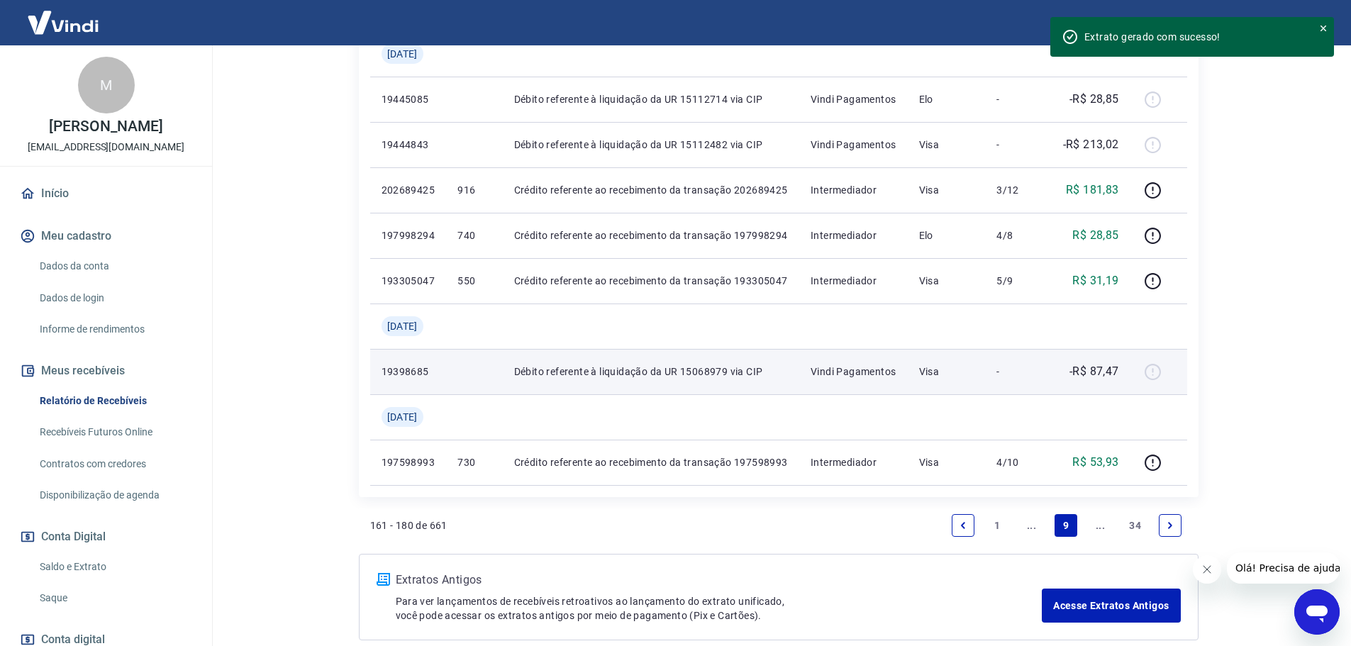
scroll to position [1172, 0]
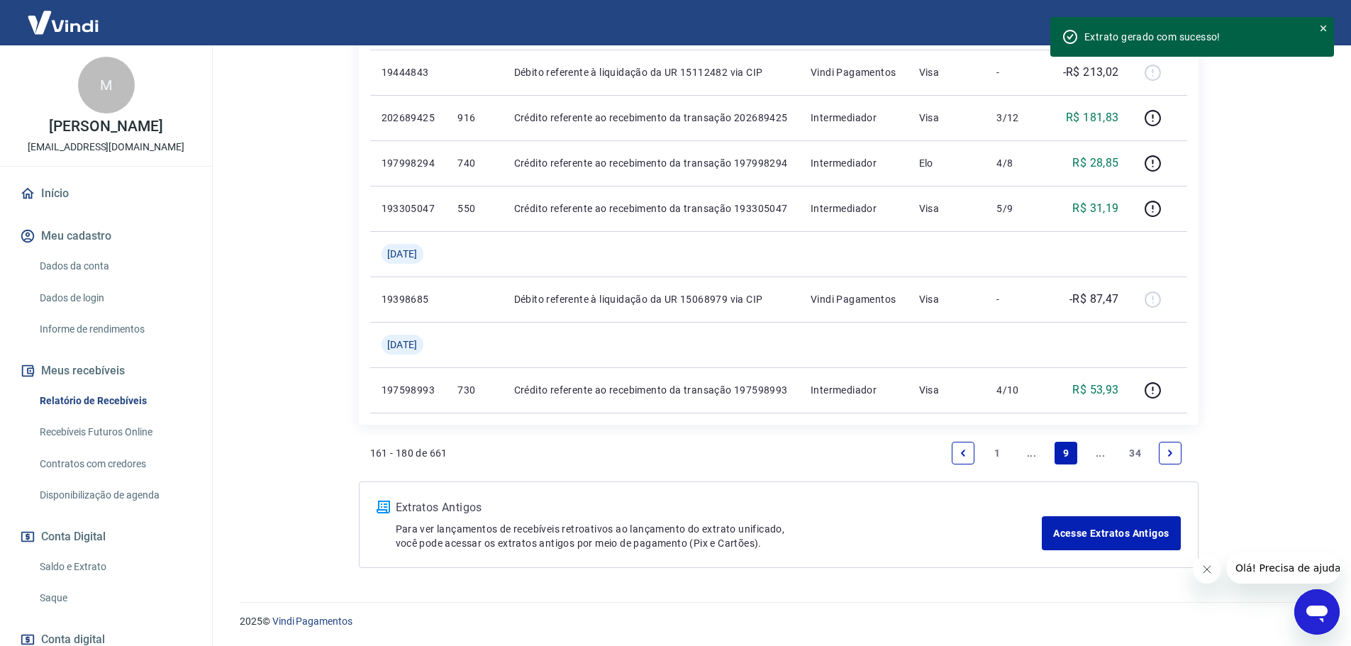
drag, startPoint x: 1186, startPoint y: 455, endPoint x: 1168, endPoint y: 455, distance: 18.4
click at [1184, 455] on li "Pagination" at bounding box center [1170, 453] width 34 height 34
click at [1167, 455] on icon "Next page" at bounding box center [1170, 453] width 10 height 10
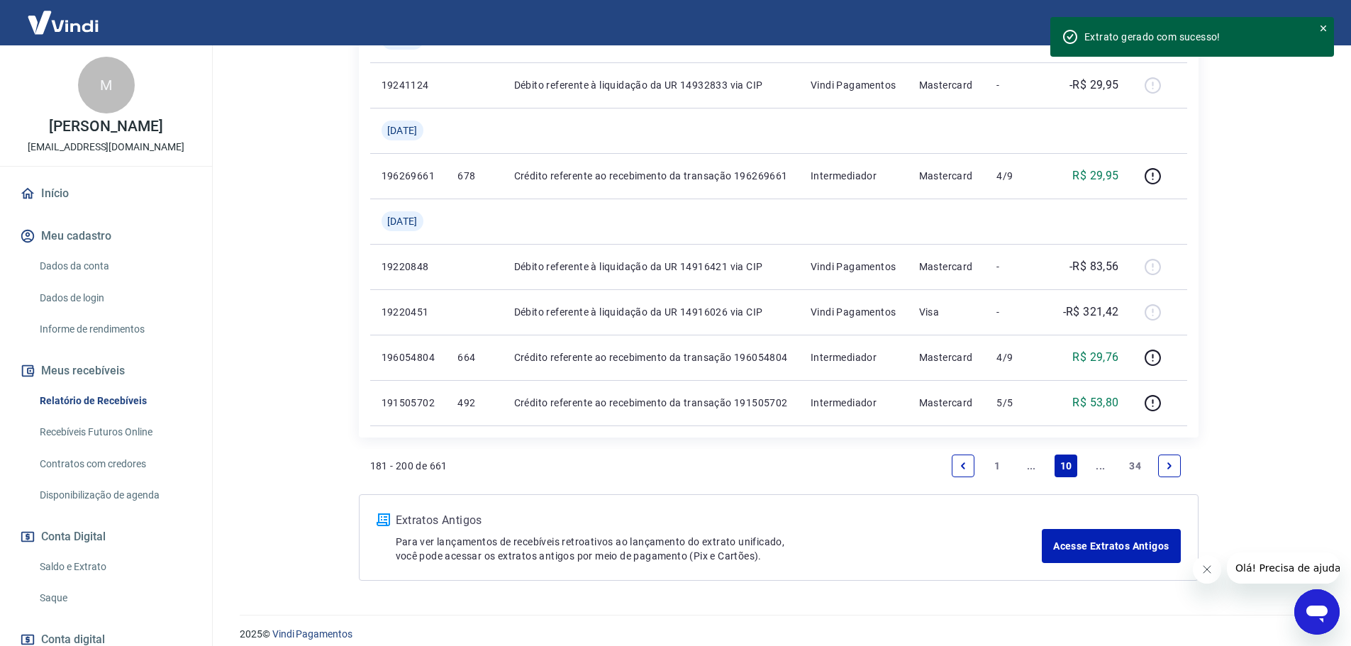
scroll to position [1263, 0]
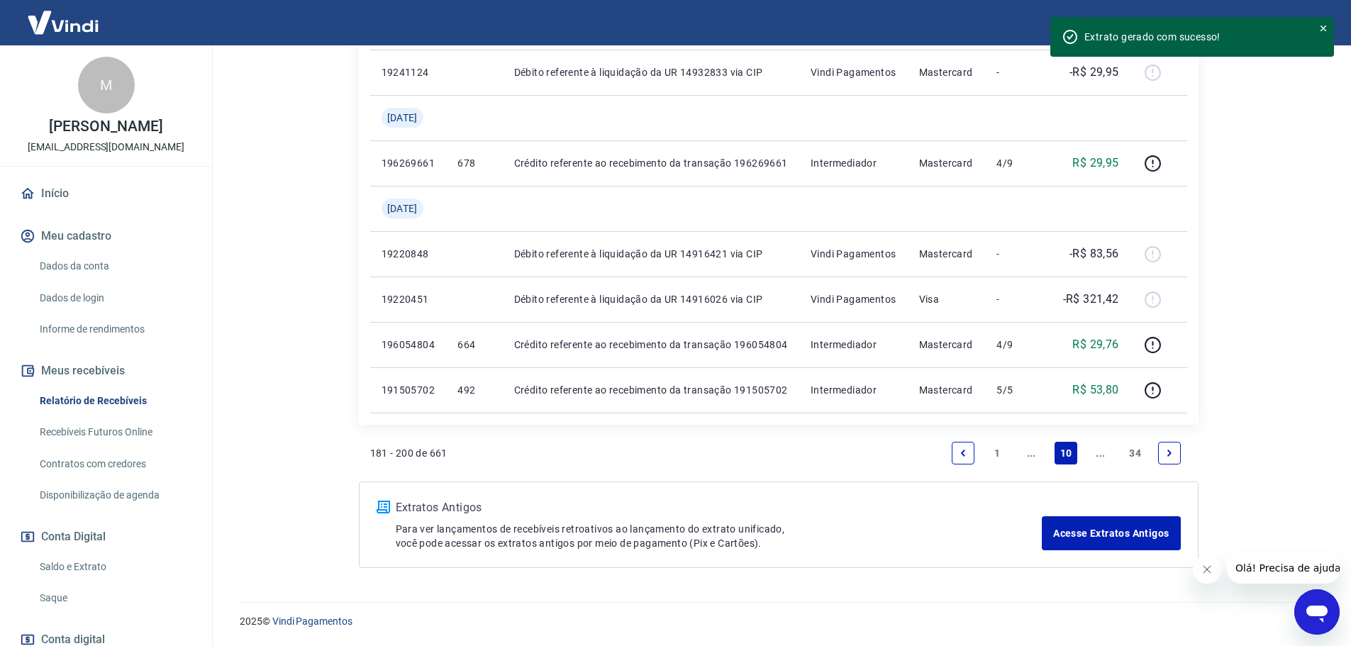
click at [1175, 461] on link "Next page" at bounding box center [1169, 453] width 23 height 23
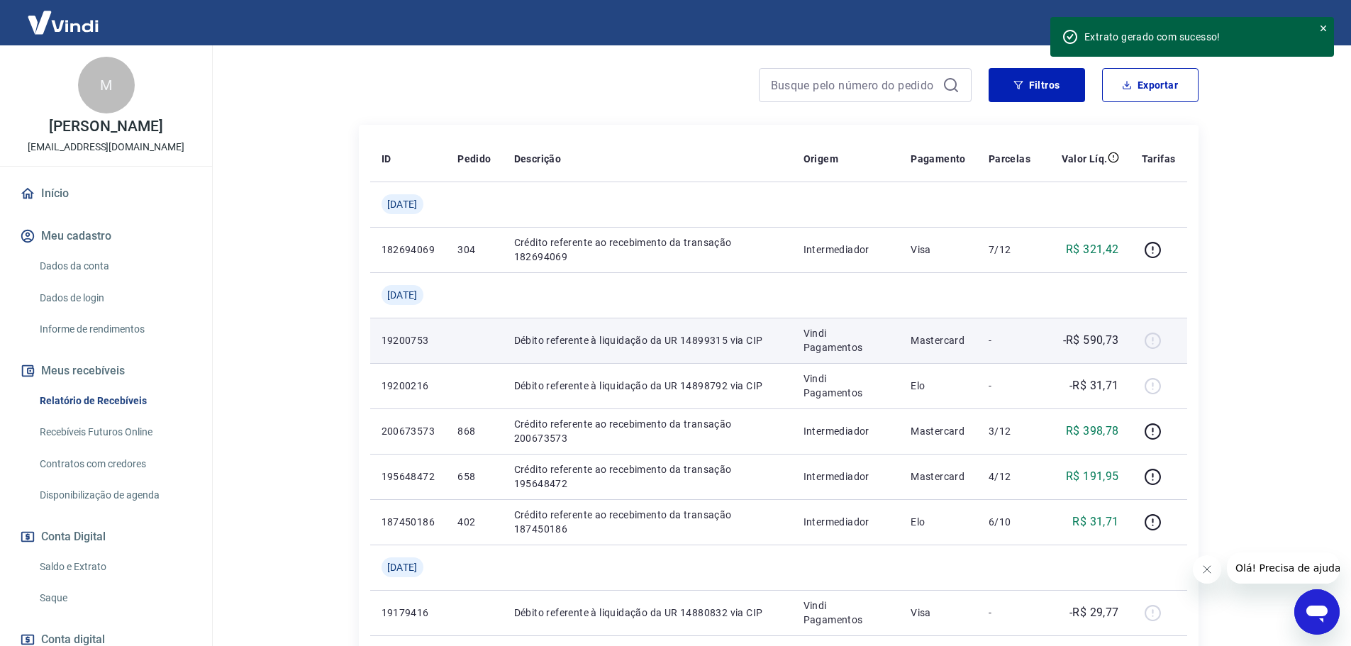
scroll to position [213, 0]
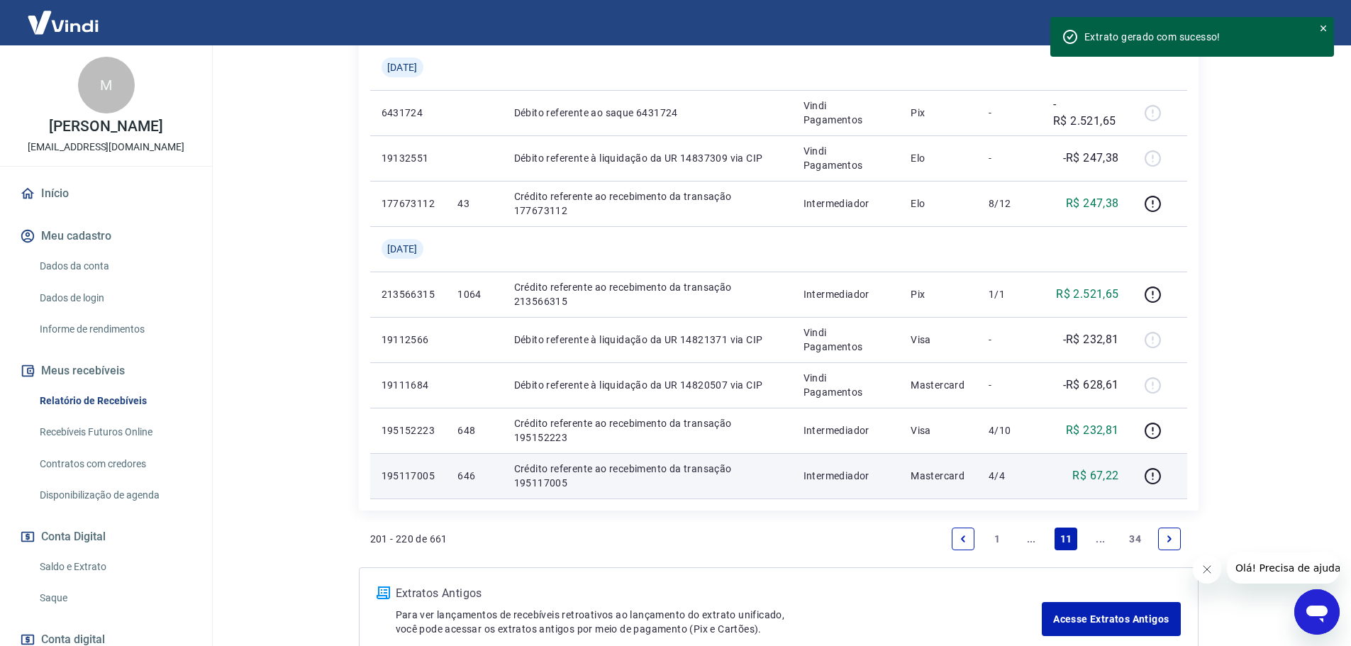
scroll to position [1064, 0]
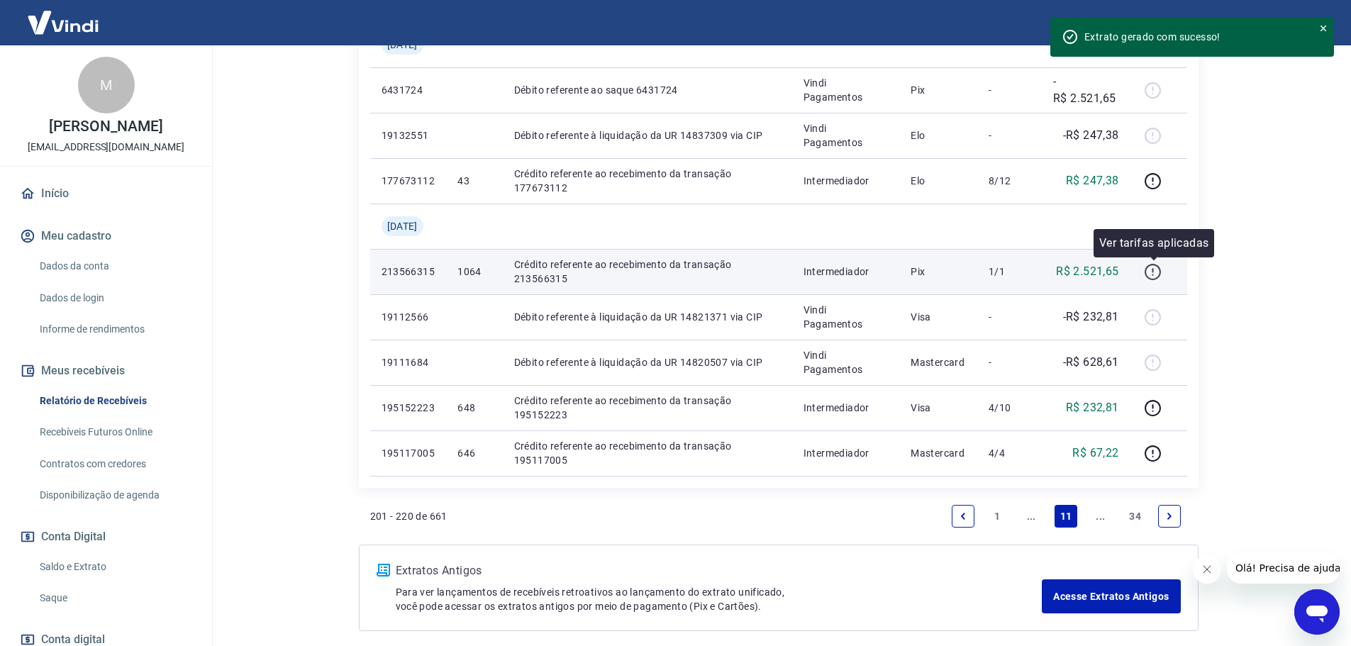
click at [1152, 269] on icon "button" at bounding box center [1153, 272] width 18 height 18
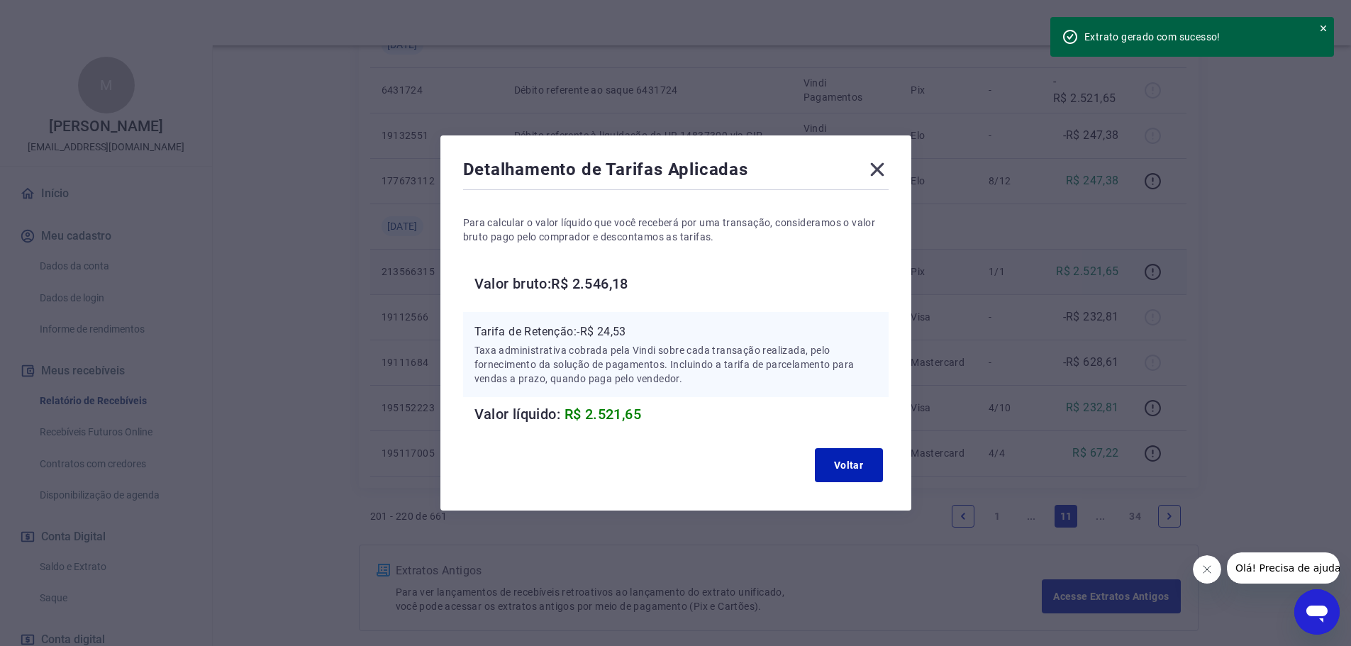
click at [883, 181] on div "Detalhamento de Tarifas Aplicadas" at bounding box center [675, 172] width 425 height 28
click at [873, 182] on div "Detalhamento de Tarifas Aplicadas" at bounding box center [675, 172] width 425 height 28
click at [876, 176] on icon at bounding box center [877, 169] width 23 height 23
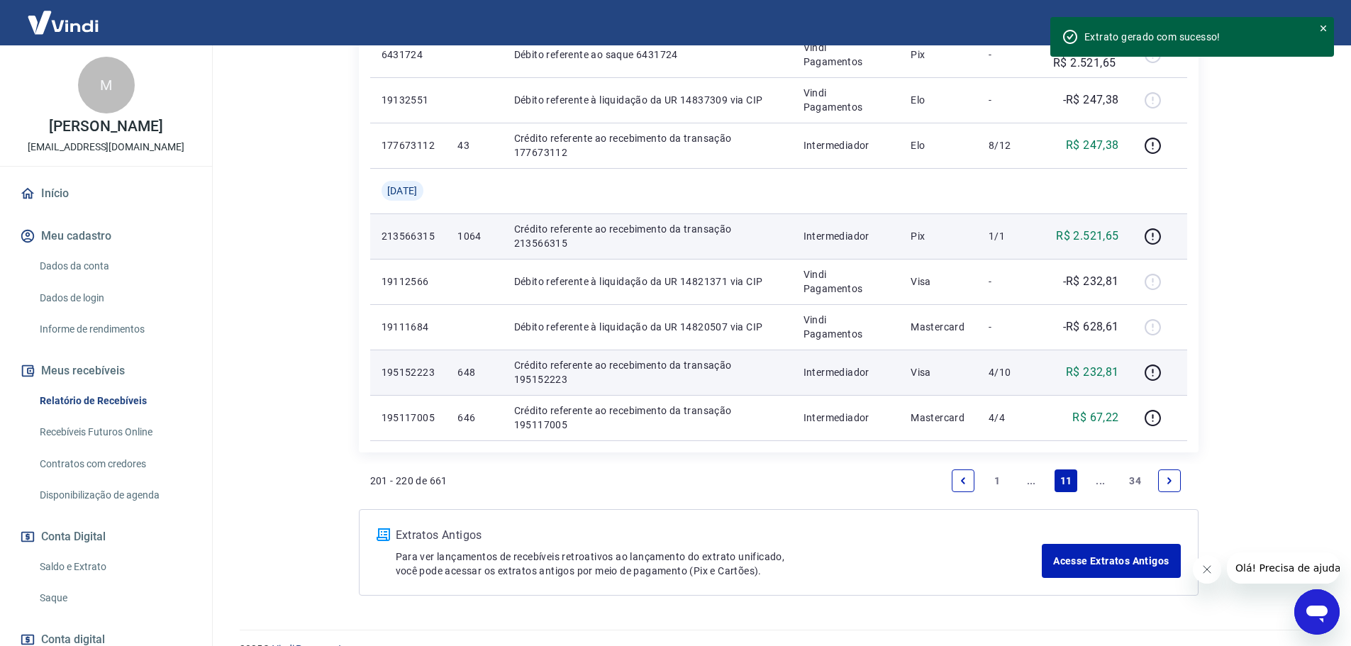
scroll to position [1127, 0]
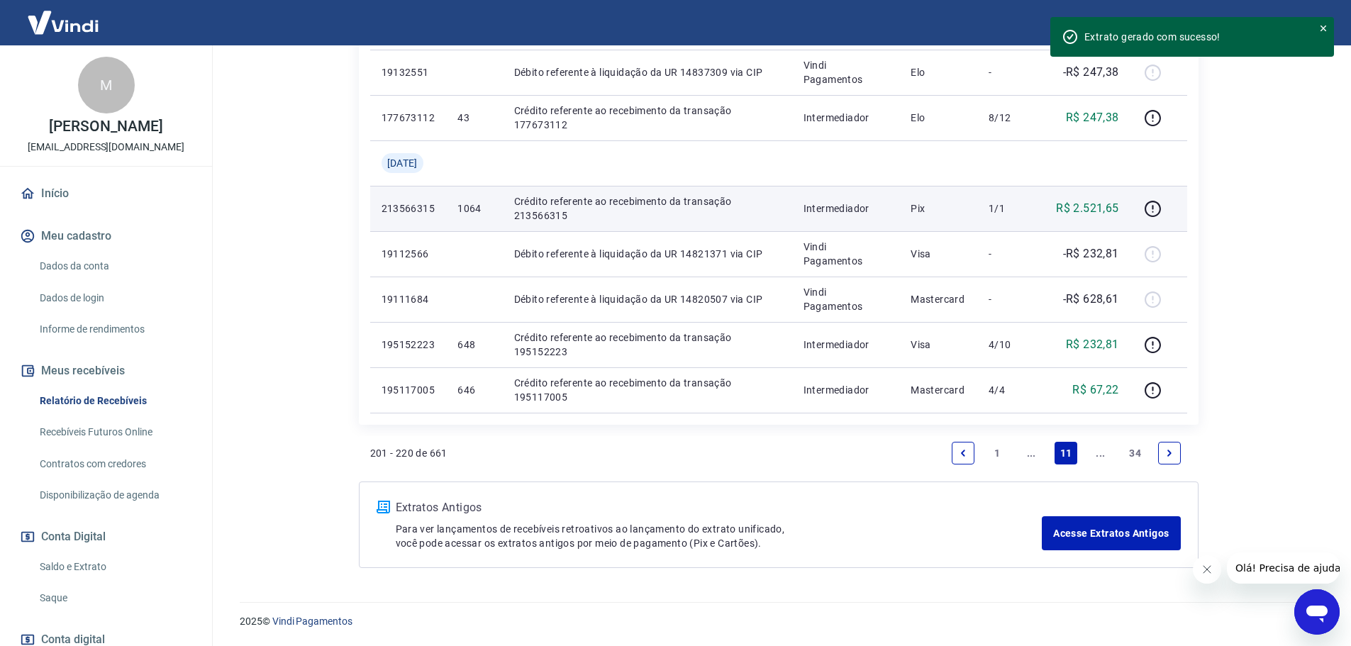
drag, startPoint x: 1173, startPoint y: 455, endPoint x: 1082, endPoint y: 442, distance: 91.7
click at [1173, 455] on icon "Next page" at bounding box center [1169, 453] width 10 height 10
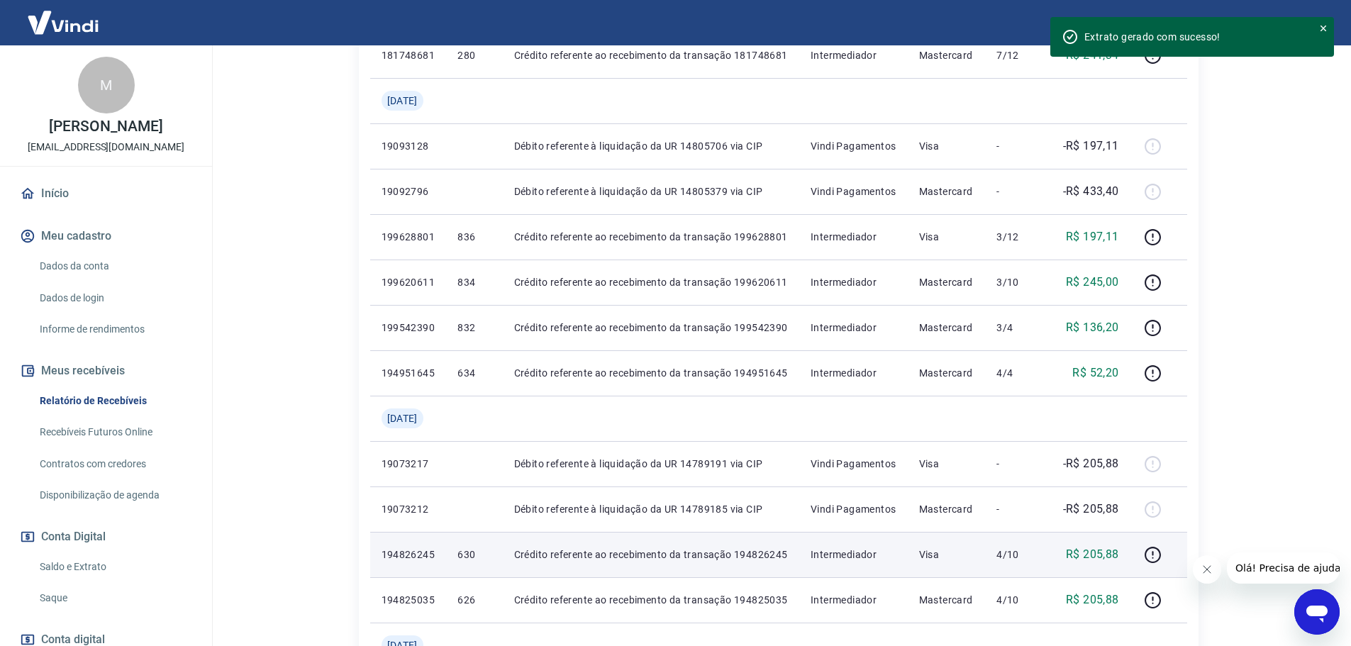
scroll to position [496, 0]
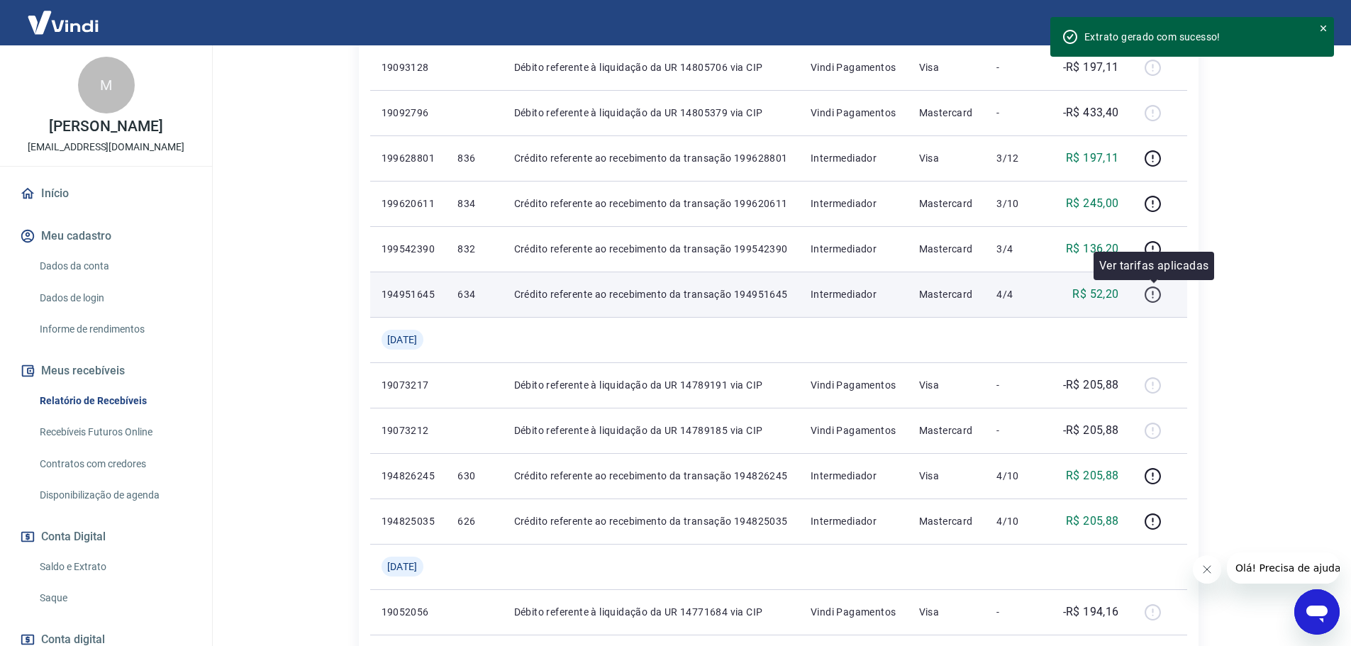
click at [1152, 291] on icon "button" at bounding box center [1153, 295] width 18 height 18
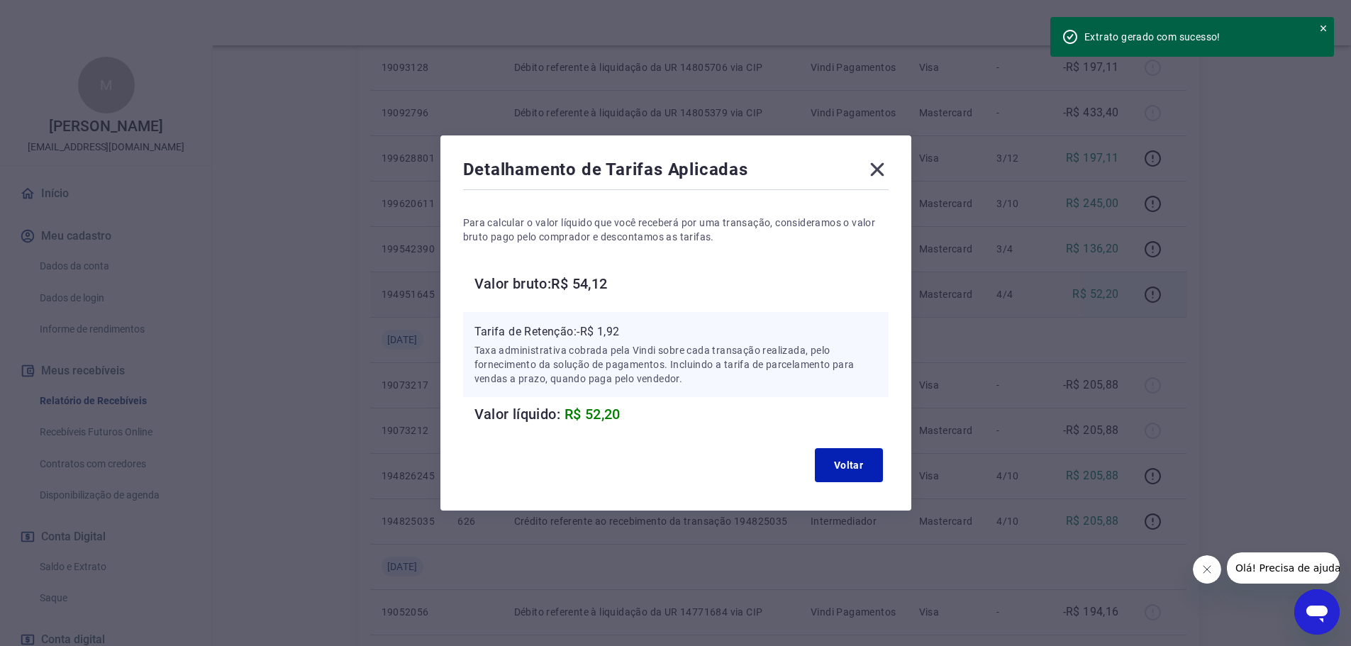
click at [884, 173] on icon at bounding box center [876, 169] width 13 height 13
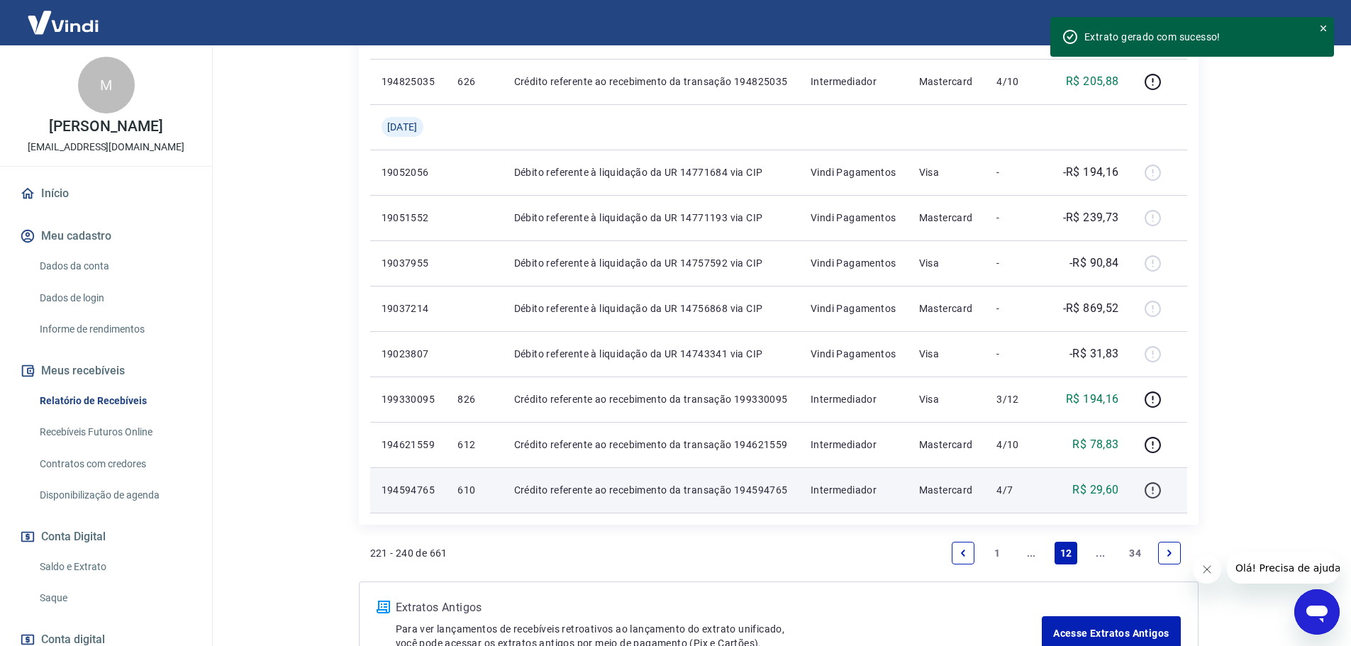
scroll to position [1036, 0]
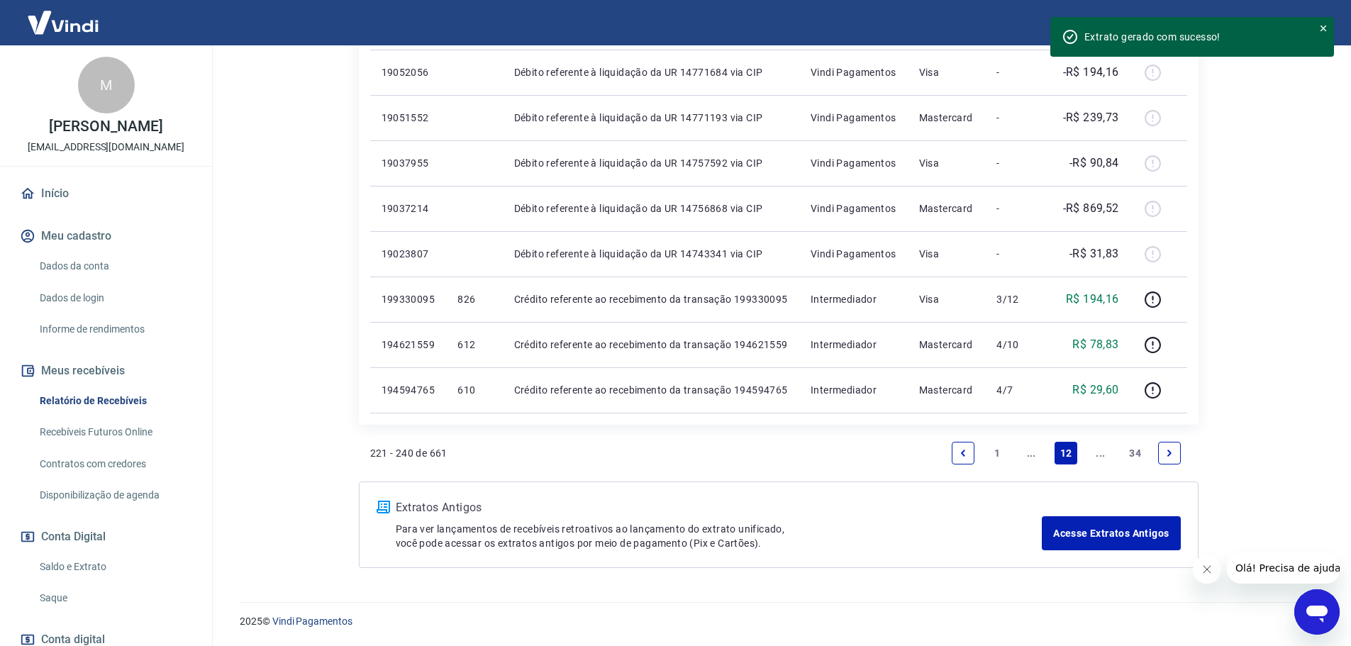
click at [1161, 449] on link "Next page" at bounding box center [1169, 453] width 23 height 23
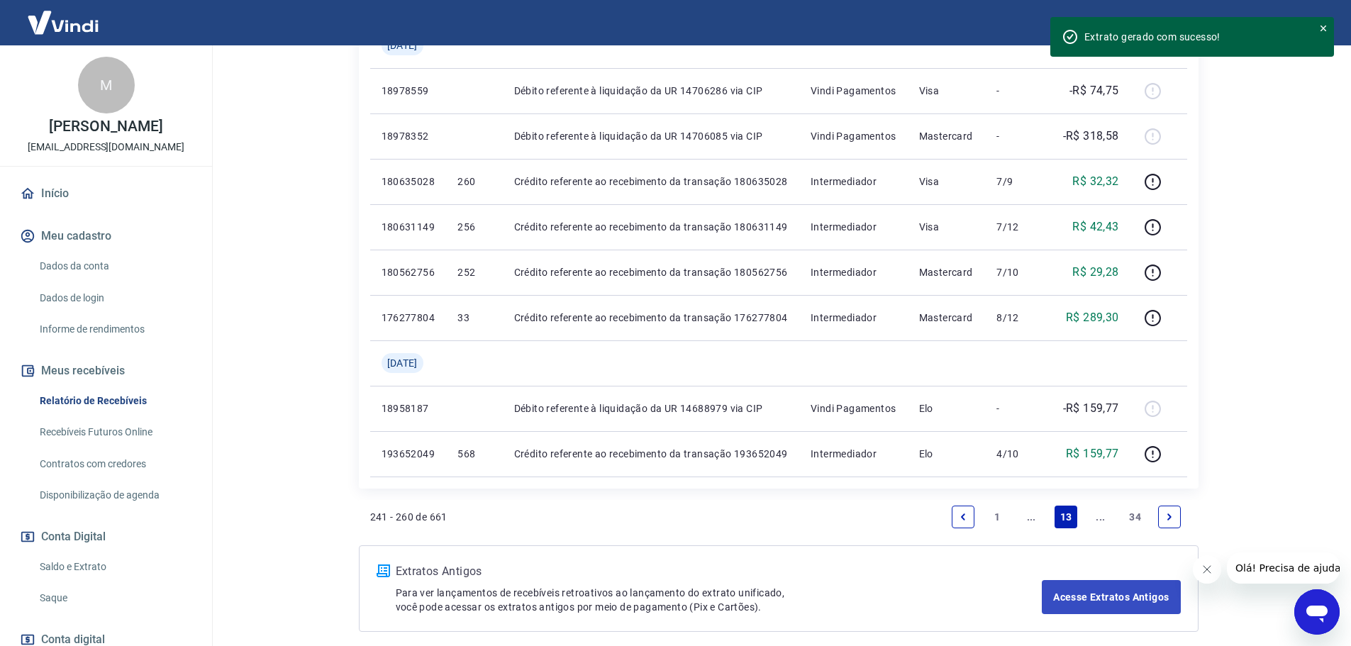
scroll to position [1064, 0]
click at [957, 516] on link "Previous page" at bounding box center [963, 516] width 23 height 23
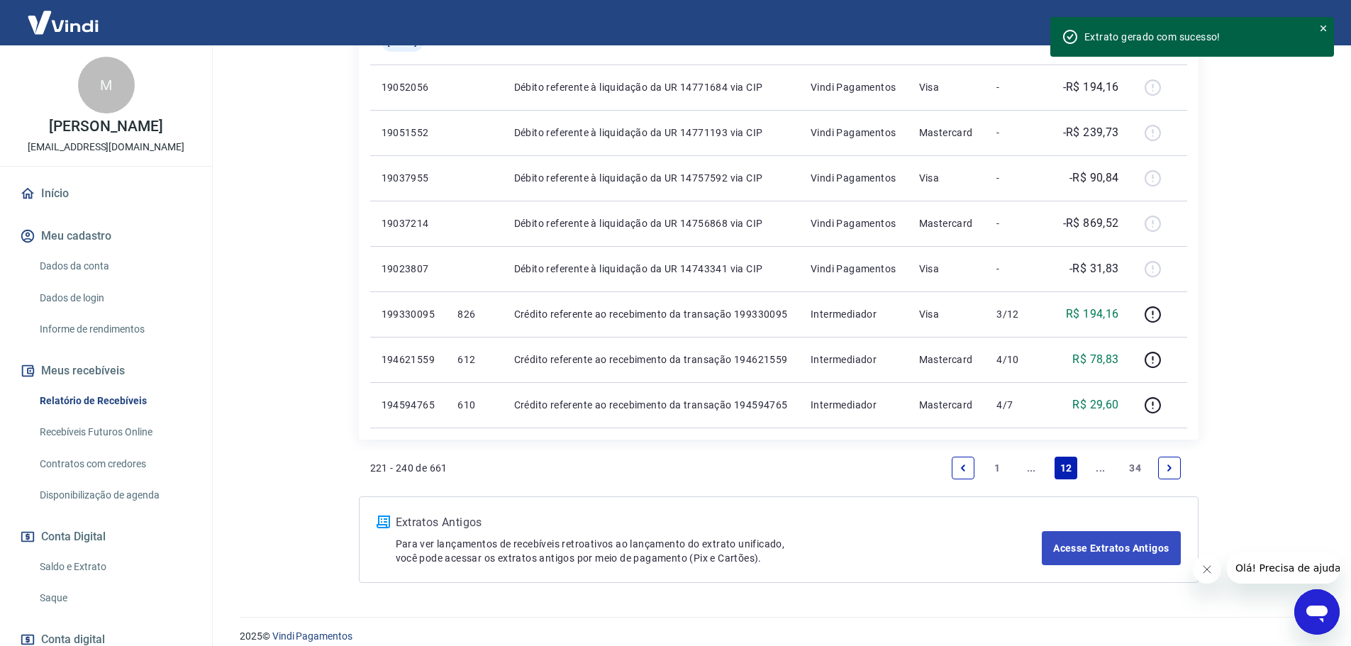
scroll to position [1036, 0]
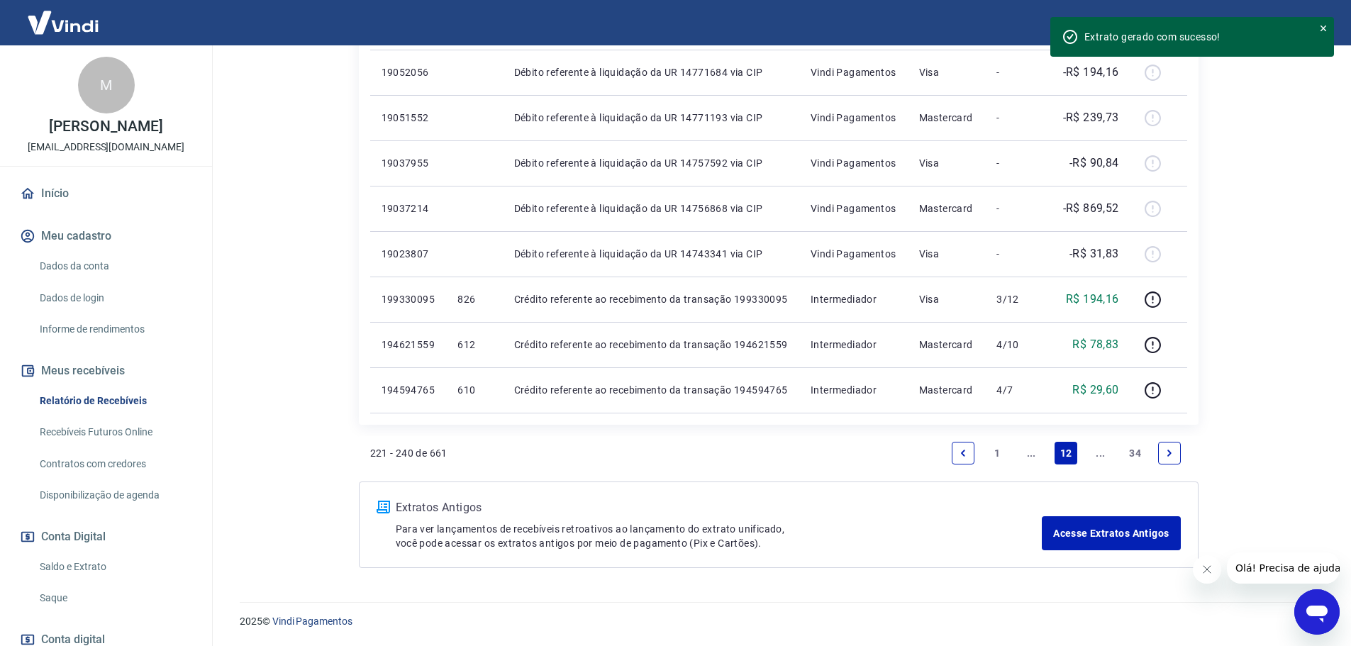
click at [1001, 447] on link "1" at bounding box center [997, 453] width 23 height 23
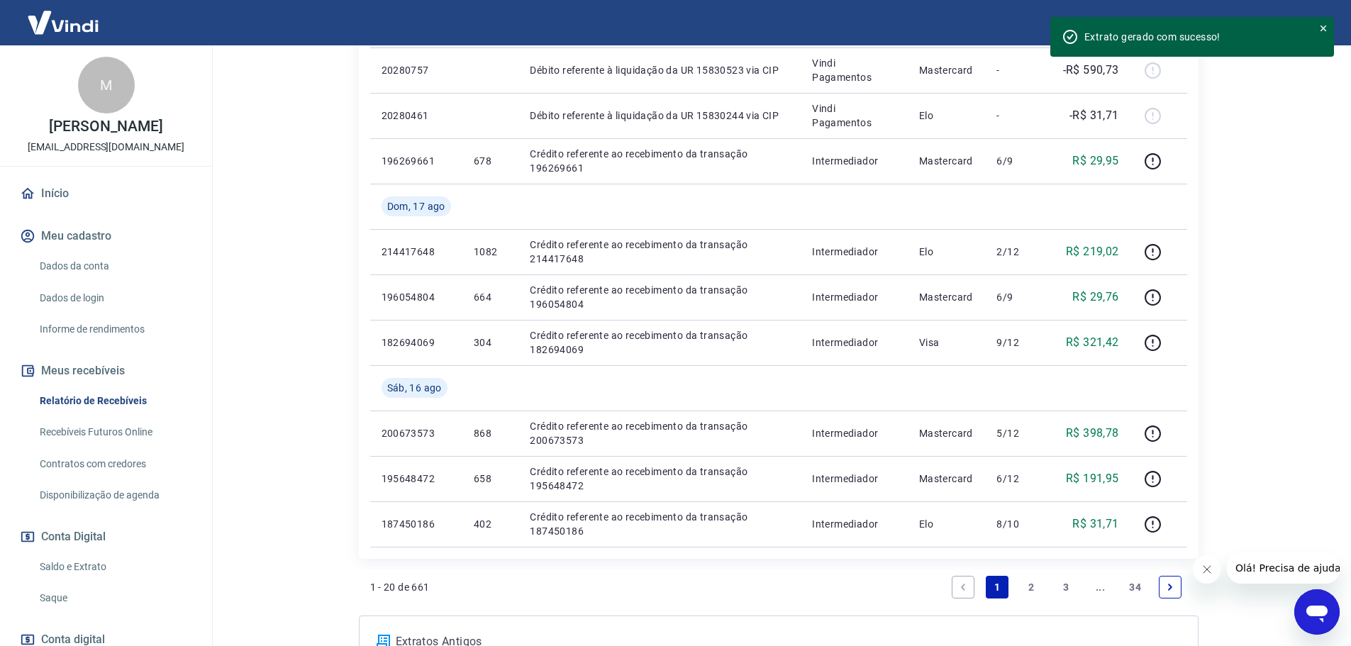
scroll to position [1064, 0]
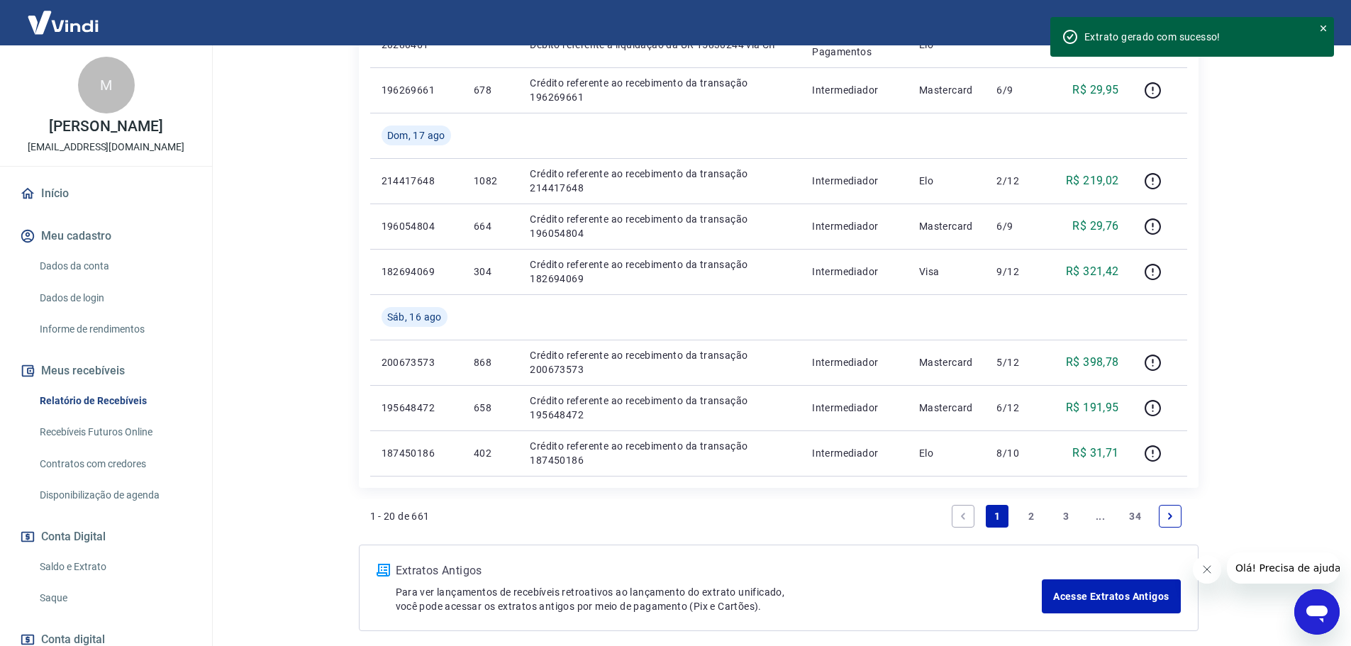
click at [1129, 508] on link "34" at bounding box center [1134, 516] width 23 height 23
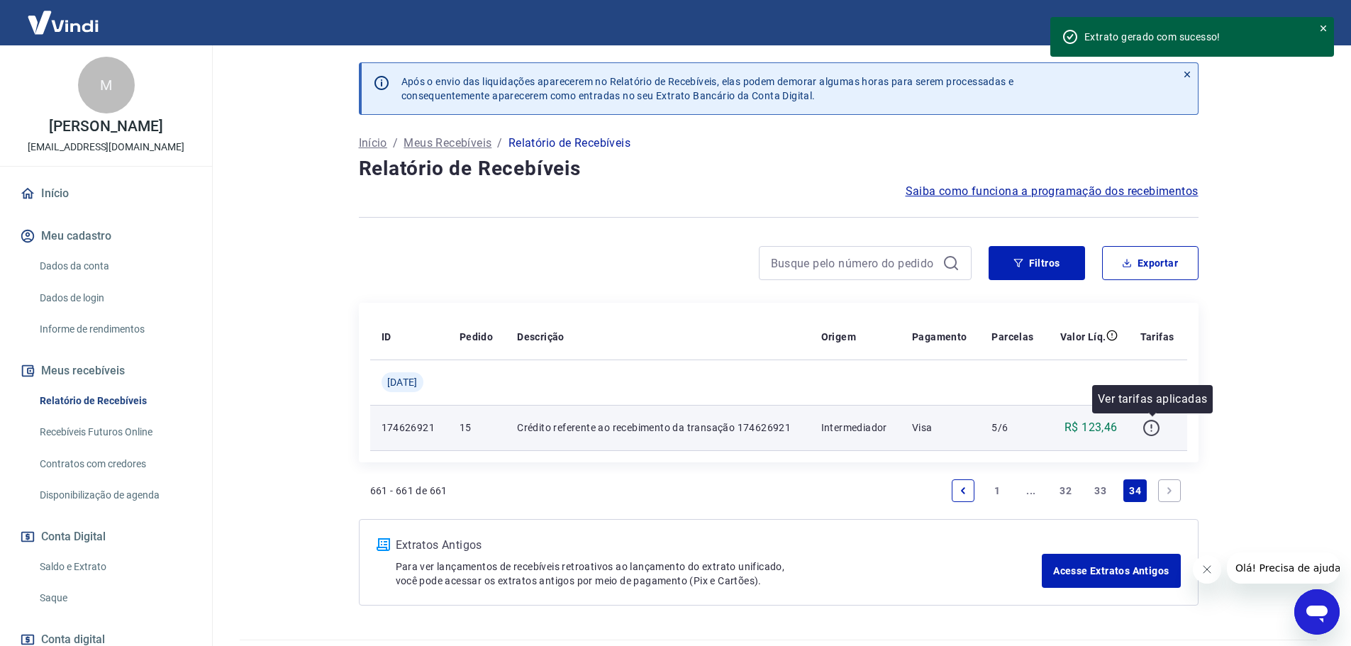
click at [1155, 426] on icon "button" at bounding box center [1151, 428] width 18 height 18
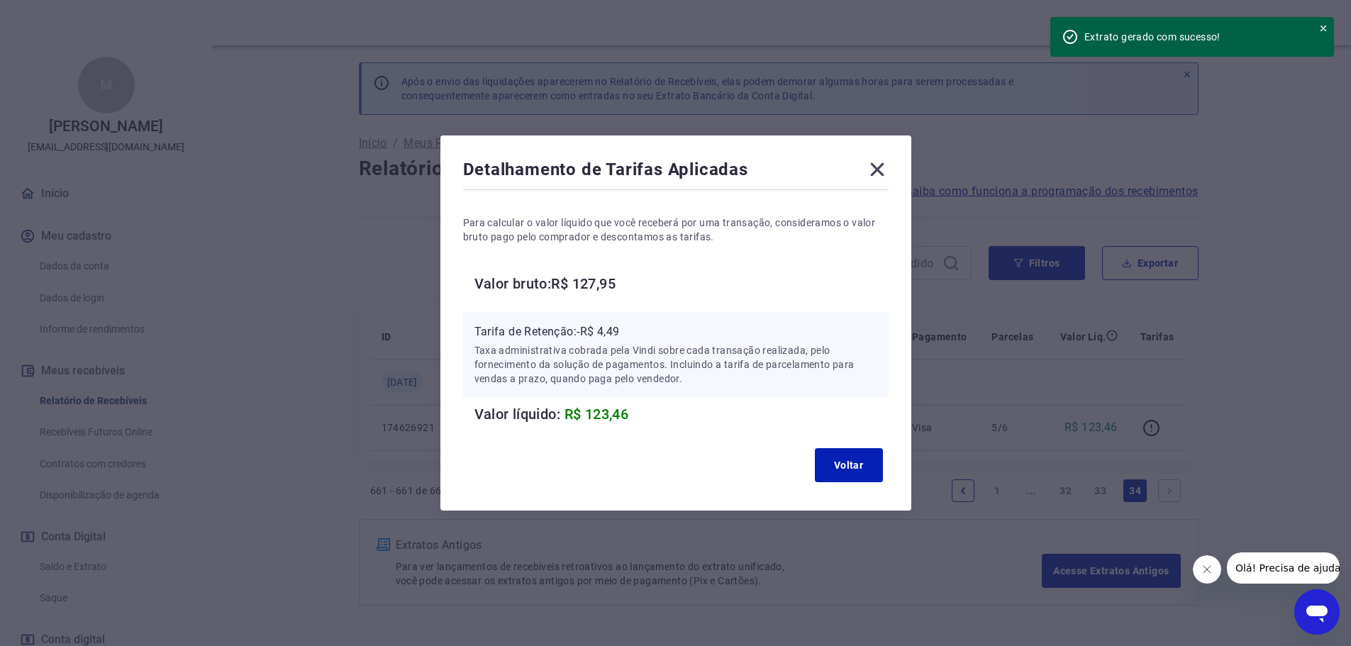
click at [877, 167] on icon at bounding box center [877, 169] width 23 height 23
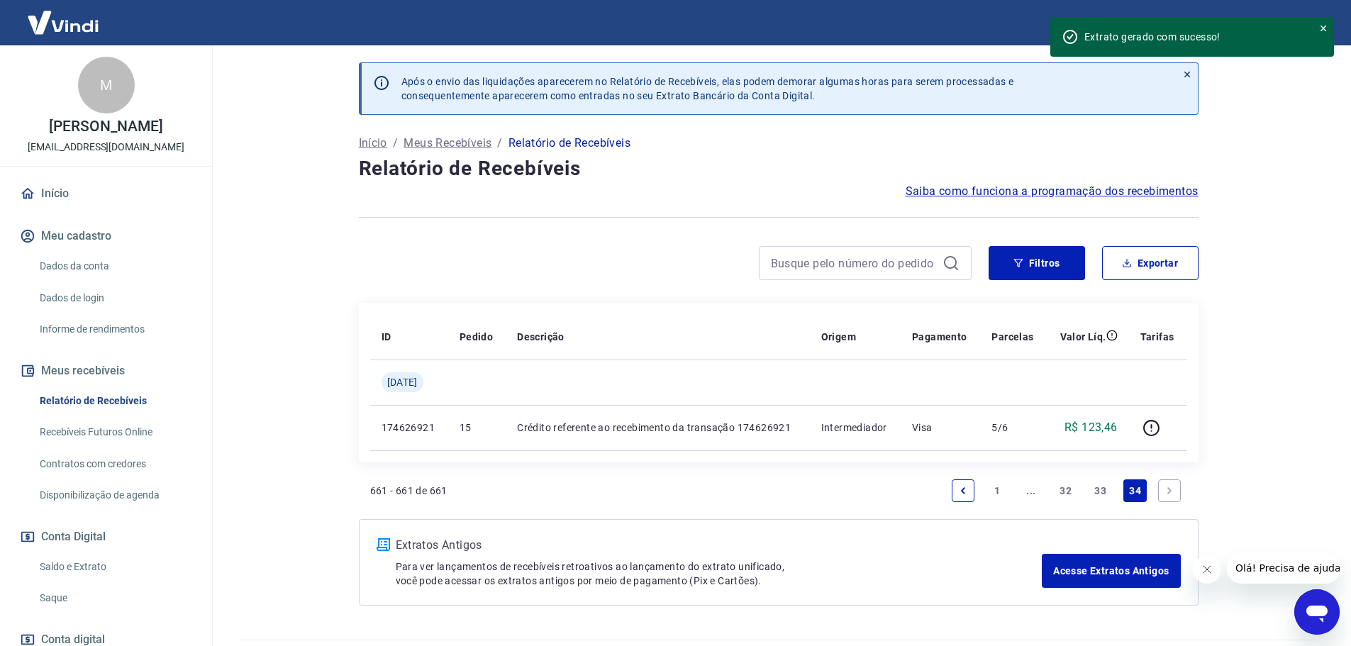
click at [1101, 501] on link "33" at bounding box center [1100, 490] width 23 height 23
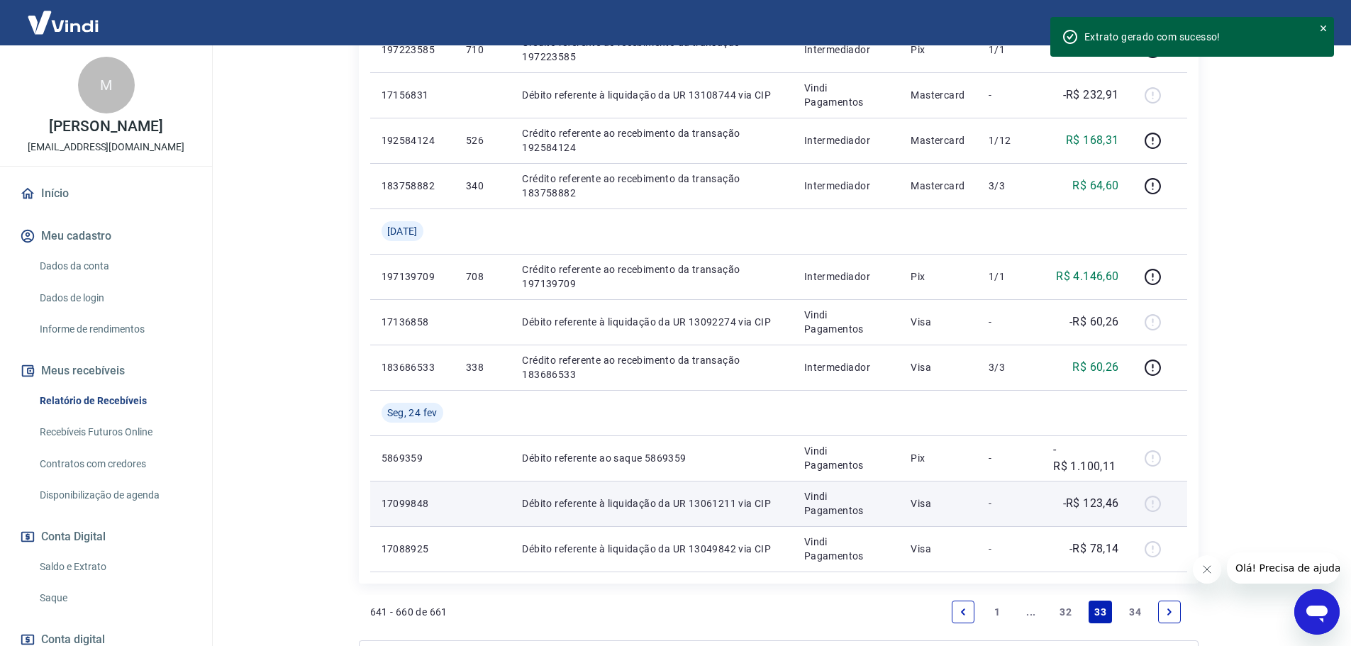
scroll to position [922, 0]
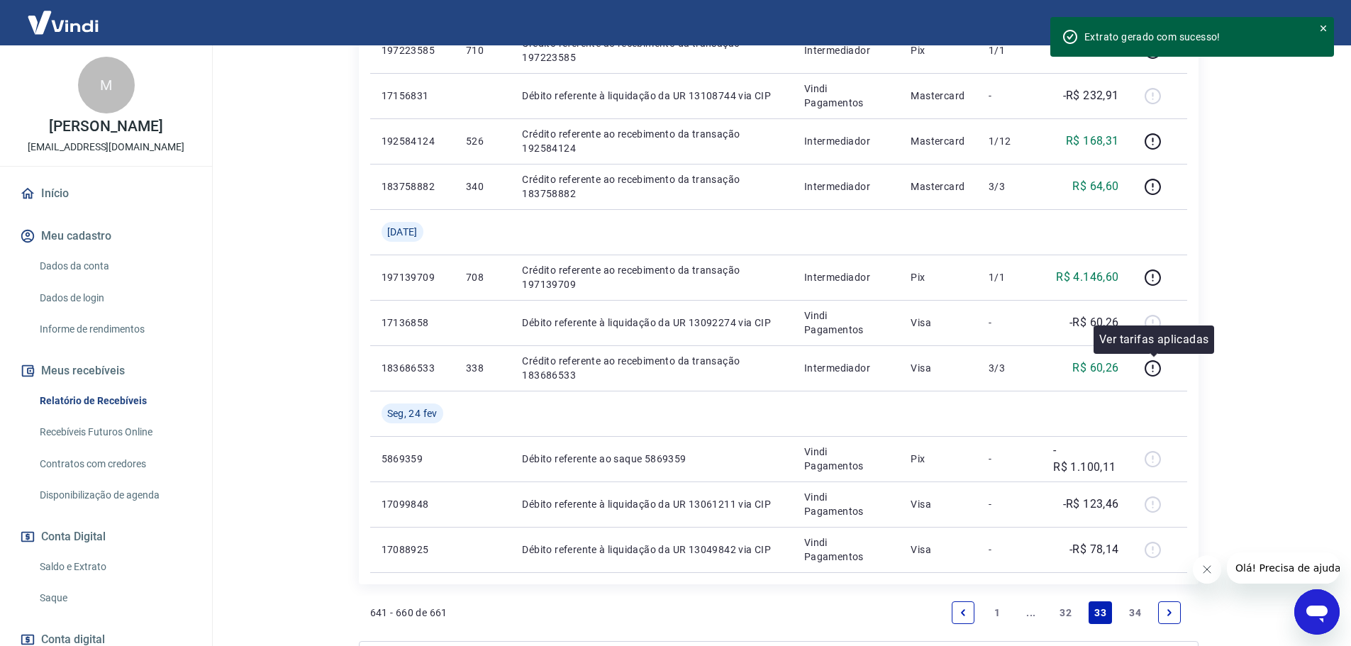
click at [1154, 355] on div at bounding box center [1154, 354] width 9 height 4
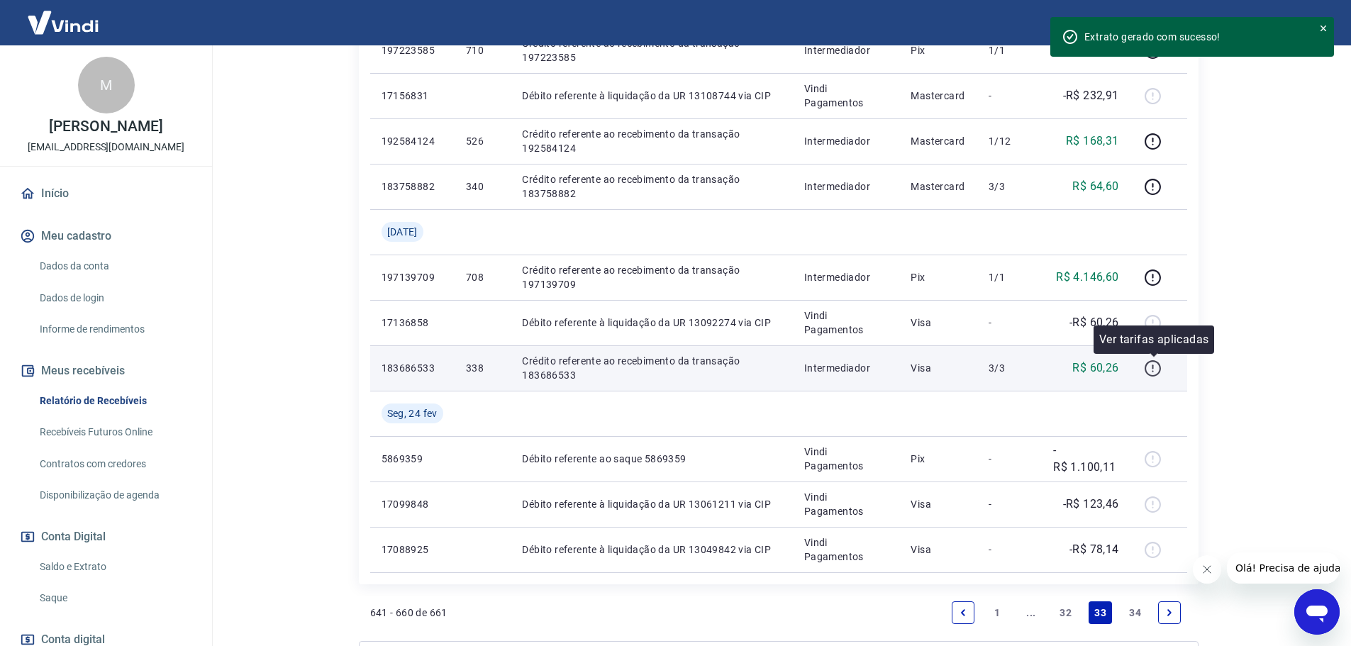
click at [1154, 365] on icon "button" at bounding box center [1152, 366] width 1 height 4
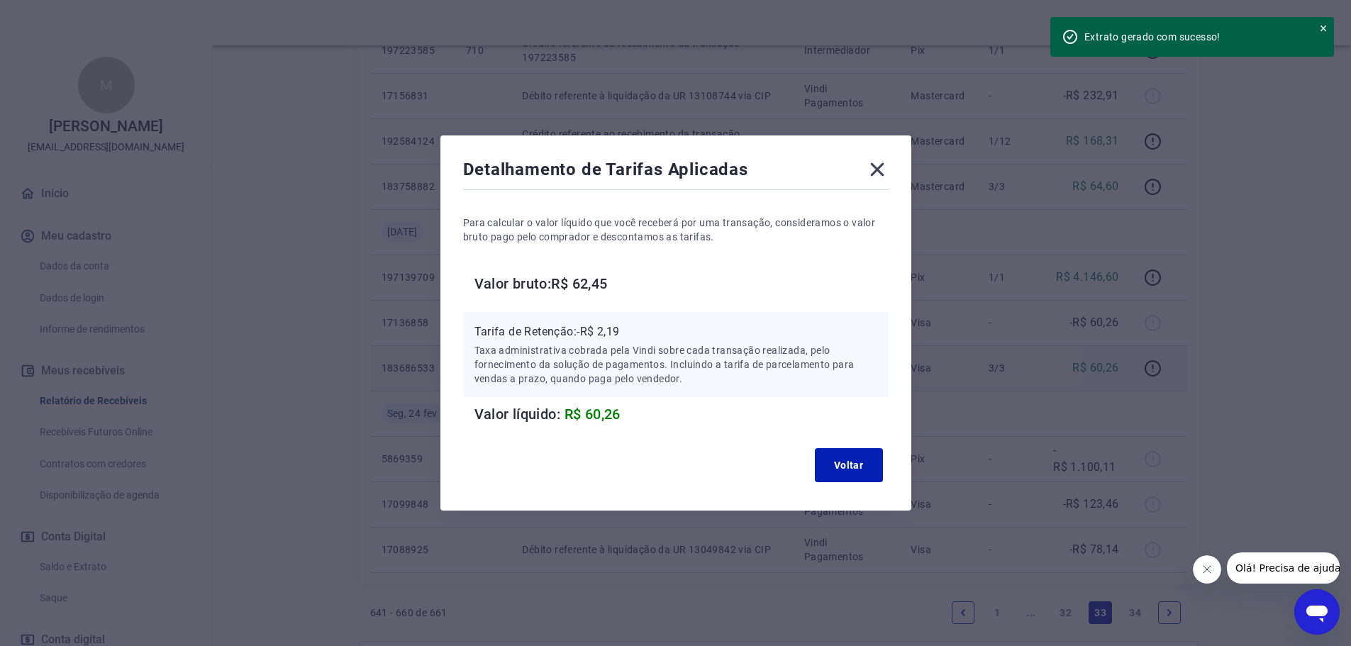
click at [884, 172] on icon at bounding box center [876, 169] width 13 height 13
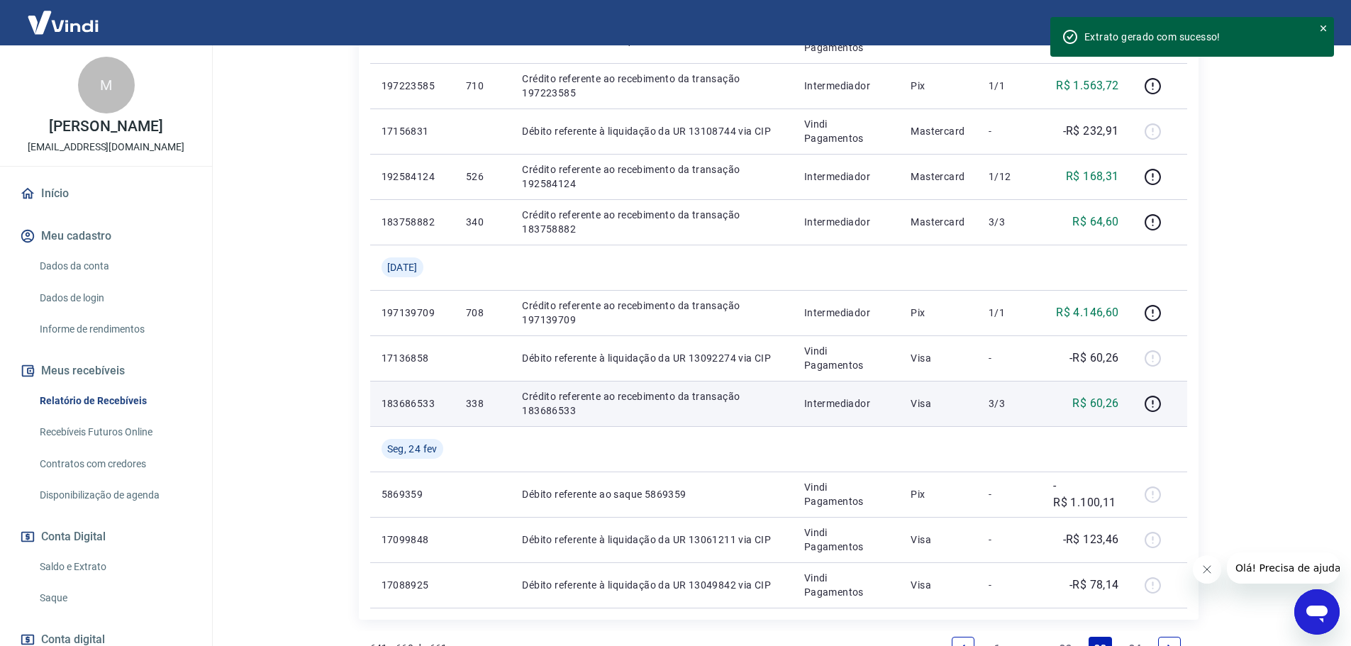
scroll to position [1081, 0]
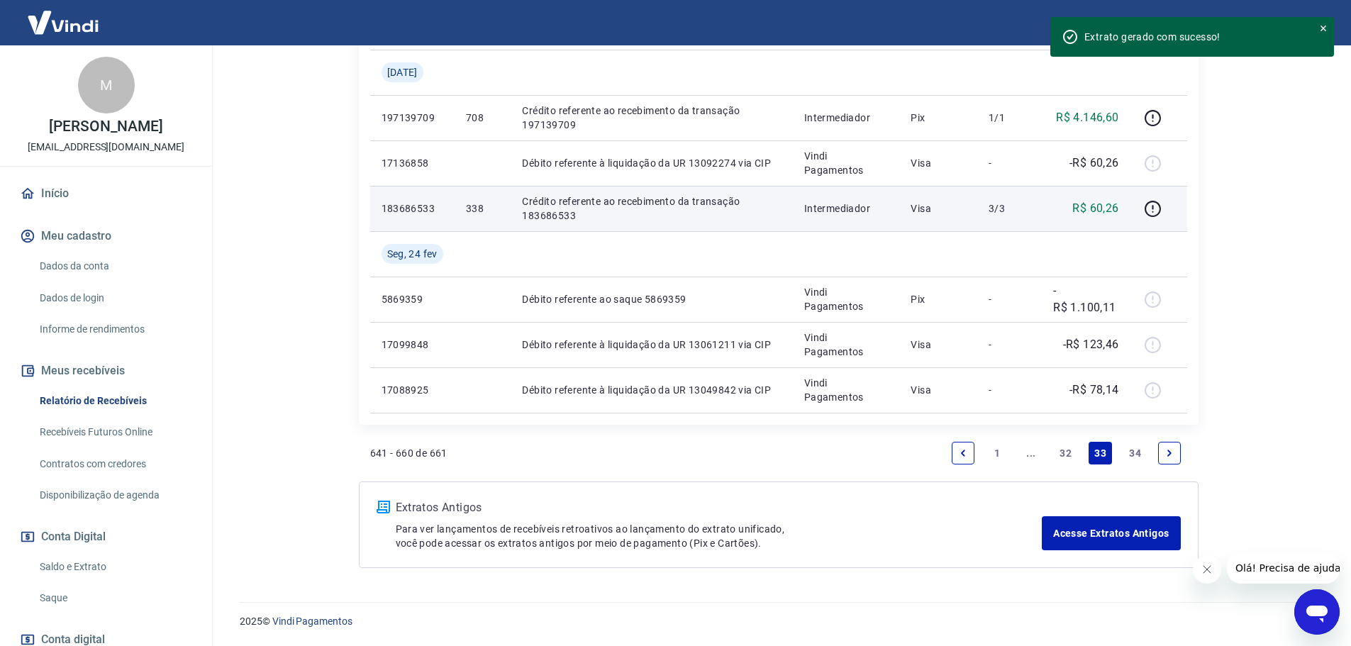
click at [1067, 453] on link "32" at bounding box center [1065, 453] width 23 height 23
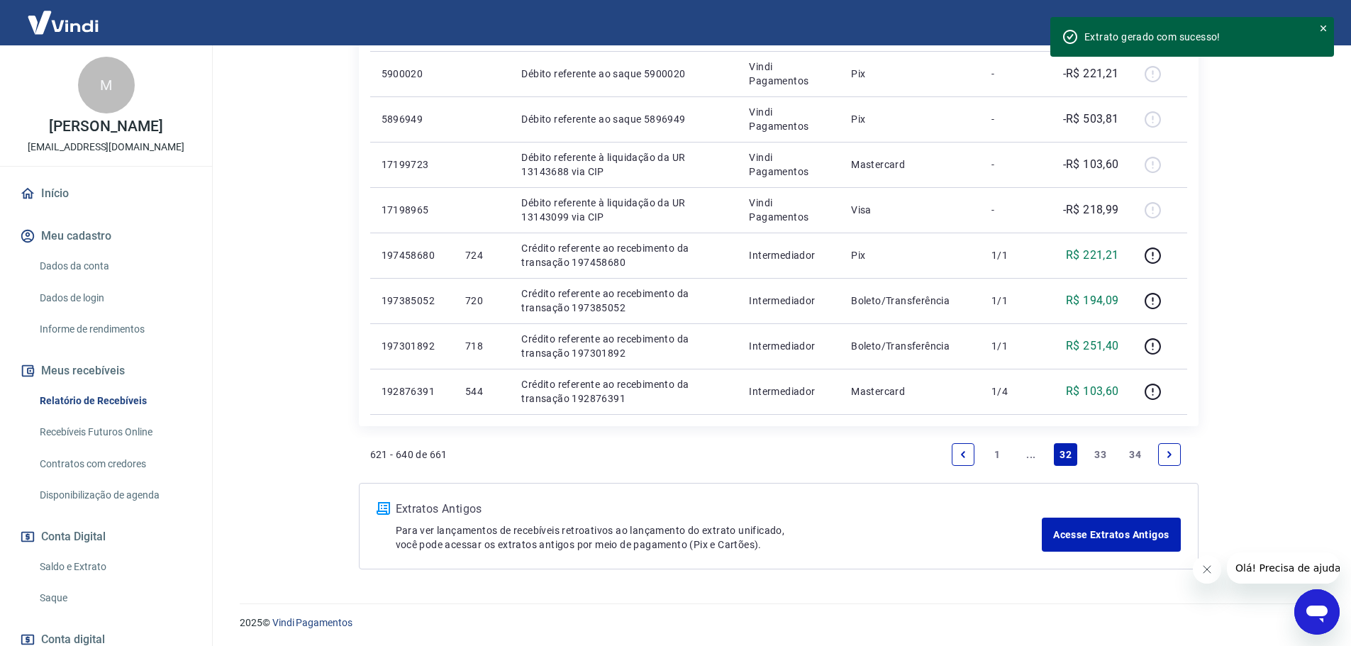
scroll to position [1081, 0]
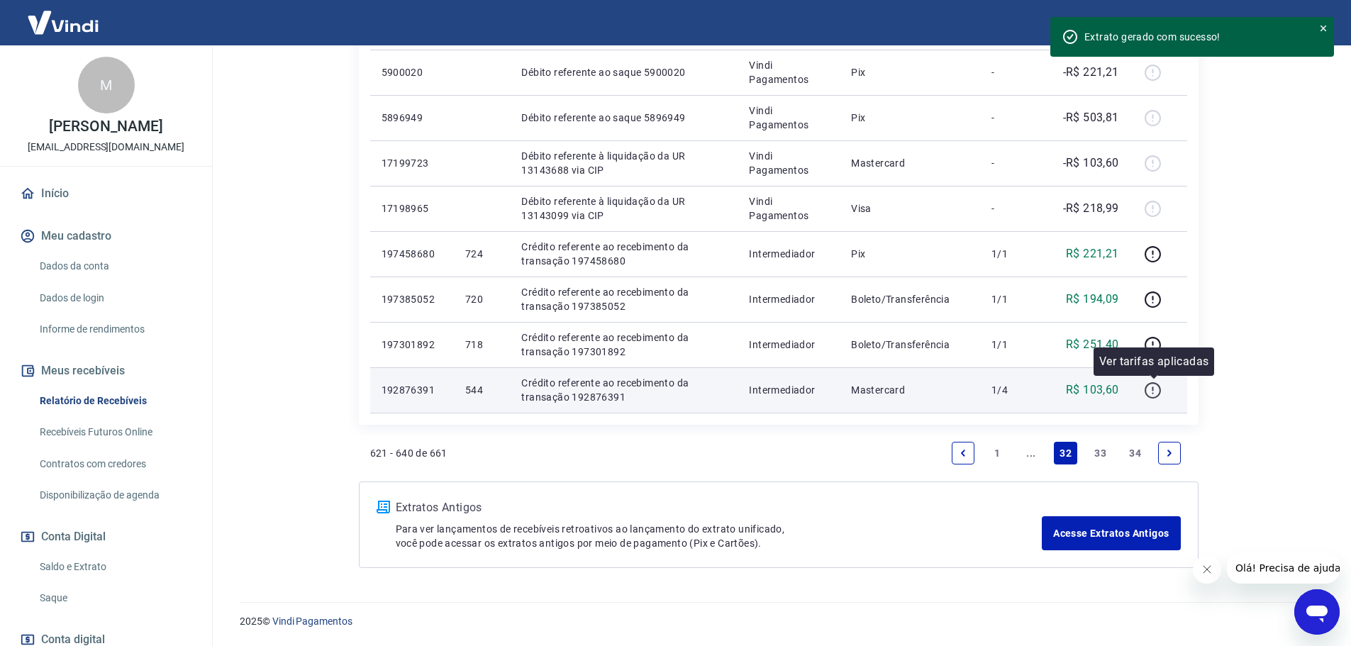
click at [1155, 396] on icon "button" at bounding box center [1153, 391] width 18 height 18
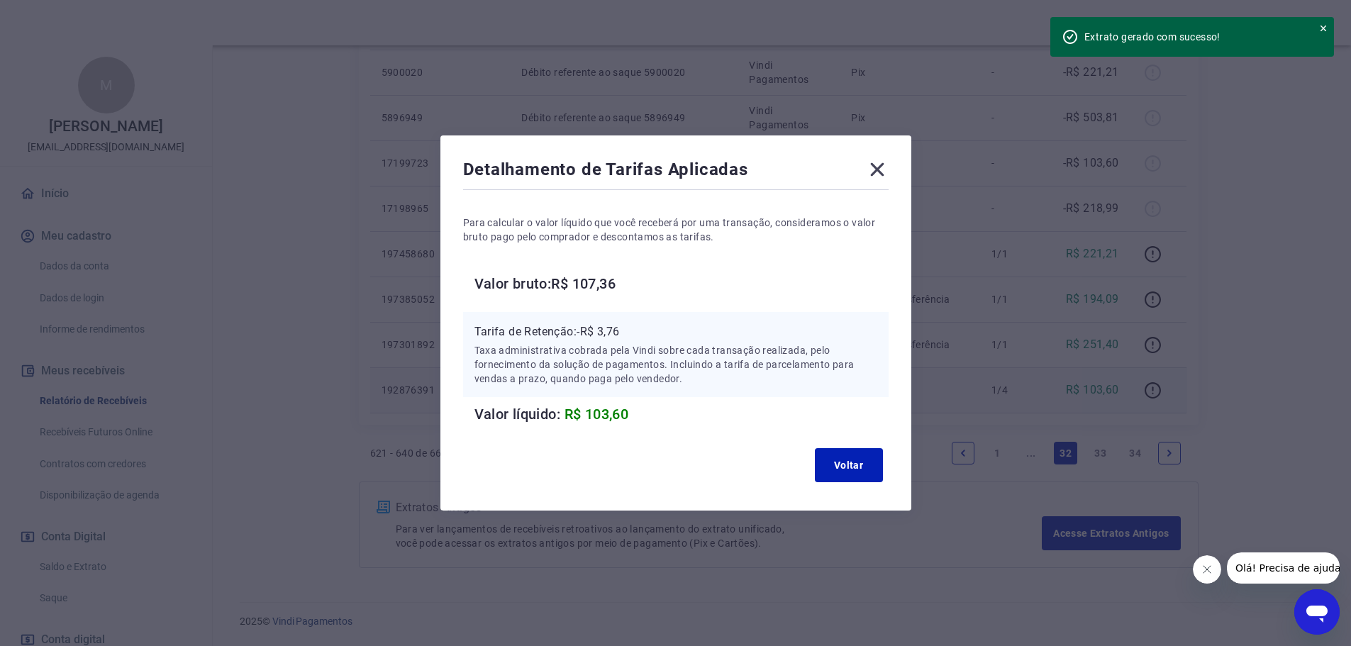
click at [879, 175] on icon at bounding box center [877, 169] width 23 height 23
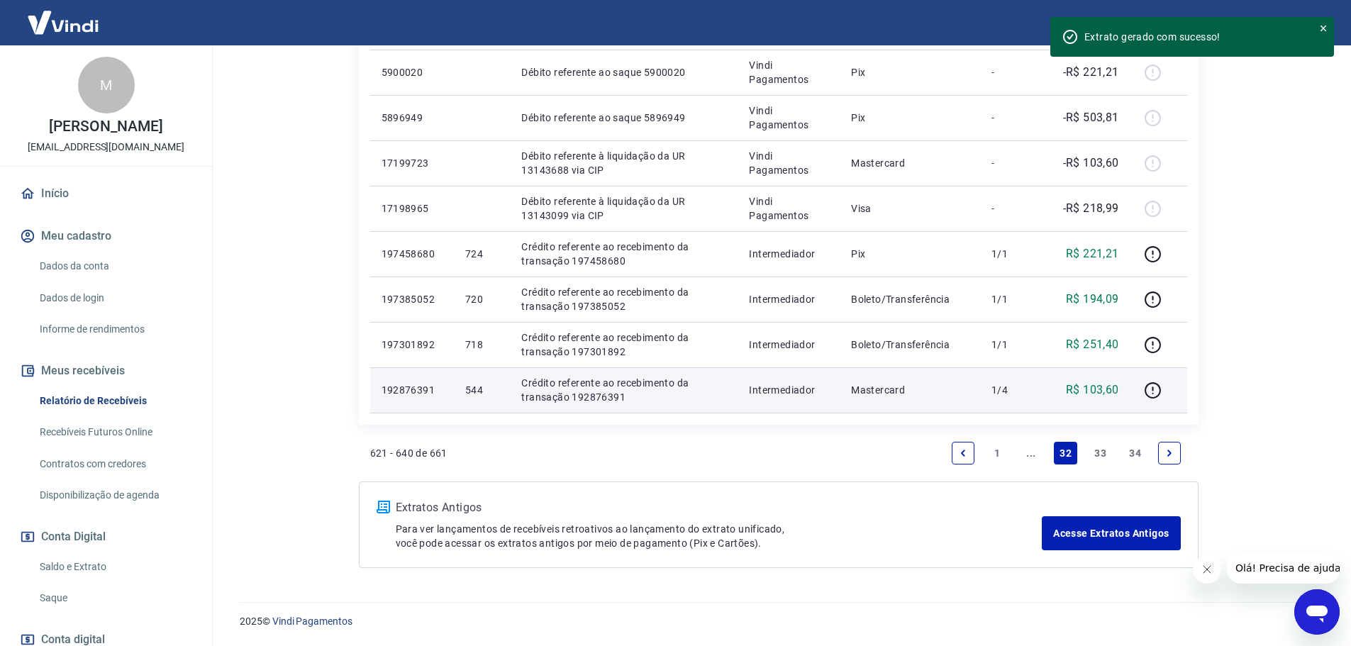
click at [971, 457] on link "Previous page" at bounding box center [963, 453] width 23 height 23
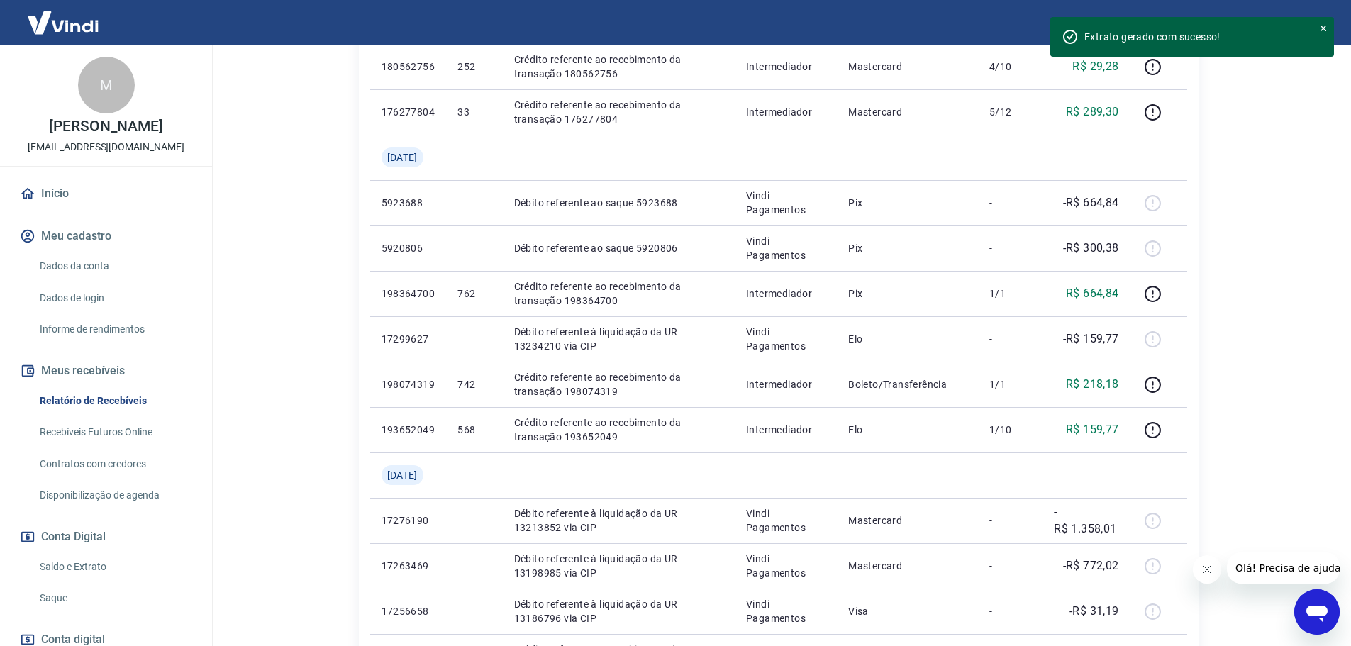
scroll to position [780, 0]
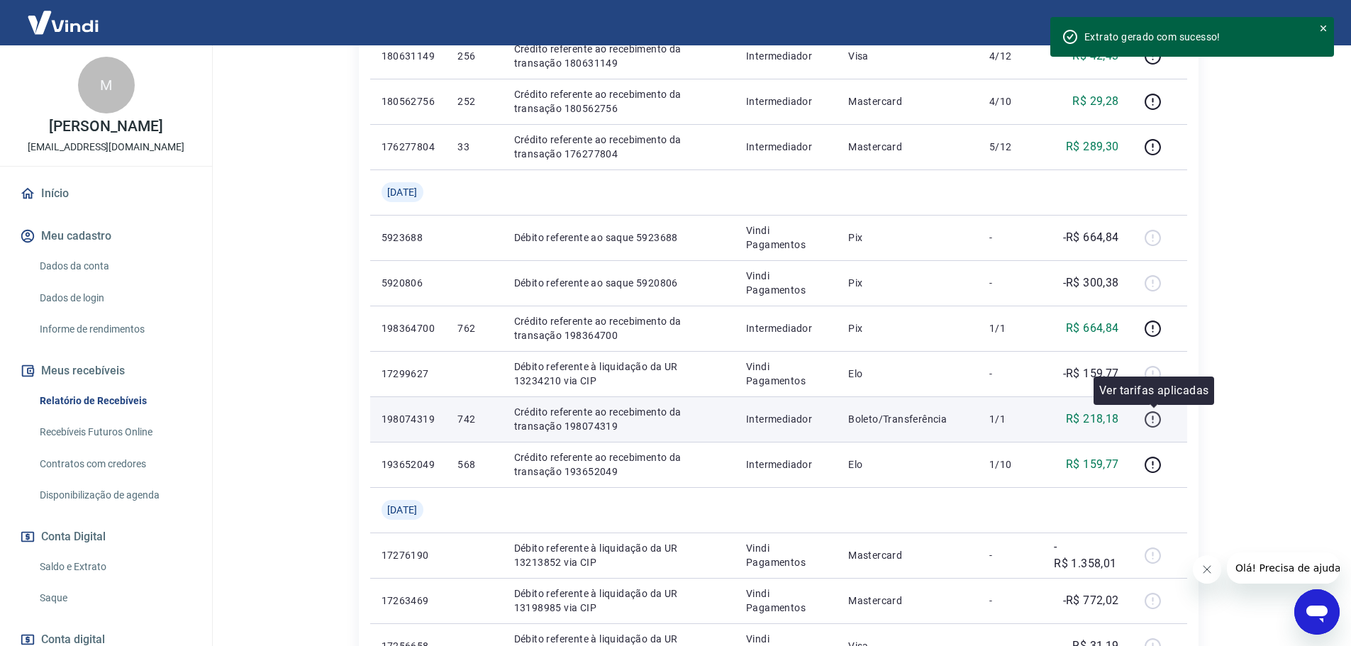
click at [1154, 424] on icon "button" at bounding box center [1153, 420] width 18 height 18
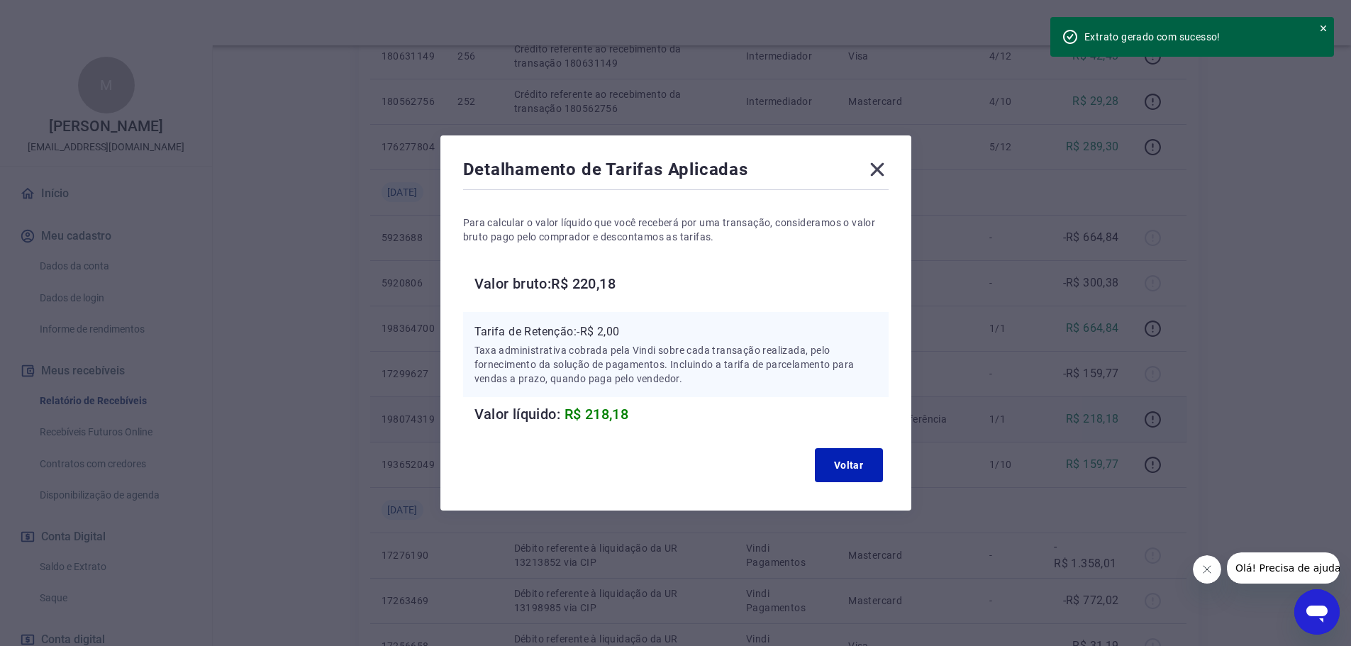
click at [878, 178] on icon at bounding box center [877, 169] width 23 height 23
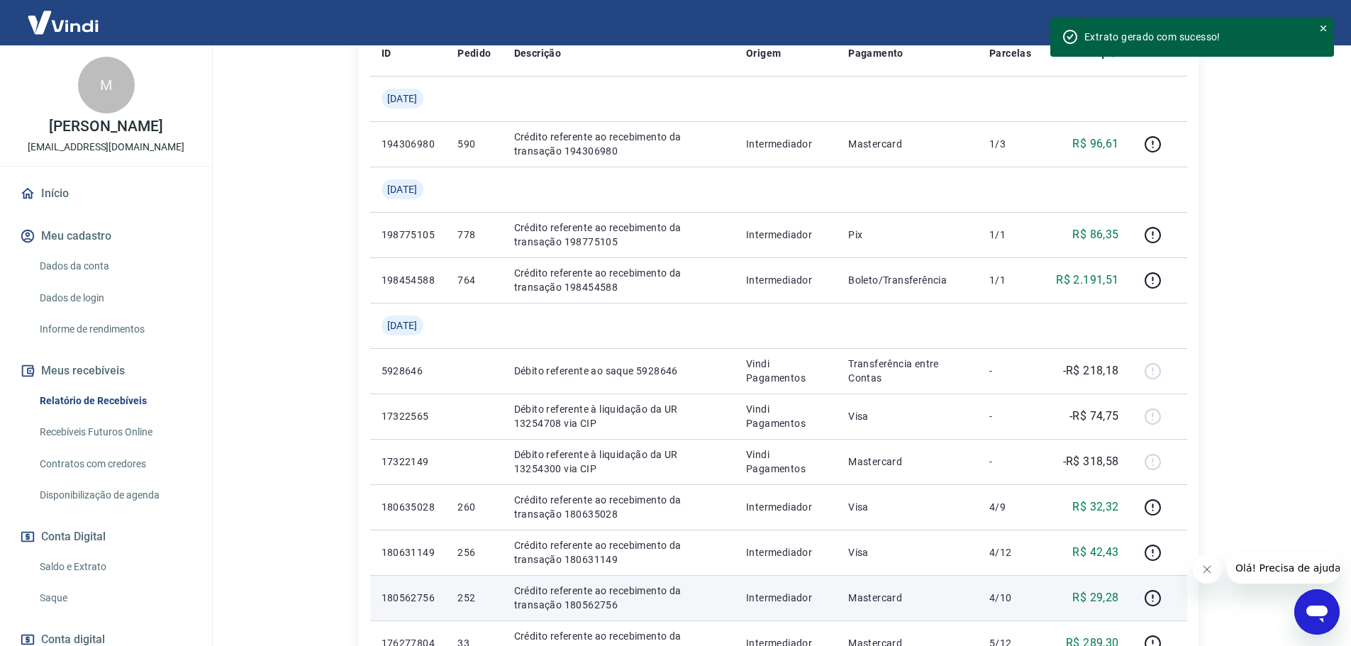
scroll to position [213, 0]
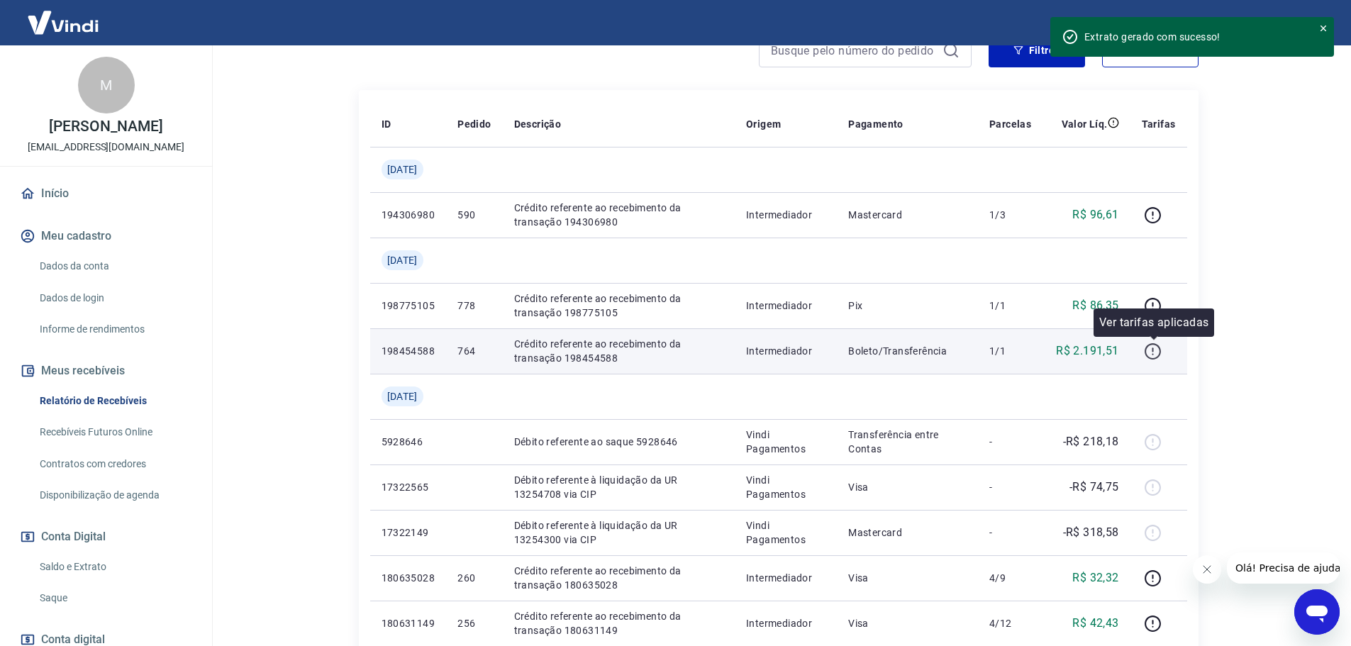
click at [1155, 356] on icon "button" at bounding box center [1153, 352] width 18 height 18
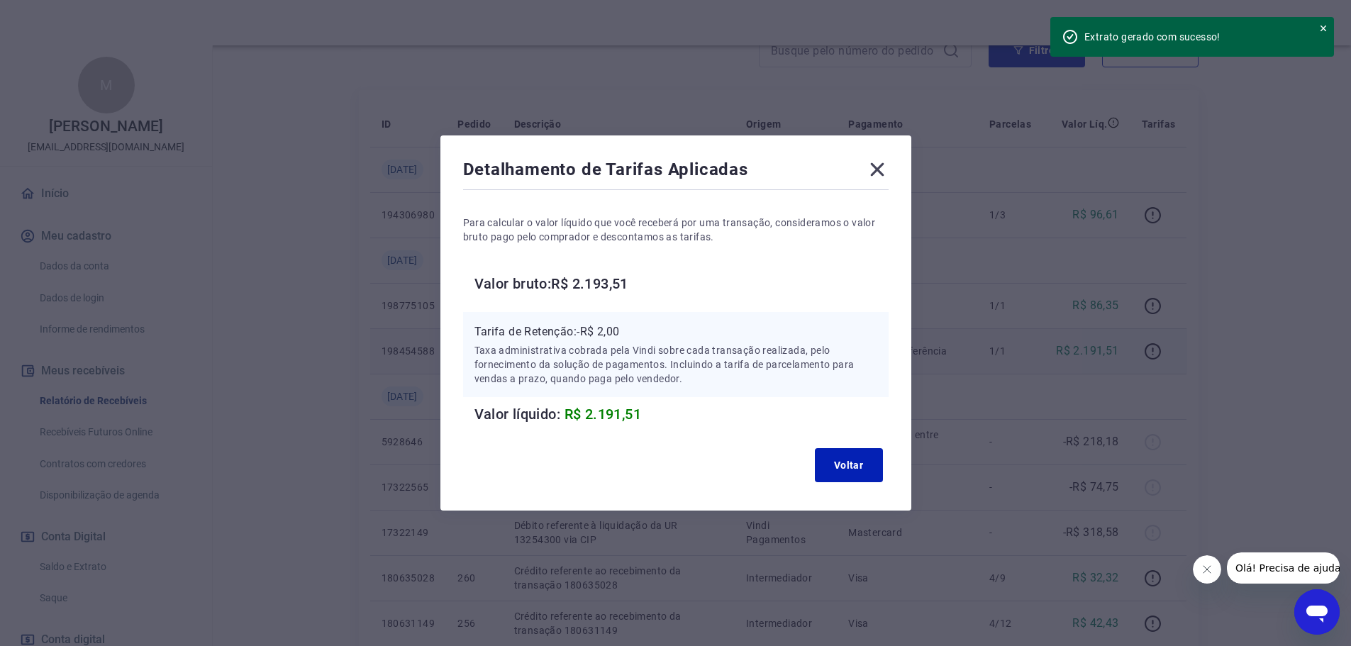
click at [879, 169] on icon at bounding box center [877, 169] width 23 height 23
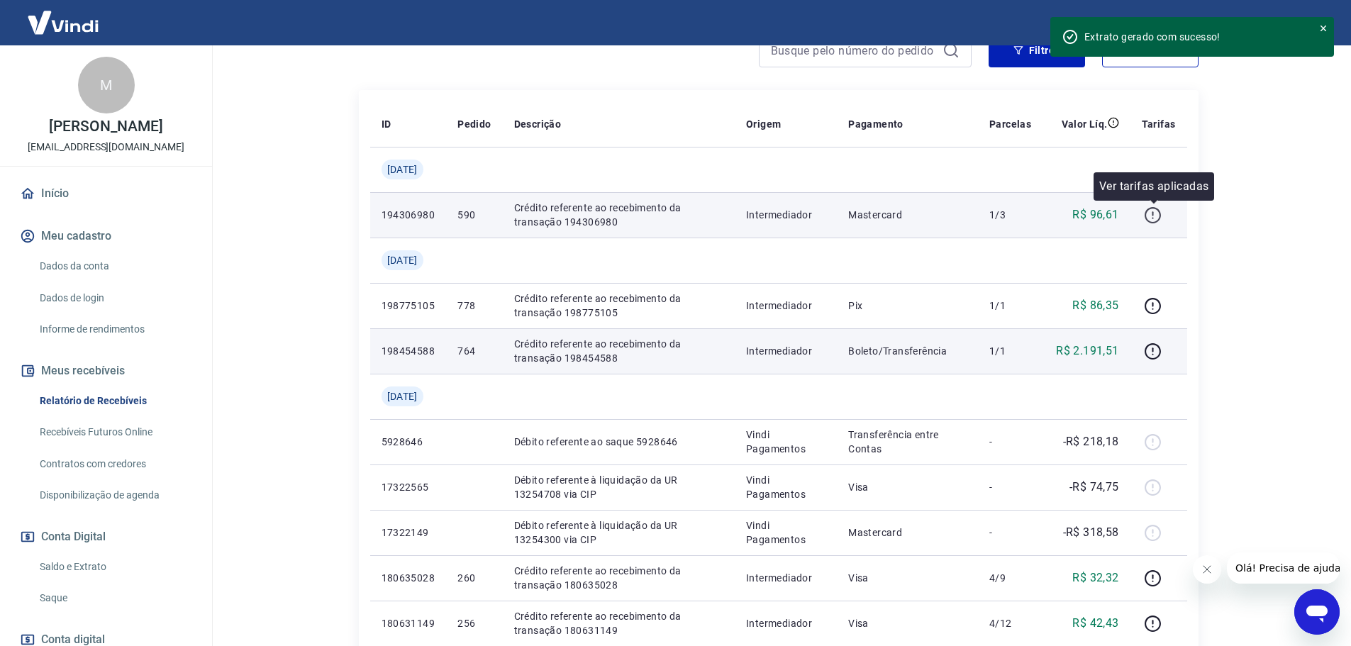
click at [1148, 222] on icon "button" at bounding box center [1153, 215] width 18 height 18
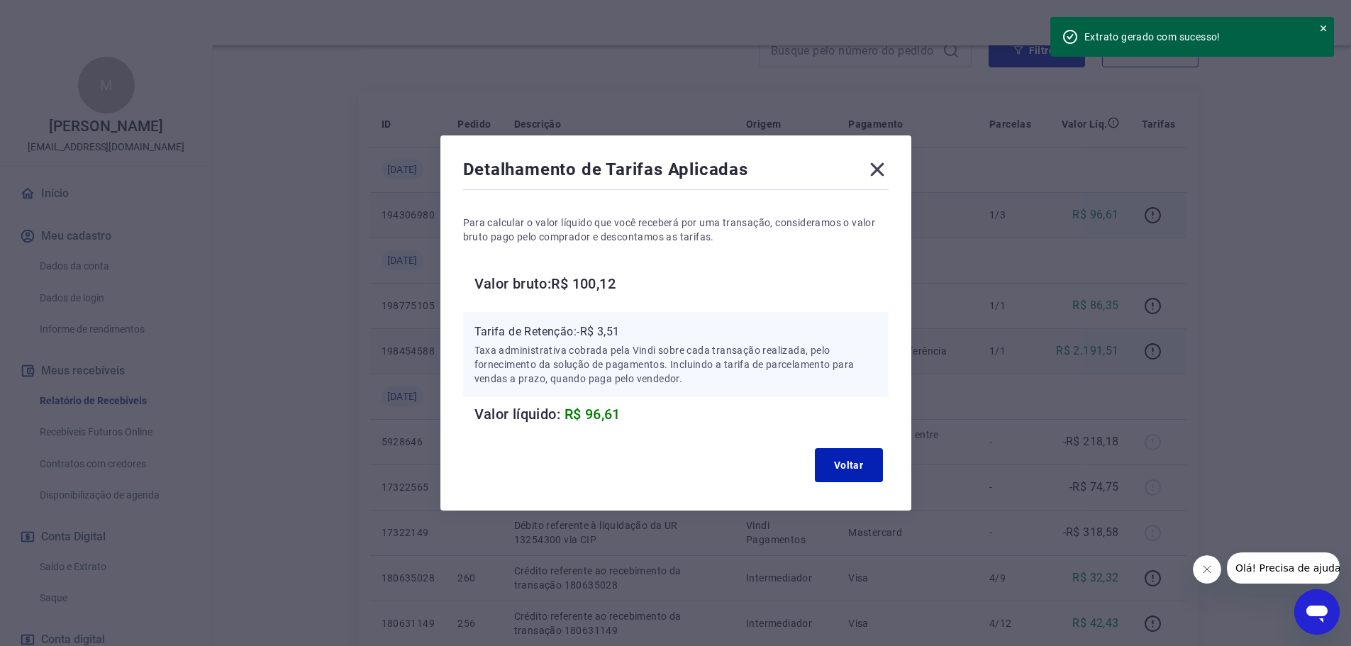
click at [878, 175] on icon at bounding box center [876, 169] width 13 height 13
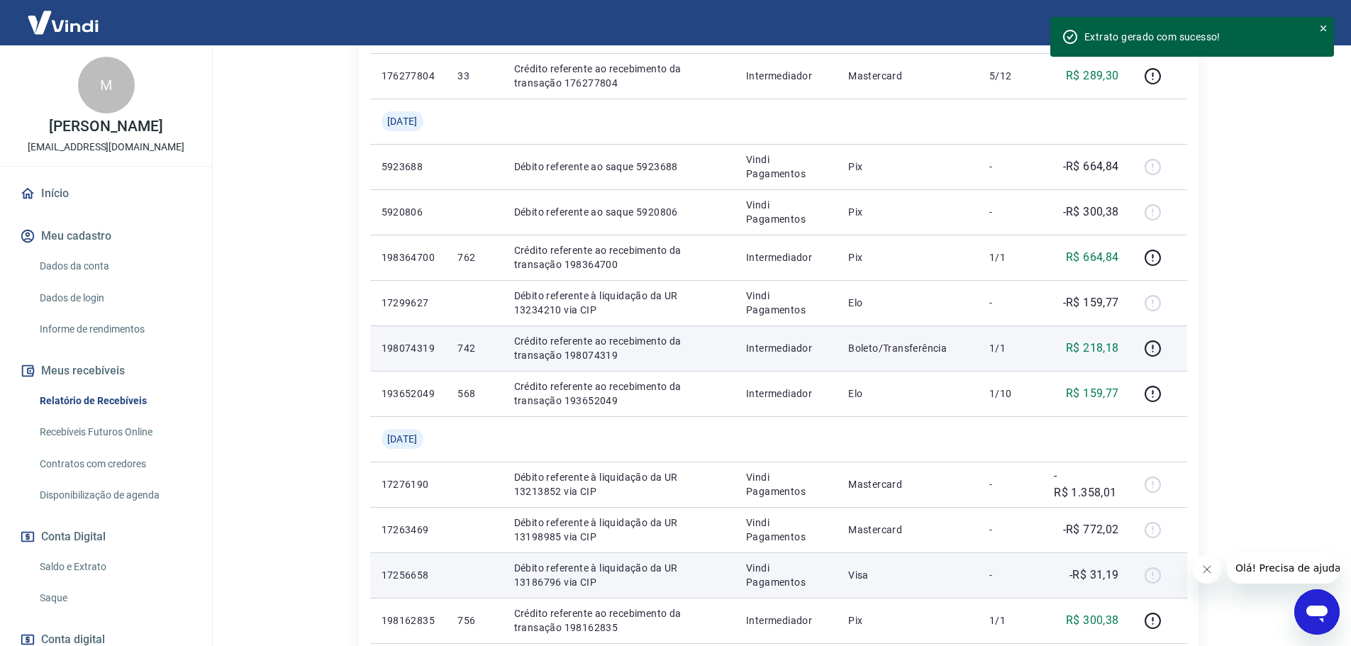
scroll to position [1081, 0]
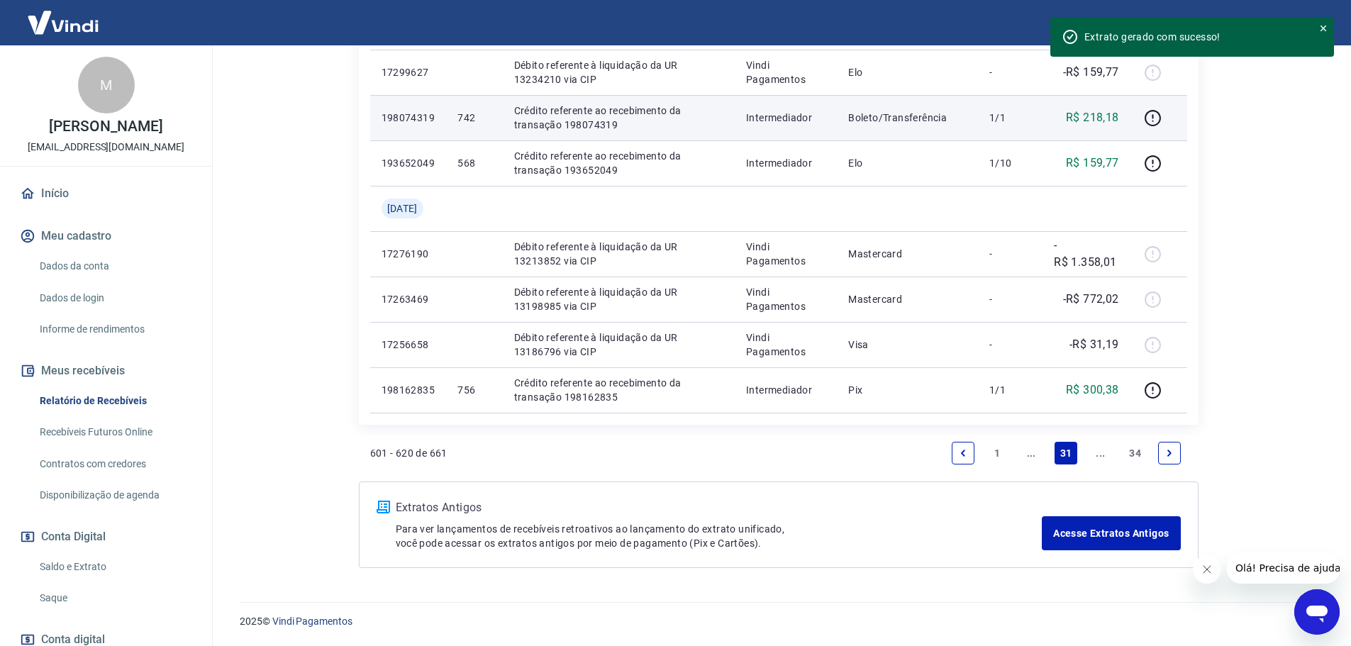
click at [952, 449] on link "Previous page" at bounding box center [963, 453] width 23 height 23
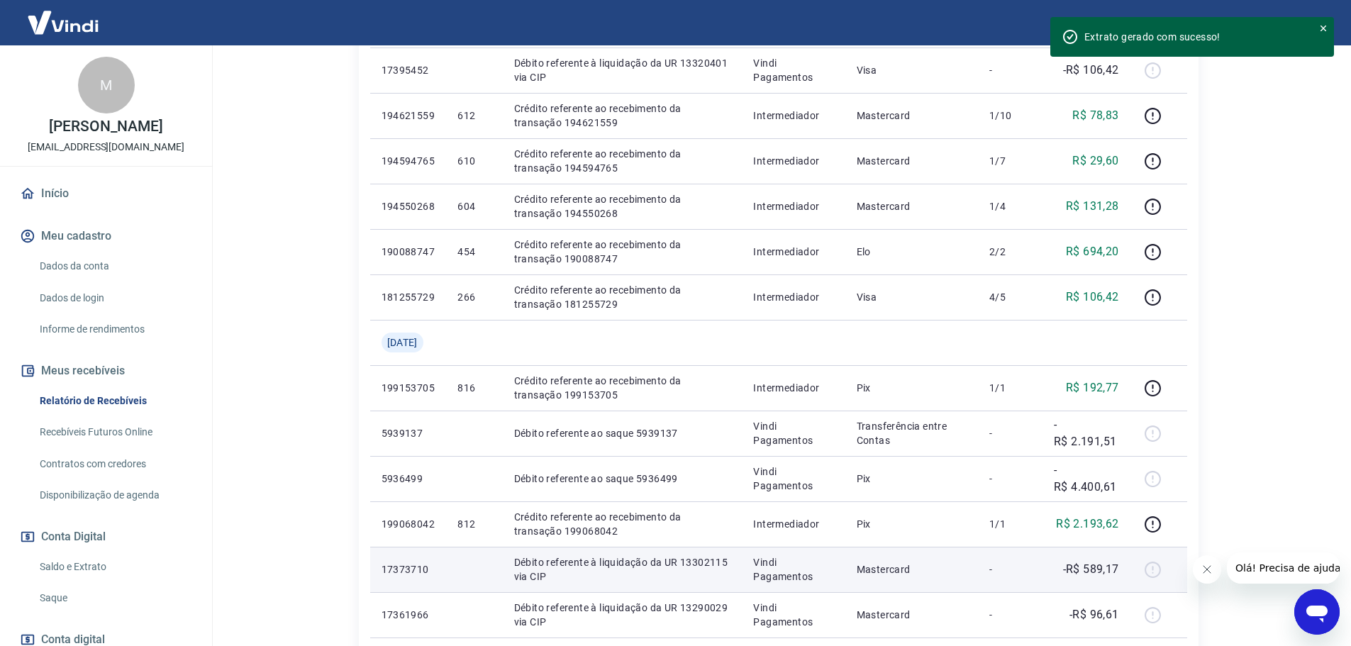
scroll to position [423, 0]
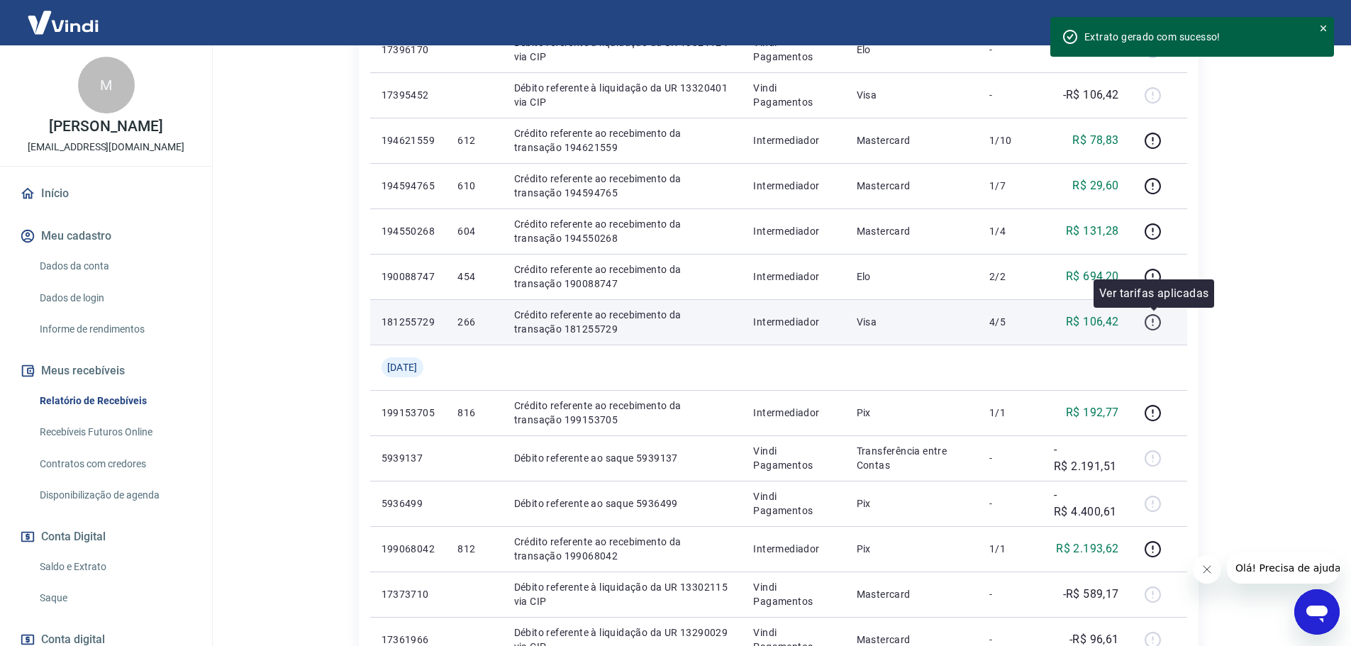
click at [1159, 320] on icon "button" at bounding box center [1153, 322] width 18 height 18
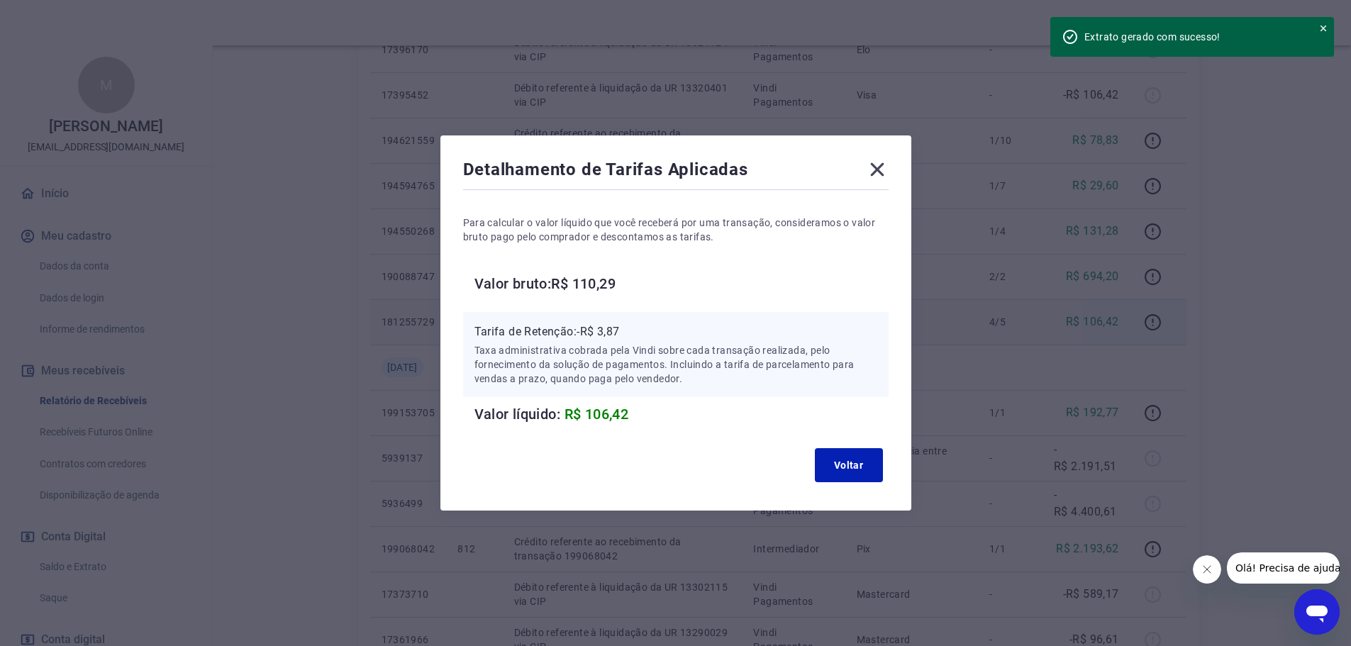
click at [884, 167] on icon at bounding box center [876, 169] width 13 height 13
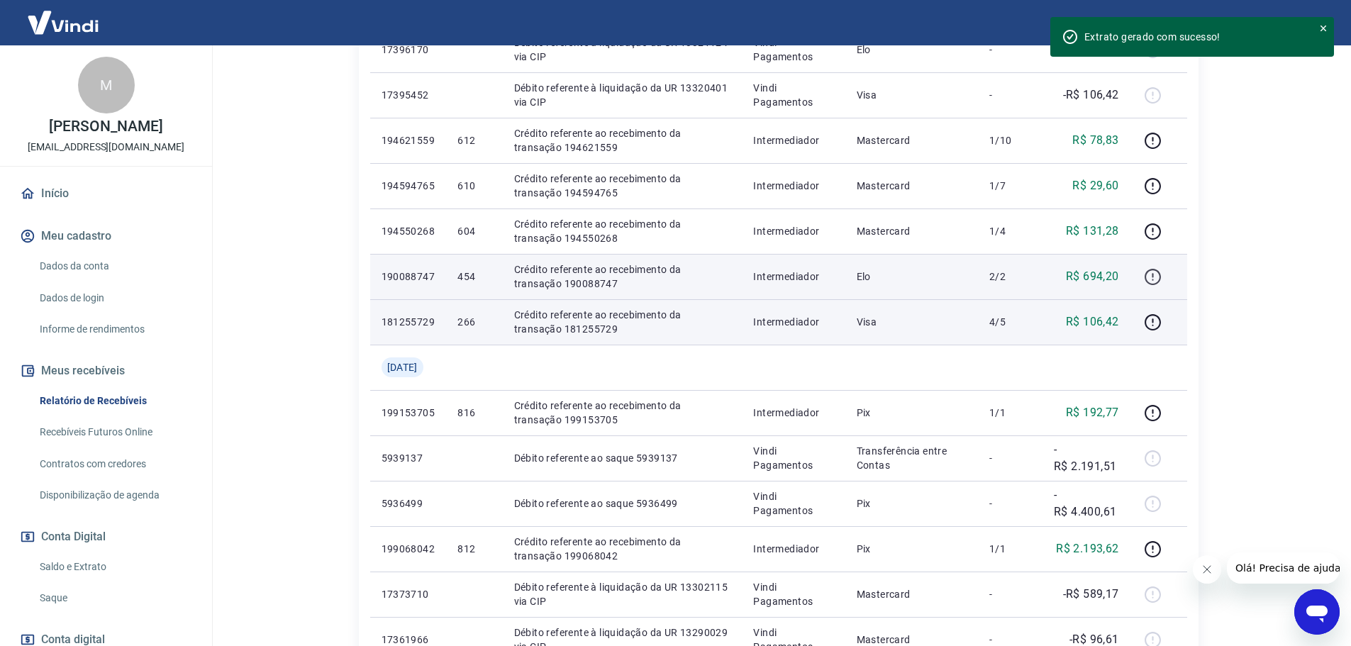
click at [1152, 269] on icon "button" at bounding box center [1153, 277] width 16 height 16
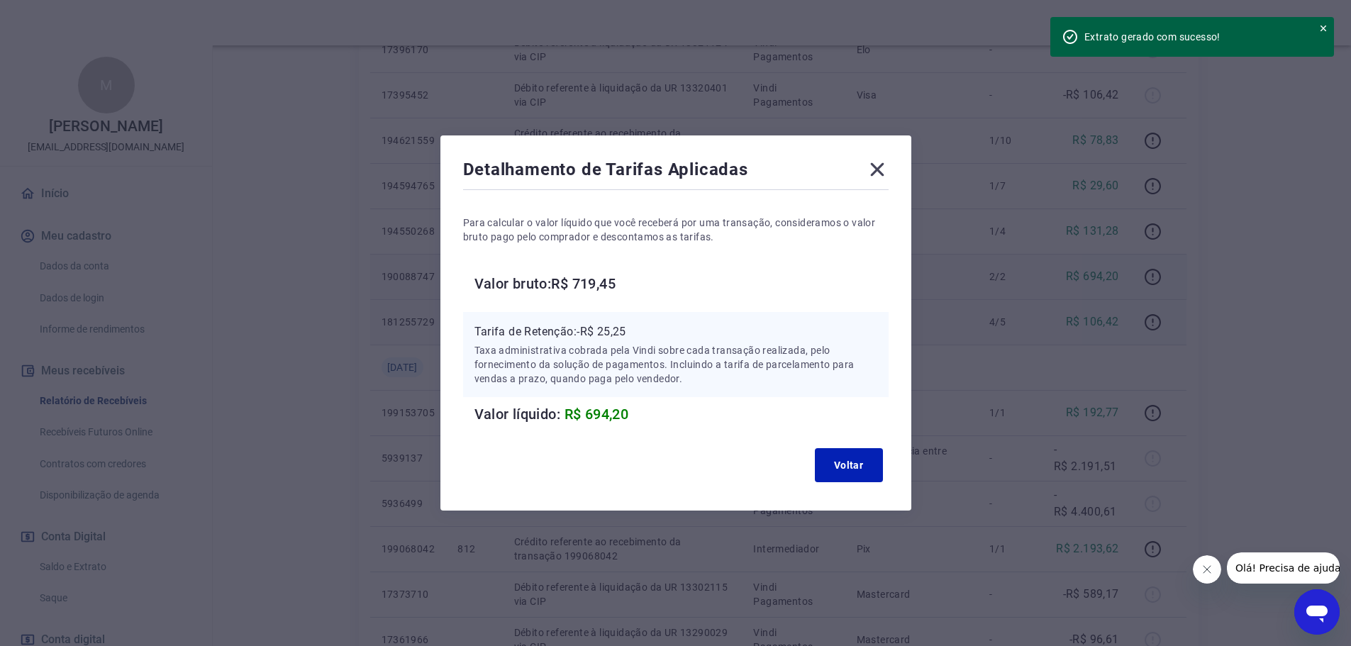
click at [889, 172] on icon at bounding box center [877, 169] width 23 height 23
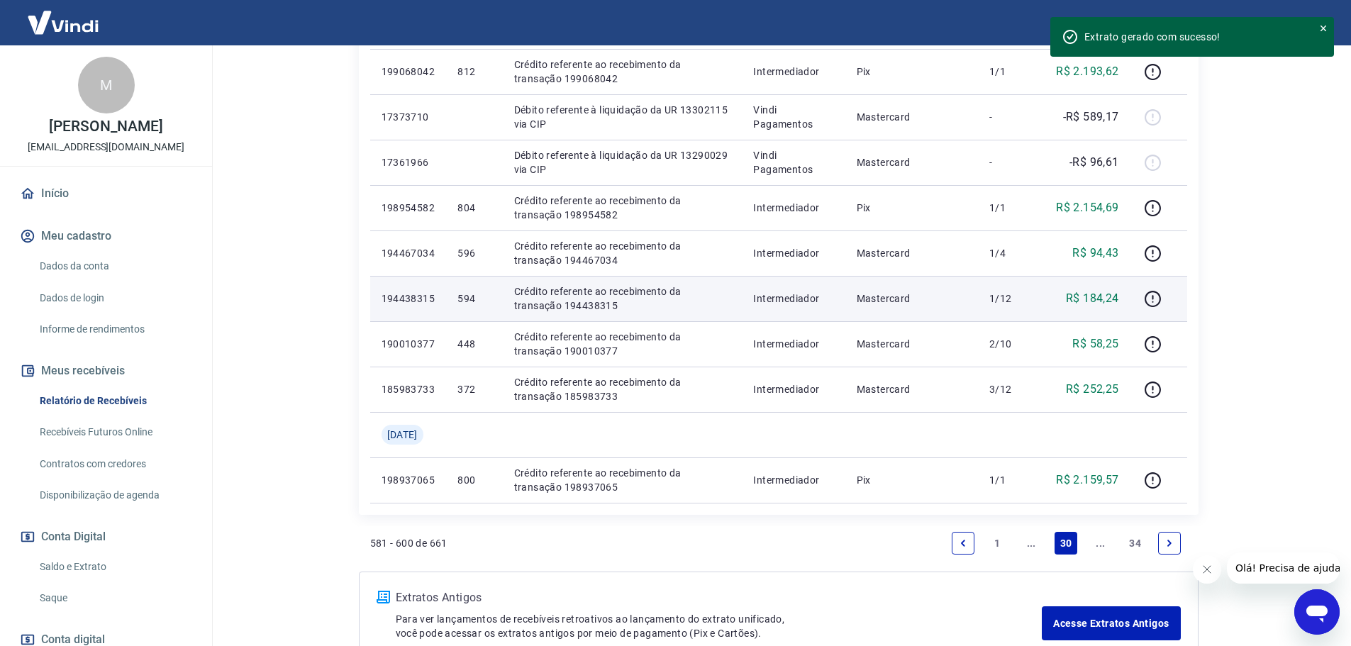
scroll to position [991, 0]
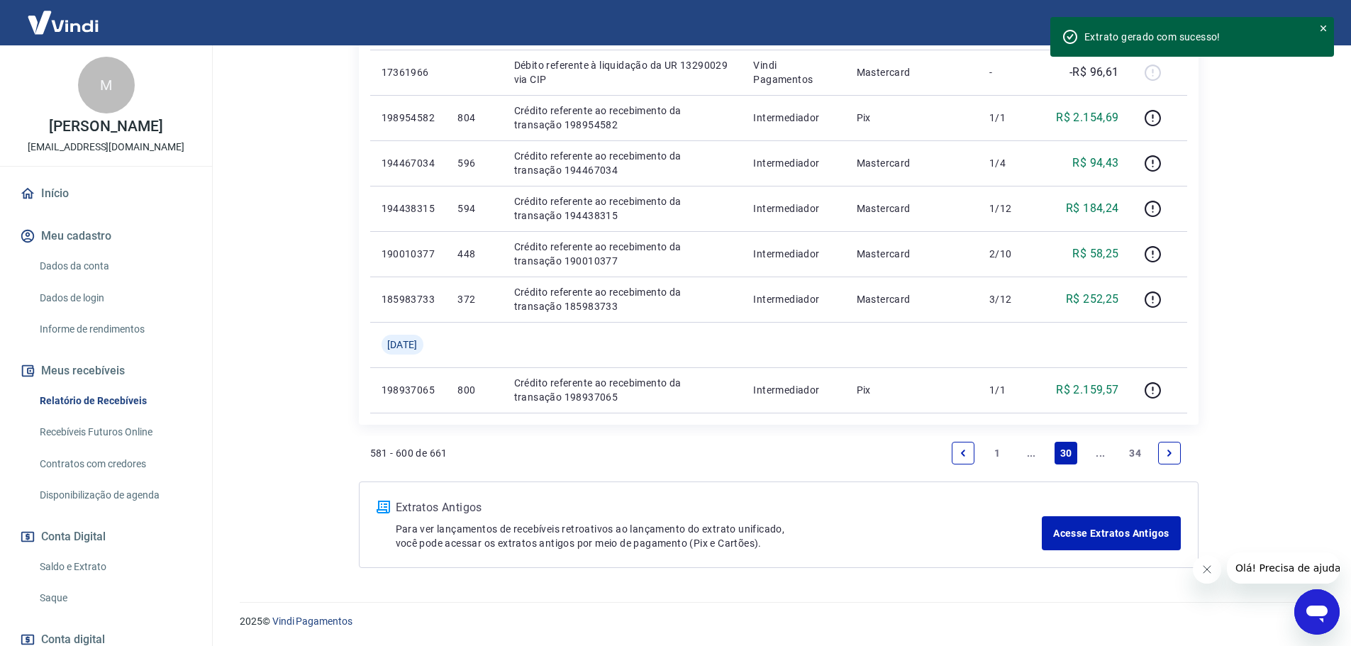
drag, startPoint x: 967, startPoint y: 459, endPoint x: 948, endPoint y: 472, distance: 23.0
click at [967, 459] on link "Previous page" at bounding box center [963, 453] width 23 height 23
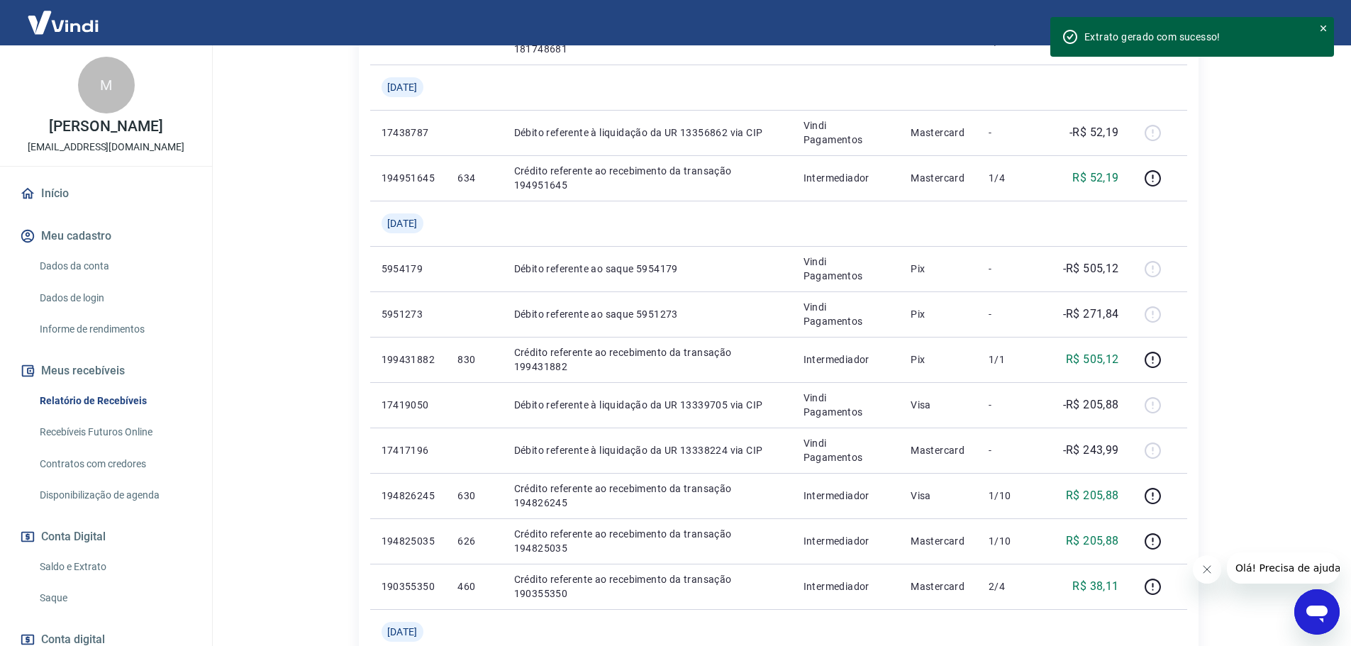
scroll to position [1036, 0]
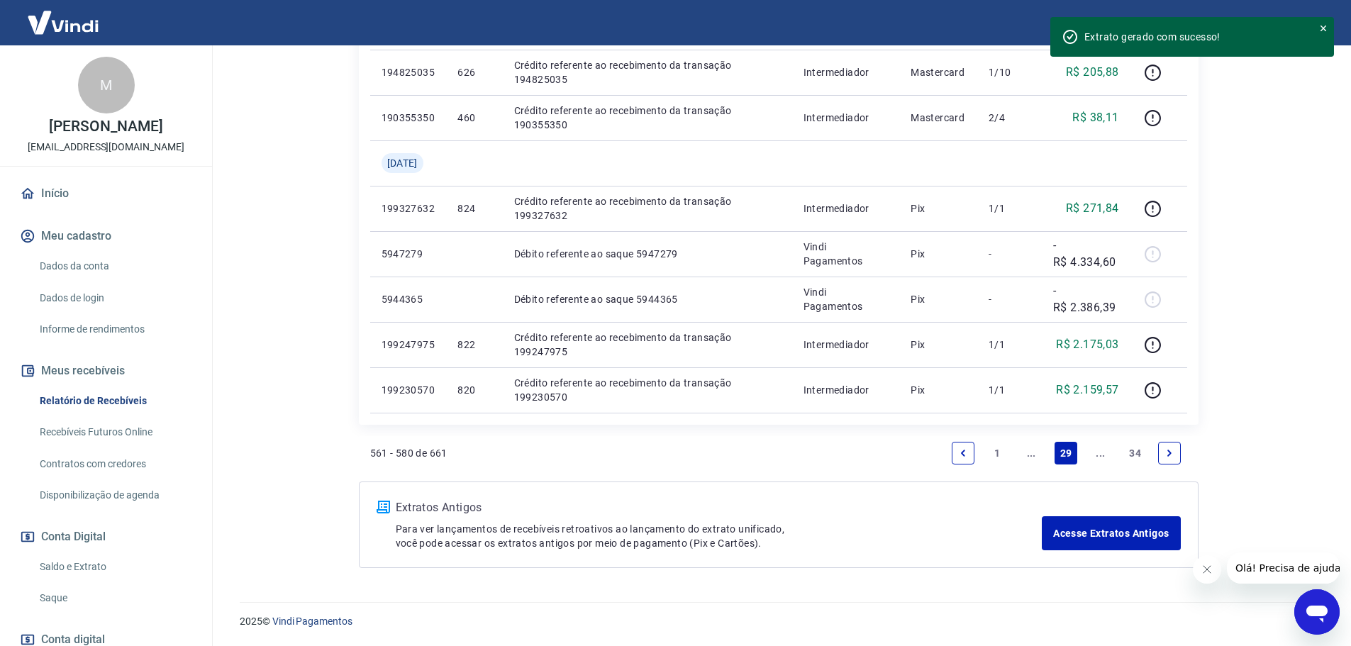
click at [961, 455] on icon "Previous page" at bounding box center [963, 453] width 10 height 10
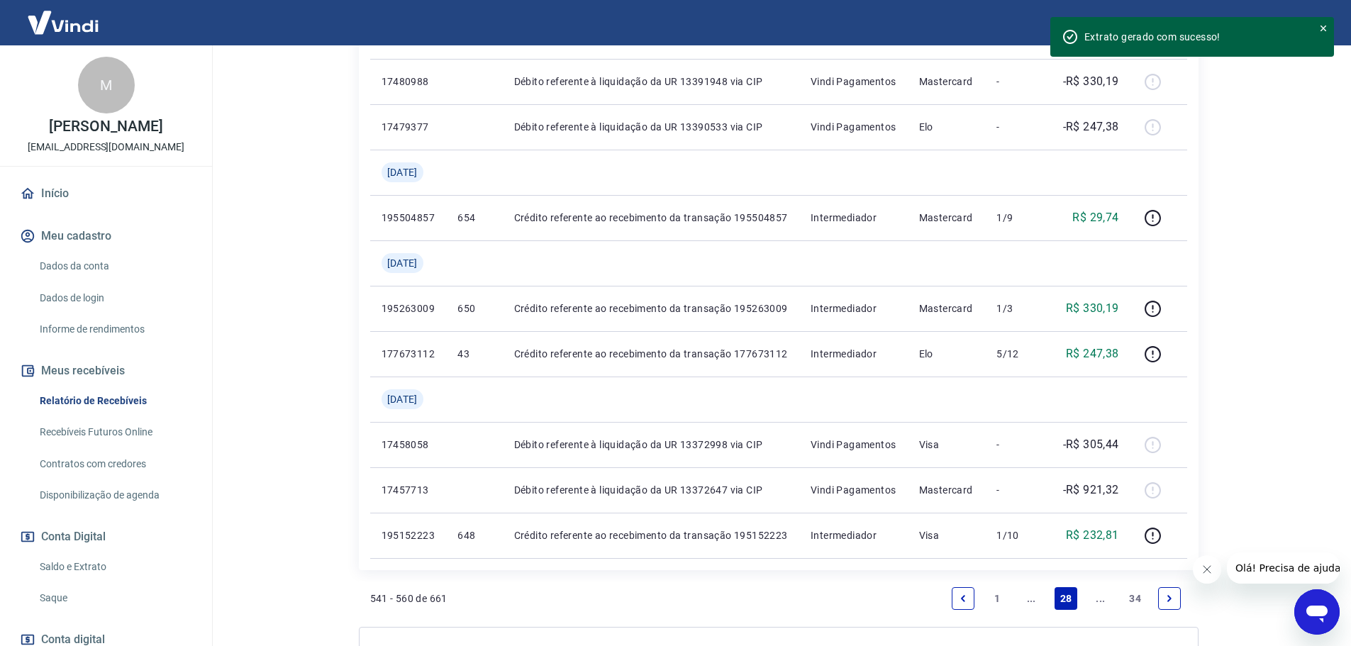
scroll to position [993, 0]
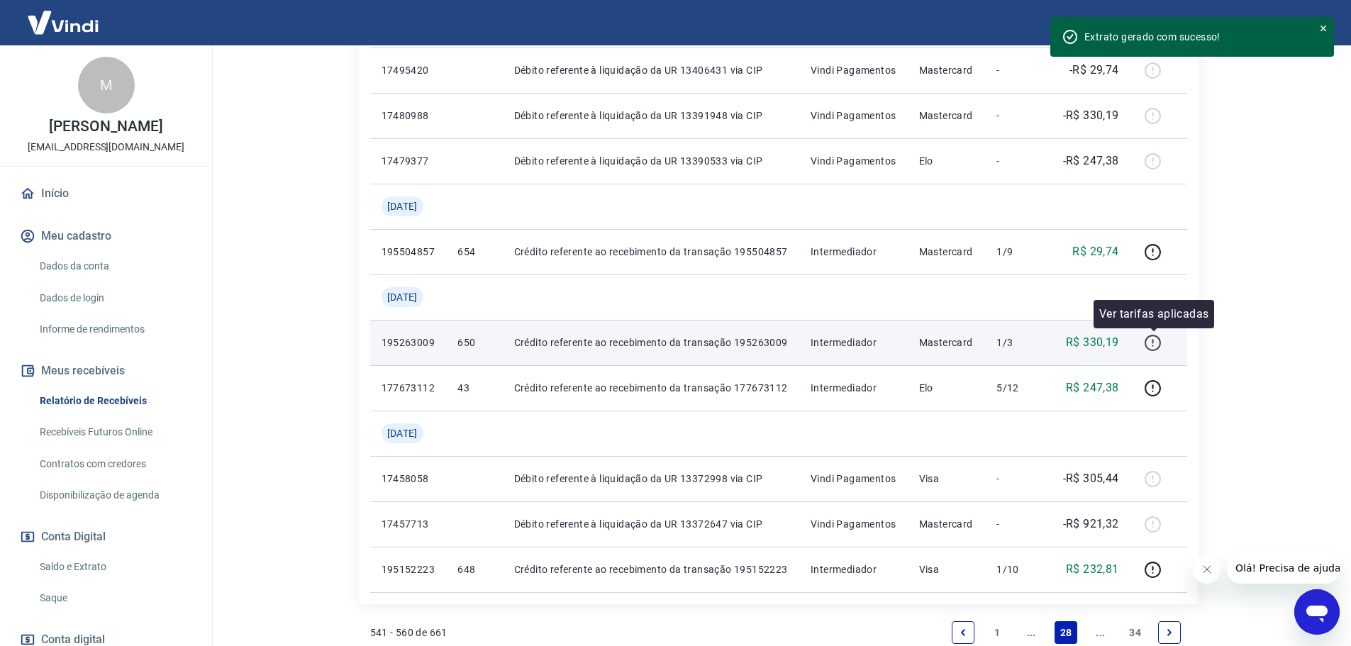
click at [1162, 336] on icon "button" at bounding box center [1153, 343] width 18 height 18
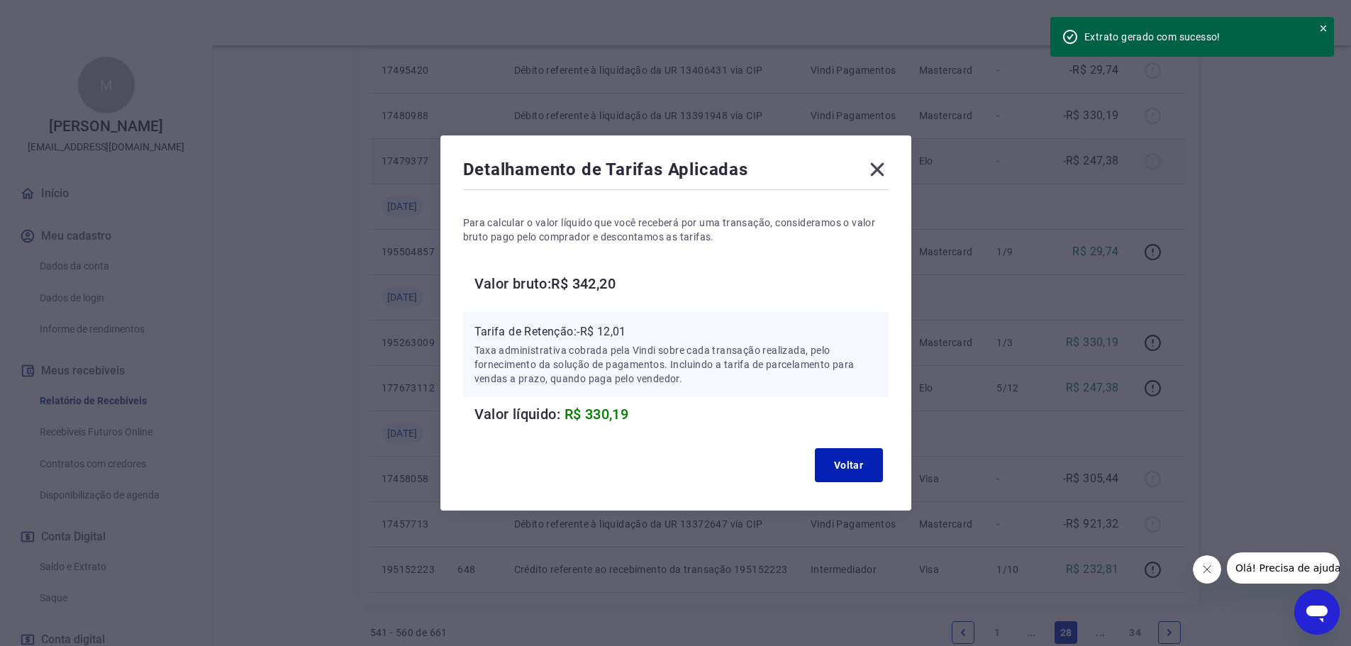
click at [882, 180] on icon at bounding box center [877, 169] width 23 height 23
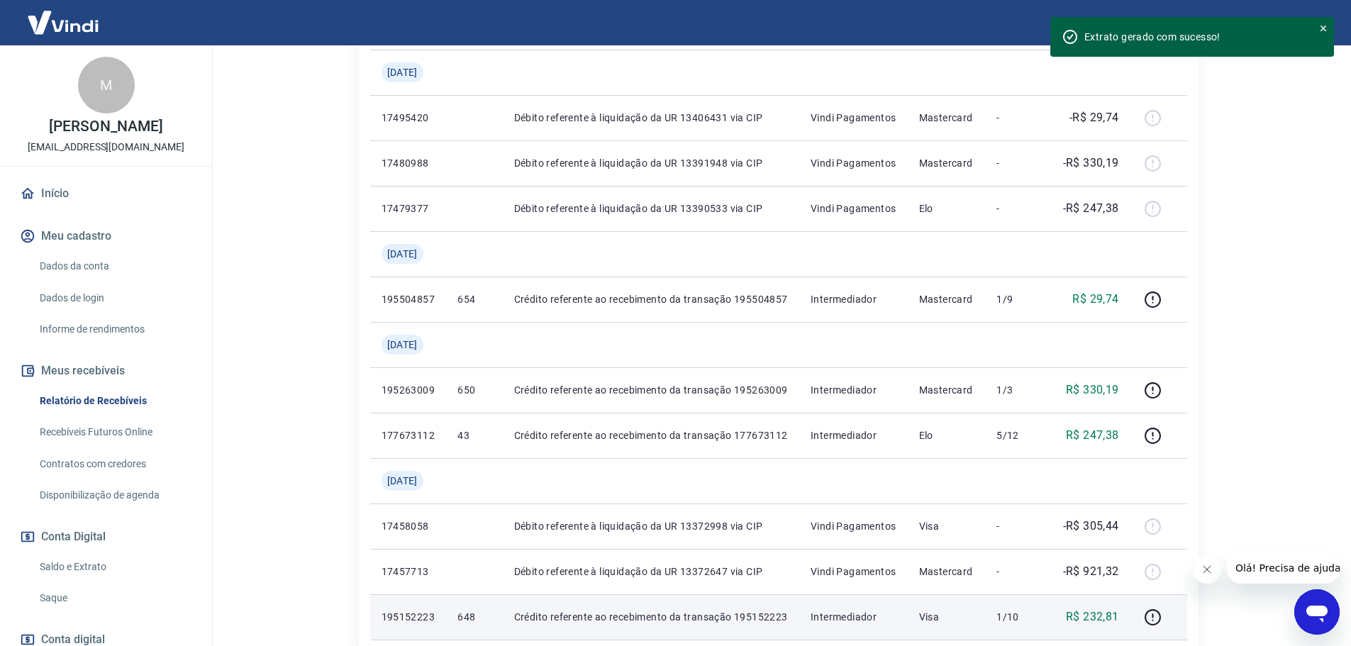
scroll to position [1135, 0]
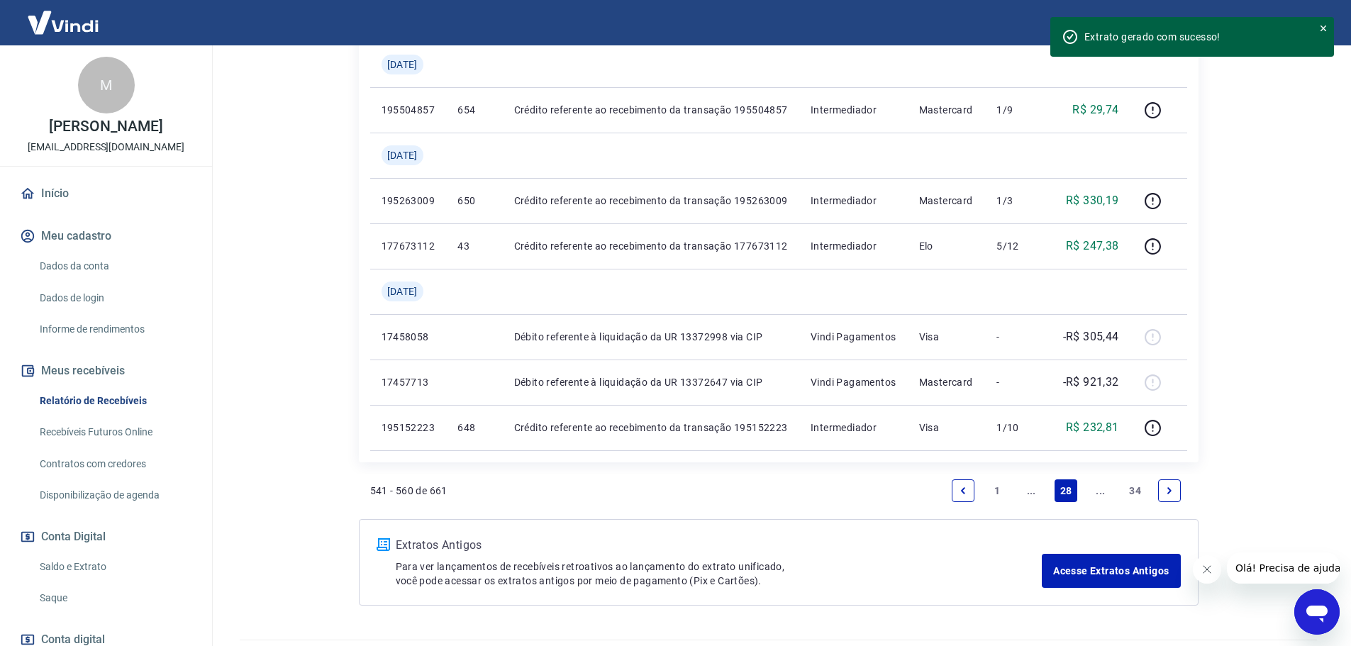
click at [963, 486] on icon "Previous page" at bounding box center [963, 491] width 10 height 10
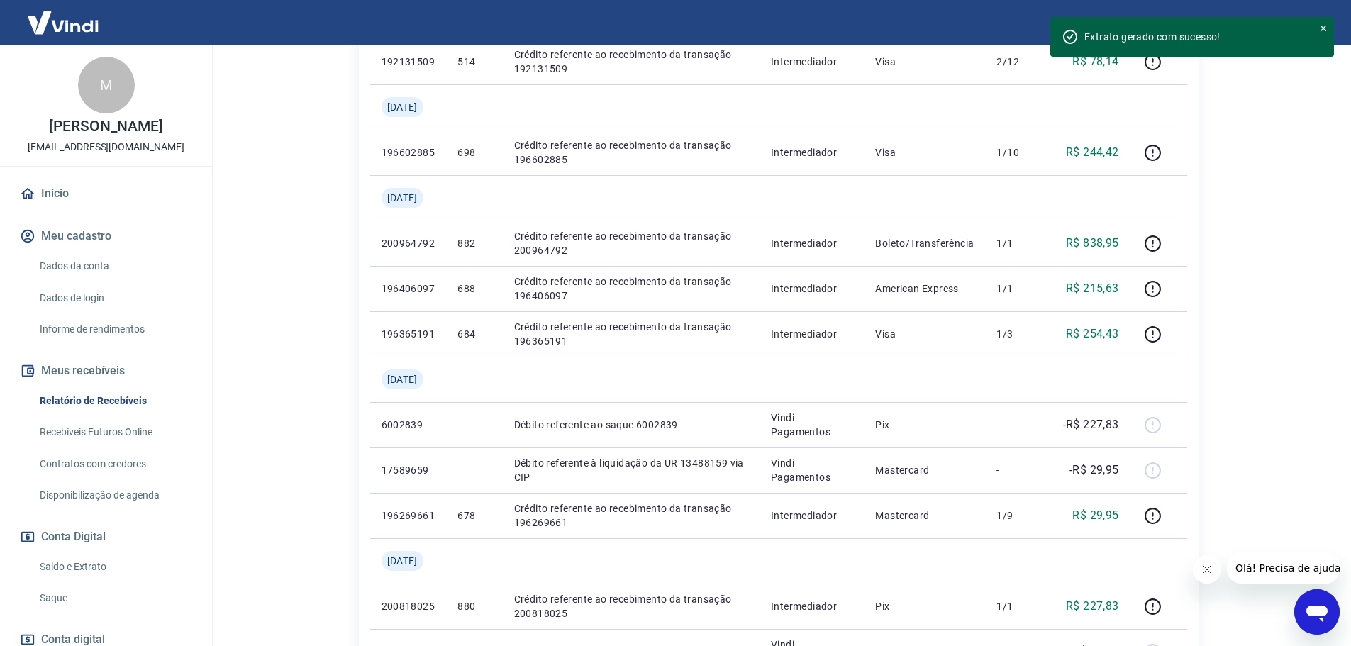
scroll to position [567, 0]
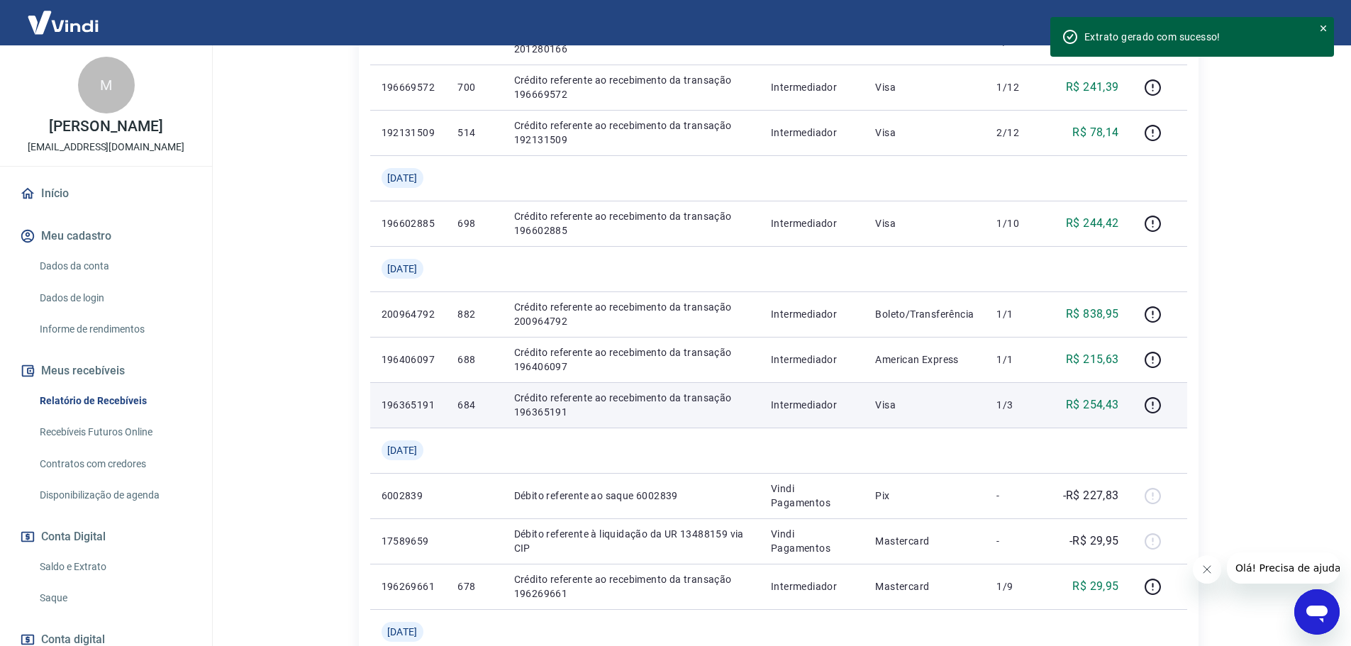
click at [1150, 419] on td at bounding box center [1158, 404] width 57 height 45
click at [1150, 414] on button "button" at bounding box center [1153, 405] width 23 height 23
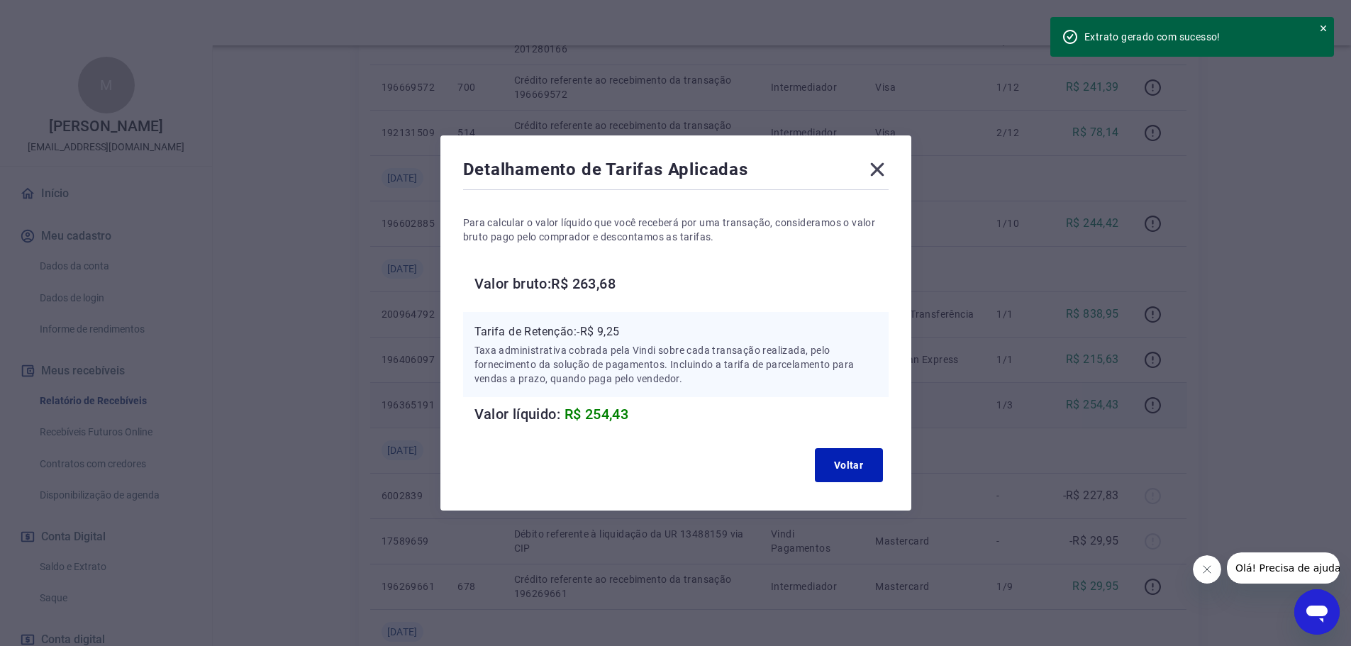
click at [862, 170] on div "Detalhamento de Tarifas Aplicadas" at bounding box center [675, 172] width 425 height 28
click at [883, 167] on icon at bounding box center [876, 169] width 13 height 13
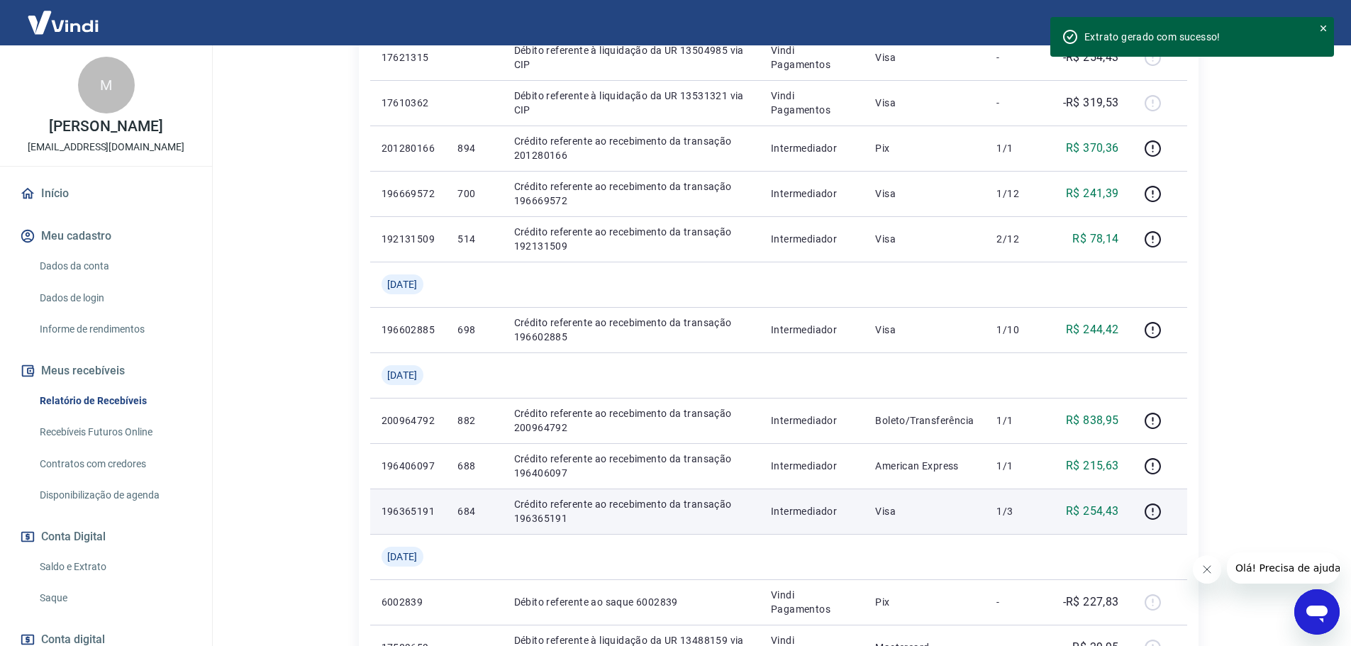
scroll to position [496, 0]
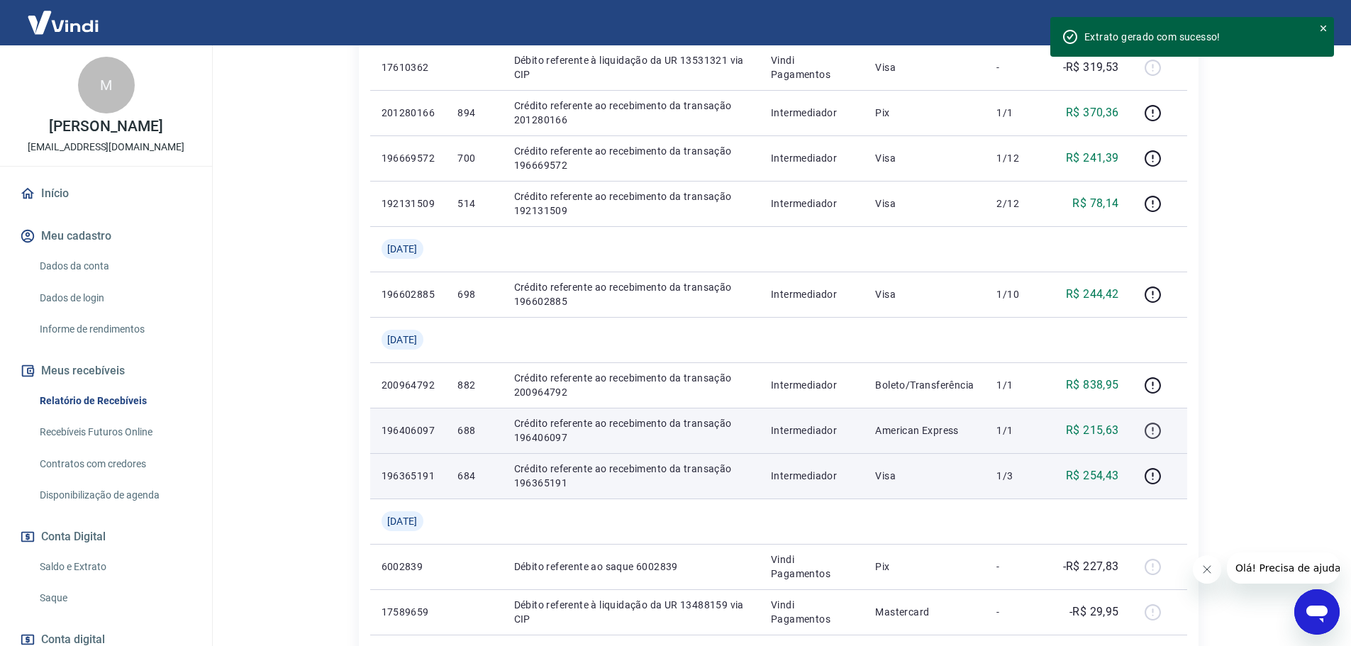
click at [1150, 435] on icon "button" at bounding box center [1153, 431] width 18 height 18
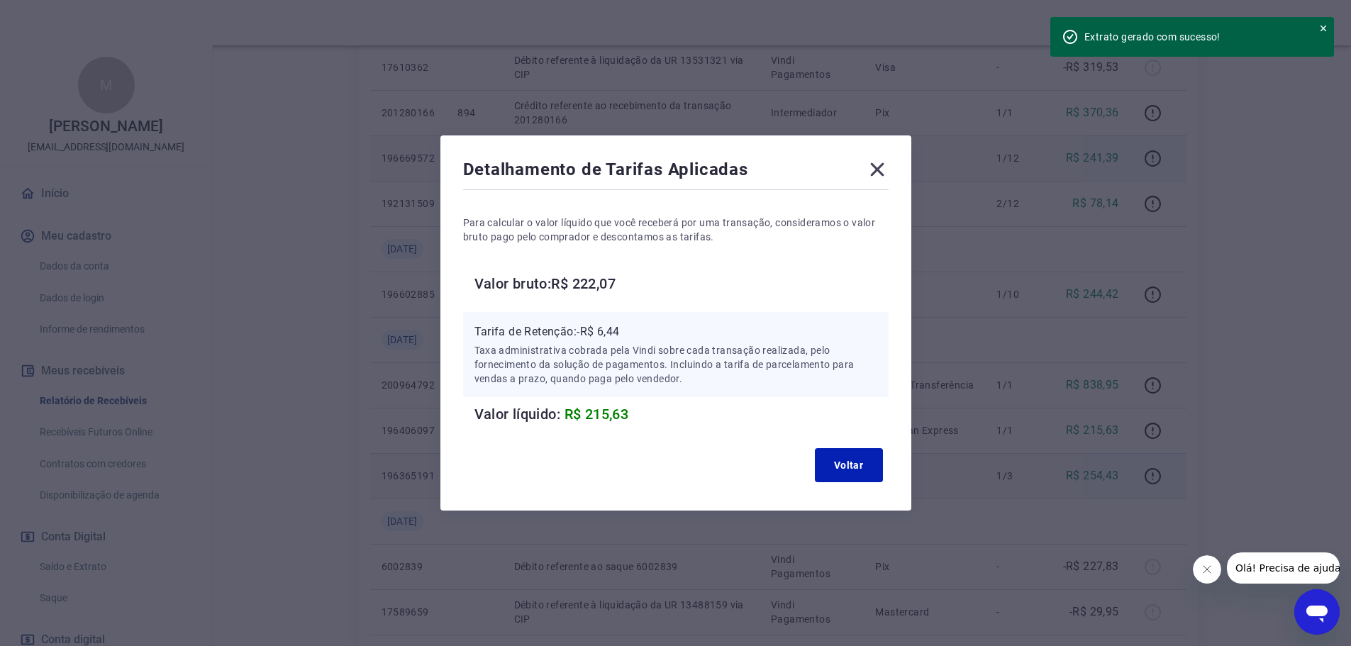
click at [876, 168] on icon at bounding box center [877, 169] width 23 height 23
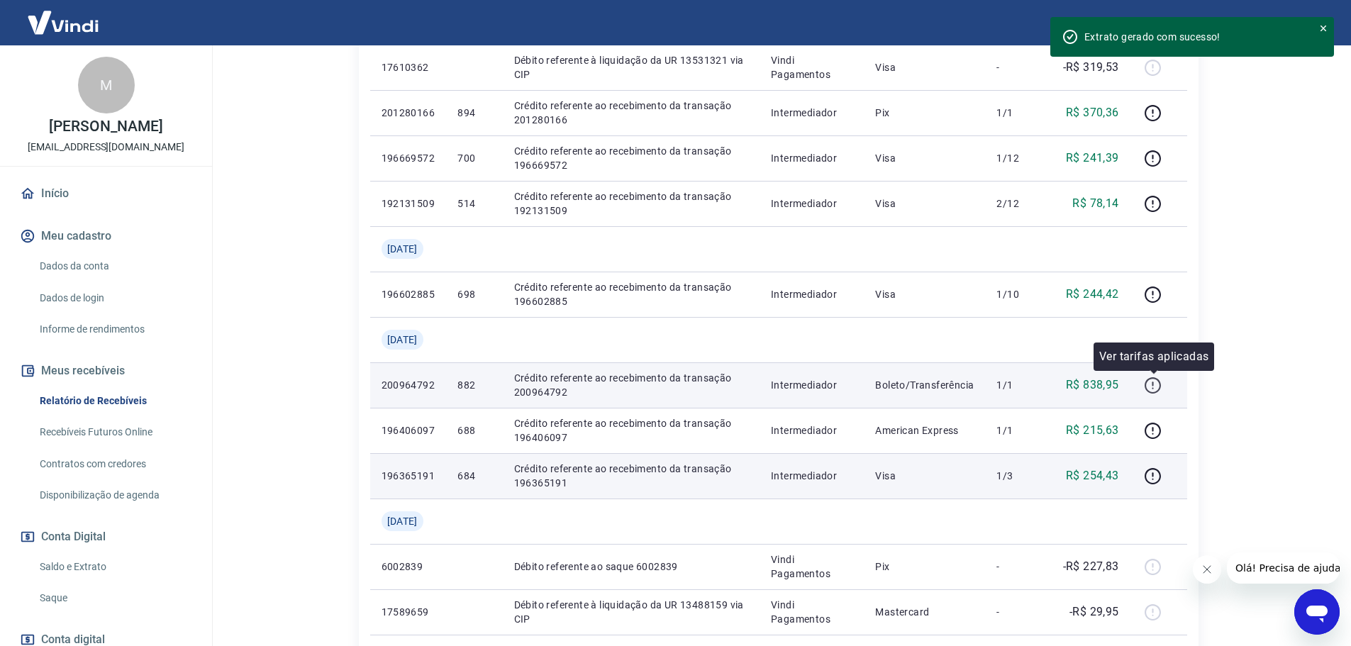
click at [1158, 385] on icon "button" at bounding box center [1153, 386] width 18 height 18
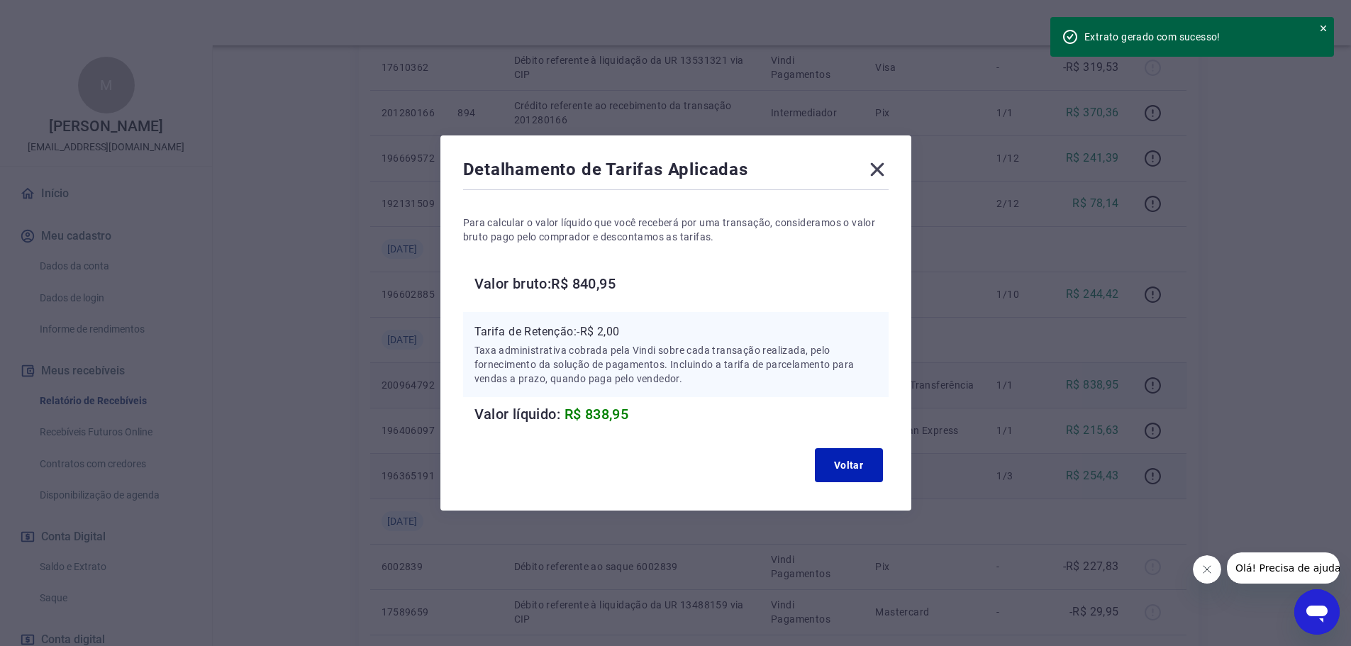
click at [898, 174] on div "Detalhamento de Tarifas Aplicadas Para calcular o valor líquido que você recebe…" at bounding box center [675, 322] width 471 height 375
click at [883, 169] on icon at bounding box center [876, 169] width 13 height 13
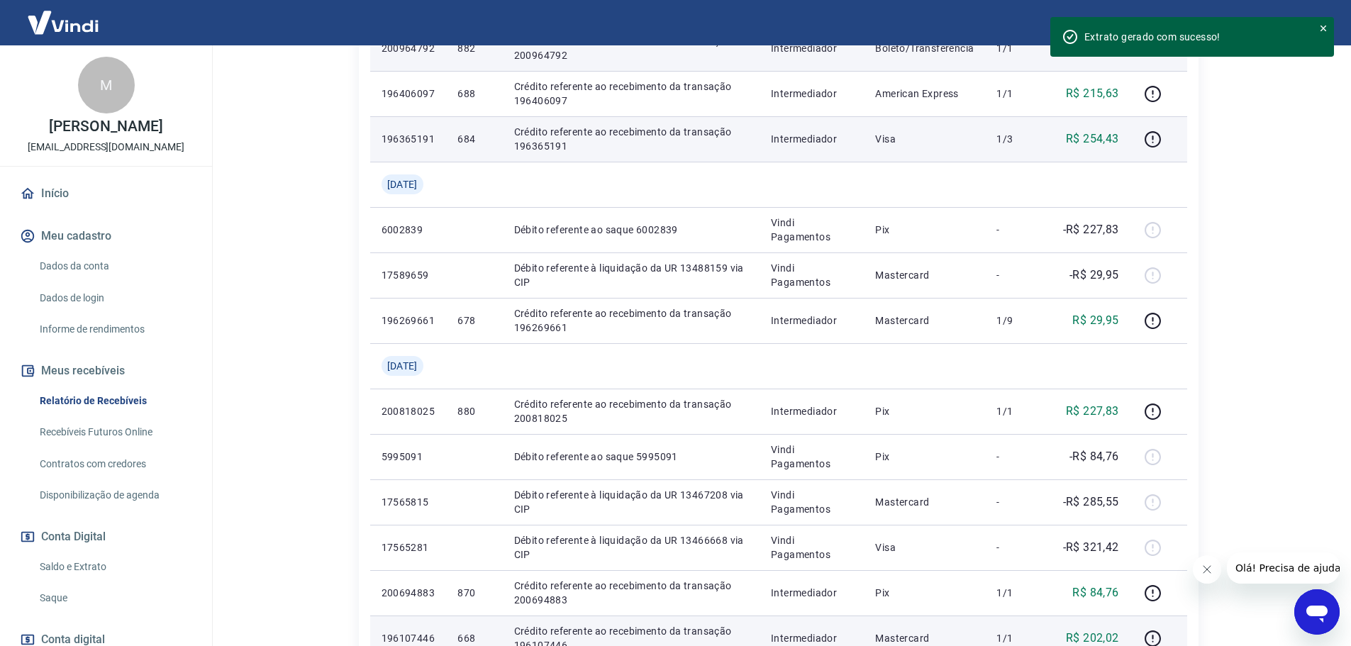
scroll to position [1064, 0]
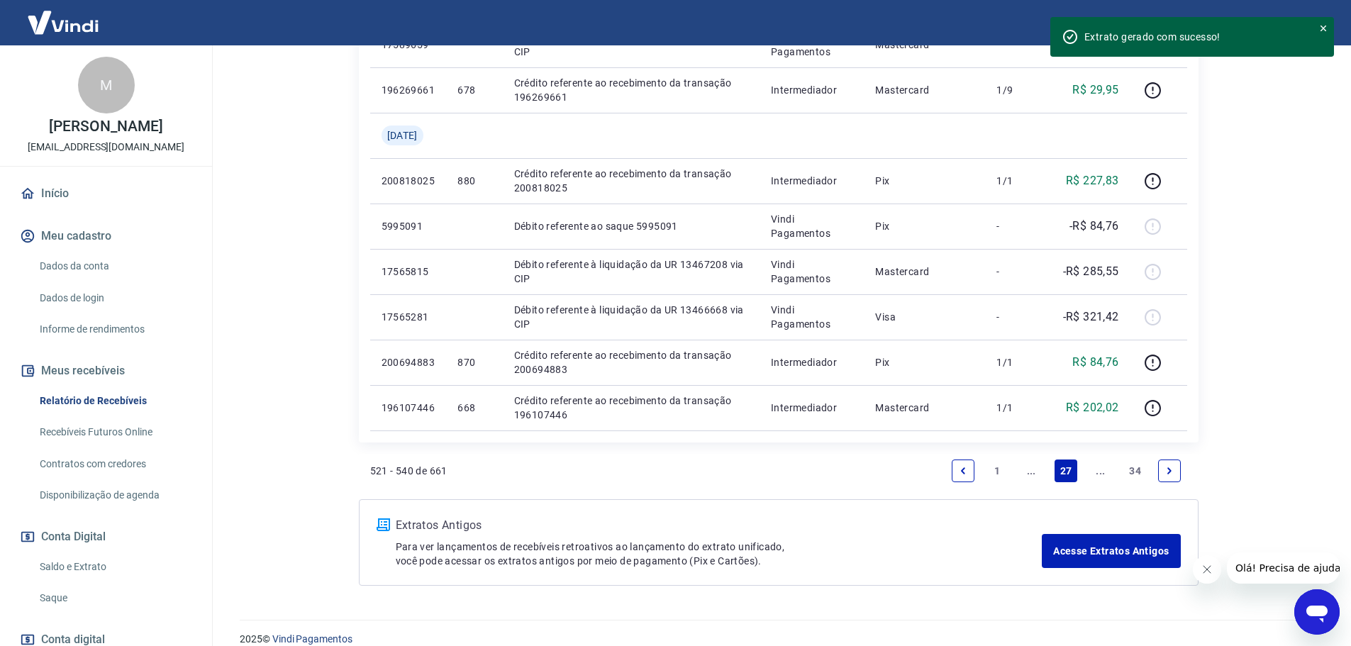
click at [962, 470] on icon "Previous page" at bounding box center [963, 470] width 4 height 6
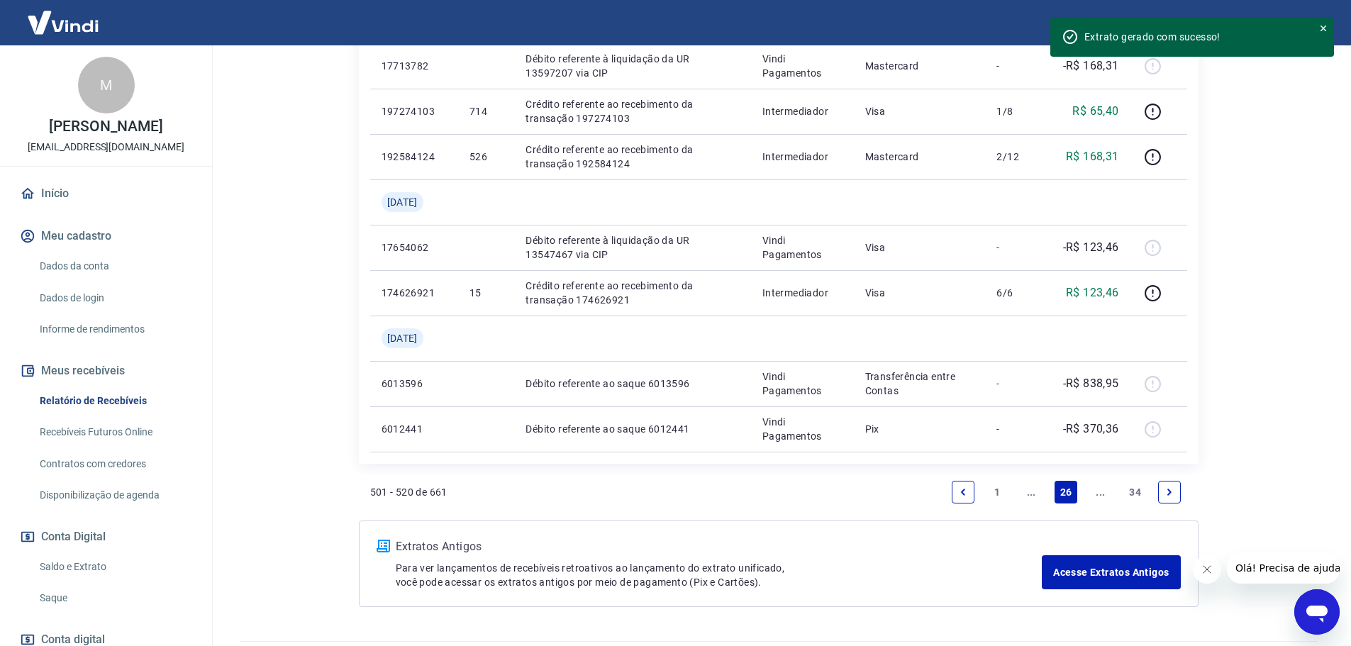
scroll to position [1135, 0]
click at [959, 503] on li "Pagination" at bounding box center [963, 491] width 34 height 34
click at [962, 483] on link "Previous page" at bounding box center [963, 490] width 23 height 23
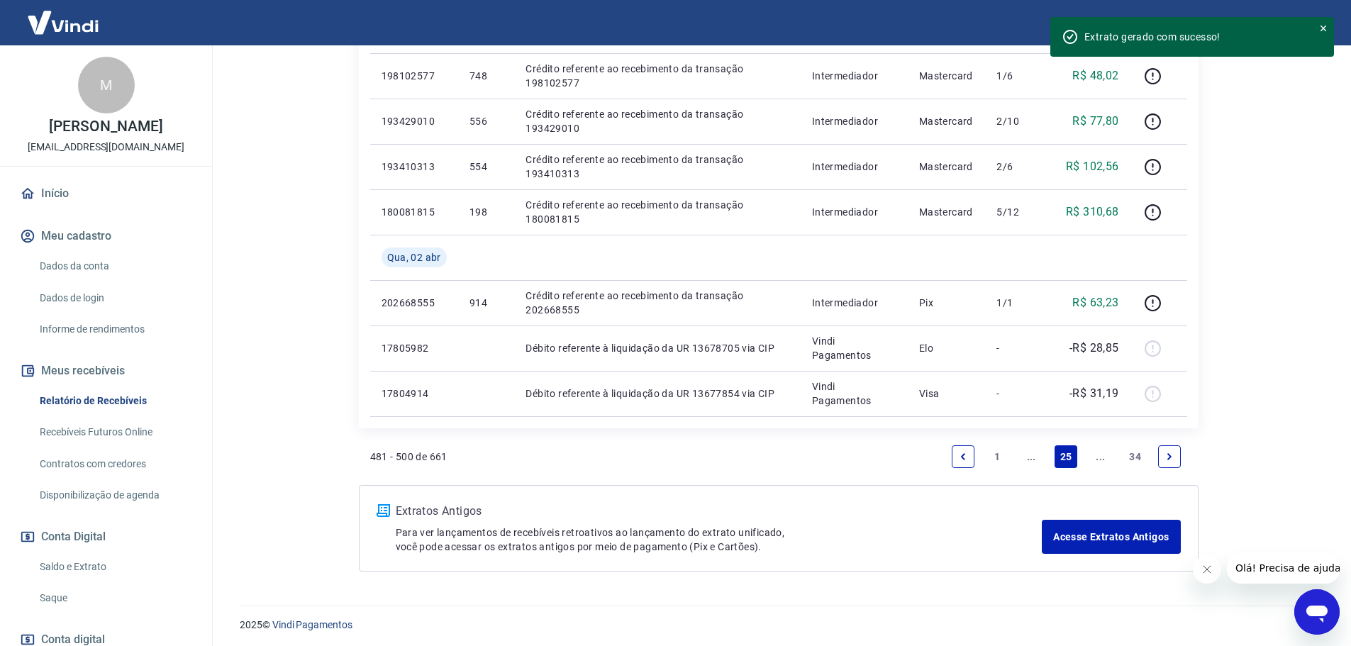
scroll to position [1081, 0]
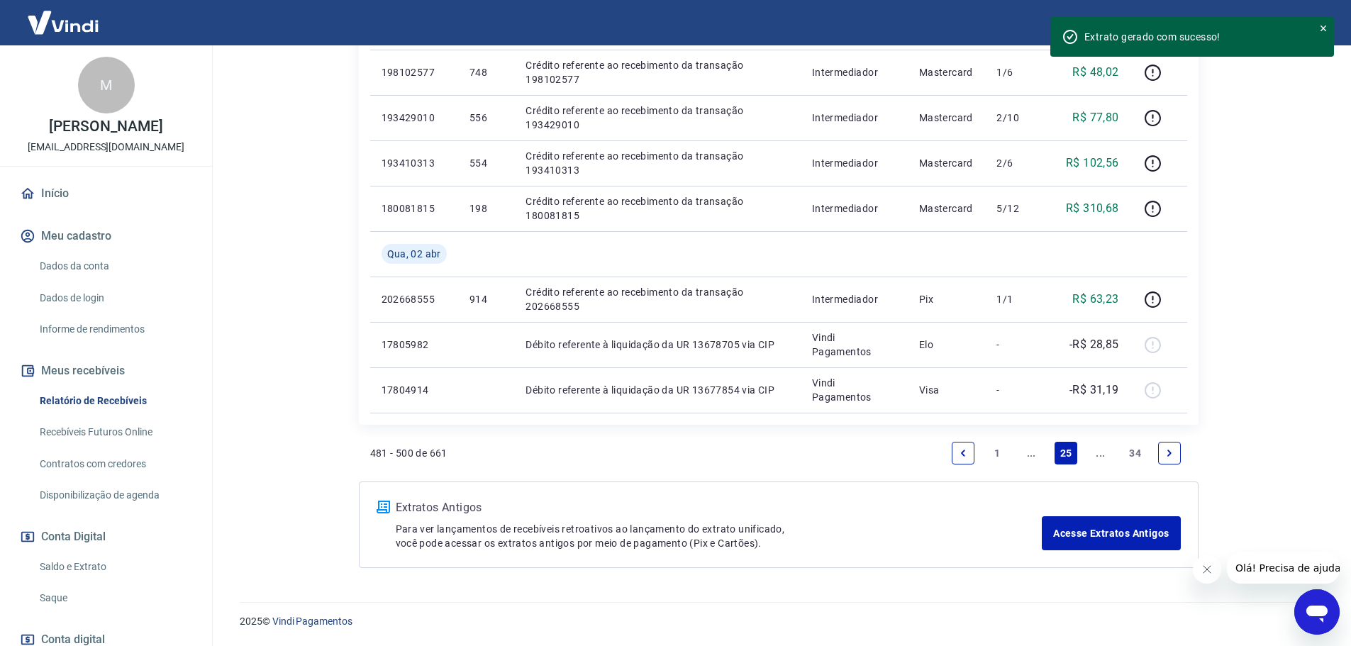
click at [942, 454] on div "481 - 500 de 661 1 ... 25 ... 34" at bounding box center [778, 453] width 817 height 34
click at [960, 454] on icon "Previous page" at bounding box center [963, 453] width 10 height 10
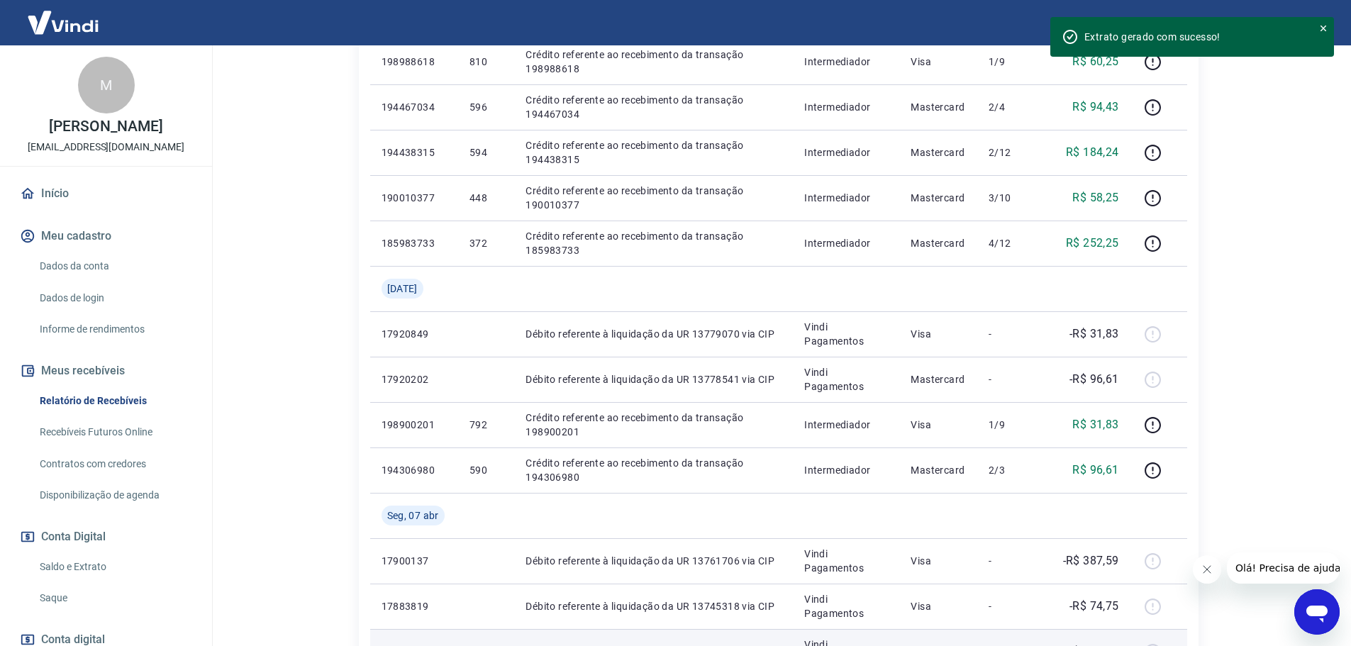
scroll to position [1036, 0]
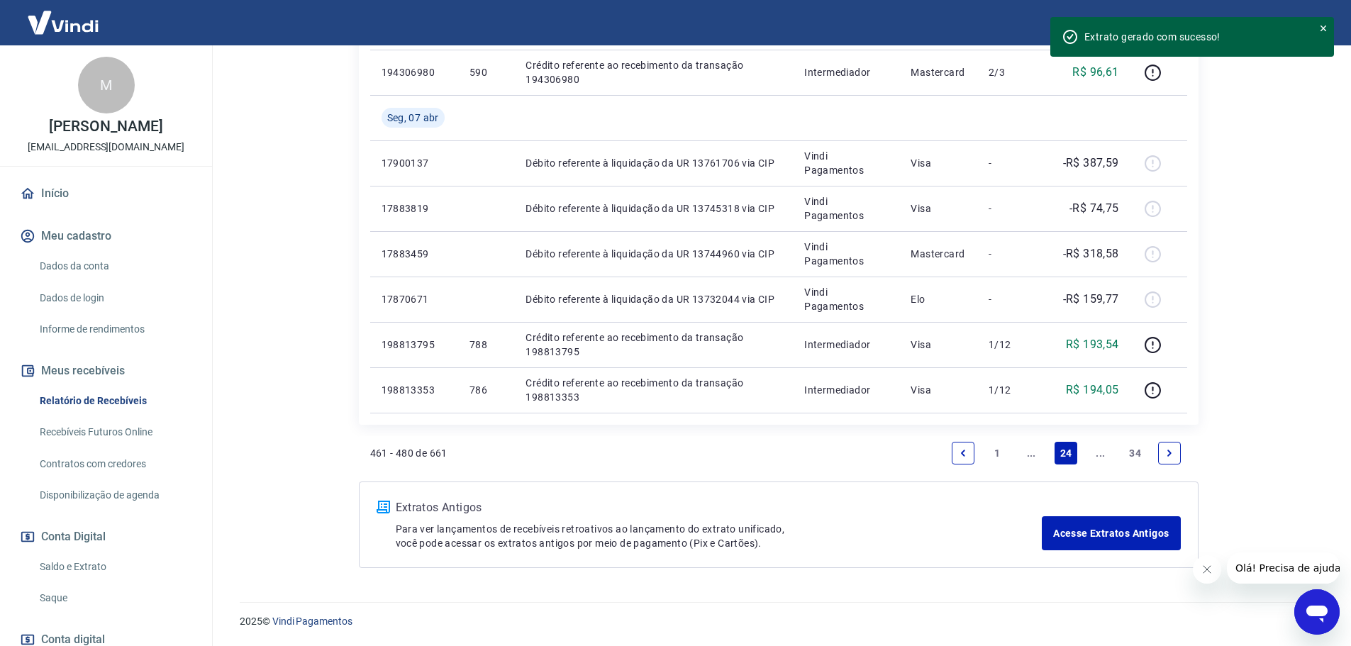
click at [952, 456] on link "Previous page" at bounding box center [963, 453] width 23 height 23
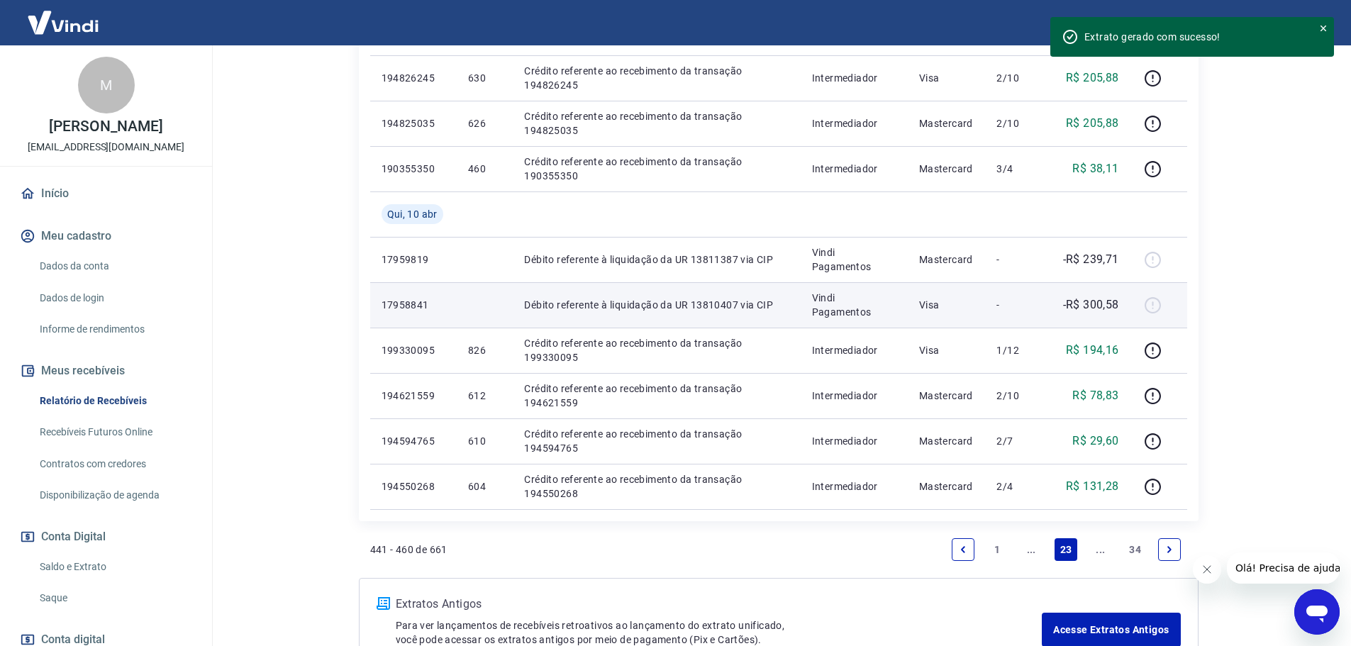
scroll to position [1036, 0]
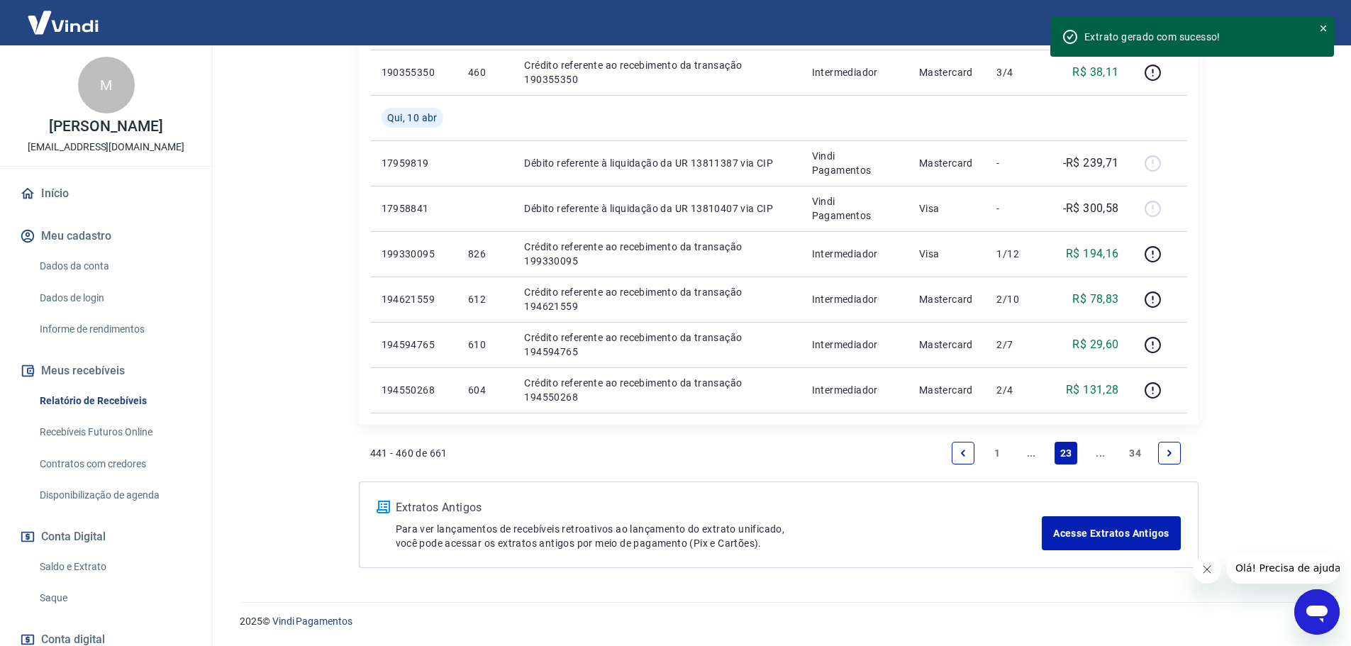
click at [967, 457] on icon "Previous page" at bounding box center [963, 453] width 10 height 10
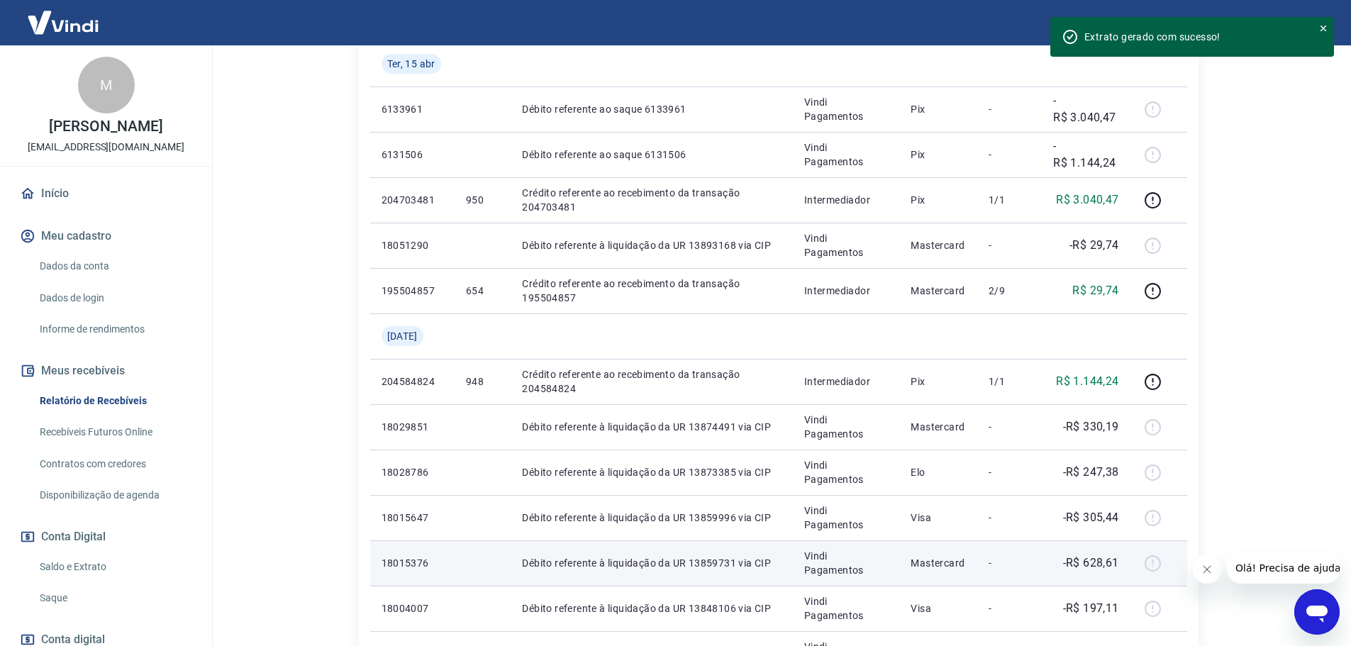
scroll to position [1036, 0]
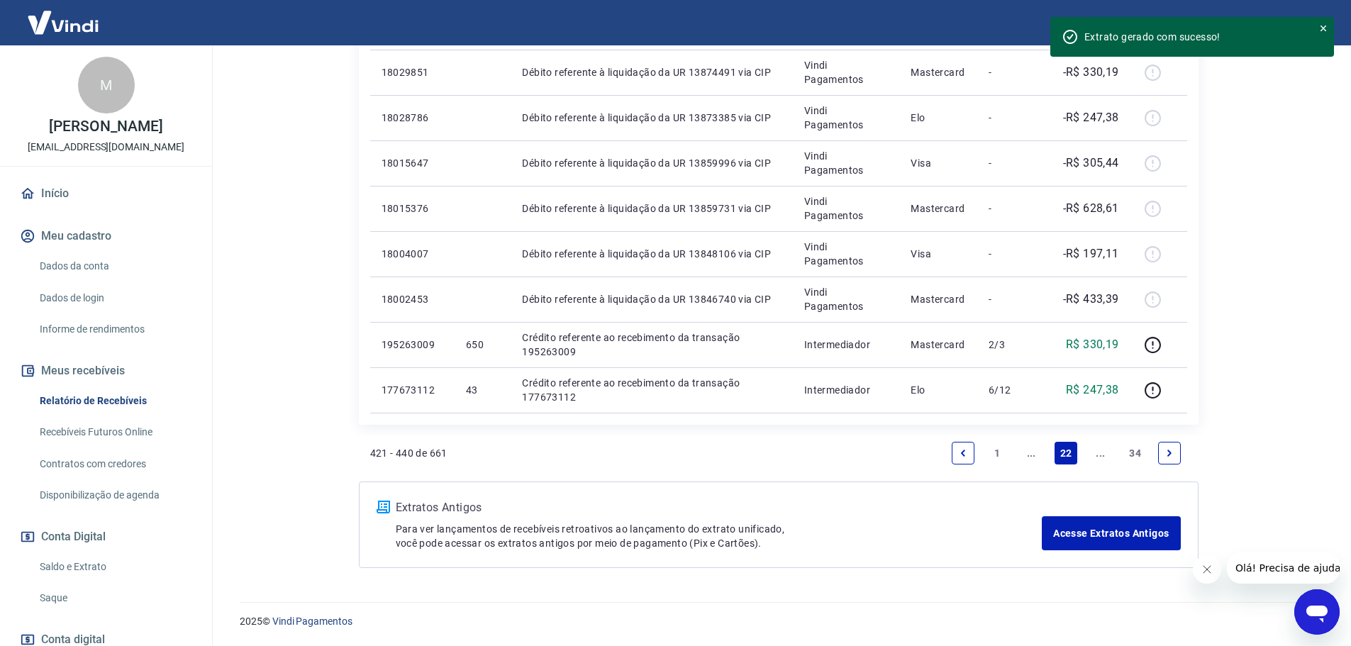
click at [973, 458] on link "Previous page" at bounding box center [963, 453] width 23 height 23
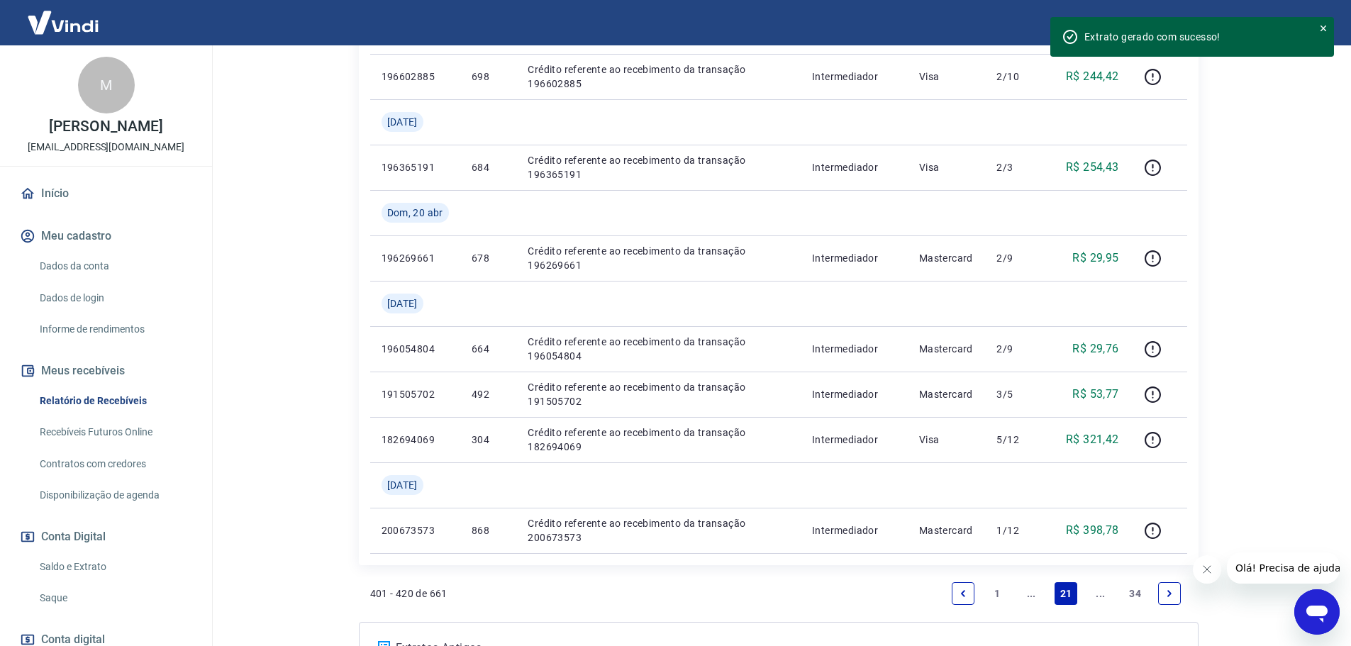
scroll to position [1172, 0]
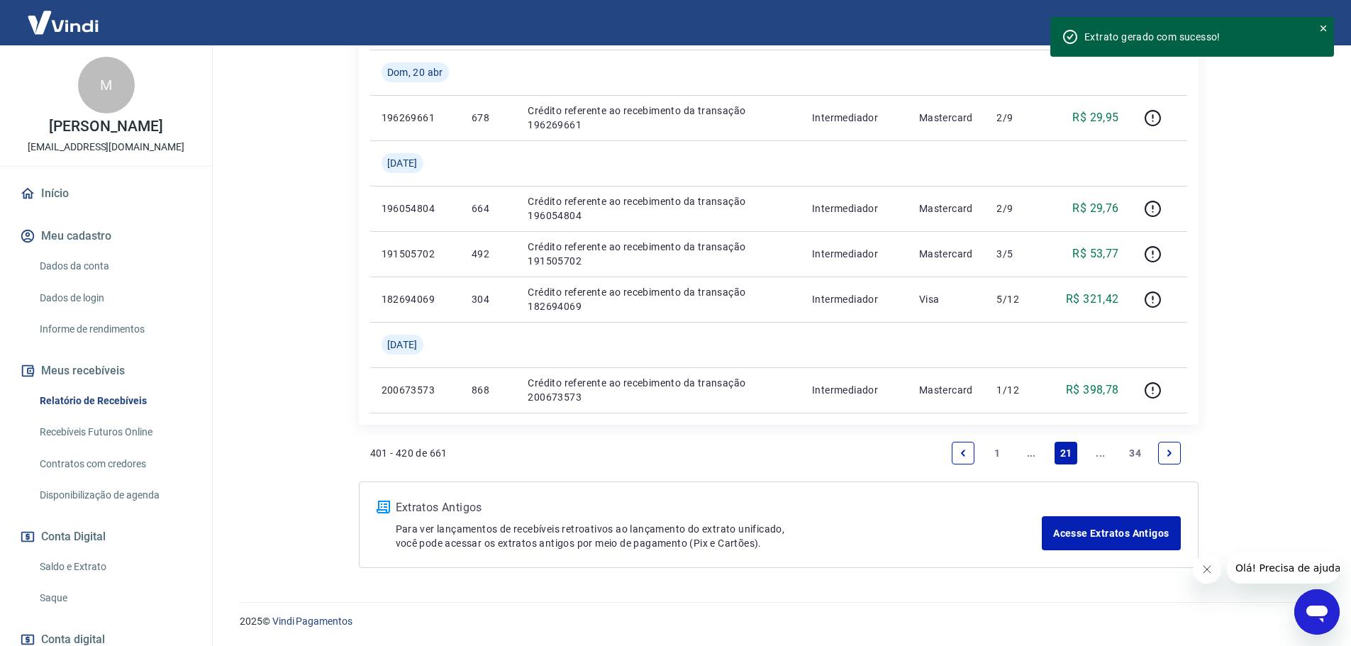
click at [969, 459] on link "Previous page" at bounding box center [963, 453] width 23 height 23
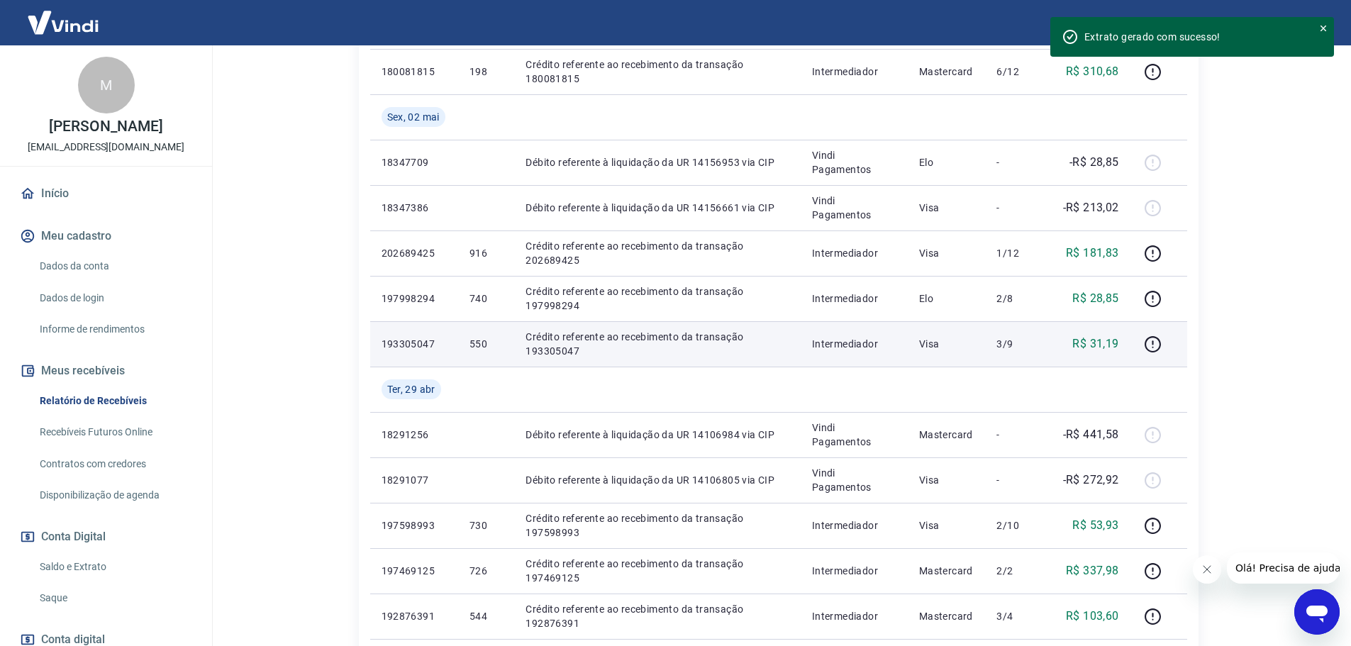
scroll to position [638, 0]
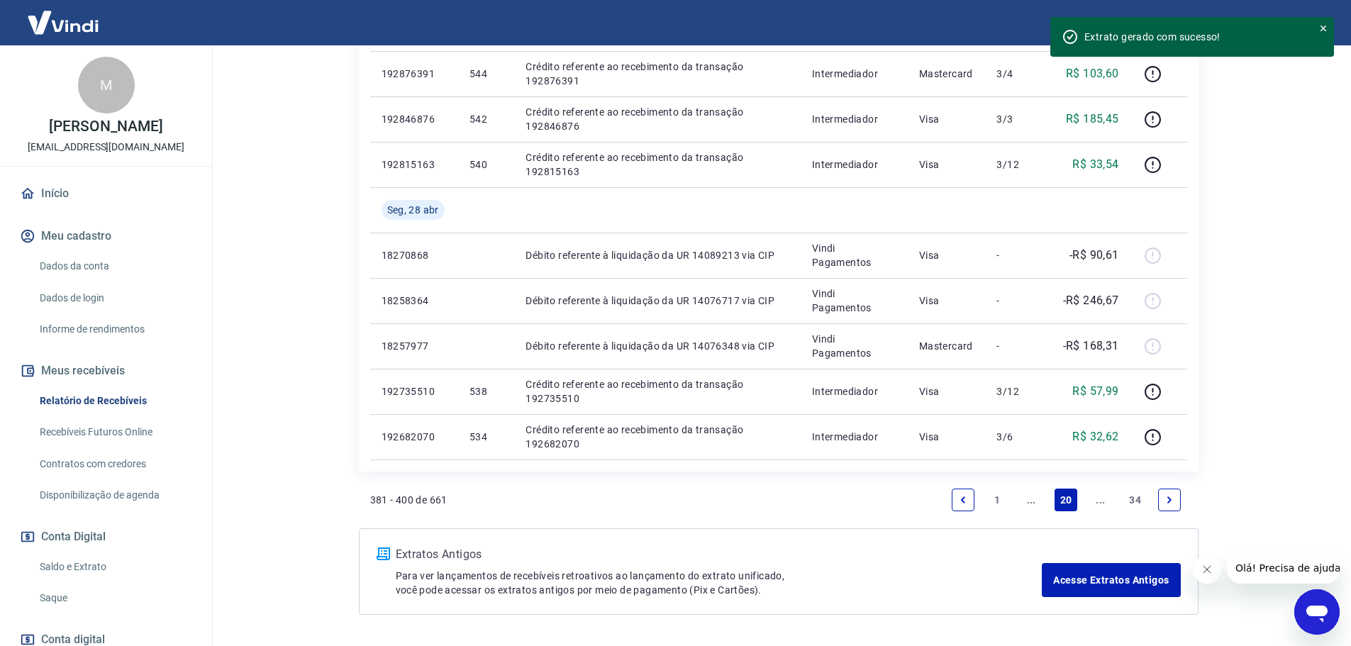
scroll to position [1036, 0]
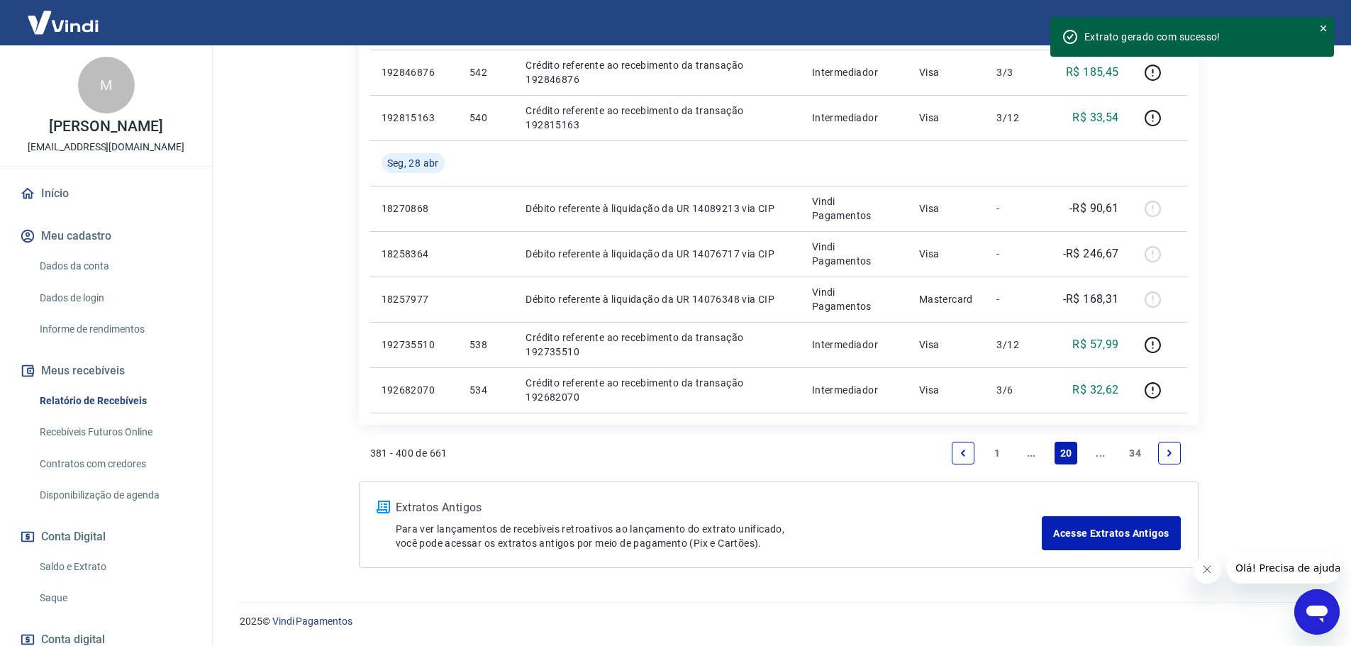
drag, startPoint x: 967, startPoint y: 445, endPoint x: 937, endPoint y: 475, distance: 42.6
click at [967, 445] on link "Previous page" at bounding box center [963, 453] width 23 height 23
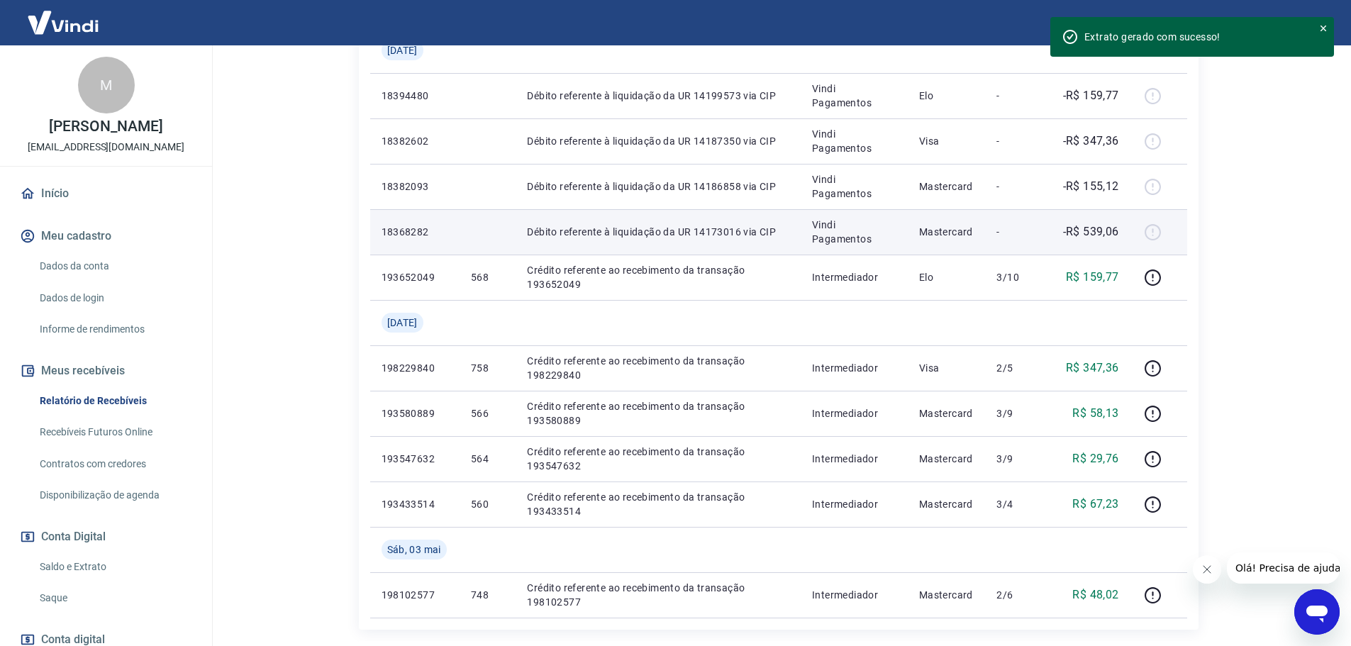
scroll to position [993, 0]
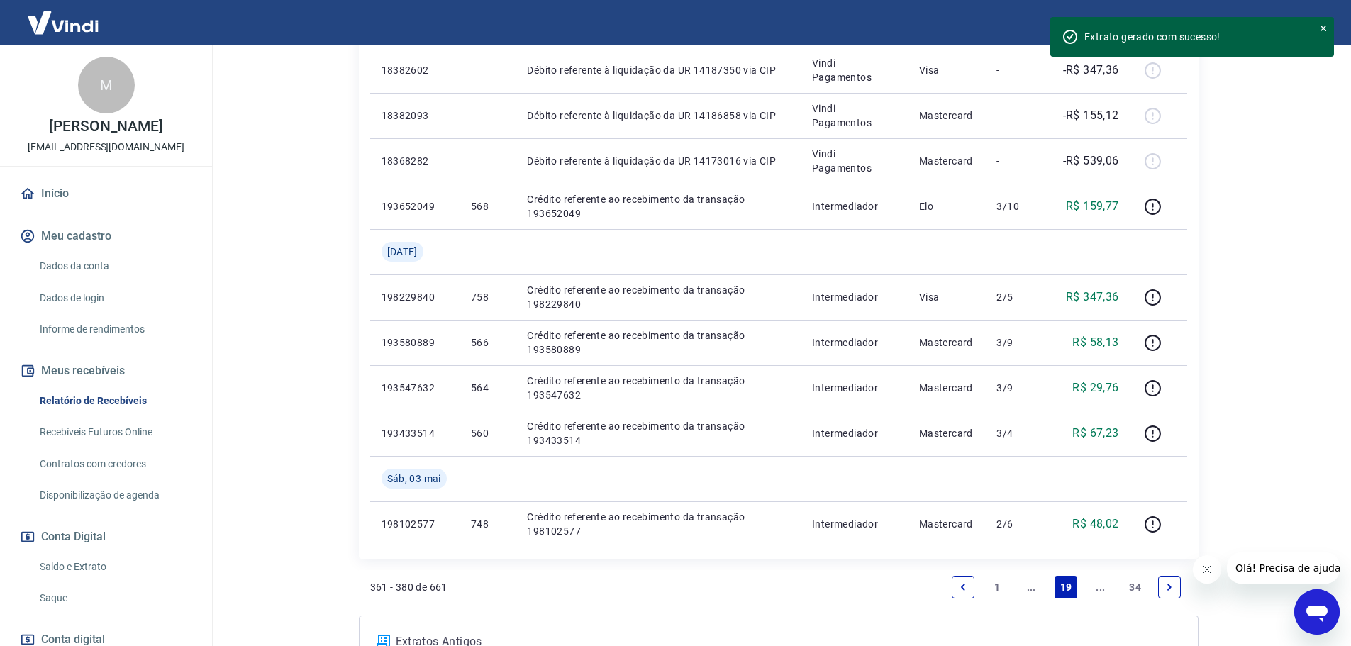
drag, startPoint x: 961, startPoint y: 580, endPoint x: 940, endPoint y: 527, distance: 57.0
click at [962, 580] on link "Previous page" at bounding box center [963, 587] width 23 height 23
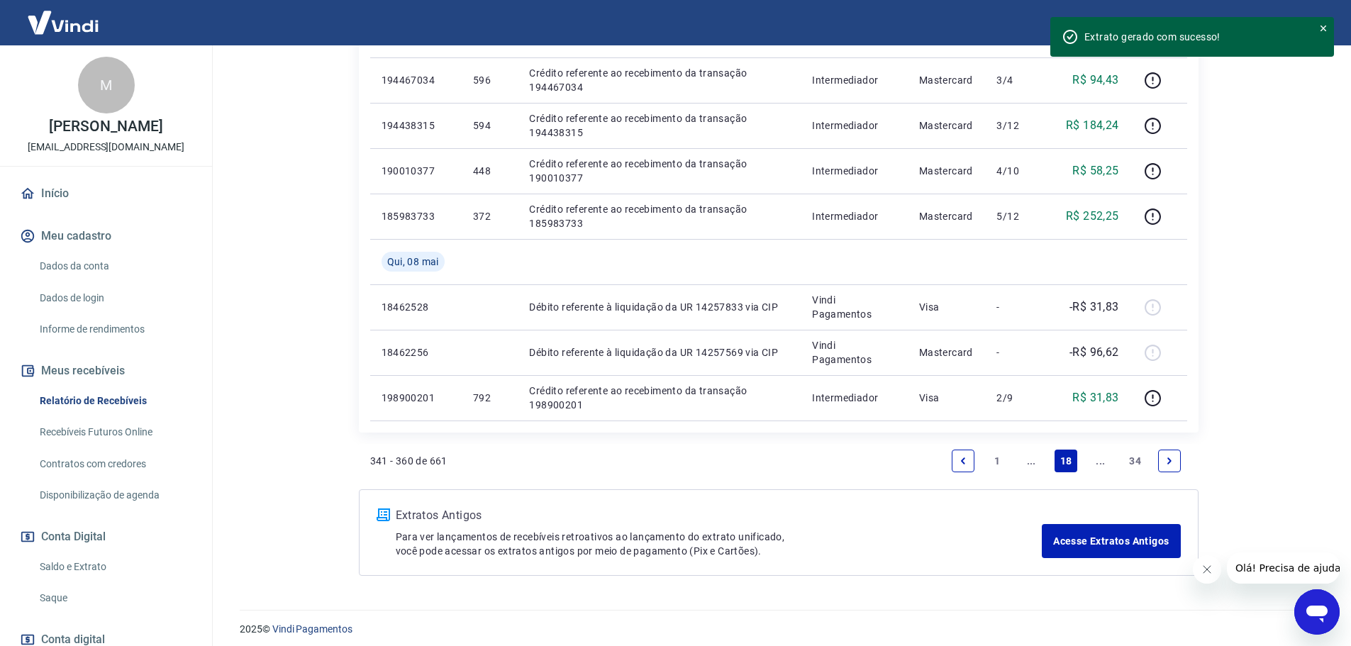
scroll to position [1081, 0]
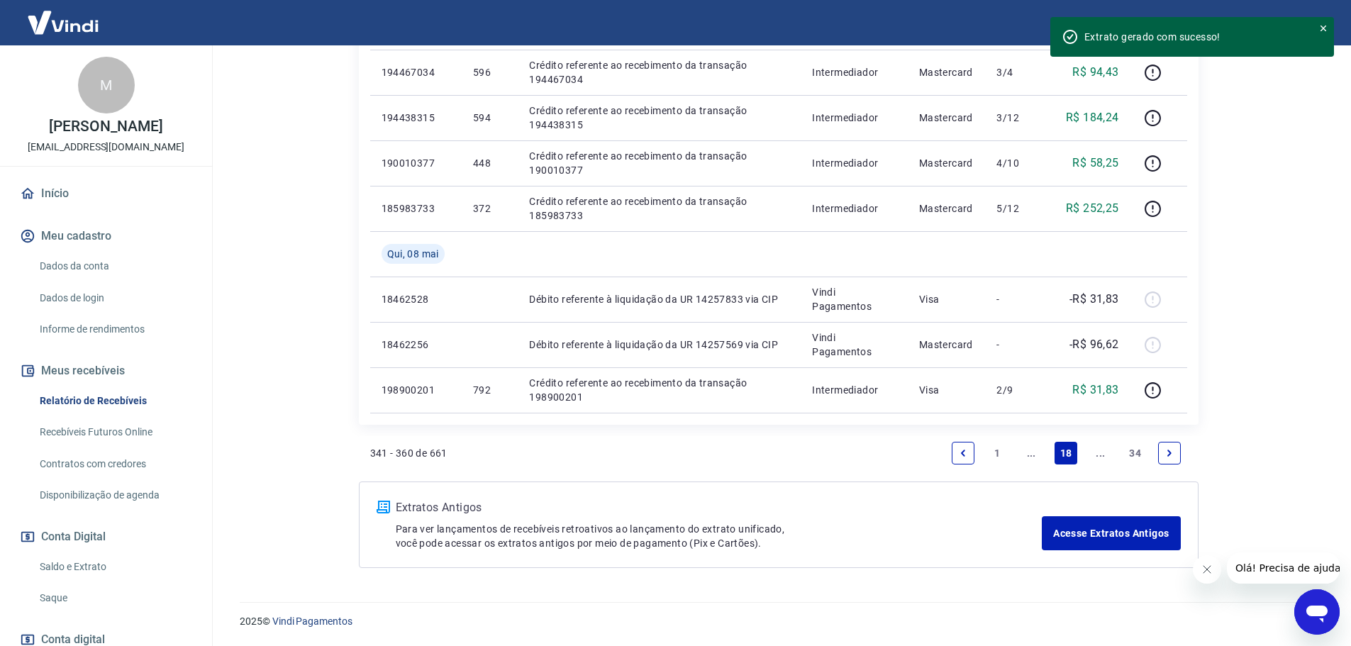
click at [963, 454] on icon "Previous page" at bounding box center [963, 453] width 4 height 6
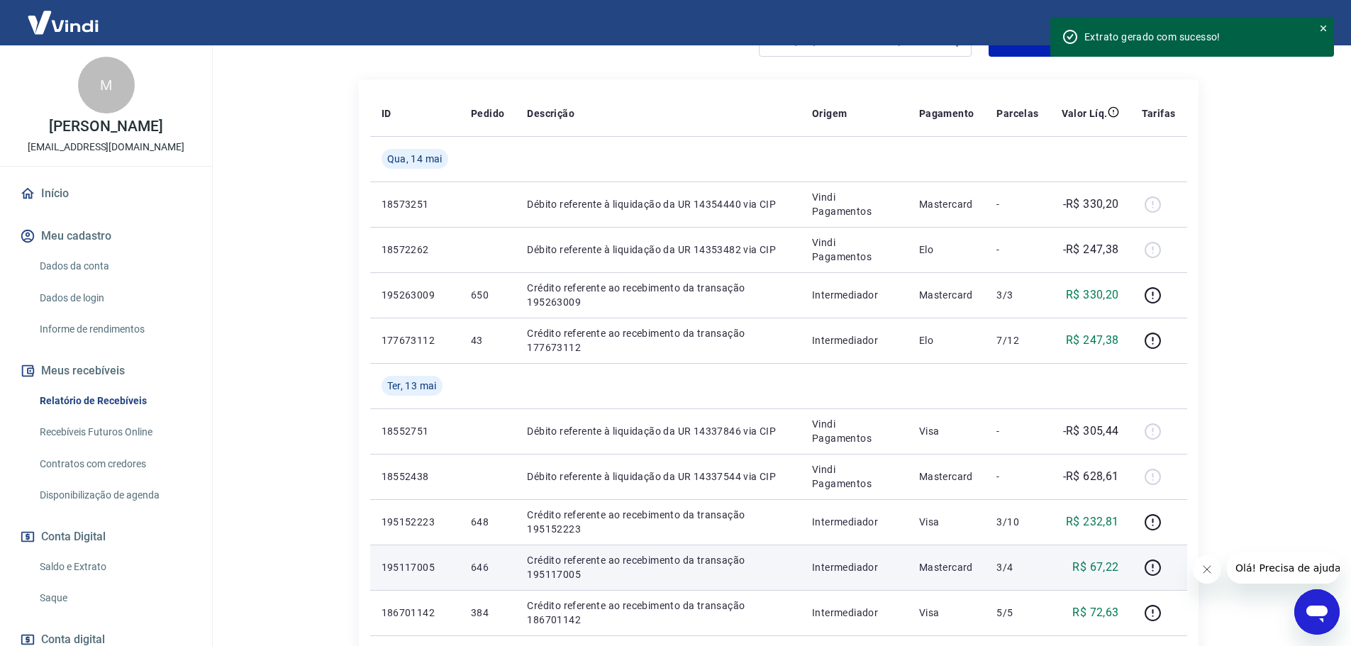
scroll to position [213, 0]
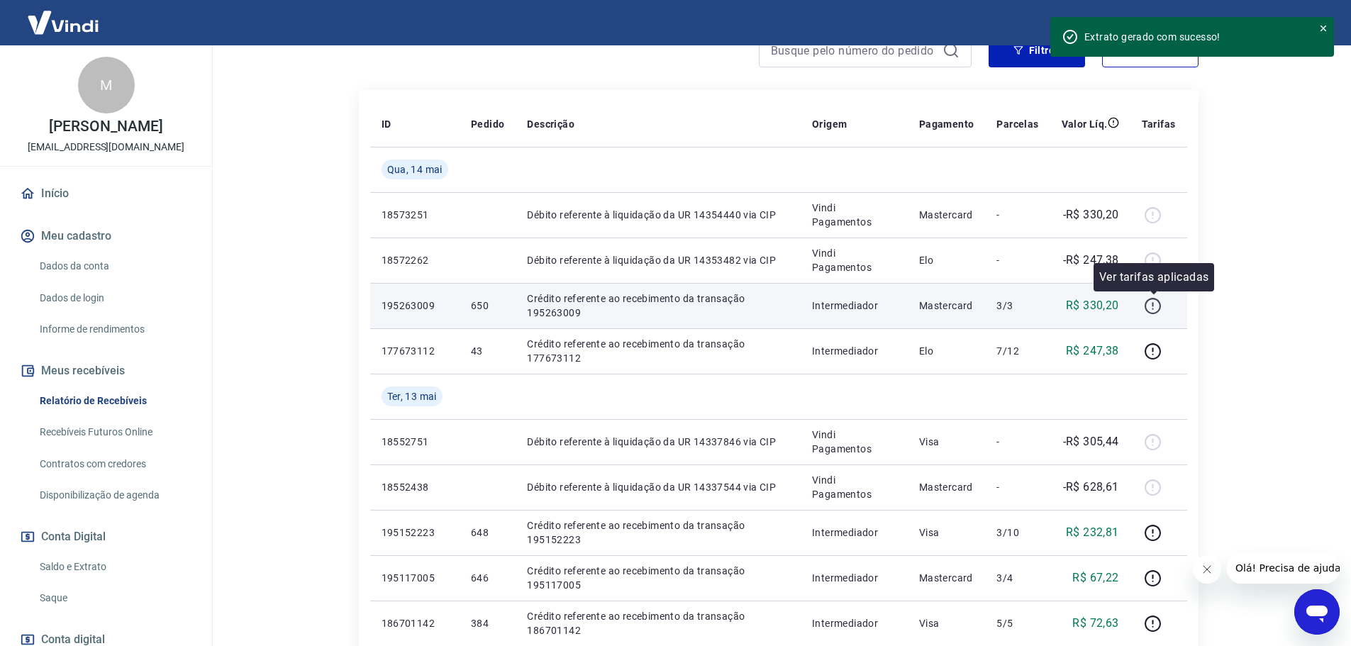
click at [1153, 306] on icon "button" at bounding box center [1153, 306] width 18 height 18
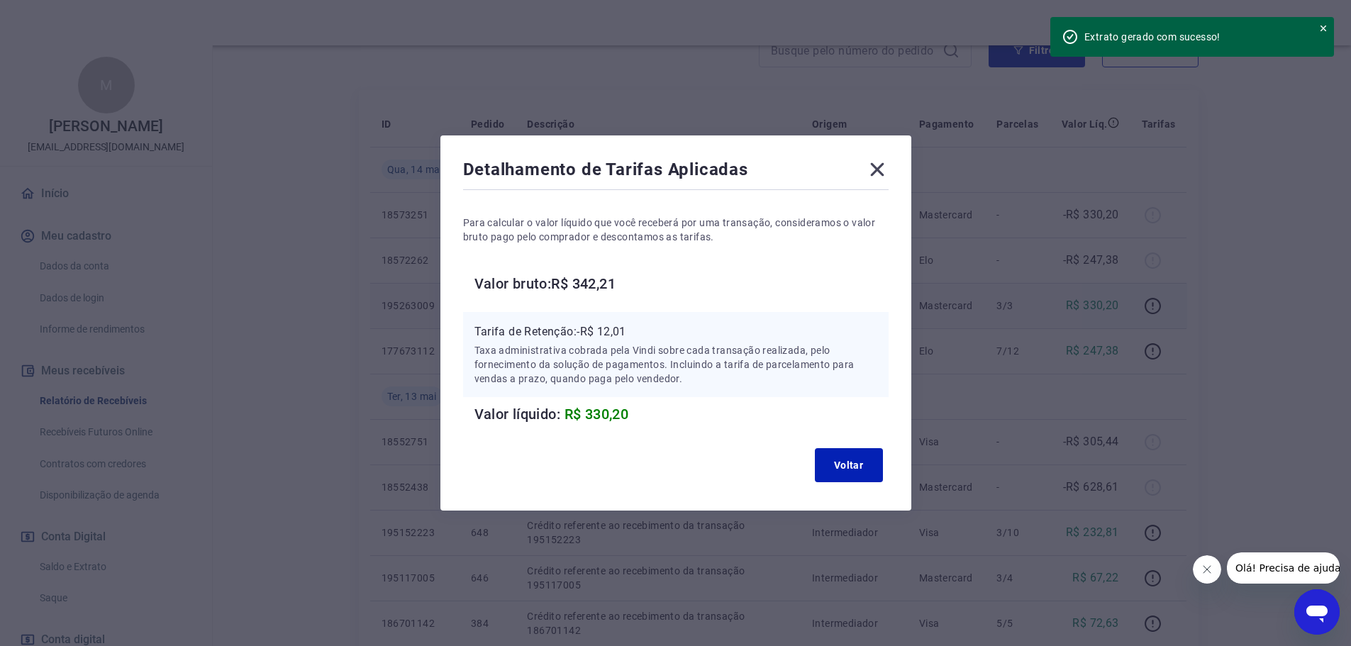
click at [872, 157] on div "Detalhamento de Tarifas Aplicadas Para calcular o valor líquido que você recebe…" at bounding box center [675, 322] width 471 height 375
click at [878, 163] on icon at bounding box center [877, 169] width 23 height 23
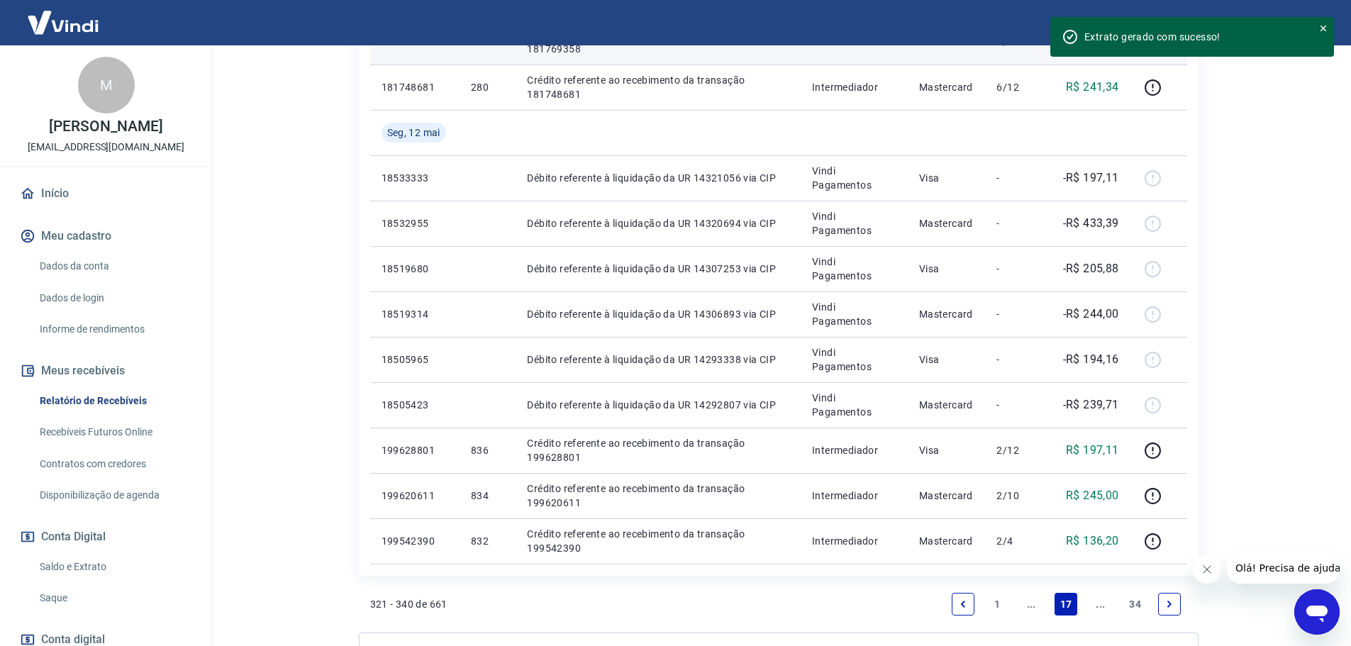
scroll to position [991, 0]
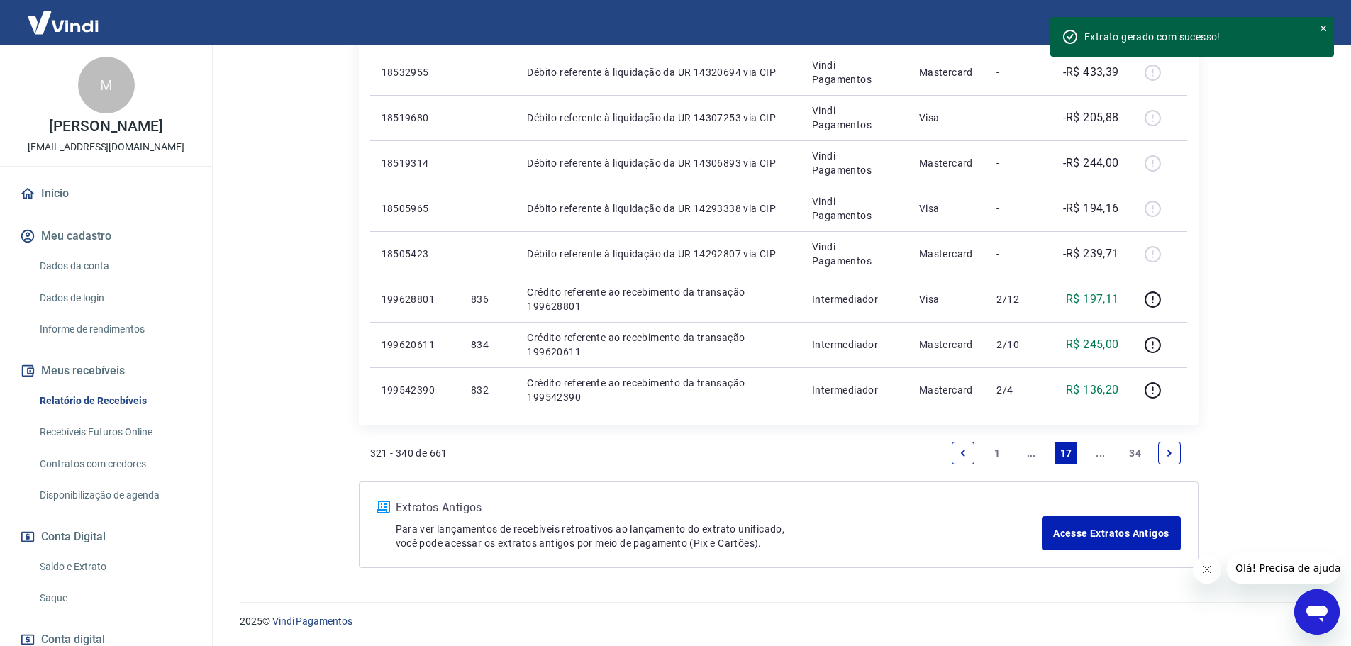
drag, startPoint x: 965, startPoint y: 458, endPoint x: 945, endPoint y: 447, distance: 23.5
click at [962, 457] on link "Previous page" at bounding box center [963, 453] width 23 height 23
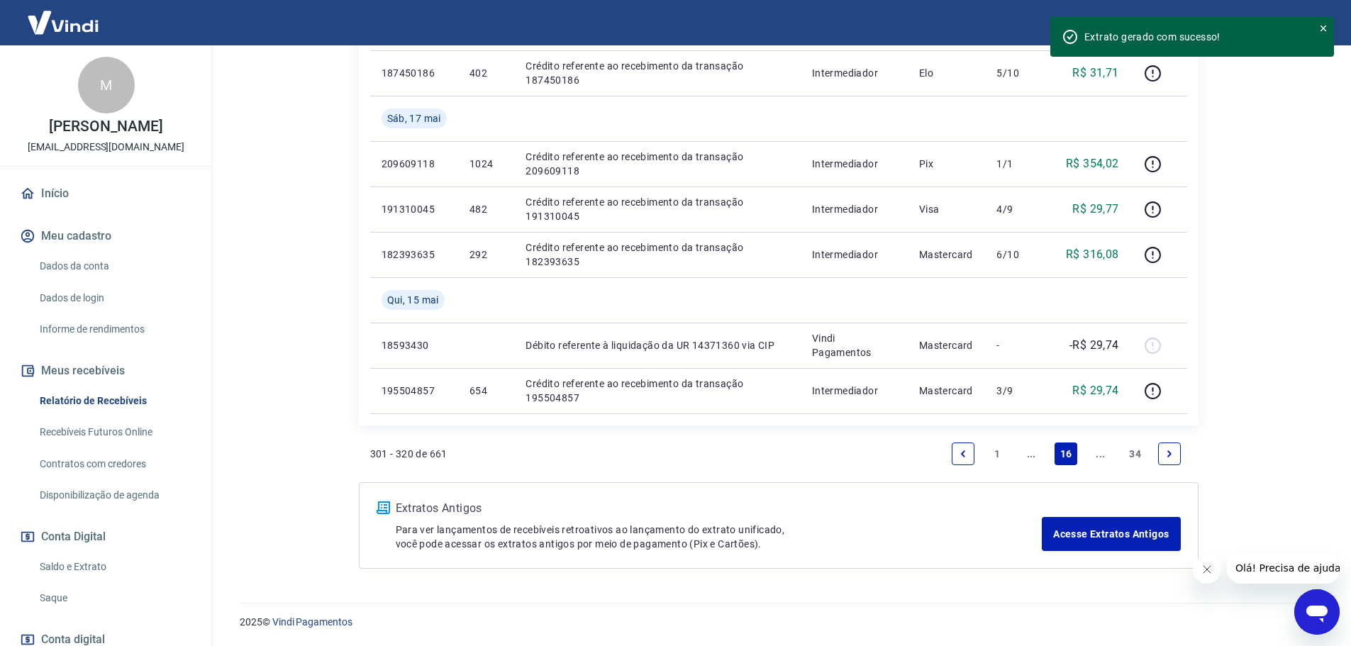
scroll to position [1081, 0]
click at [952, 447] on link "Previous page" at bounding box center [963, 453] width 23 height 23
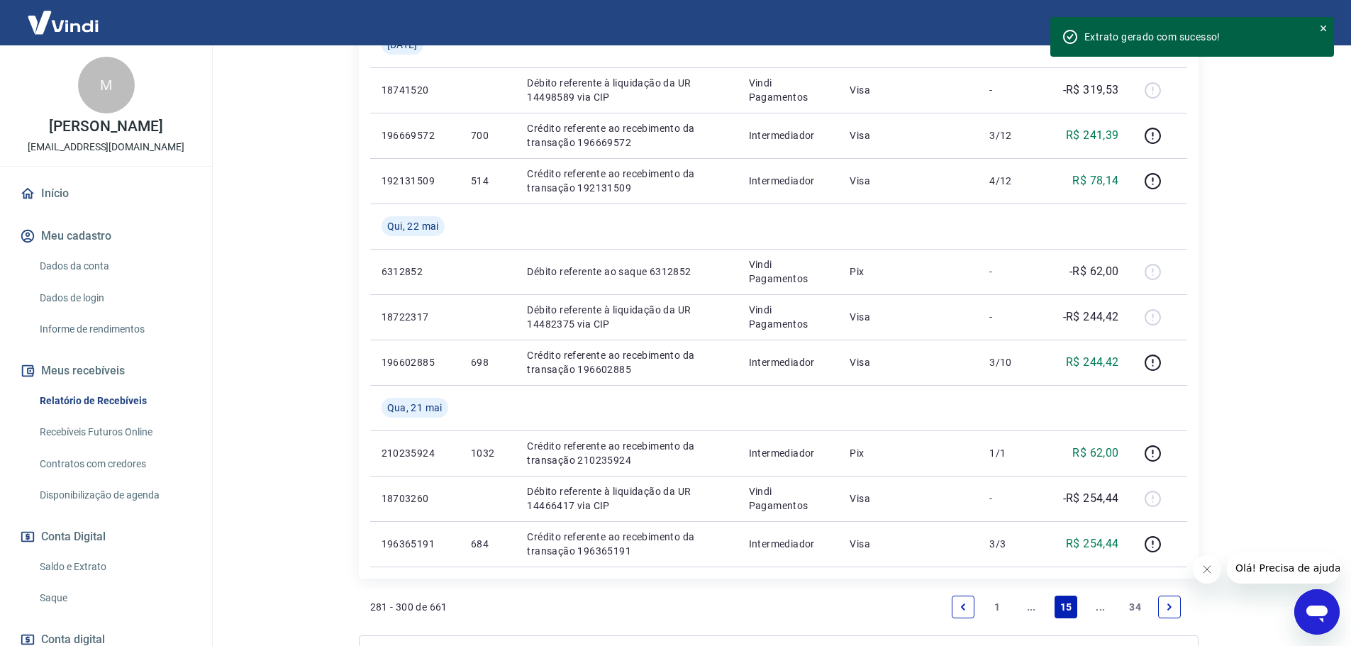
scroll to position [1135, 0]
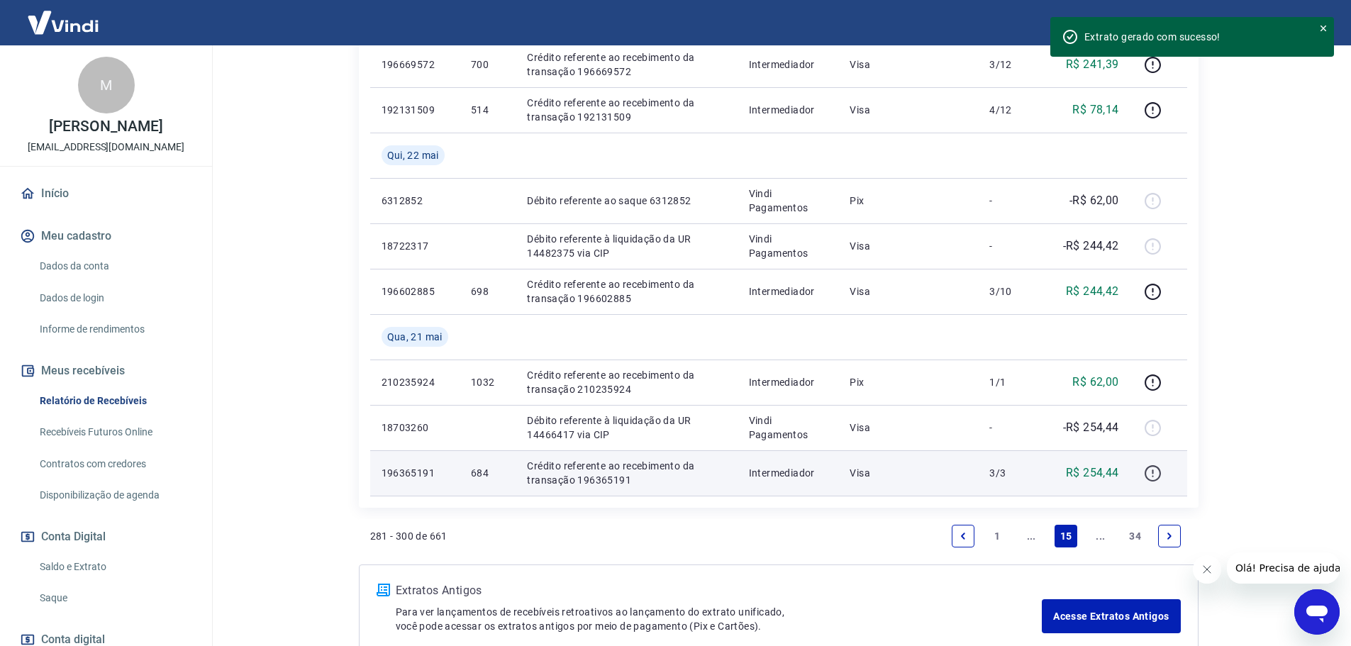
click at [1147, 471] on icon "button" at bounding box center [1153, 473] width 16 height 16
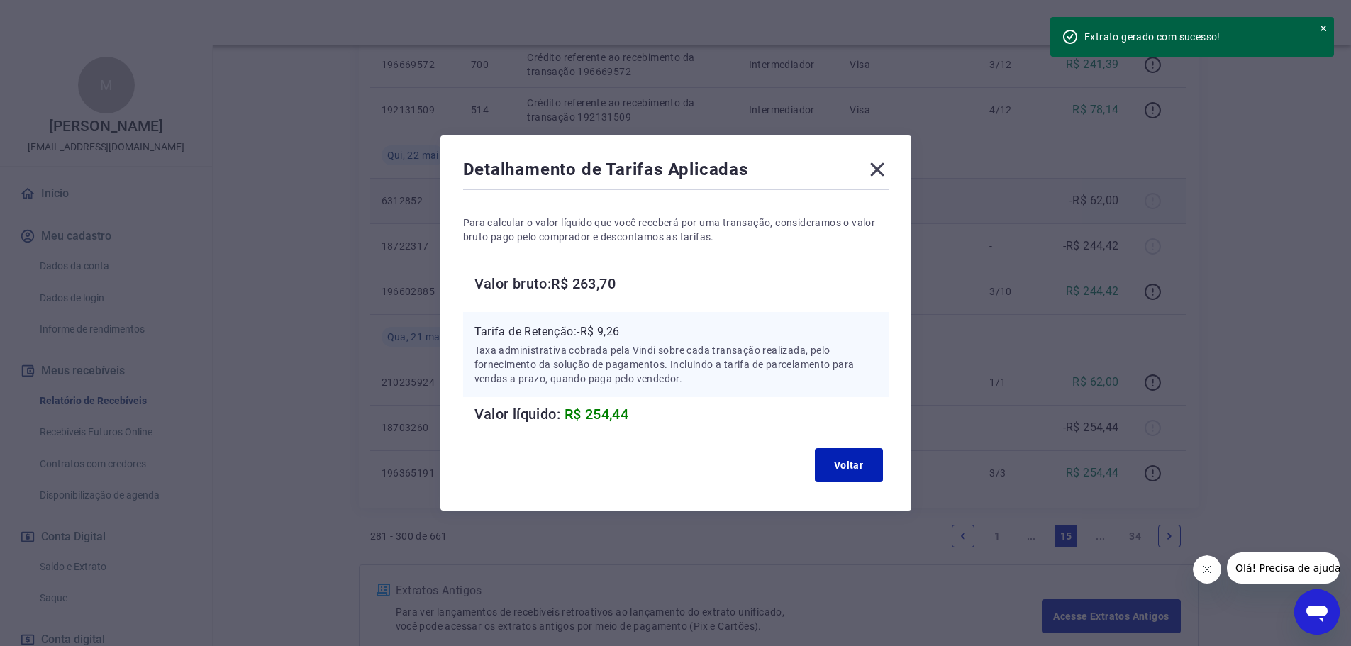
drag, startPoint x: 877, startPoint y: 171, endPoint x: 876, endPoint y: 185, distance: 14.2
click at [877, 171] on icon at bounding box center [877, 169] width 23 height 23
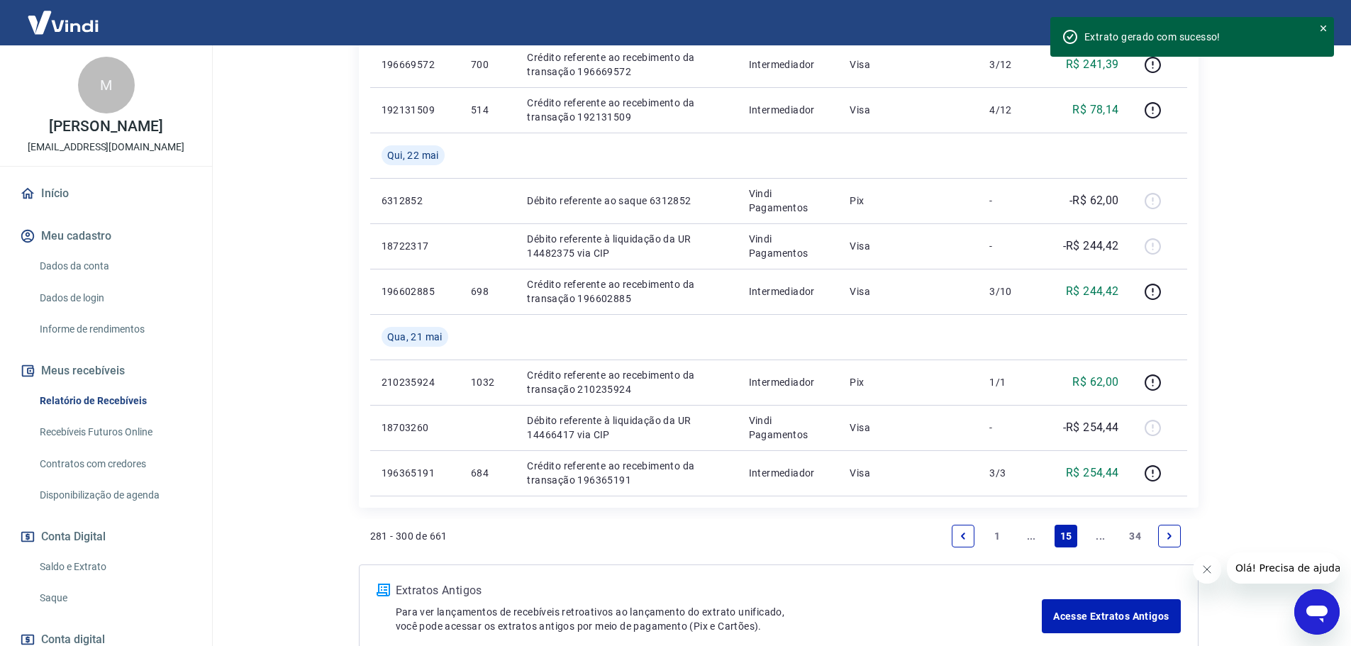
click at [954, 535] on link "Previous page" at bounding box center [963, 536] width 23 height 23
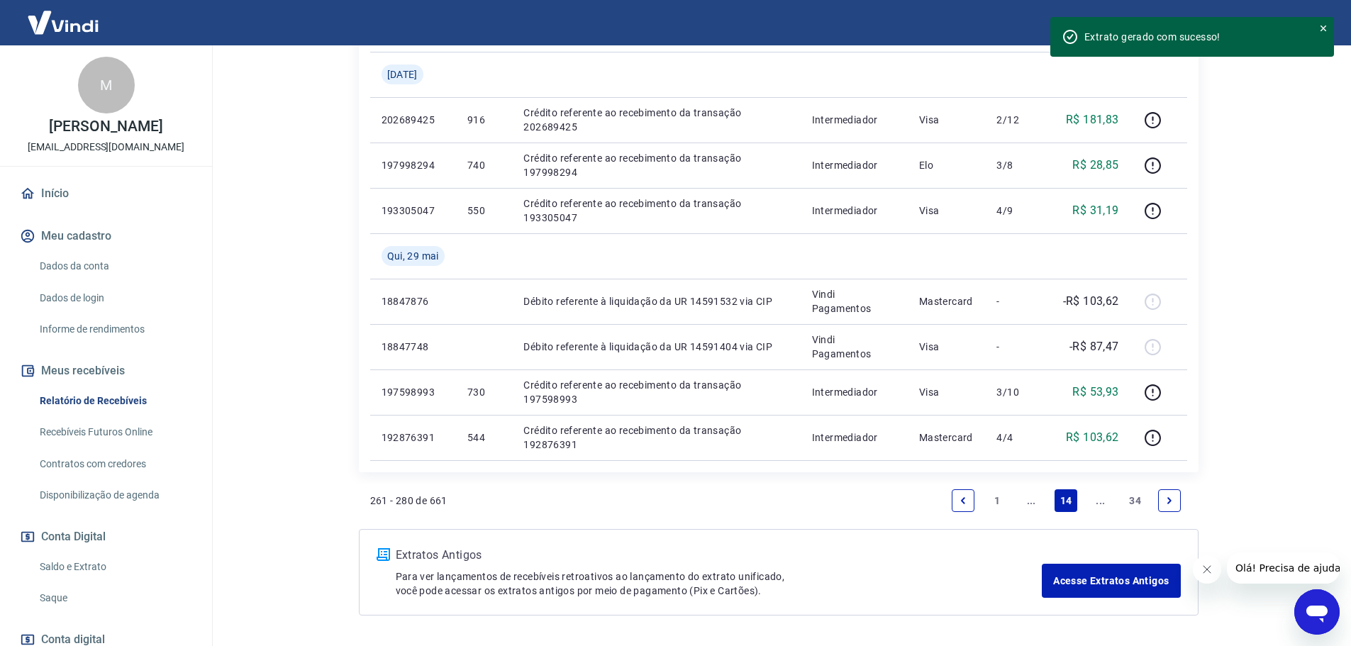
scroll to position [993, 0]
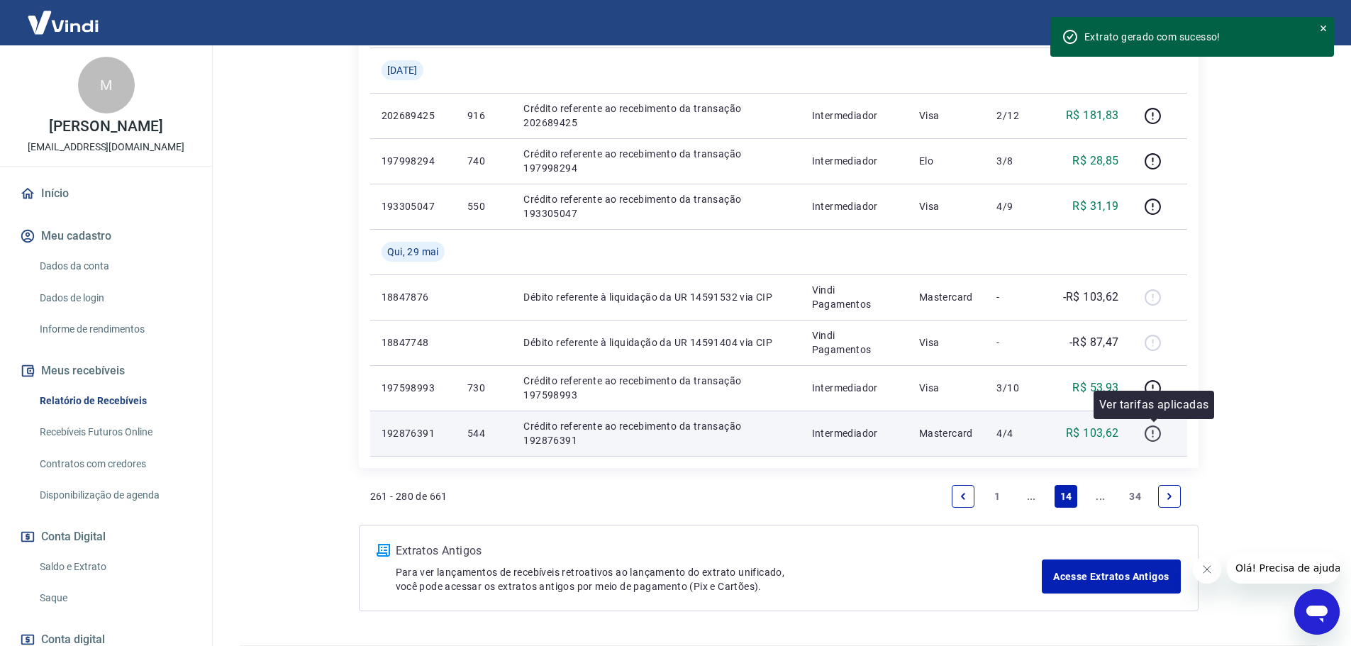
click at [1148, 438] on icon "button" at bounding box center [1153, 434] width 18 height 18
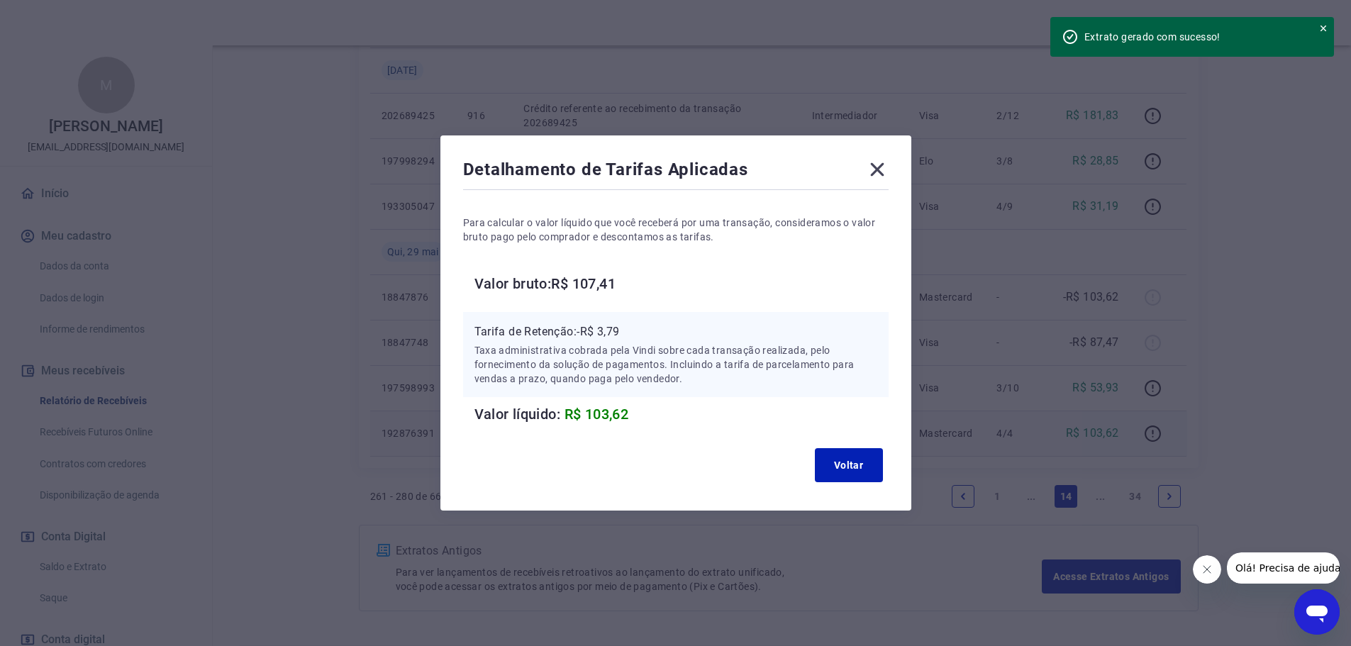
click at [892, 172] on div "Detalhamento de Tarifas Aplicadas Para calcular o valor líquido que você recebe…" at bounding box center [675, 322] width 471 height 375
click at [879, 172] on icon at bounding box center [876, 169] width 13 height 13
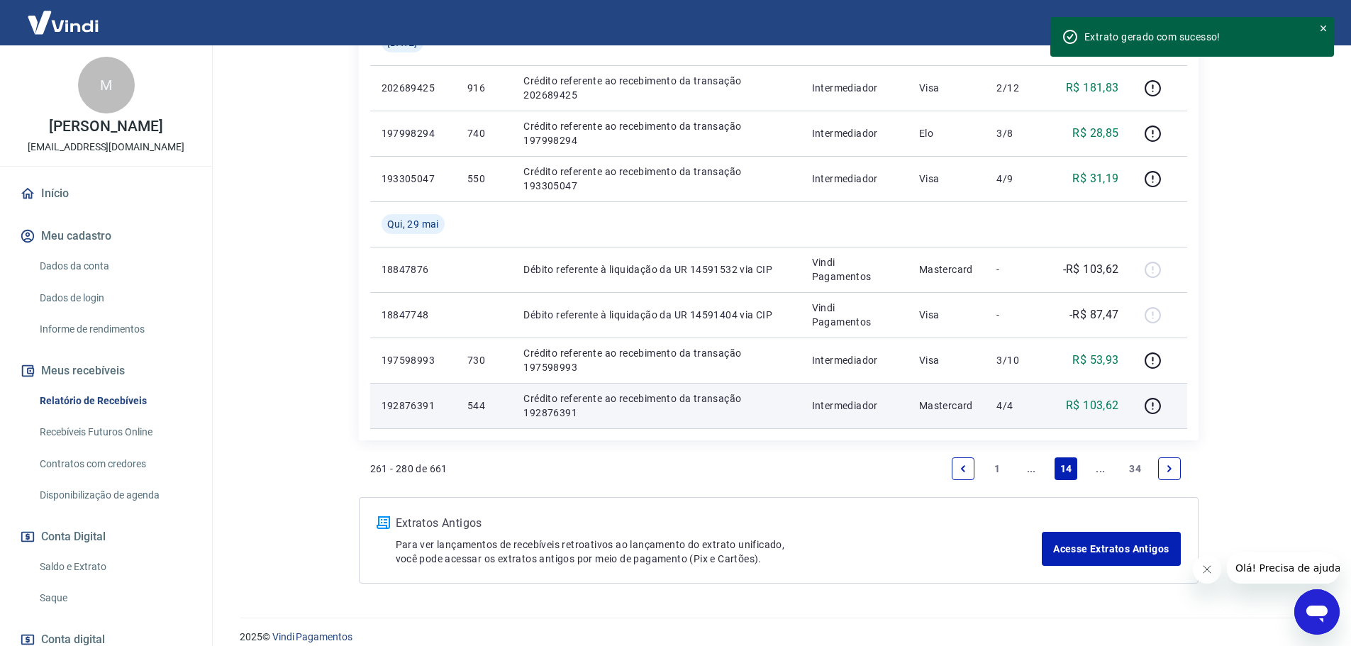
scroll to position [1036, 0]
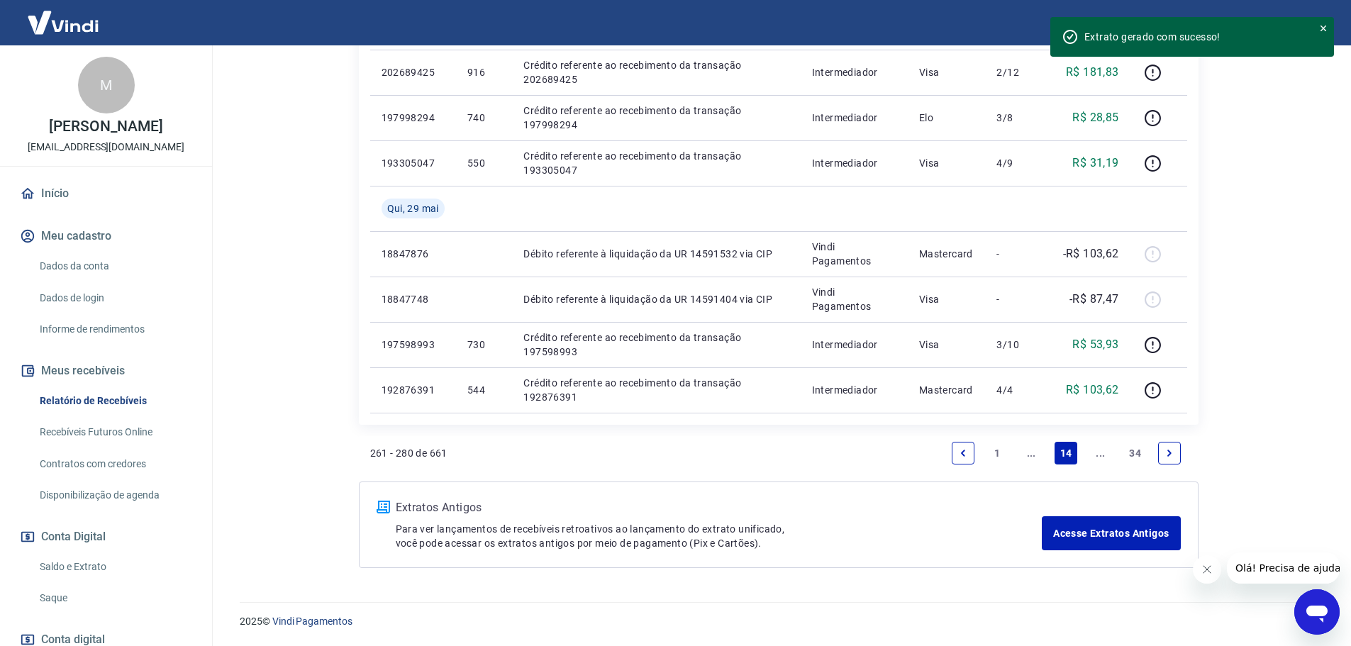
click at [968, 449] on link "Previous page" at bounding box center [963, 453] width 23 height 23
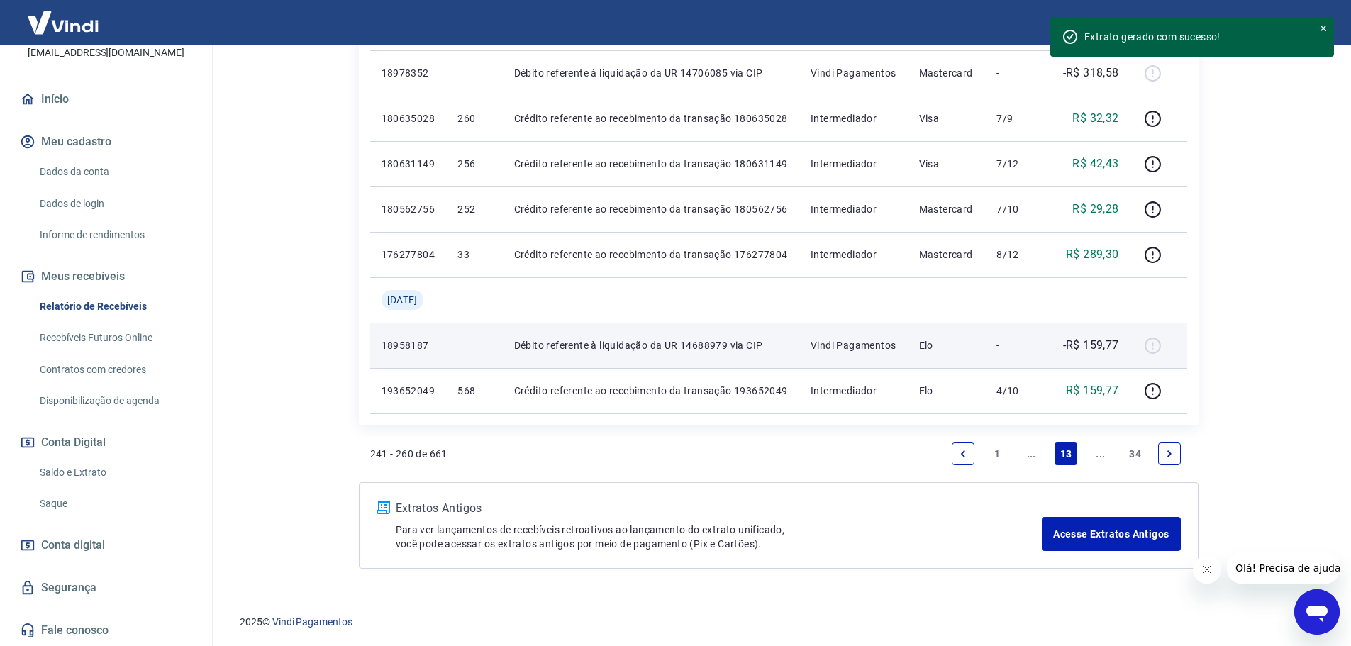
scroll to position [1127, 0]
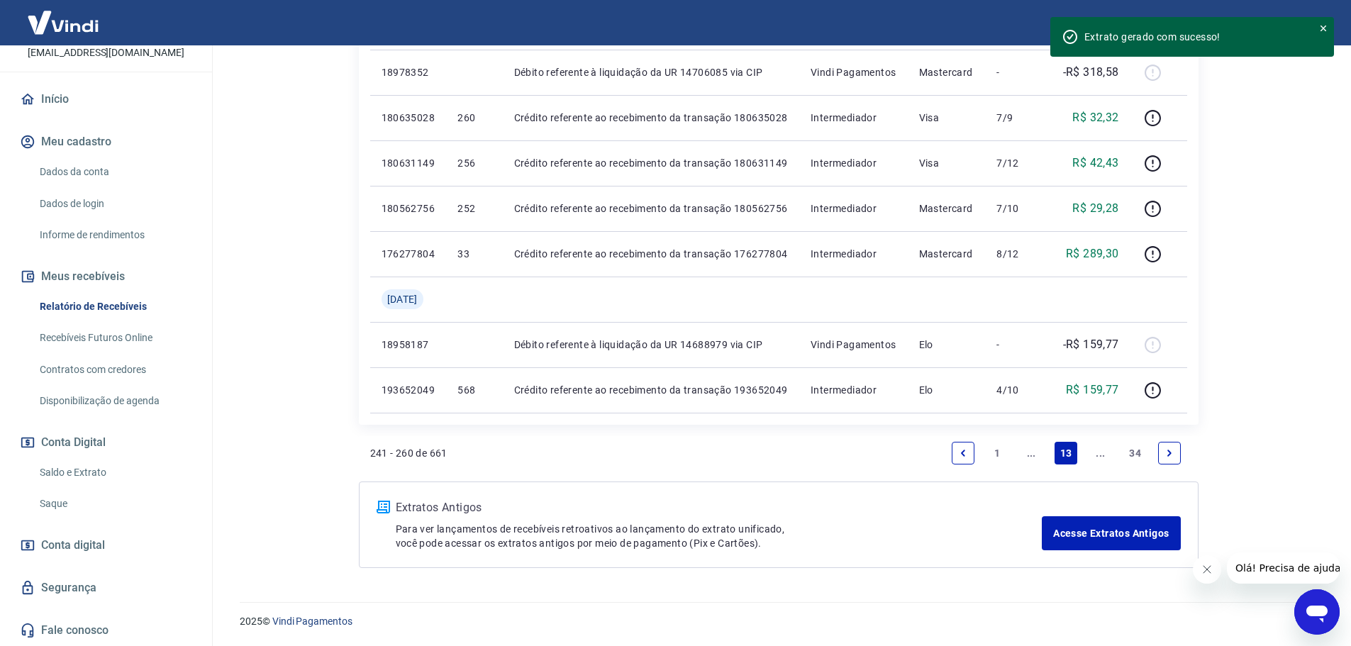
drag, startPoint x: 971, startPoint y: 452, endPoint x: 886, endPoint y: 512, distance: 103.7
click at [971, 452] on link "Previous page" at bounding box center [963, 453] width 23 height 23
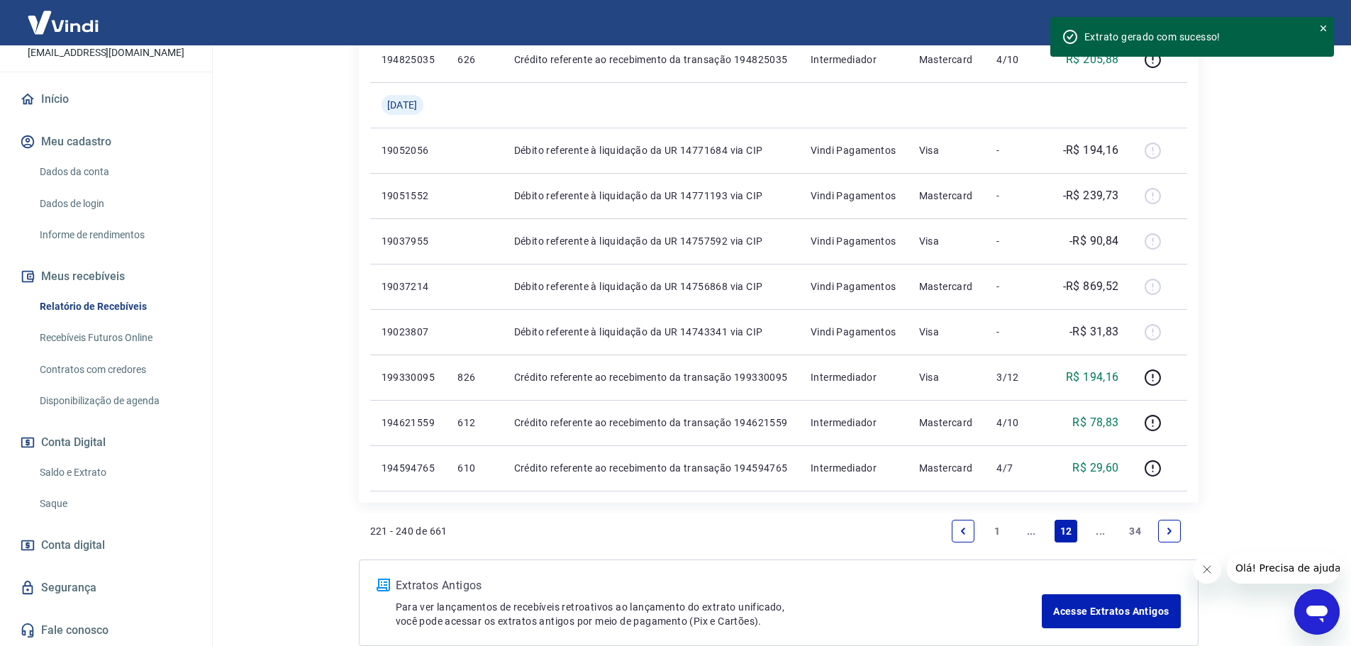
scroll to position [993, 0]
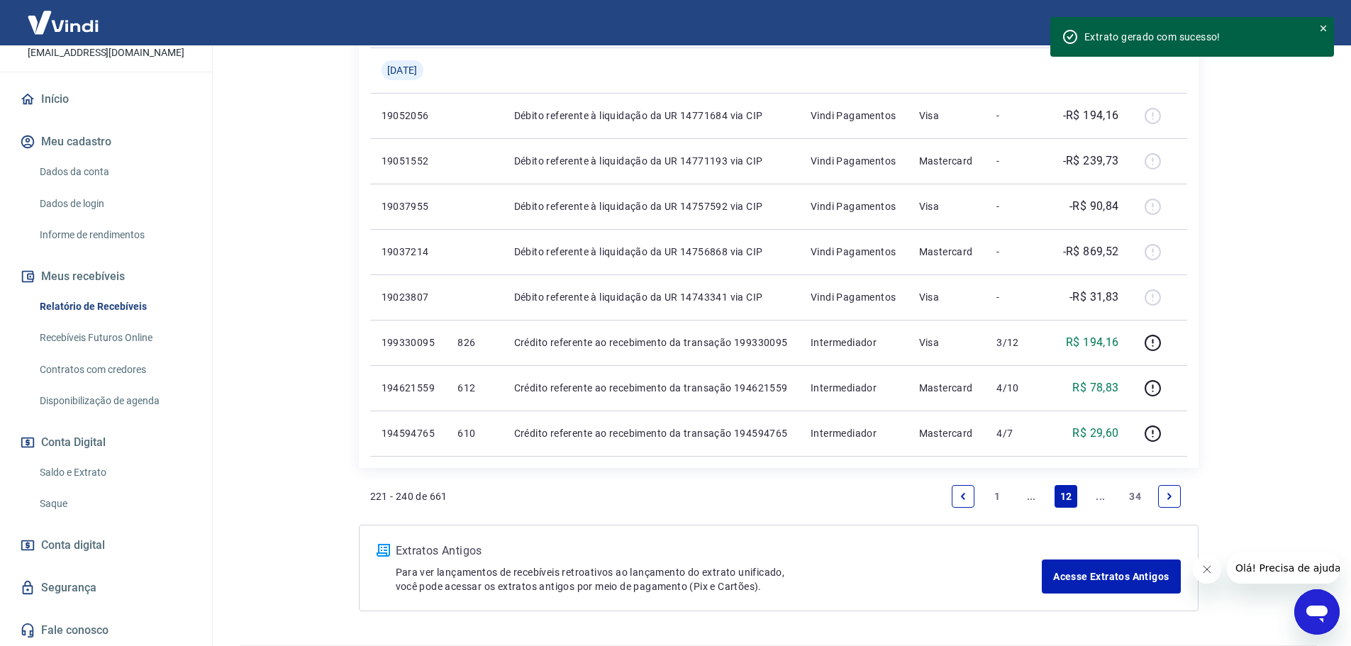
click at [998, 494] on link "1" at bounding box center [997, 496] width 23 height 23
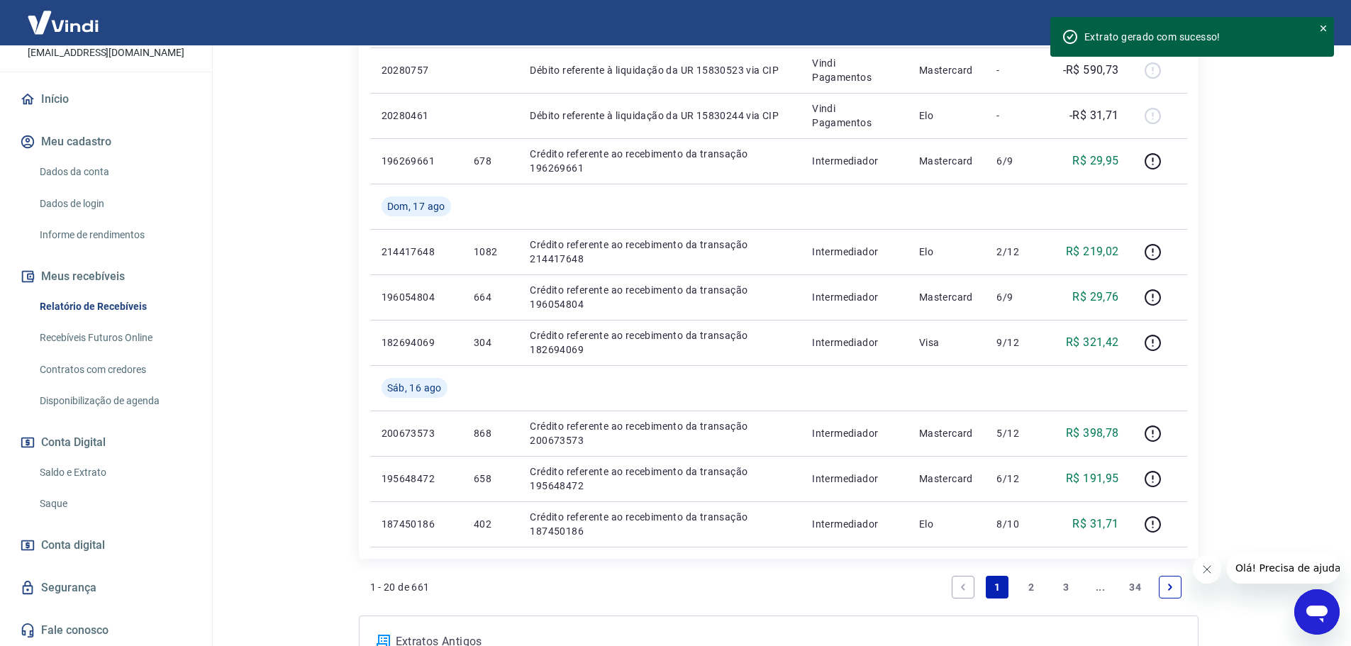
scroll to position [1064, 0]
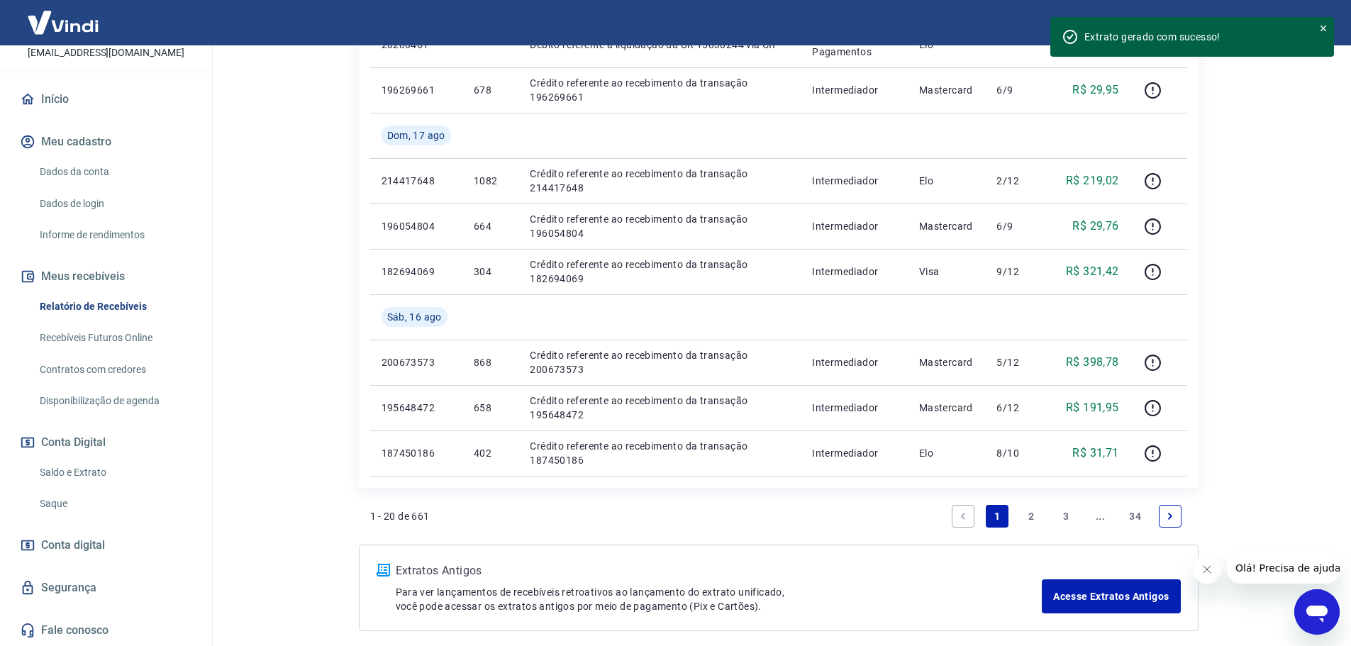
click at [91, 335] on link "Recebíveis Futuros Online" at bounding box center [114, 337] width 161 height 29
drag, startPoint x: 123, startPoint y: 302, endPoint x: 122, endPoint y: 321, distance: 19.2
click at [123, 302] on link "Relatório de Recebíveis" at bounding box center [114, 306] width 161 height 29
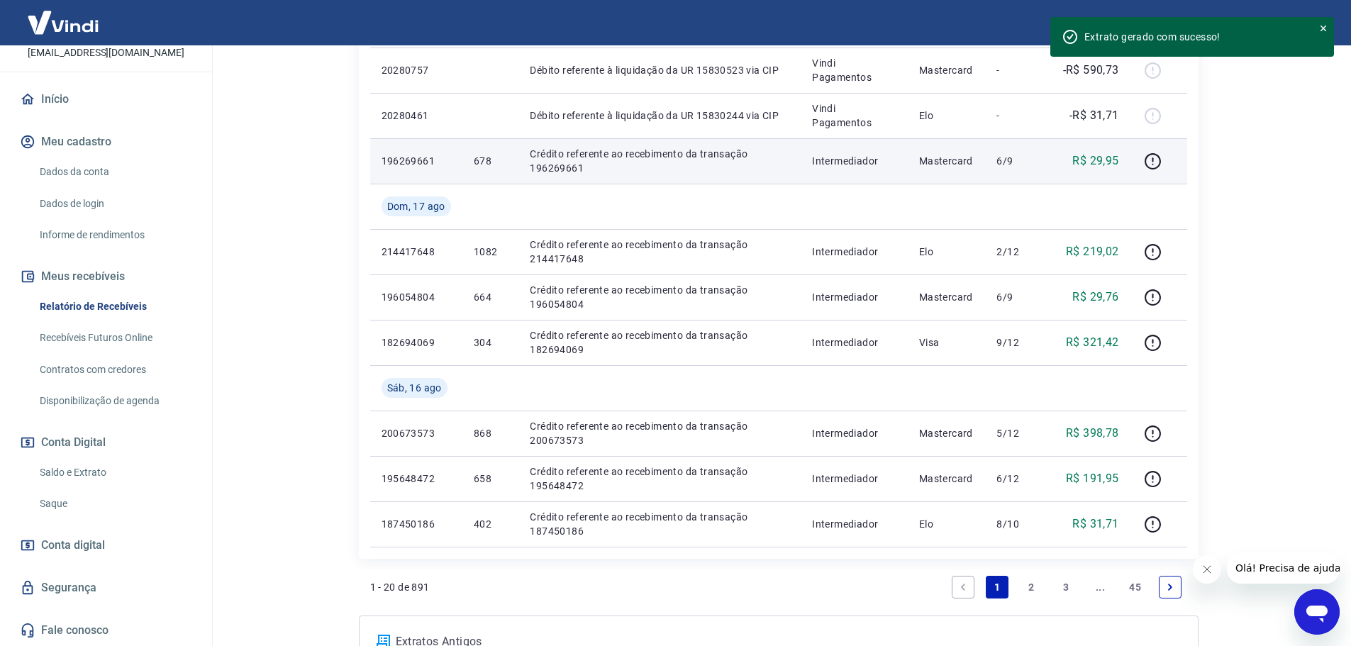
scroll to position [1064, 0]
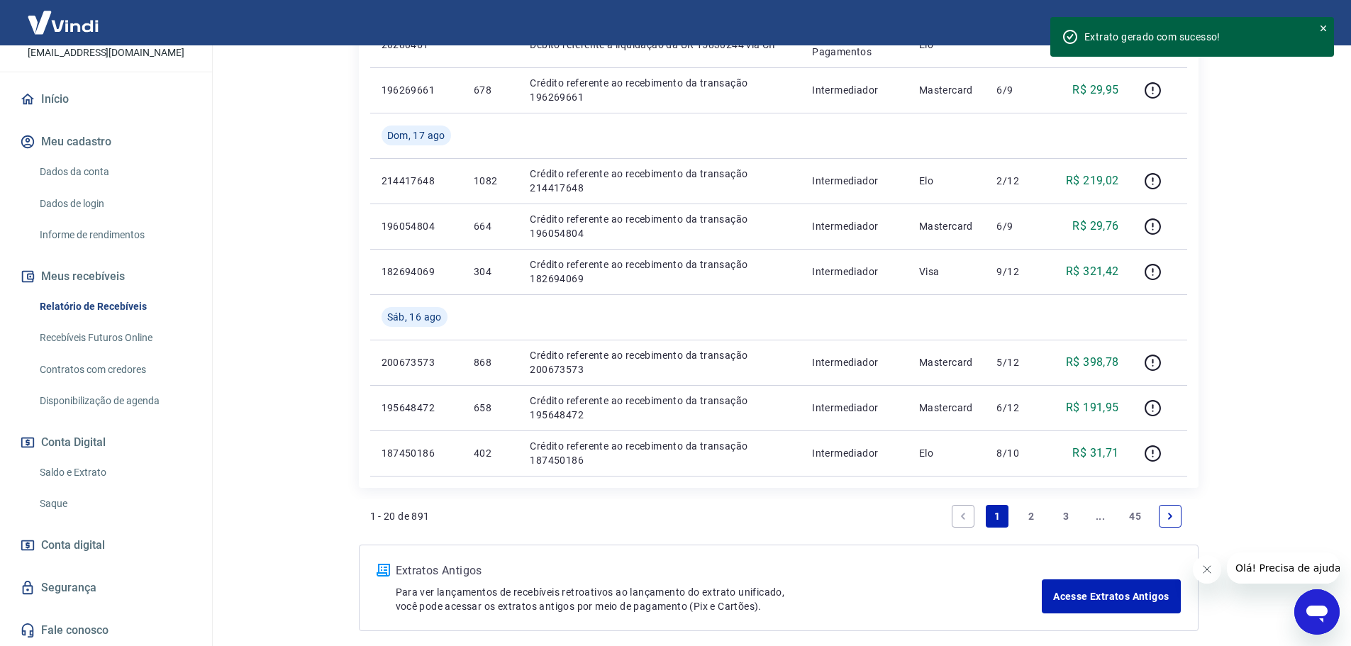
click at [1025, 516] on link "2" at bounding box center [1031, 516] width 23 height 23
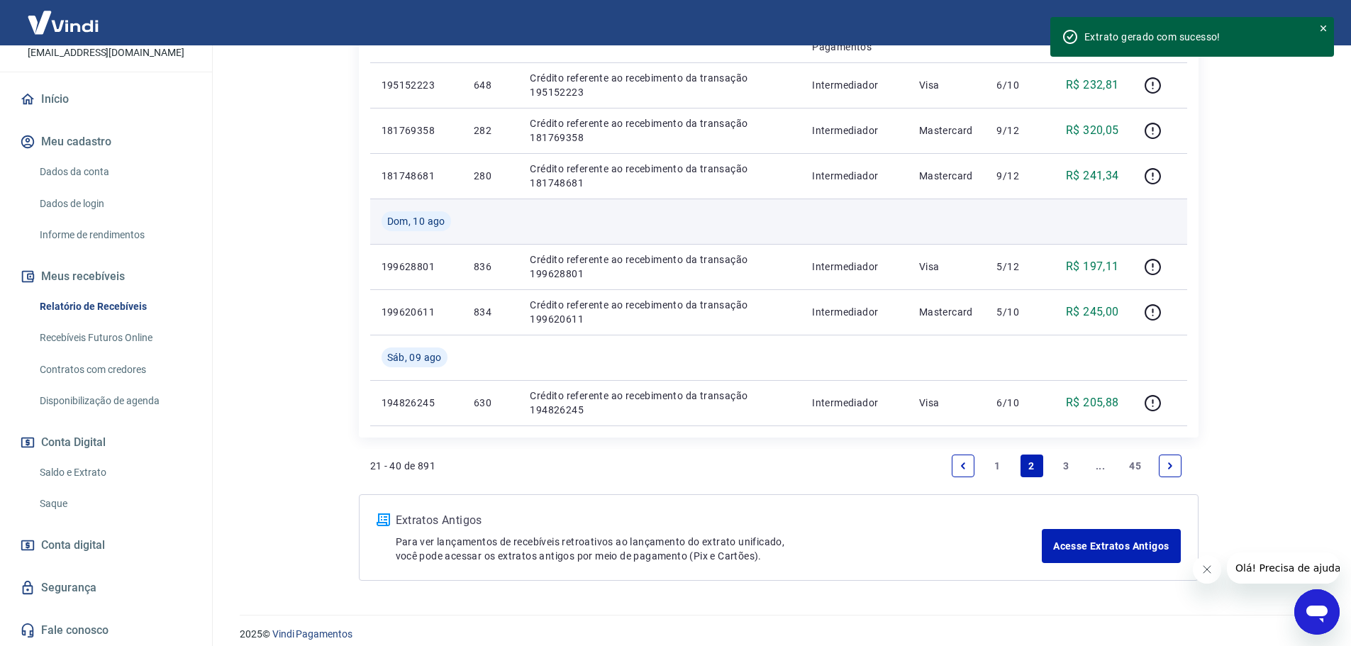
scroll to position [1127, 0]
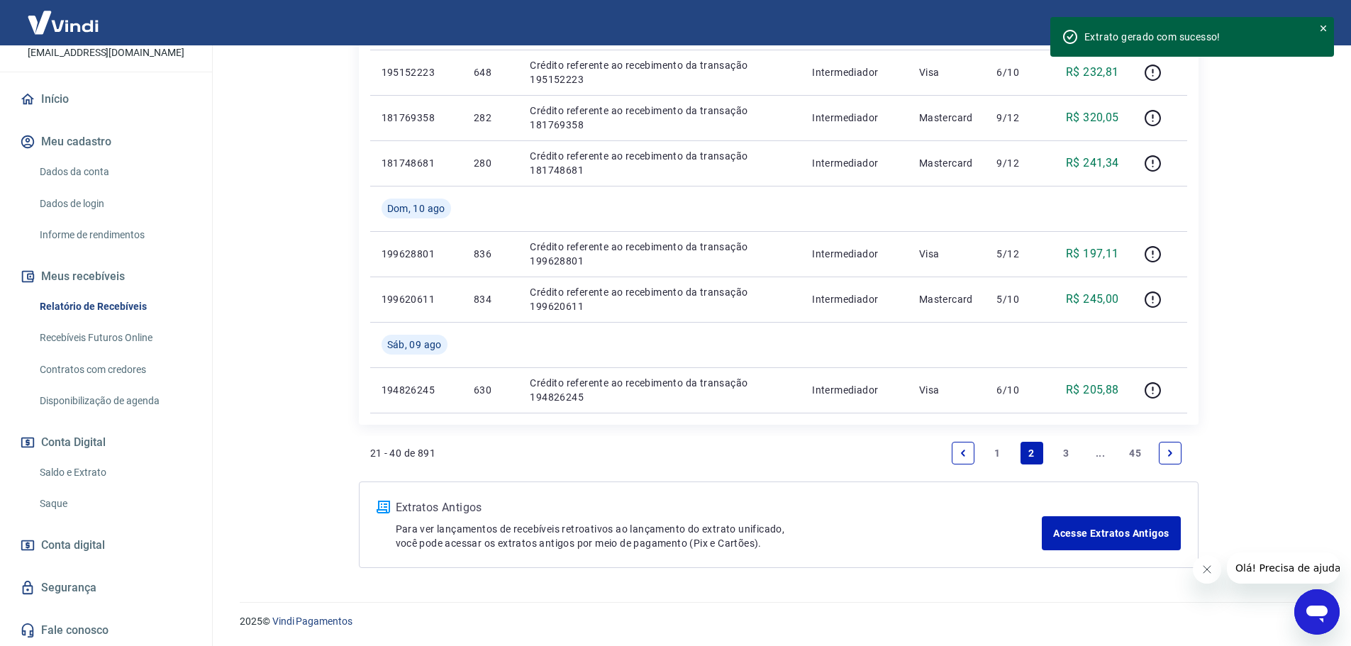
drag, startPoint x: 1137, startPoint y: 457, endPoint x: 1101, endPoint y: 473, distance: 40.3
click at [1136, 452] on link "45" at bounding box center [1134, 453] width 23 height 23
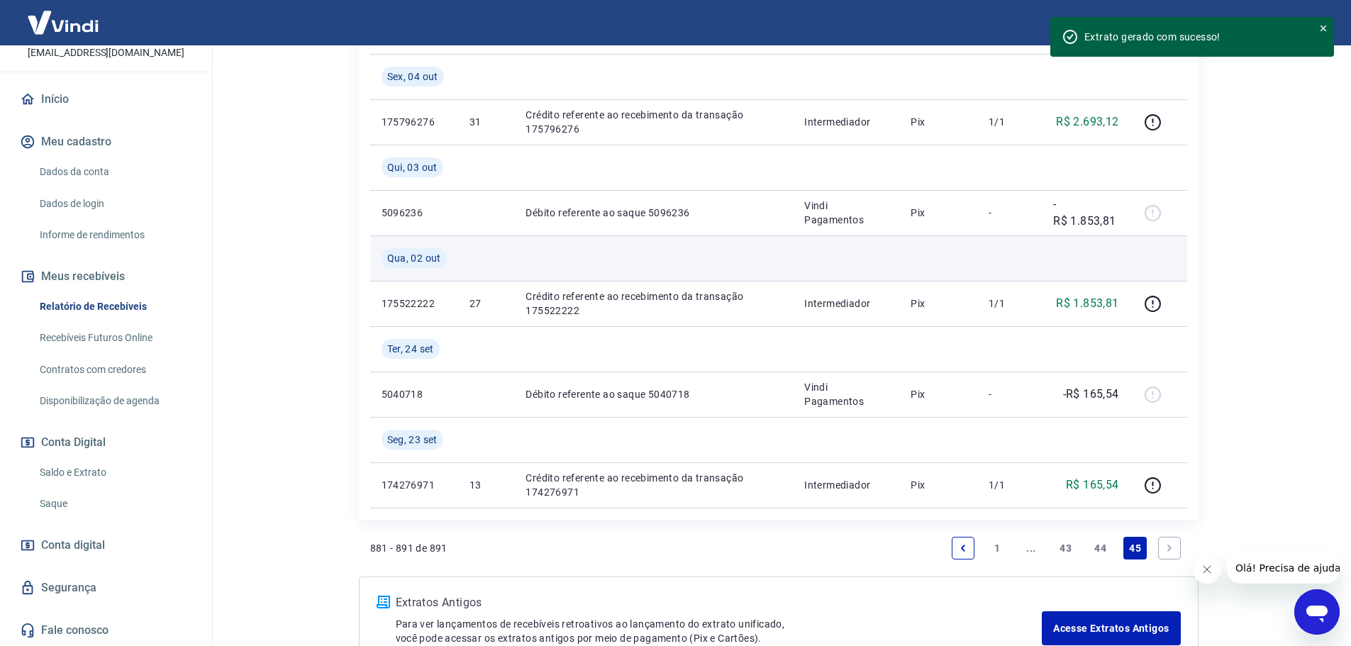
scroll to position [851, 0]
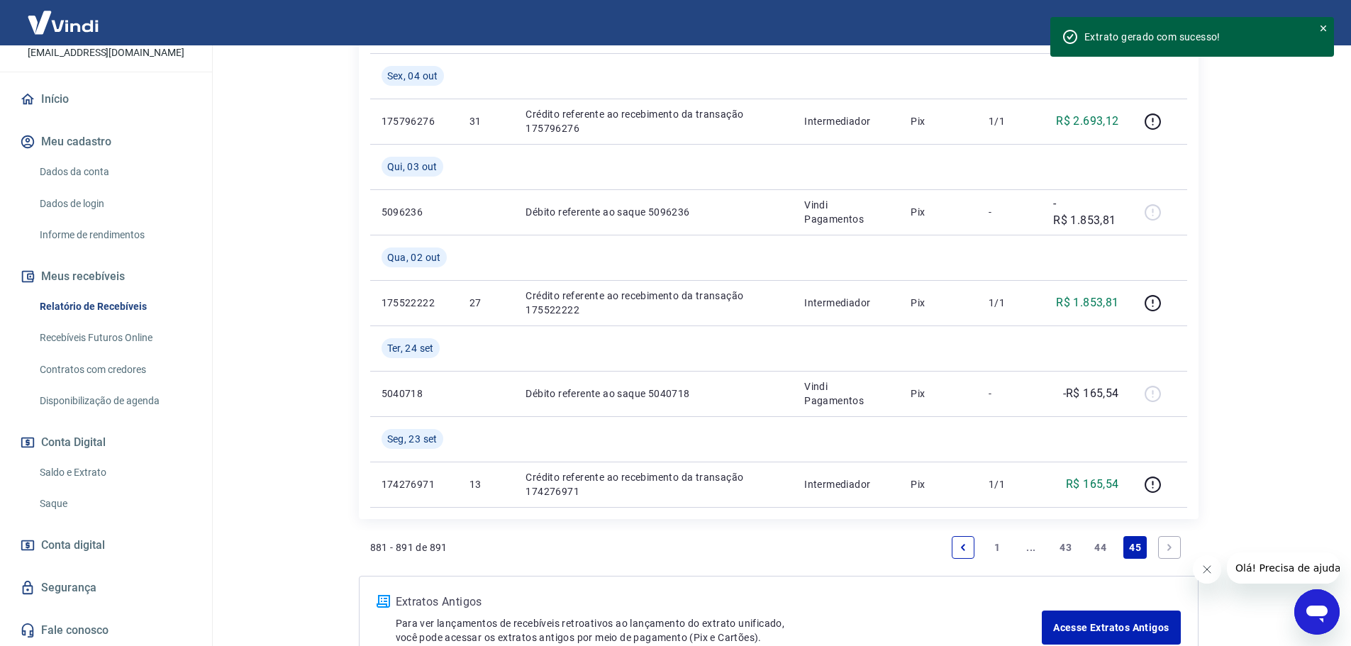
click at [954, 540] on link "Previous page" at bounding box center [963, 547] width 23 height 23
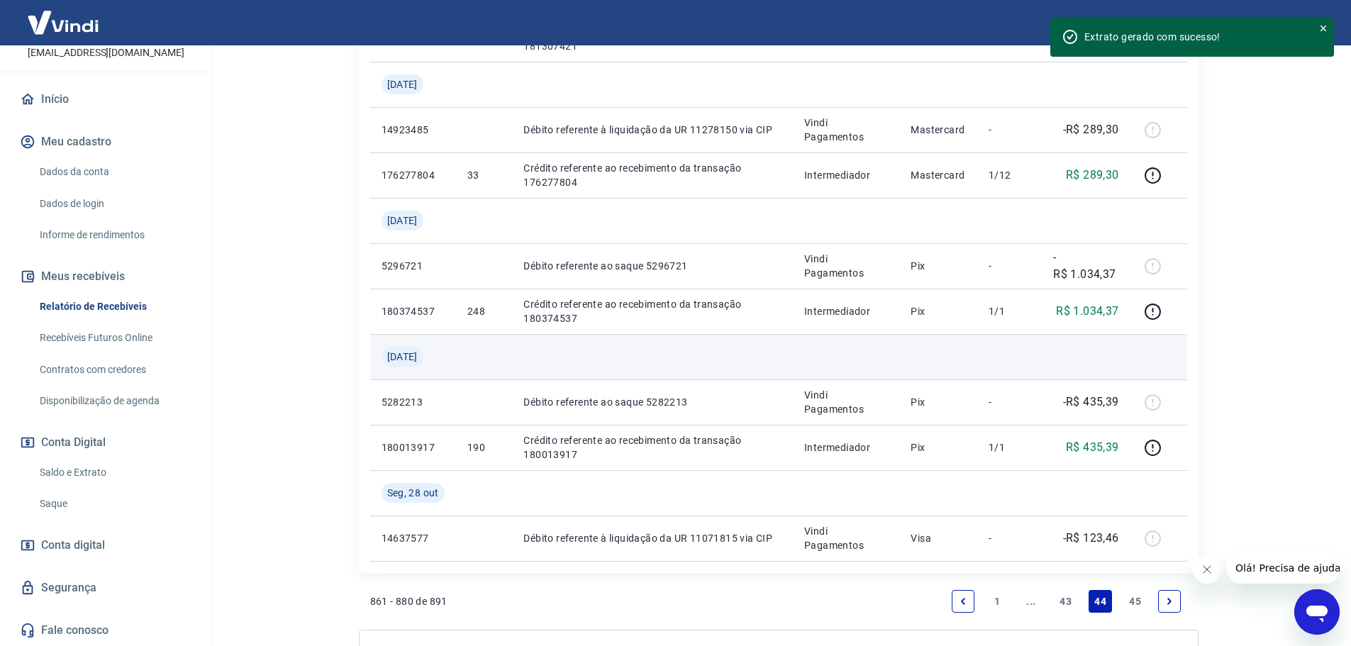
scroll to position [1276, 0]
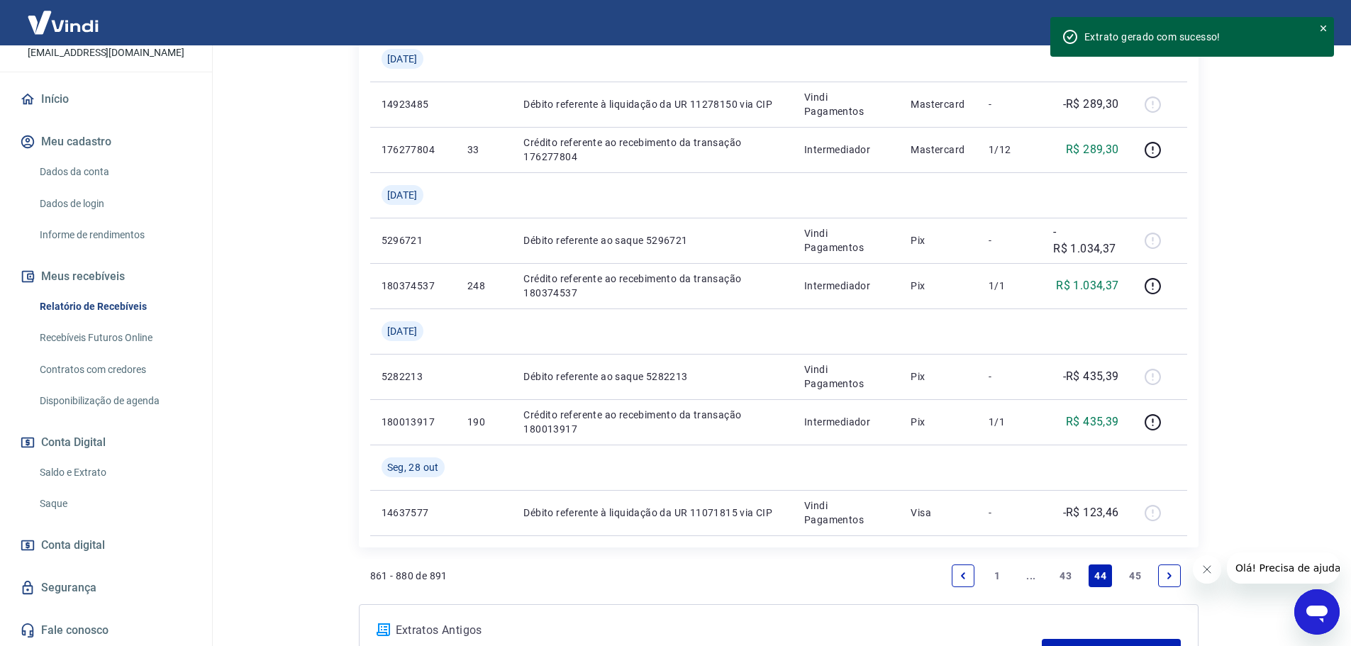
click at [969, 576] on link "Previous page" at bounding box center [963, 575] width 23 height 23
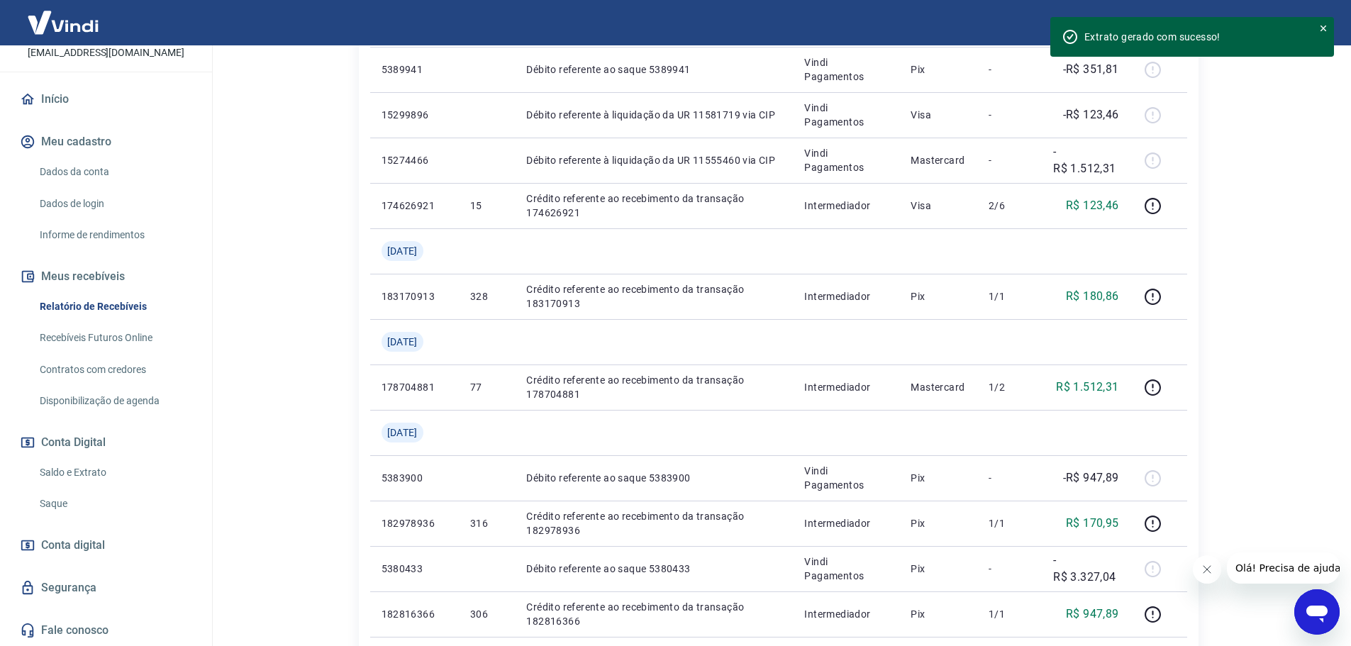
scroll to position [1064, 0]
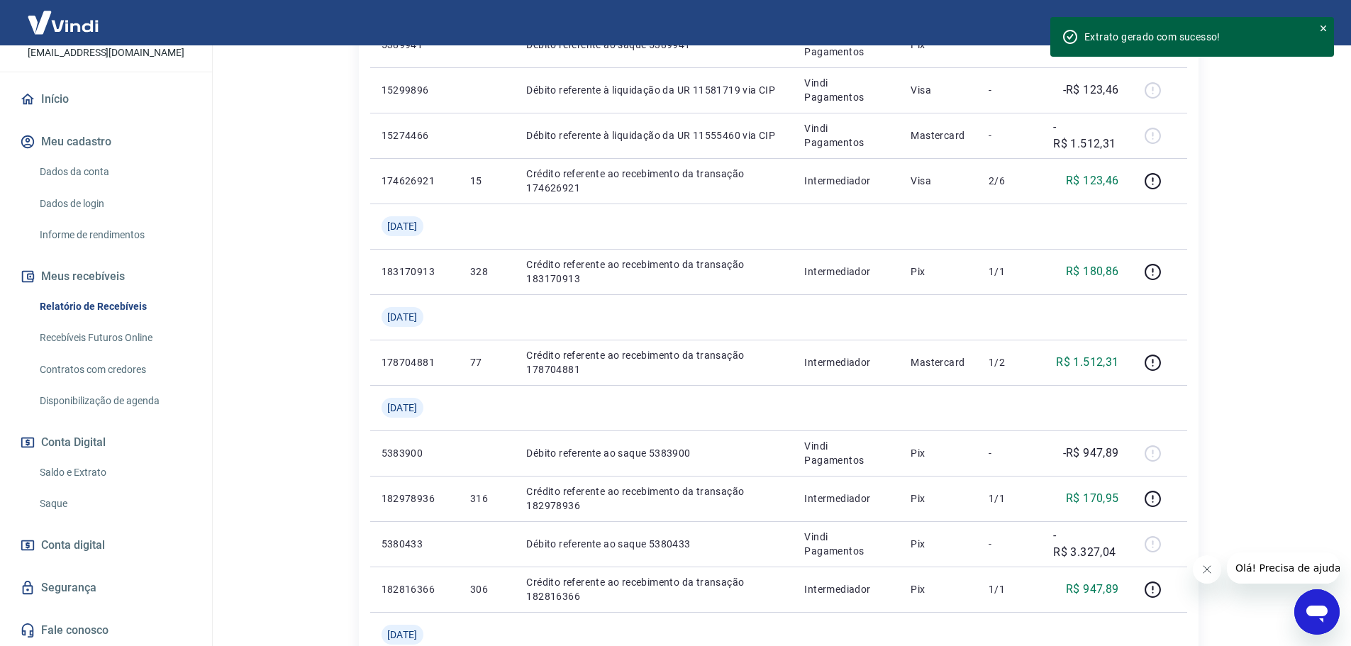
click at [126, 474] on link "Saldo e Extrato" at bounding box center [114, 472] width 161 height 29
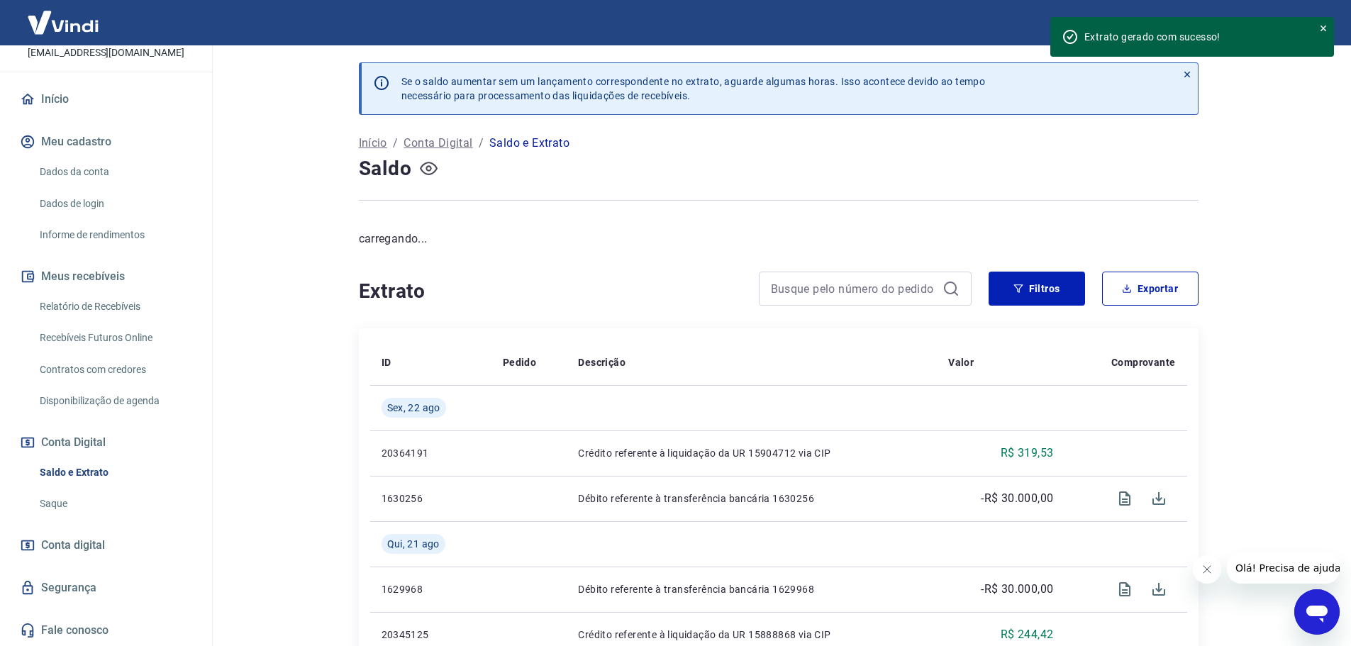
click at [420, 166] on icon "button" at bounding box center [429, 169] width 18 height 18
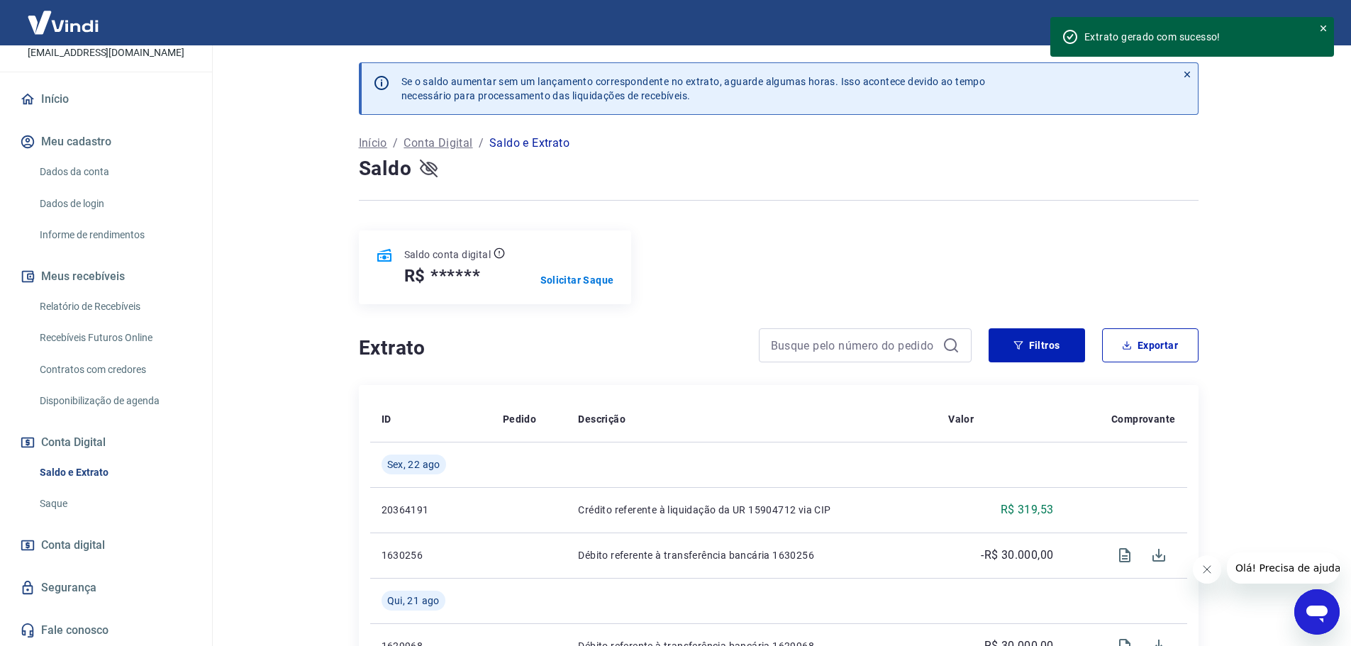
click at [438, 168] on button "button" at bounding box center [429, 168] width 23 height 23
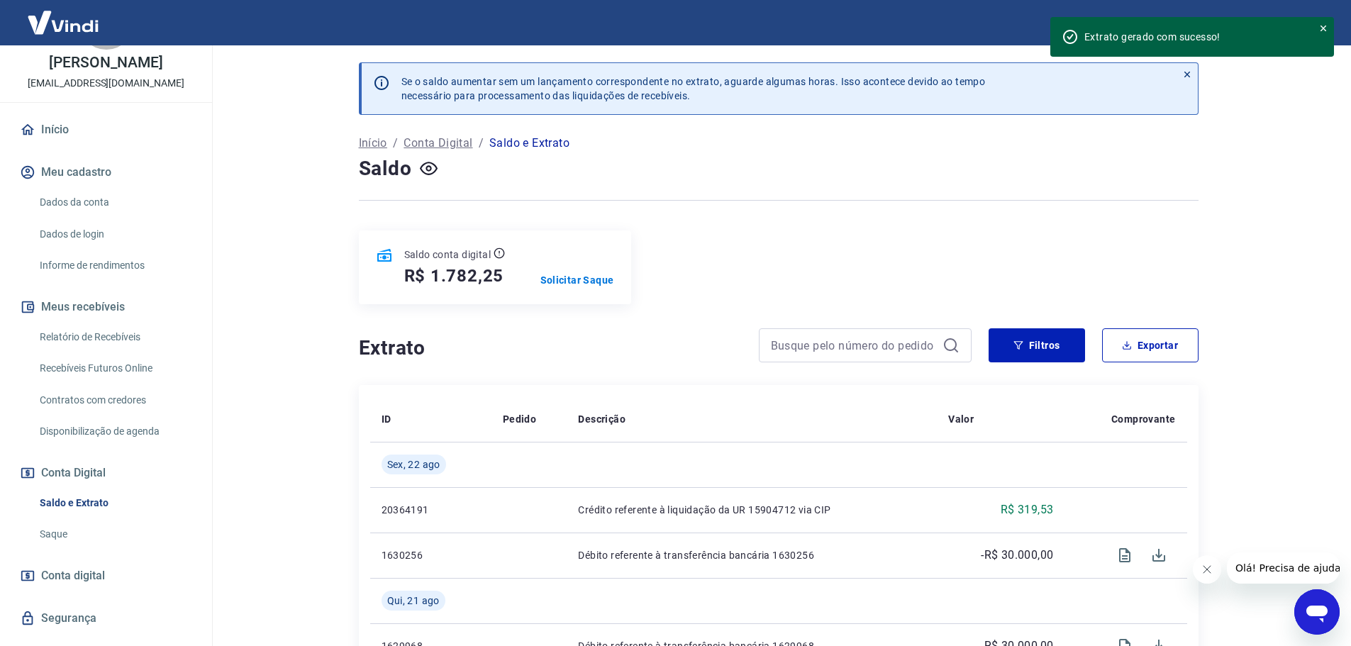
scroll to position [38, 0]
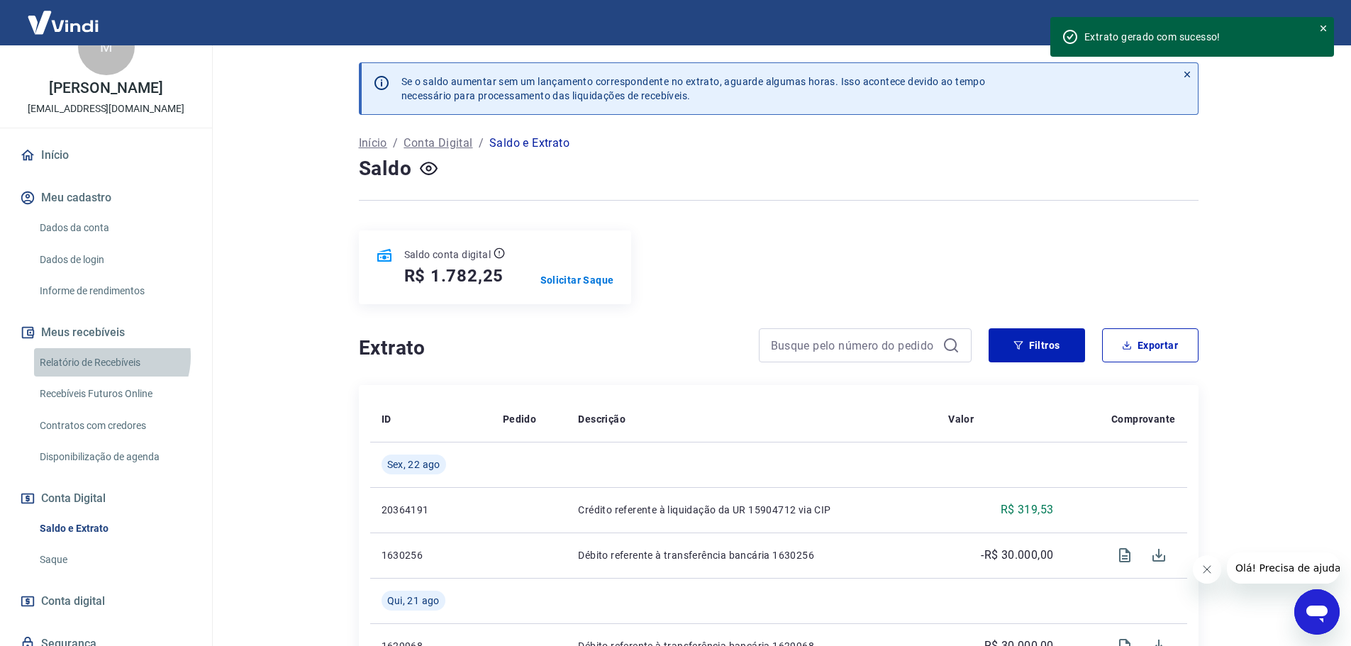
click at [111, 371] on link "Relatório de Recebíveis" at bounding box center [114, 362] width 161 height 29
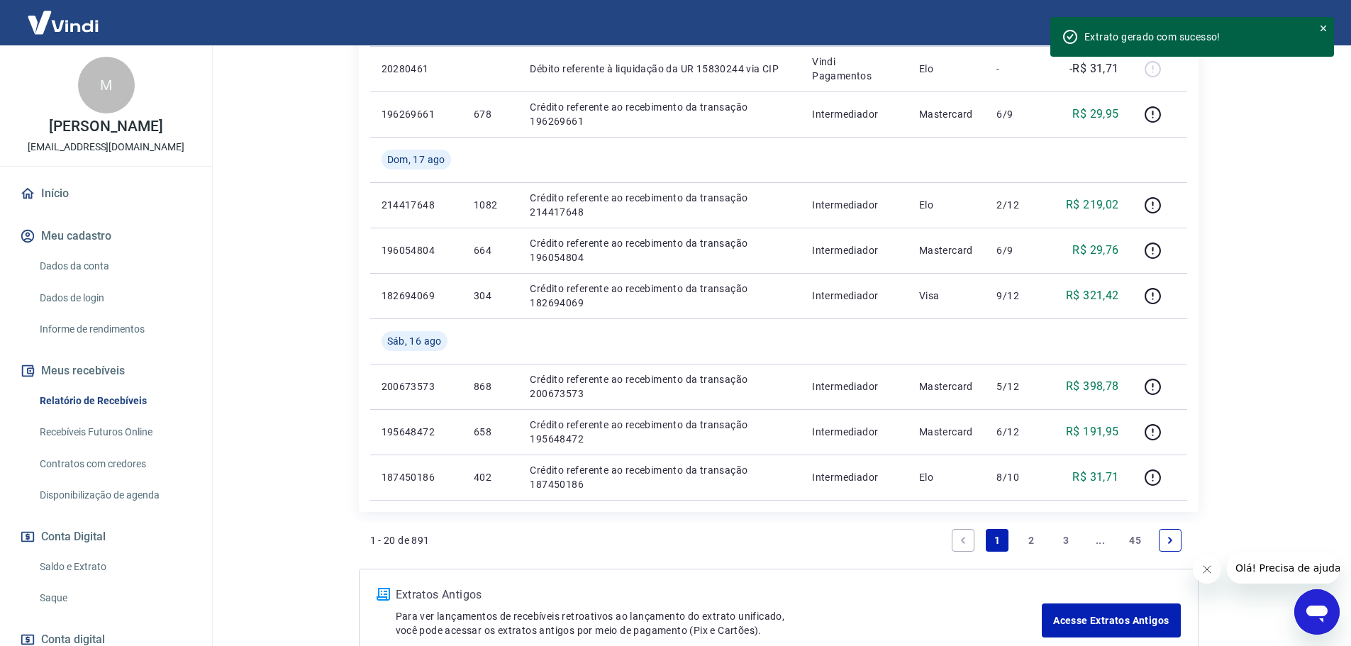
scroll to position [1056, 0]
